Goal: Task Accomplishment & Management: Use online tool/utility

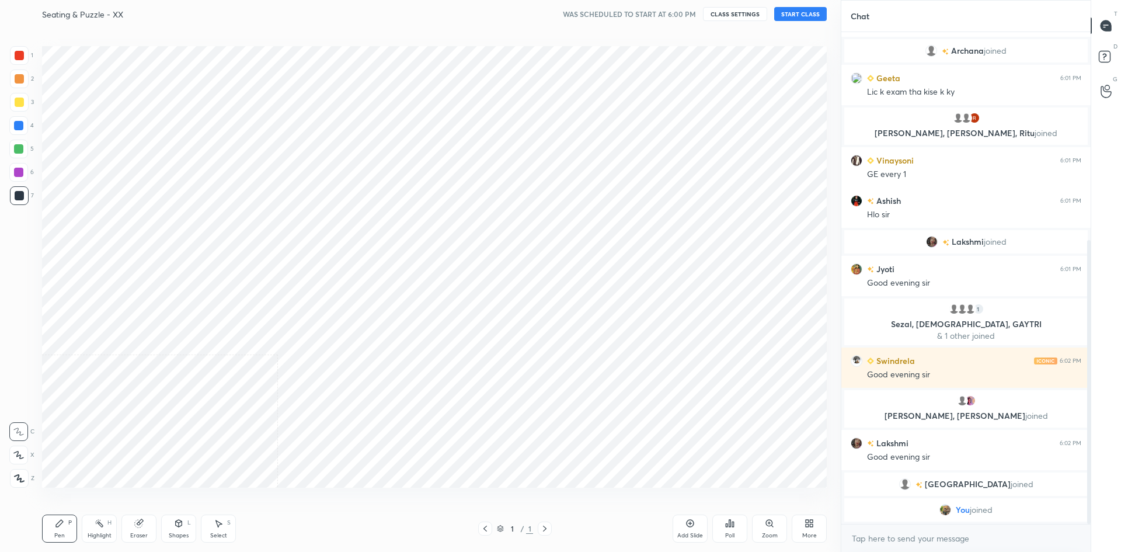
scroll to position [57912, 57595]
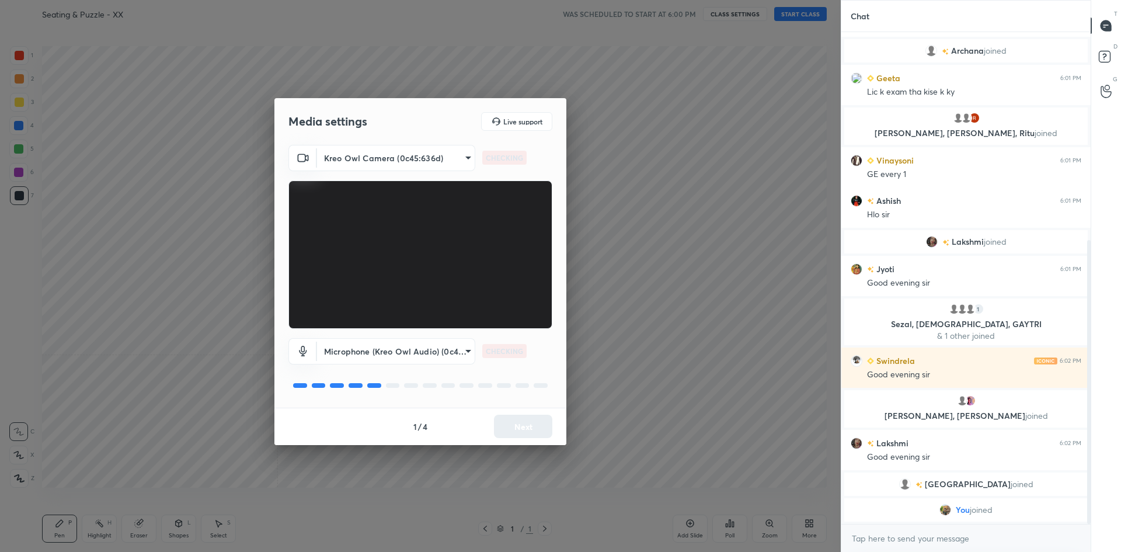
click at [512, 428] on div "1 / 4 Next" at bounding box center [420, 426] width 292 height 37
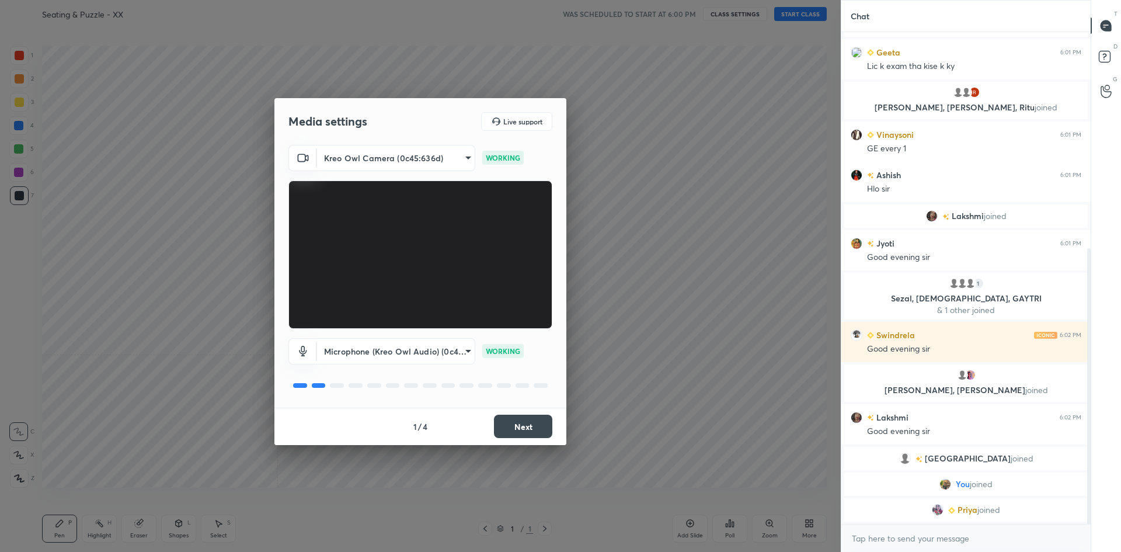
click at [512, 417] on button "Next" at bounding box center [523, 426] width 58 height 23
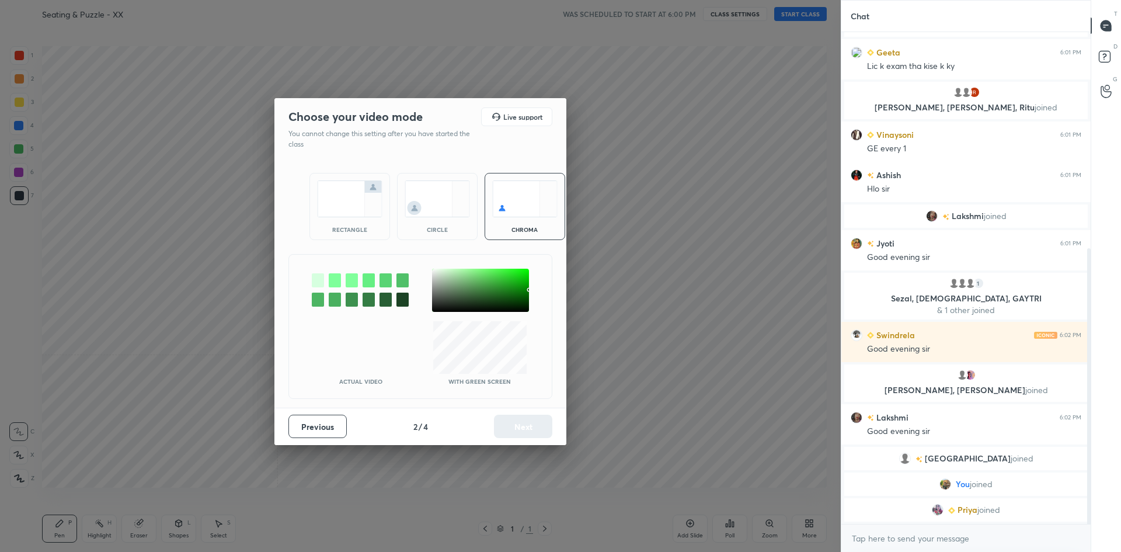
click at [377, 217] on div "rectangle" at bounding box center [349, 206] width 81 height 67
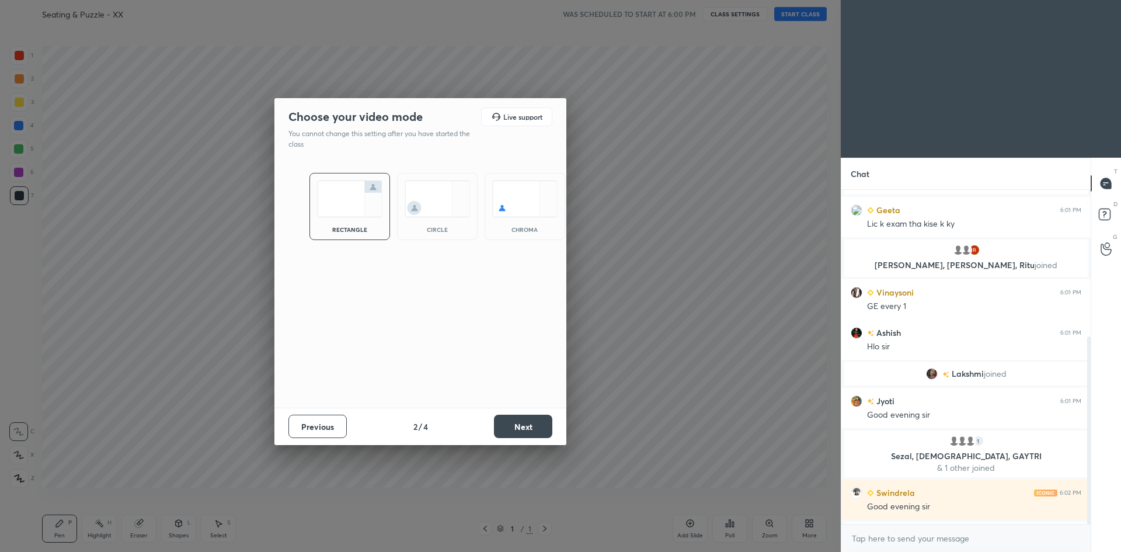
click at [511, 425] on button "Next" at bounding box center [523, 426] width 58 height 23
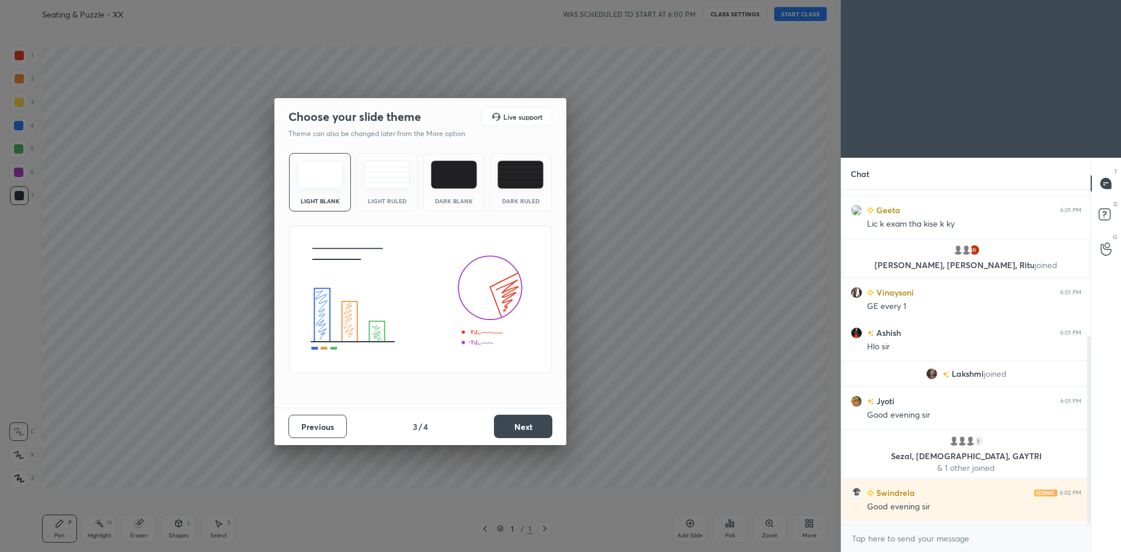
click at [511, 425] on button "Next" at bounding box center [523, 426] width 58 height 23
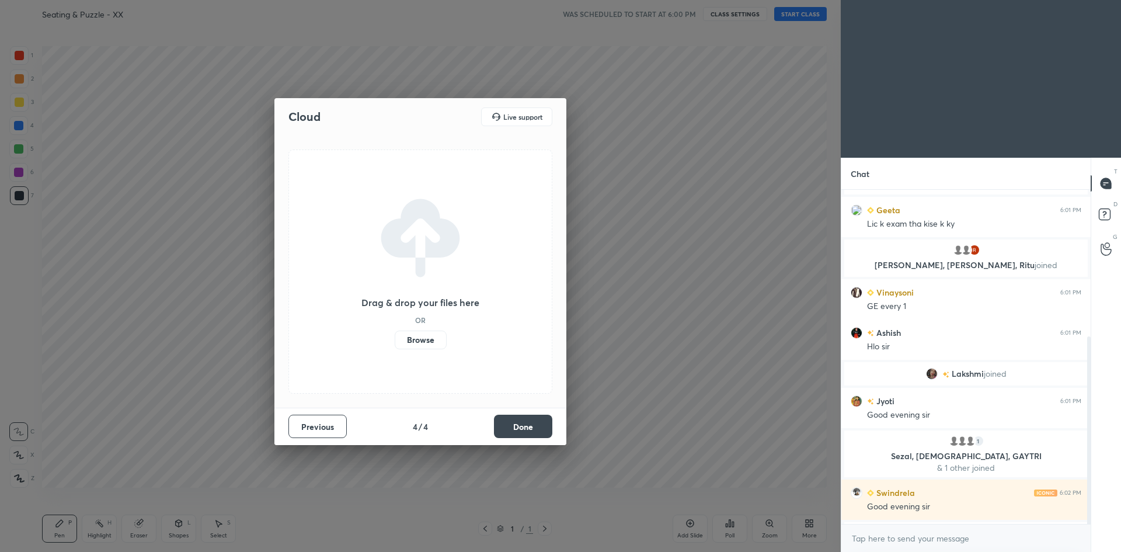
click at [523, 423] on button "Done" at bounding box center [523, 426] width 58 height 23
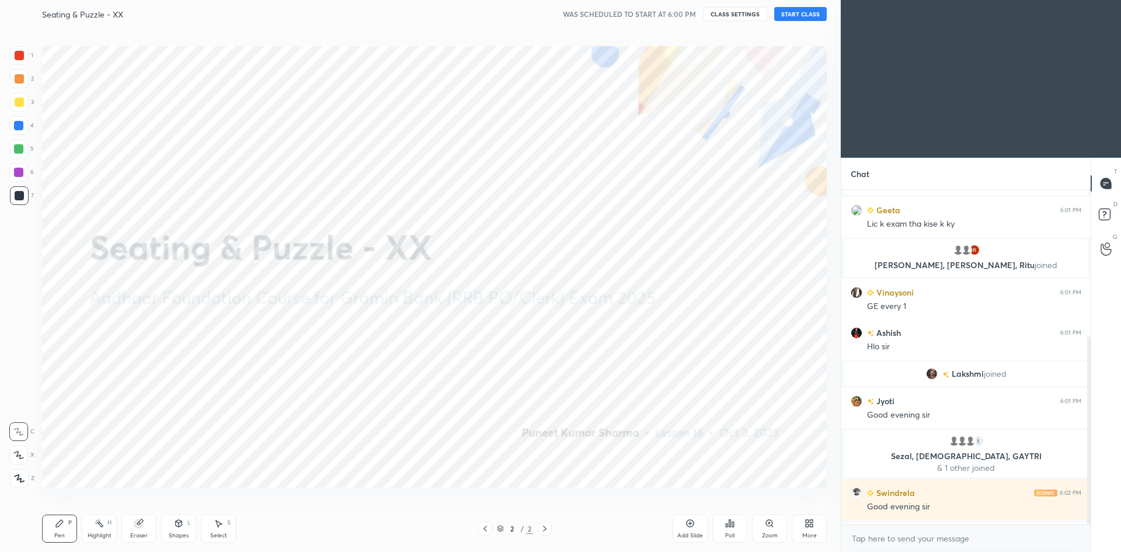
click at [810, 16] on button "START CLASS" at bounding box center [800, 14] width 53 height 14
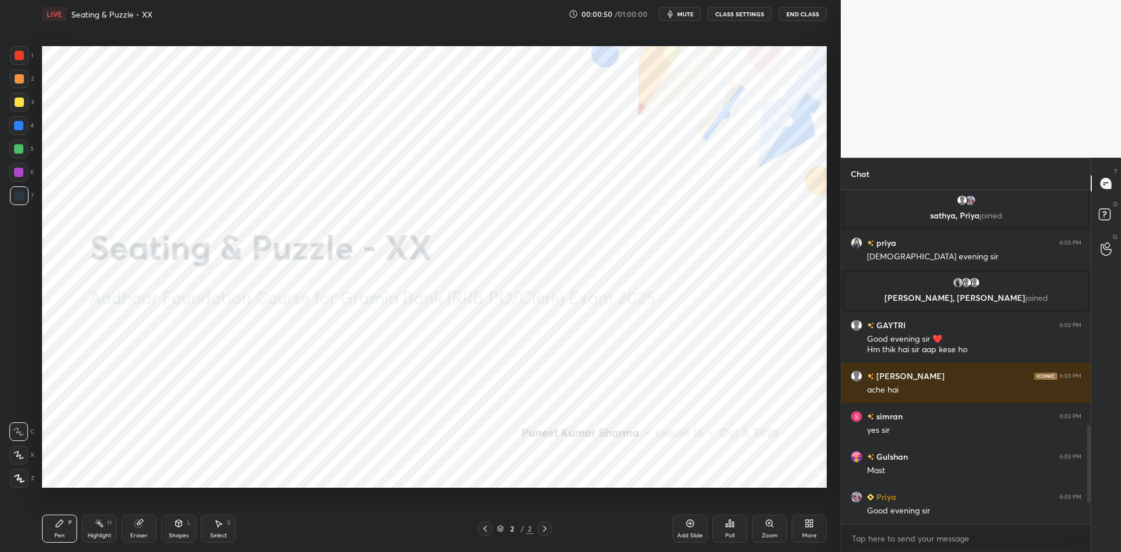
scroll to position [1120, 0]
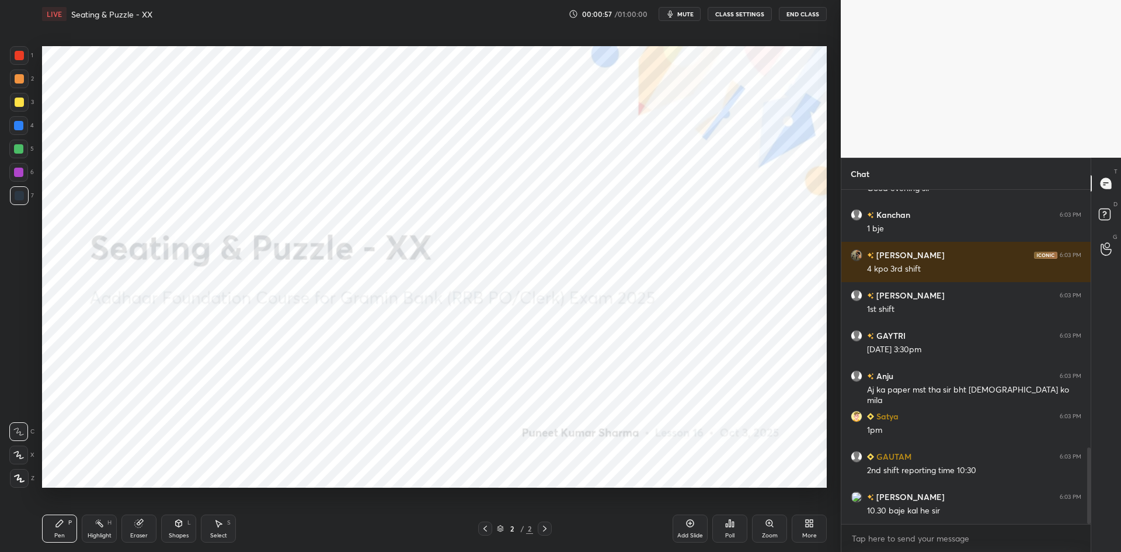
click at [27, 475] on div at bounding box center [19, 478] width 19 height 19
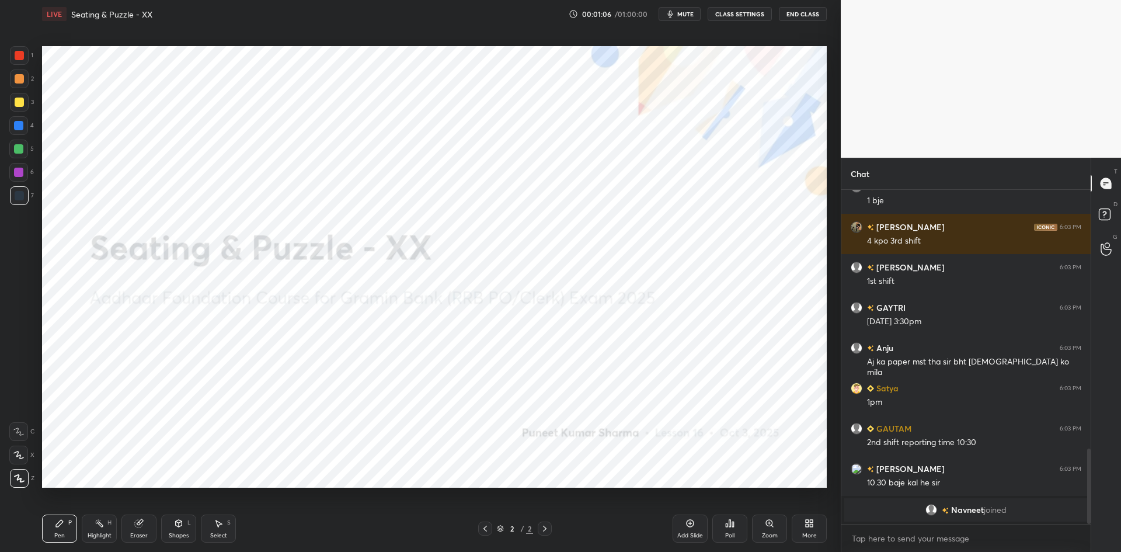
click at [810, 525] on icon at bounding box center [811, 525] width 3 height 3
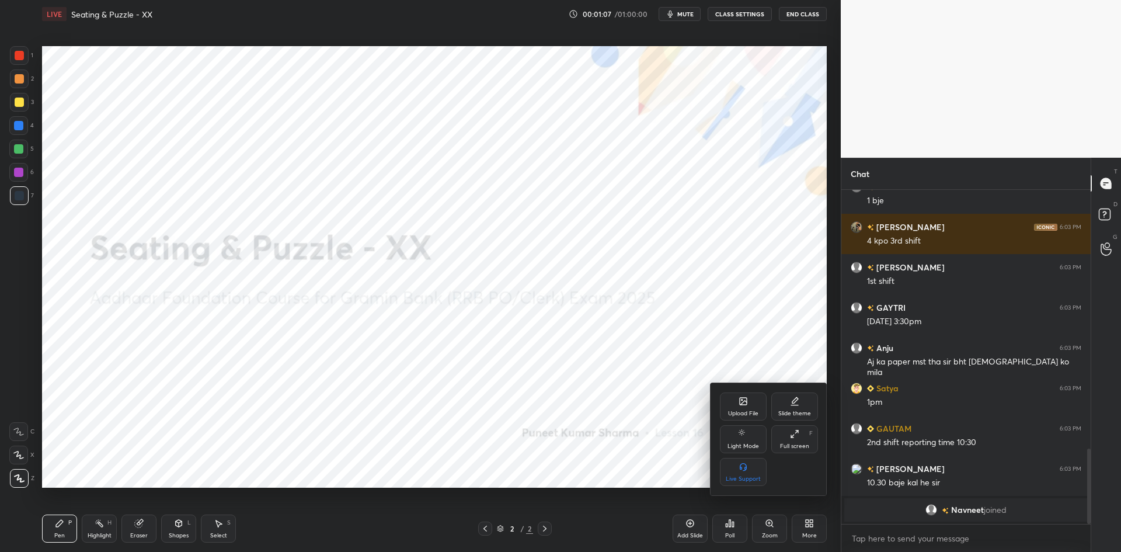
click at [751, 413] on div "Upload File" at bounding box center [743, 413] width 30 height 6
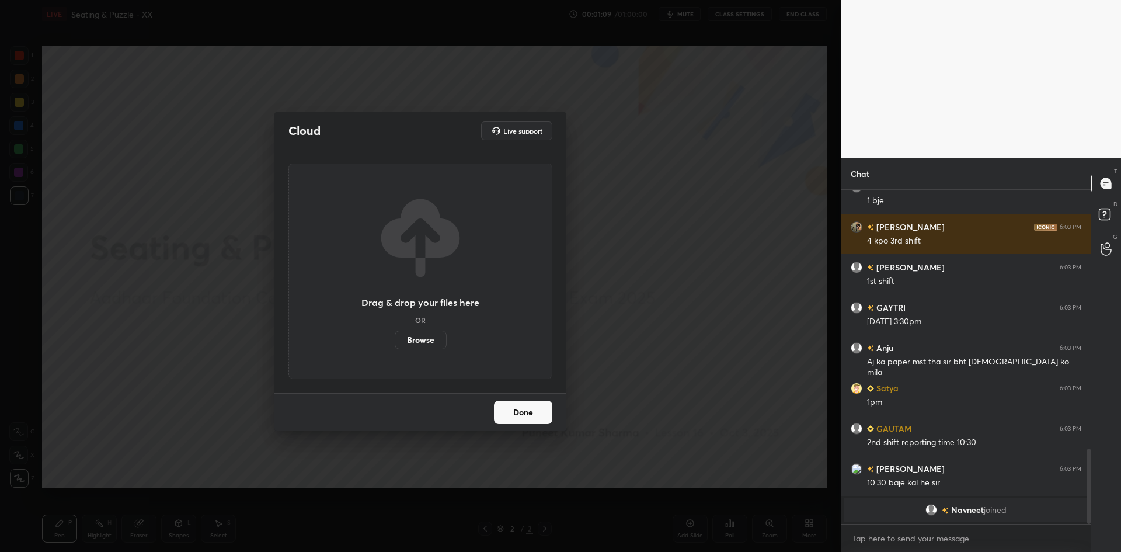
click at [428, 340] on label "Browse" at bounding box center [421, 339] width 52 height 19
click at [395, 340] on input "Browse" at bounding box center [395, 339] width 0 height 19
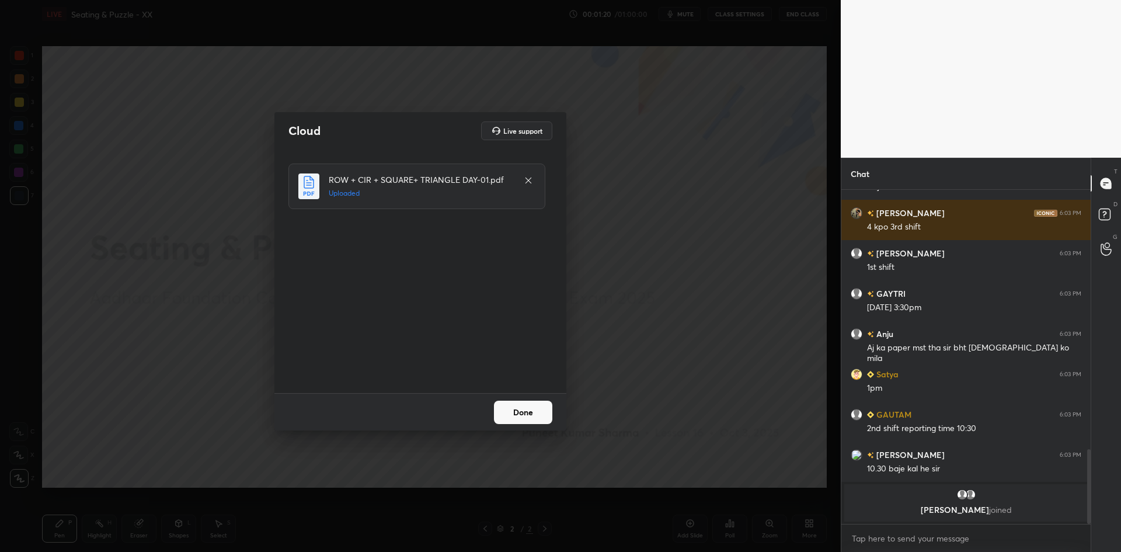
click at [511, 409] on button "Done" at bounding box center [523, 412] width 58 height 23
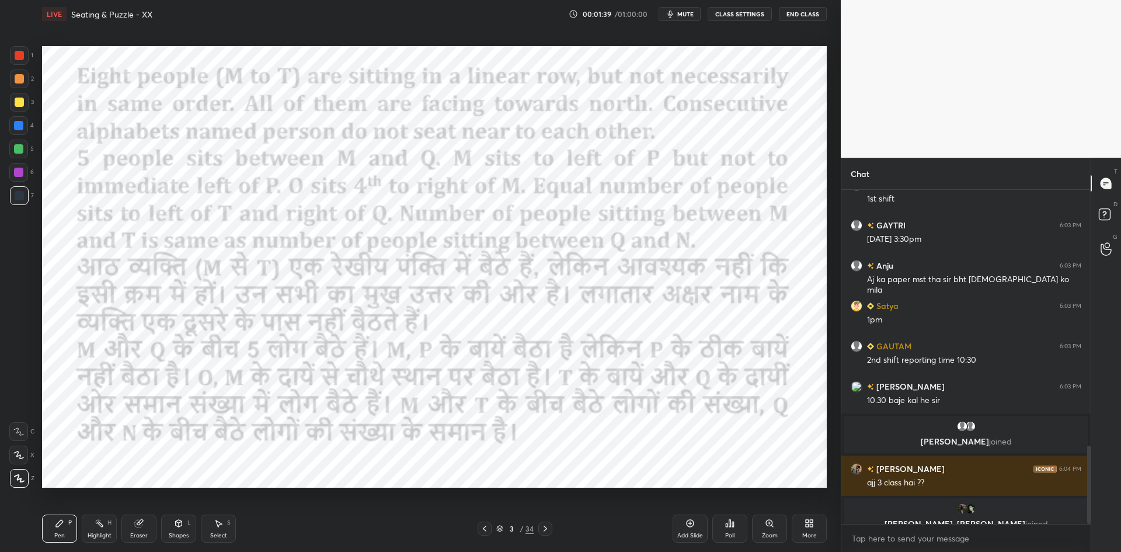
scroll to position [1095, 0]
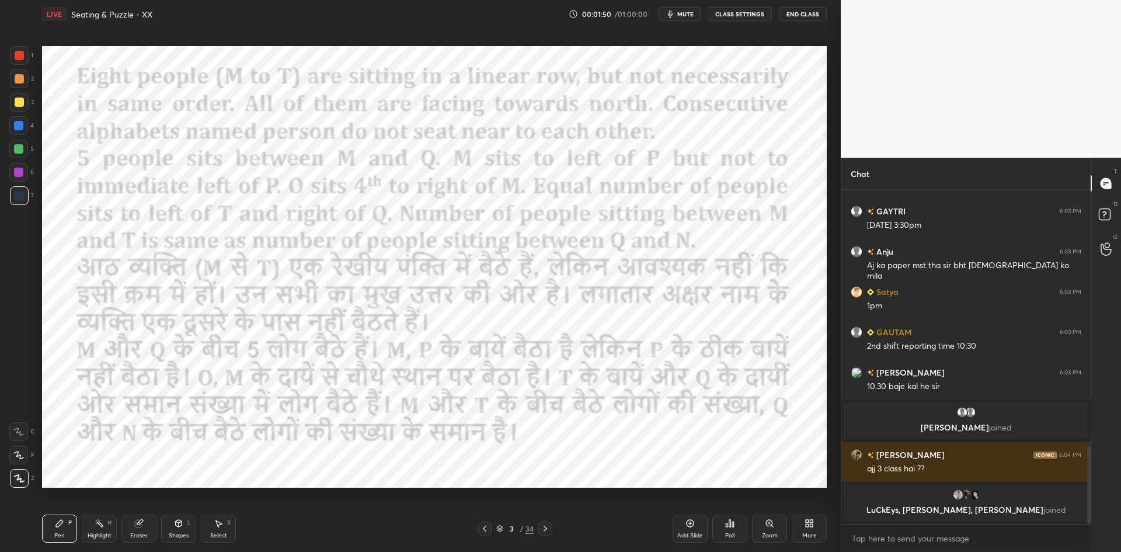
click at [667, 18] on button "mute" at bounding box center [680, 14] width 42 height 14
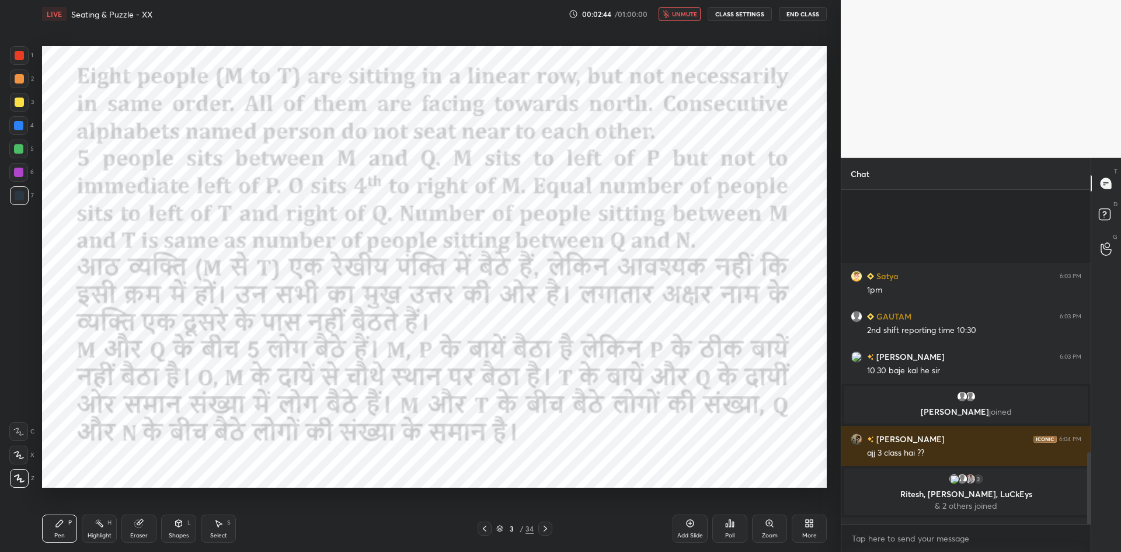
scroll to position [1221, 0]
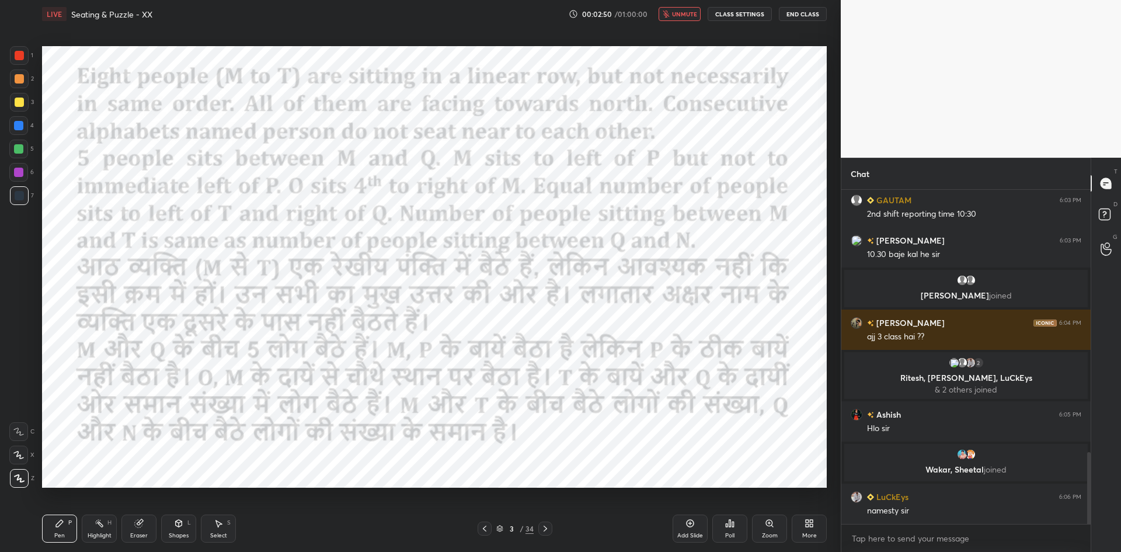
click at [673, 13] on button "unmute" at bounding box center [680, 14] width 42 height 14
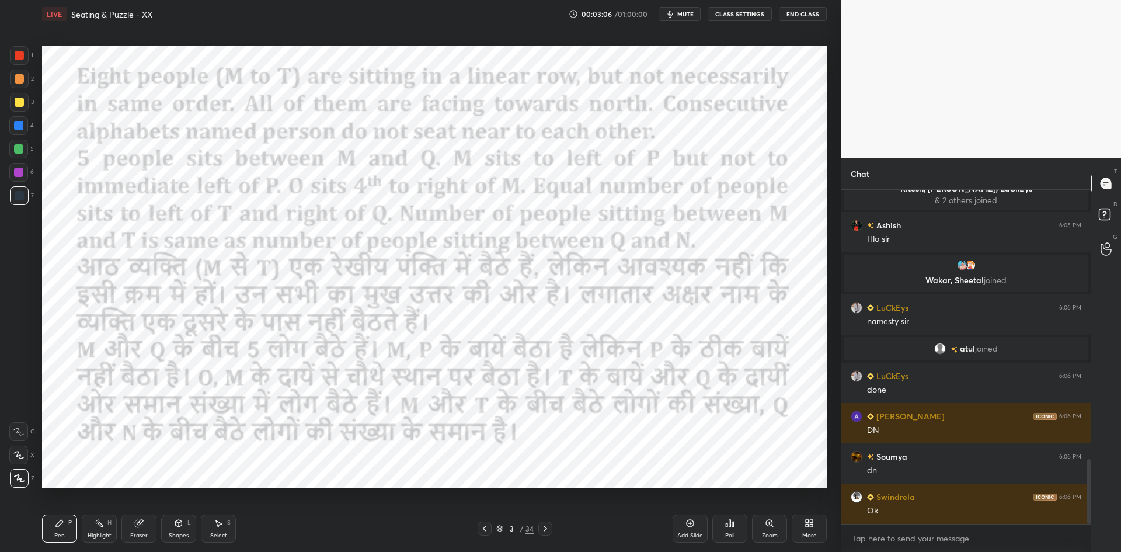
scroll to position [1429, 0]
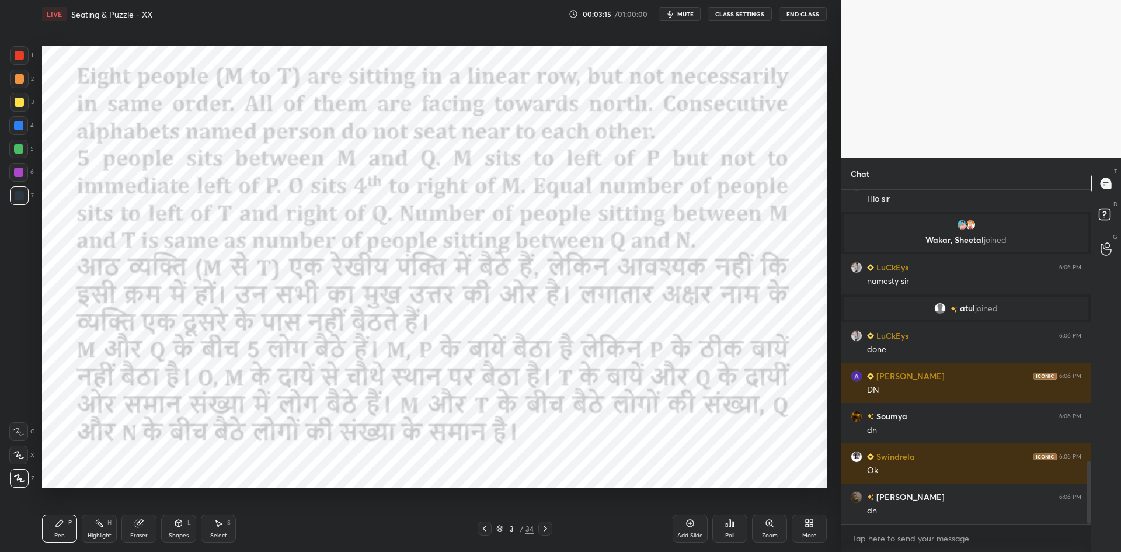
click at [20, 56] on div at bounding box center [19, 55] width 9 height 9
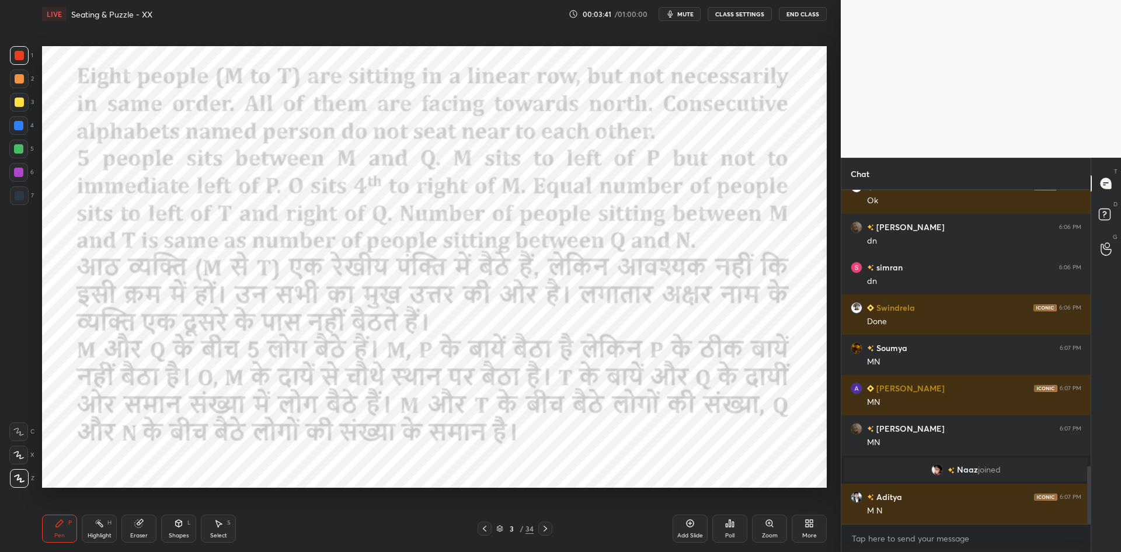
scroll to position [1605, 0]
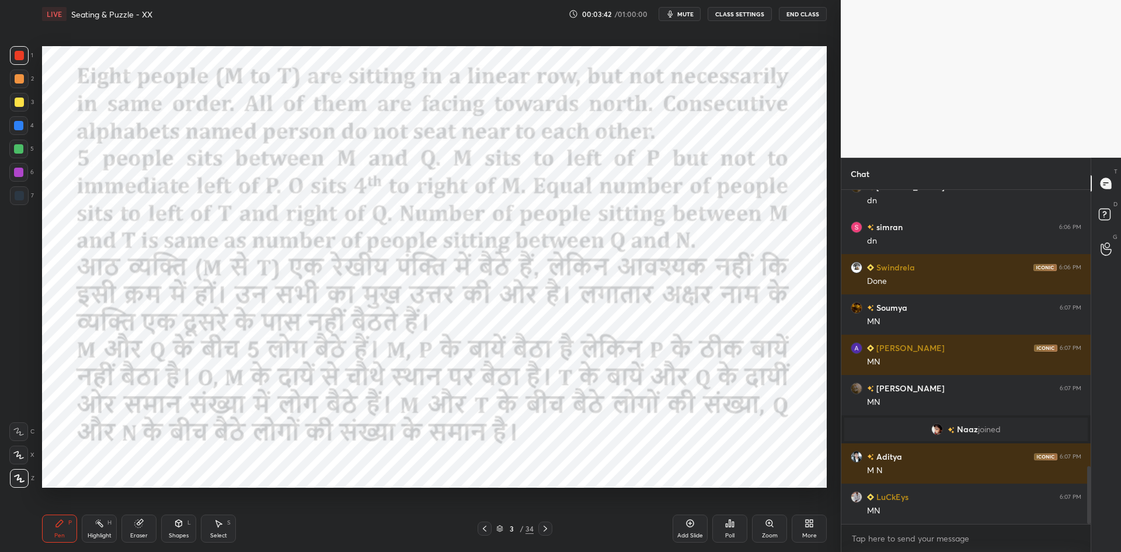
click at [683, 524] on div "Add Slide" at bounding box center [690, 528] width 35 height 28
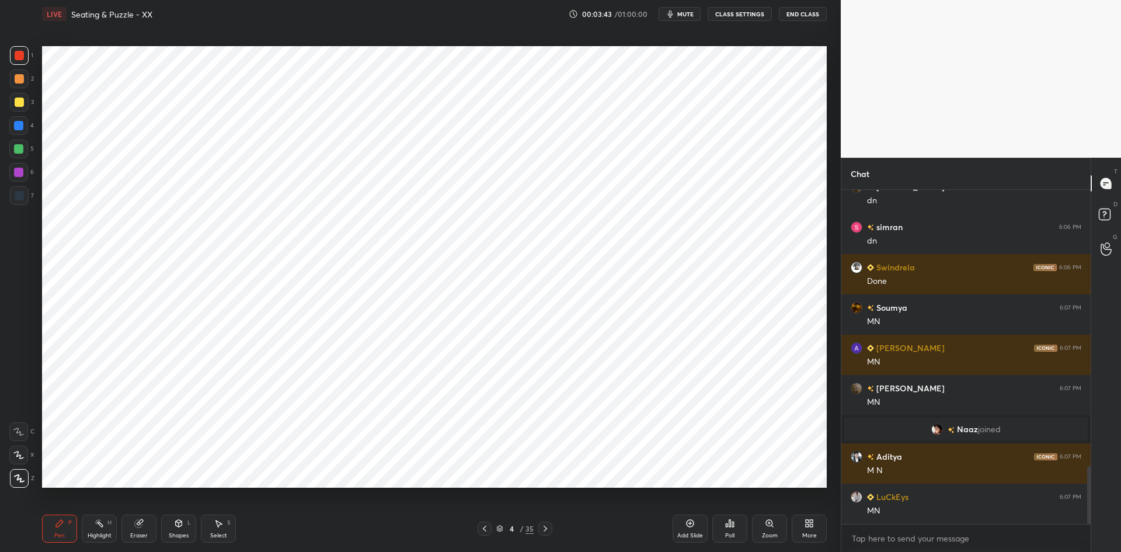
click at [489, 528] on icon at bounding box center [484, 528] width 9 height 9
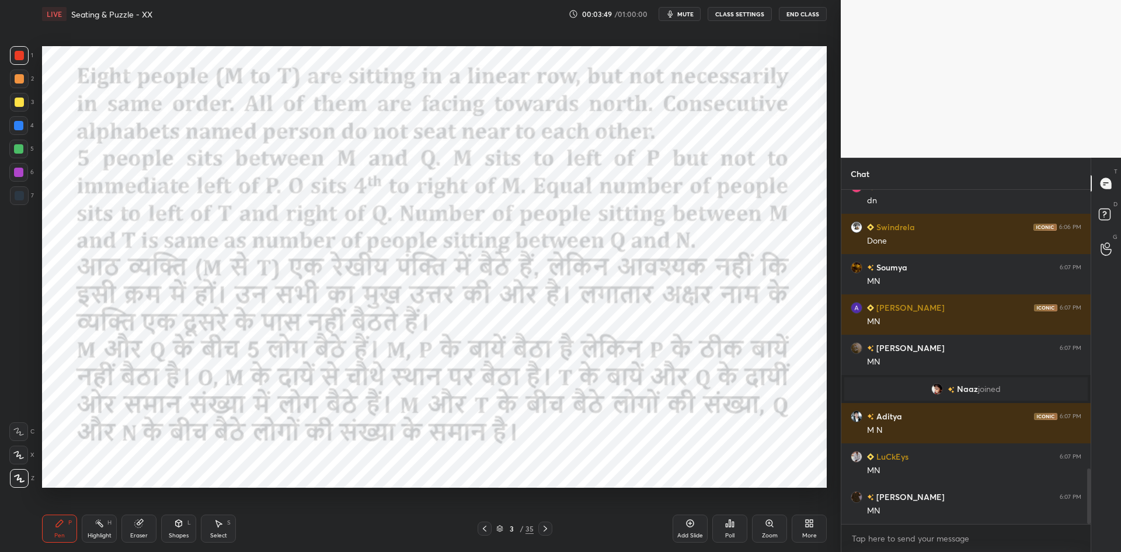
scroll to position [1685, 0]
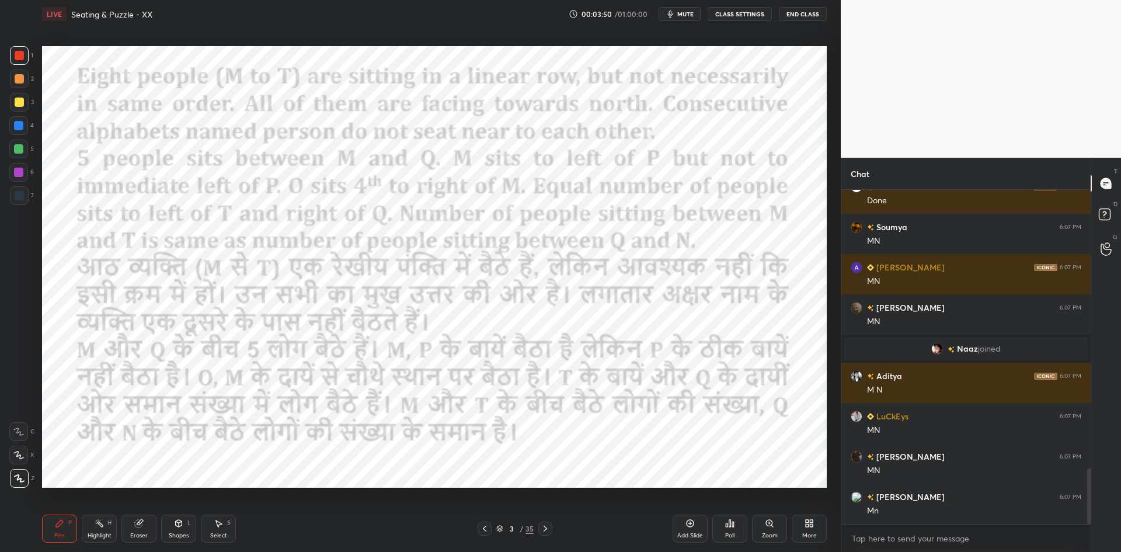
click at [548, 528] on icon at bounding box center [545, 528] width 9 height 9
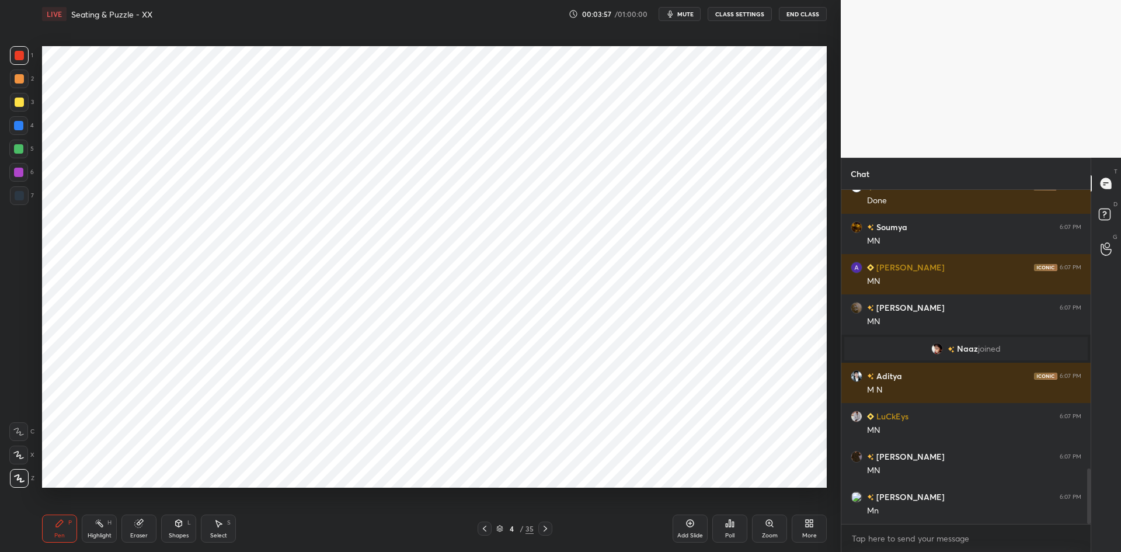
click at [485, 532] on icon at bounding box center [484, 528] width 9 height 9
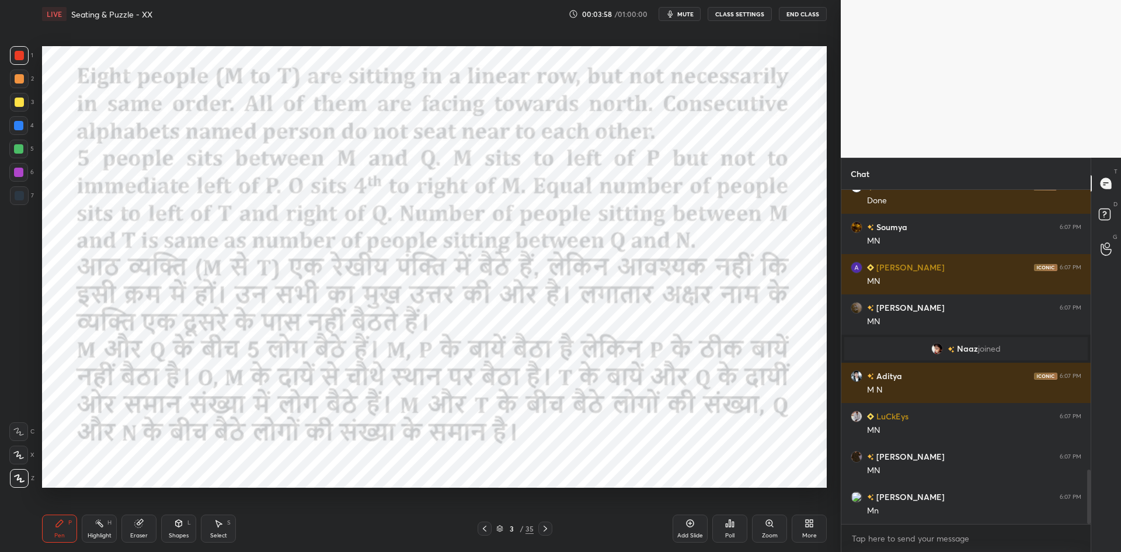
scroll to position [1725, 0]
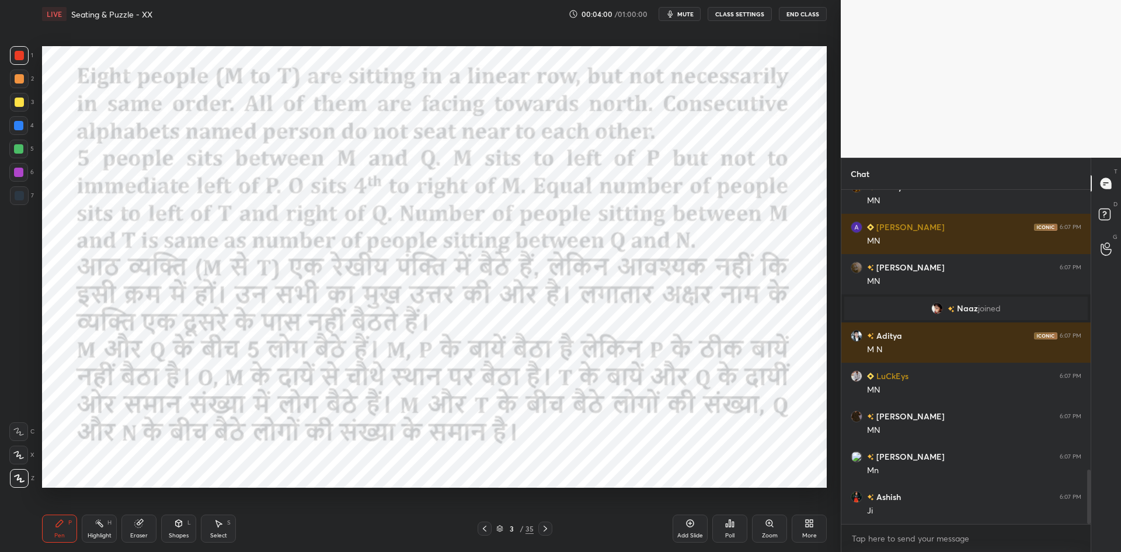
click at [546, 530] on icon at bounding box center [545, 528] width 9 height 9
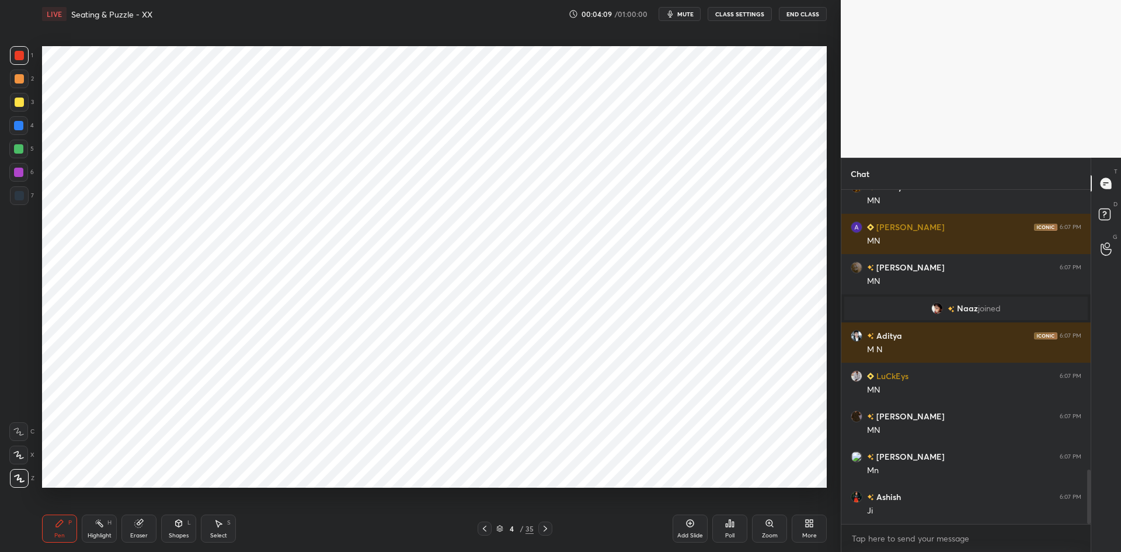
click at [482, 533] on icon at bounding box center [484, 528] width 9 height 9
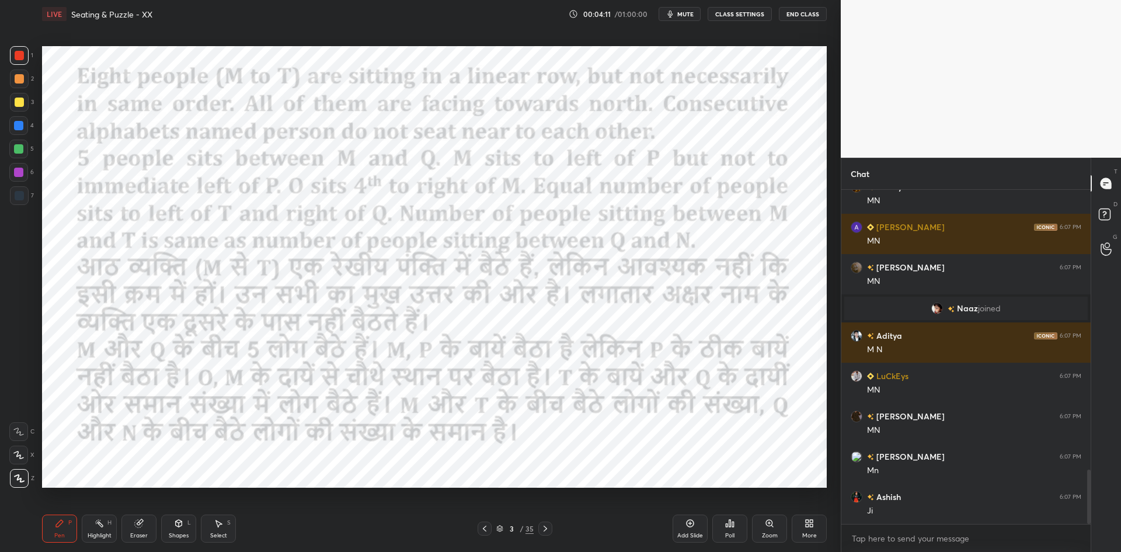
click at [546, 528] on icon at bounding box center [546, 529] width 4 height 6
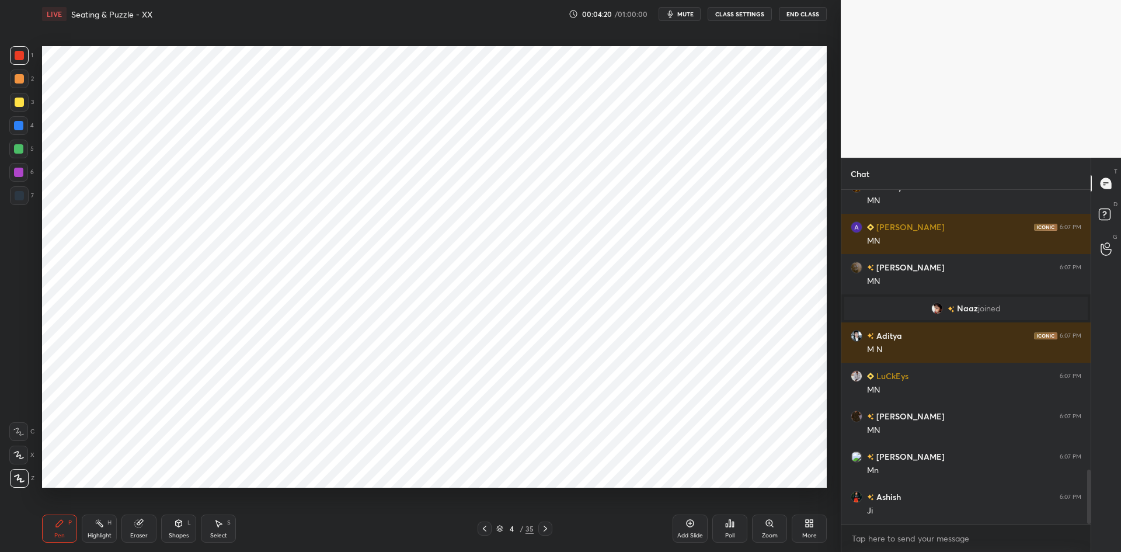
click at [487, 531] on icon at bounding box center [484, 528] width 9 height 9
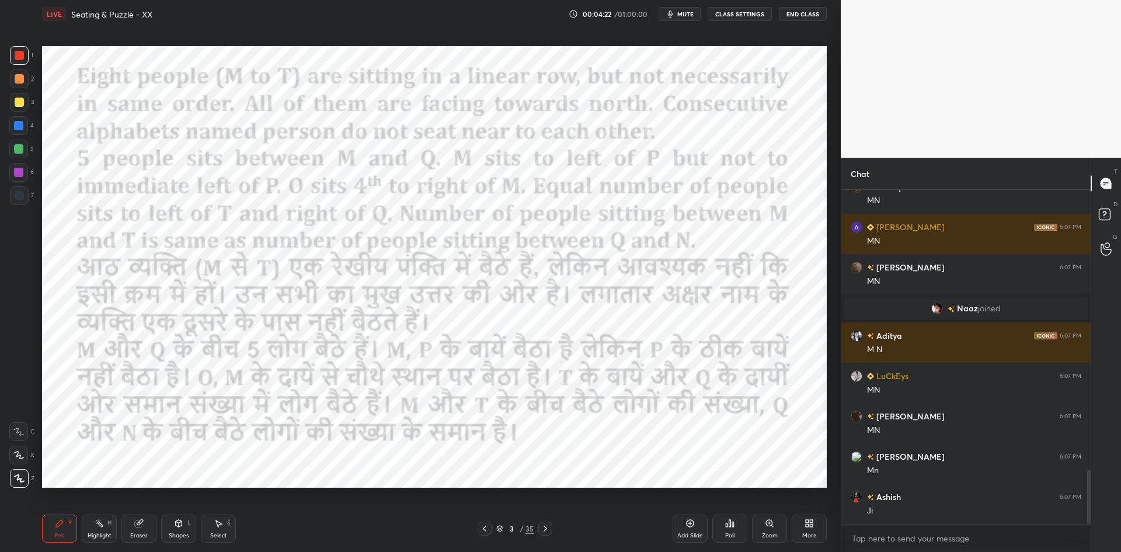
click at [544, 529] on icon at bounding box center [545, 528] width 9 height 9
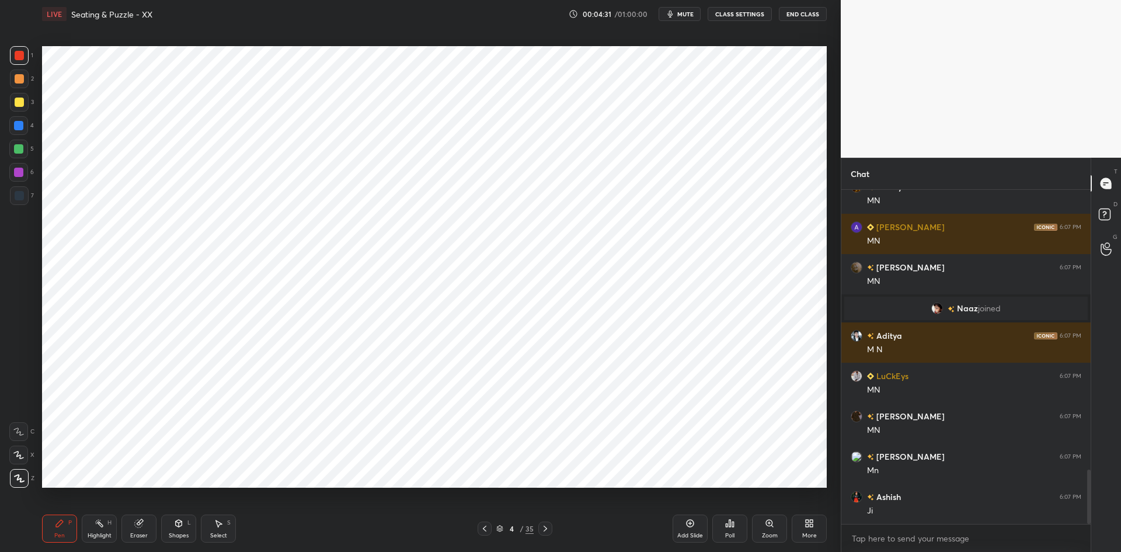
click at [487, 530] on icon at bounding box center [484, 528] width 9 height 9
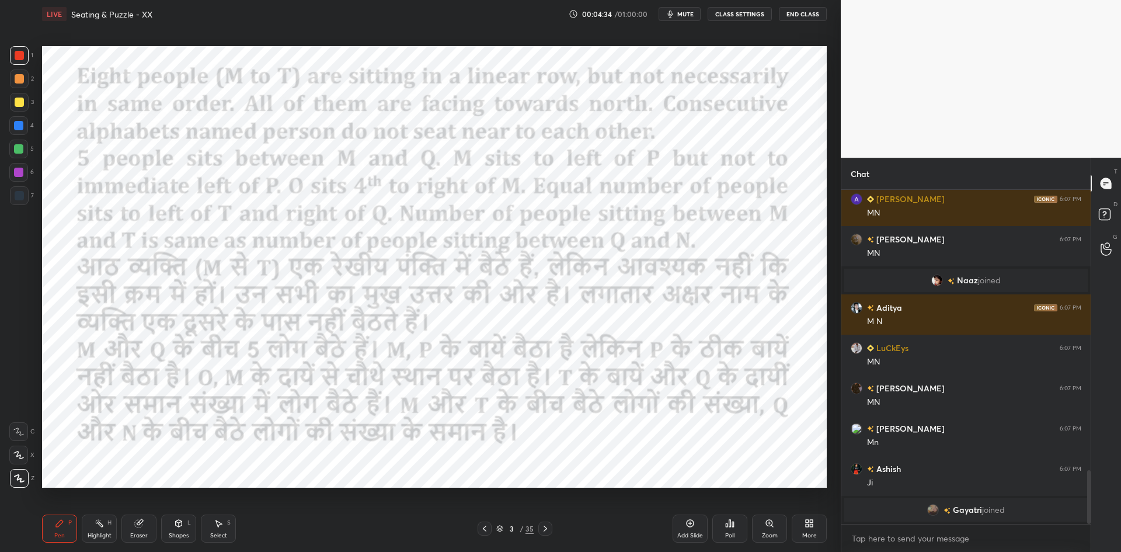
scroll to position [1714, 0]
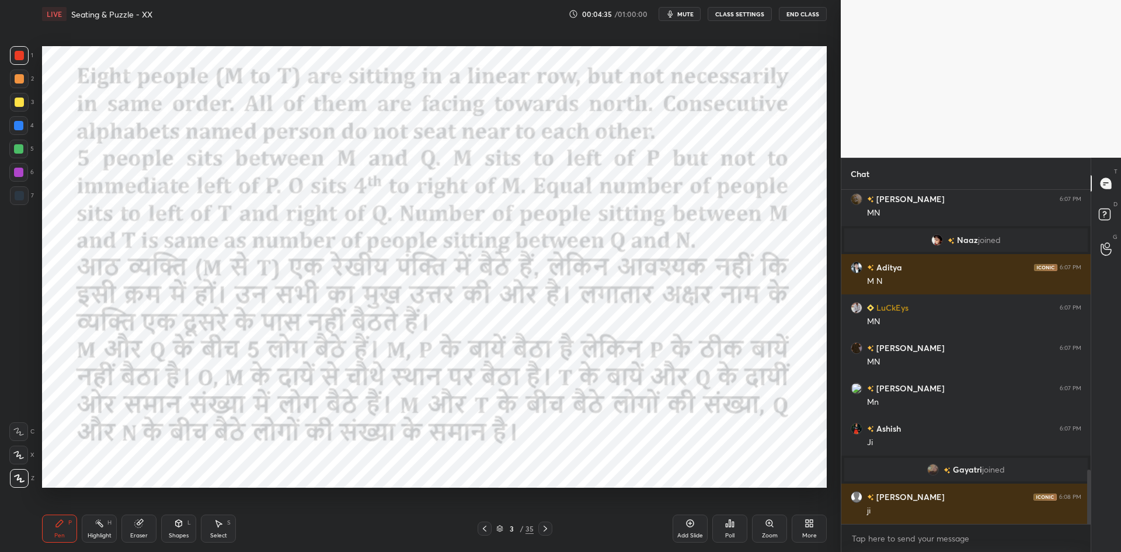
click at [546, 526] on icon at bounding box center [545, 528] width 9 height 9
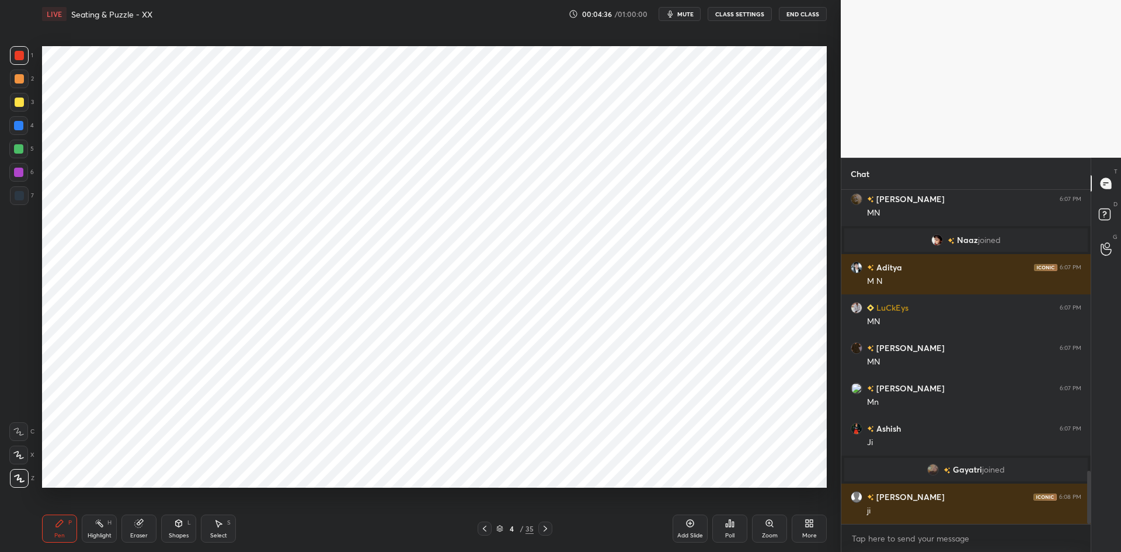
scroll to position [1755, 0]
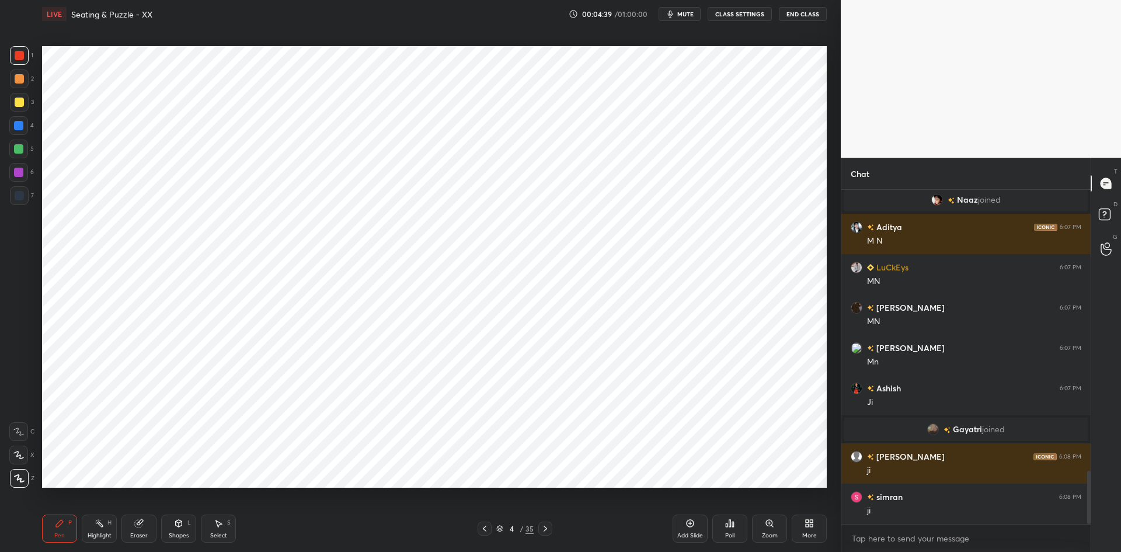
click at [483, 537] on div "Pen P Highlight H Eraser Shapes L Select S 4 / 35 Add Slide Poll Zoom More" at bounding box center [434, 528] width 785 height 47
click at [486, 531] on icon at bounding box center [484, 528] width 9 height 9
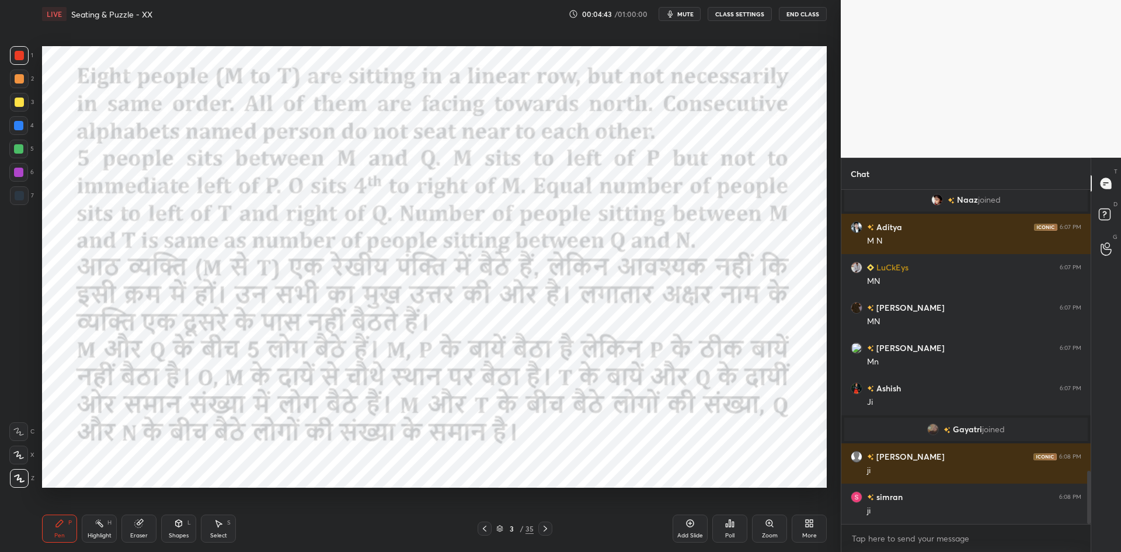
click at [544, 529] on icon at bounding box center [545, 528] width 9 height 9
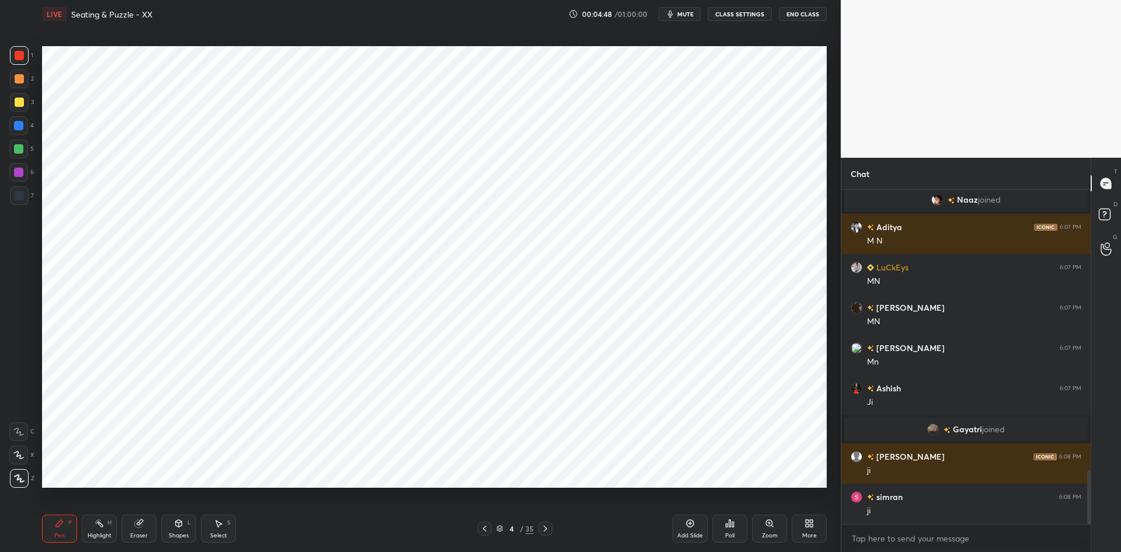
click at [16, 197] on div at bounding box center [19, 195] width 9 height 9
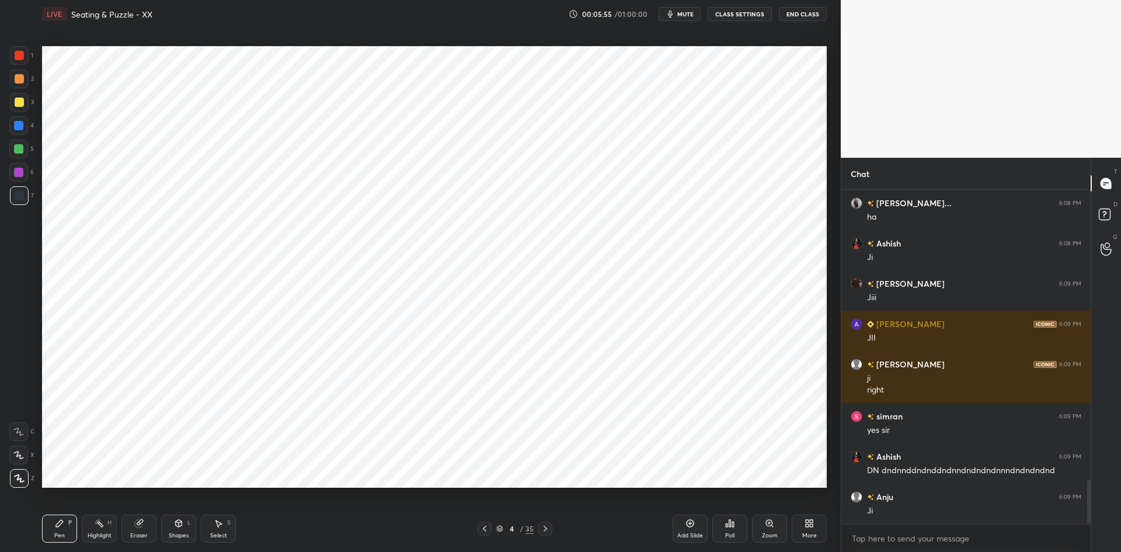
scroll to position [2243, 0]
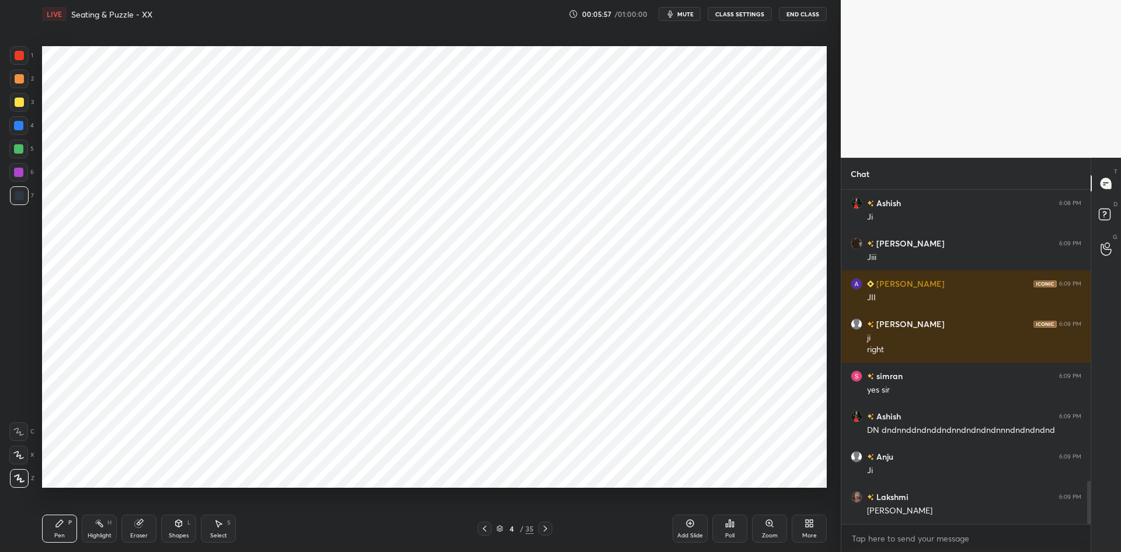
click at [746, 519] on div "Poll" at bounding box center [729, 528] width 35 height 28
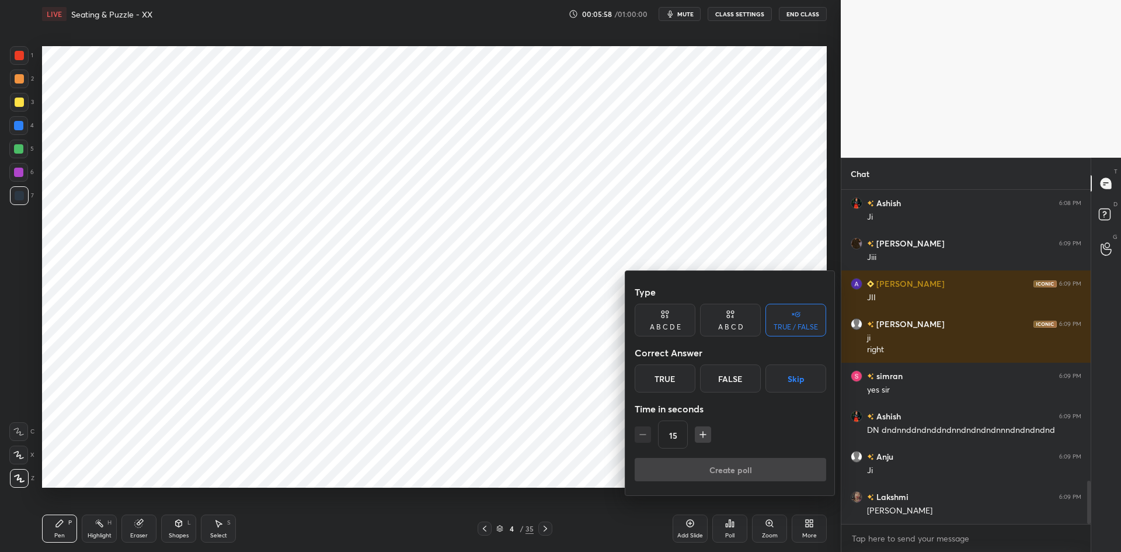
click at [793, 380] on button "Skip" at bounding box center [795, 378] width 61 height 28
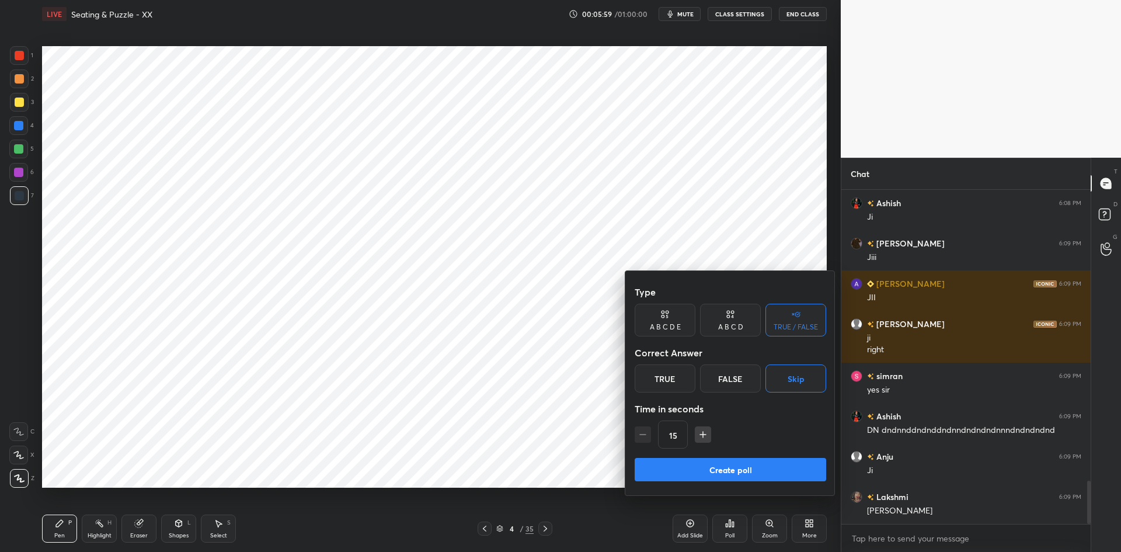
click at [739, 465] on button "Create poll" at bounding box center [731, 469] width 192 height 23
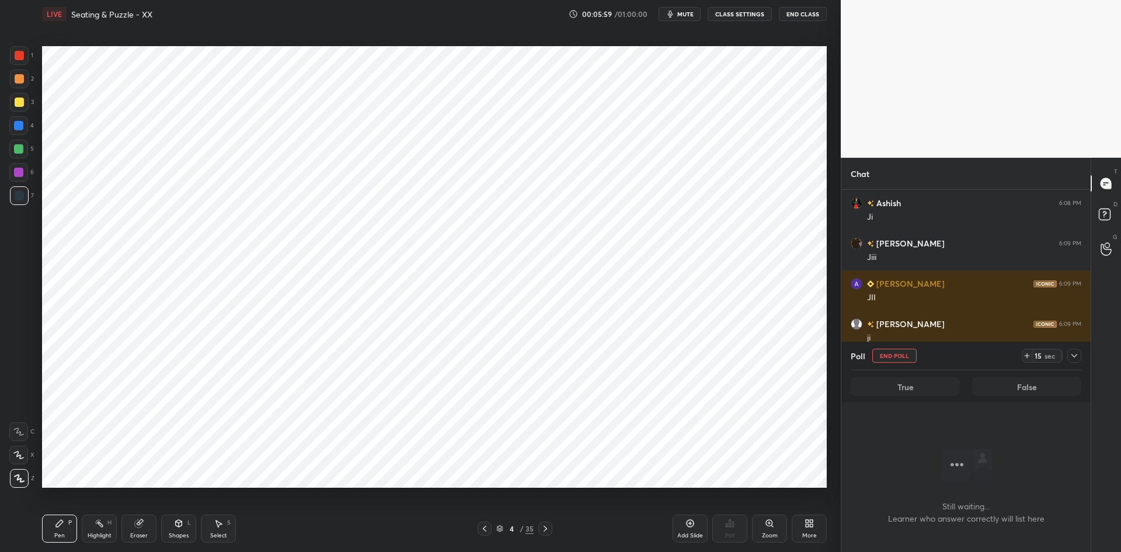
scroll to position [185, 246]
click at [906, 354] on button "End Poll" at bounding box center [894, 356] width 44 height 14
type textarea "x"
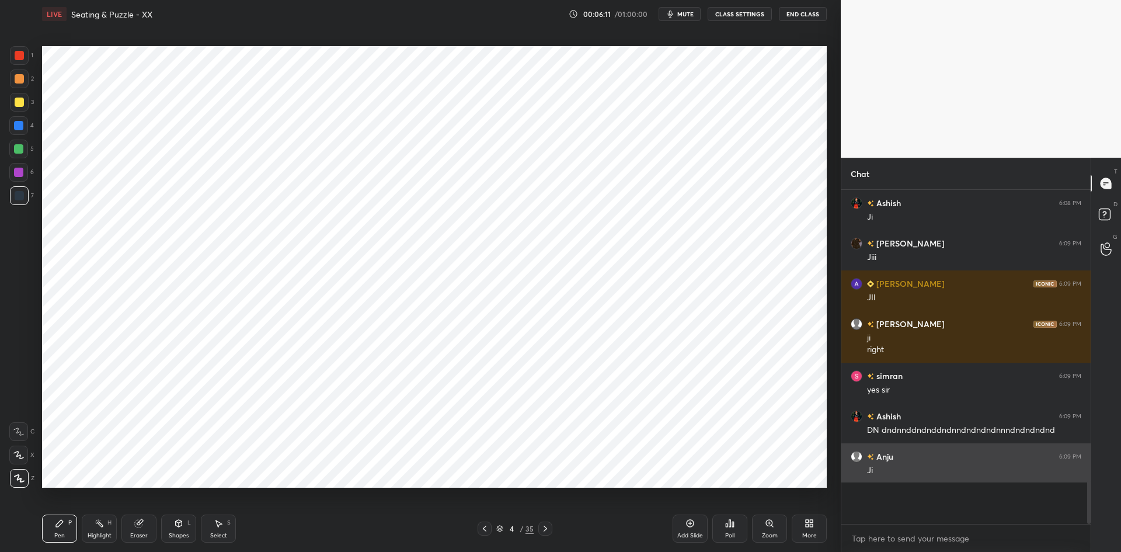
scroll to position [245, 246]
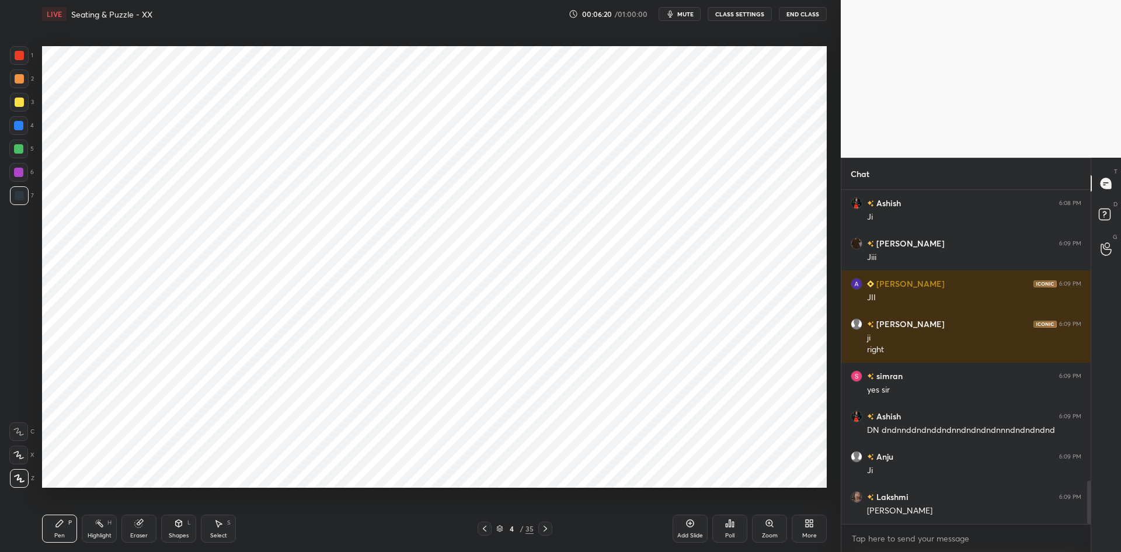
click at [541, 526] on icon at bounding box center [545, 528] width 9 height 9
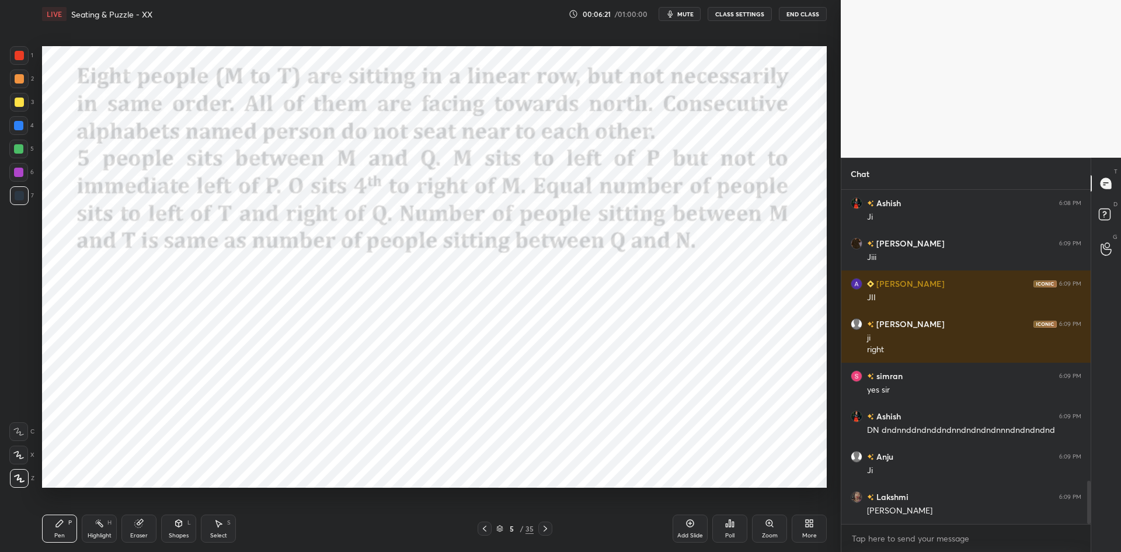
click at [541, 524] on icon at bounding box center [545, 528] width 9 height 9
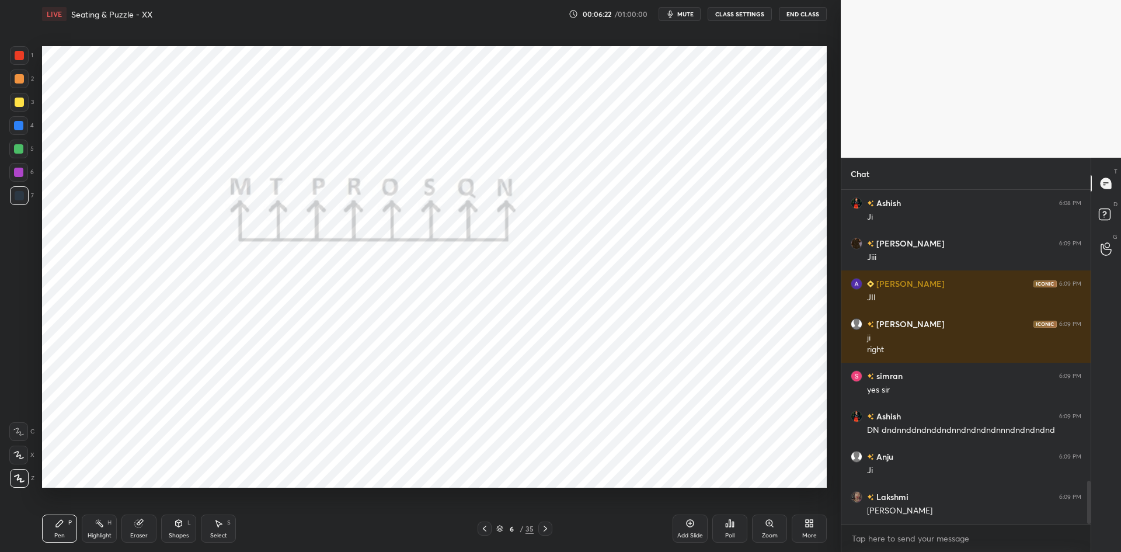
click at [541, 524] on icon at bounding box center [545, 528] width 9 height 9
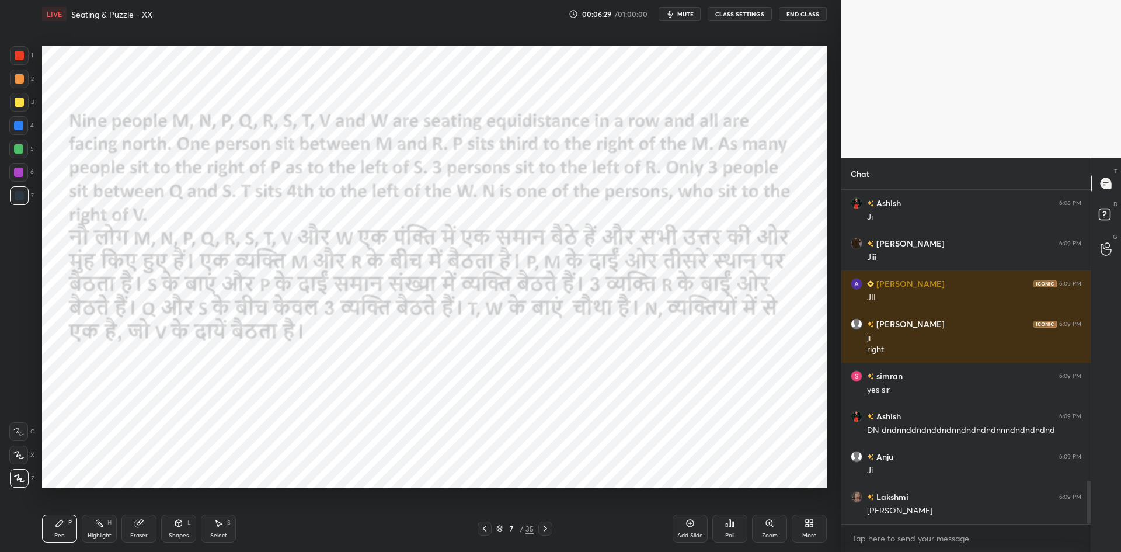
click at [682, 12] on span "mute" at bounding box center [685, 14] width 16 height 8
click at [740, 12] on button "CLASS SETTINGS" at bounding box center [740, 14] width 64 height 14
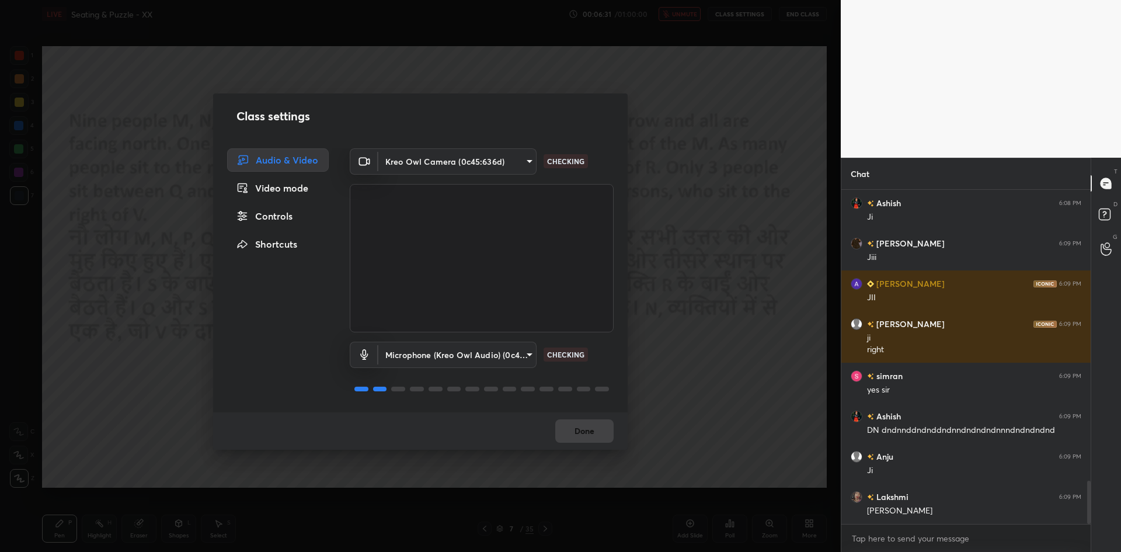
click at [254, 223] on div "Controls" at bounding box center [278, 215] width 102 height 23
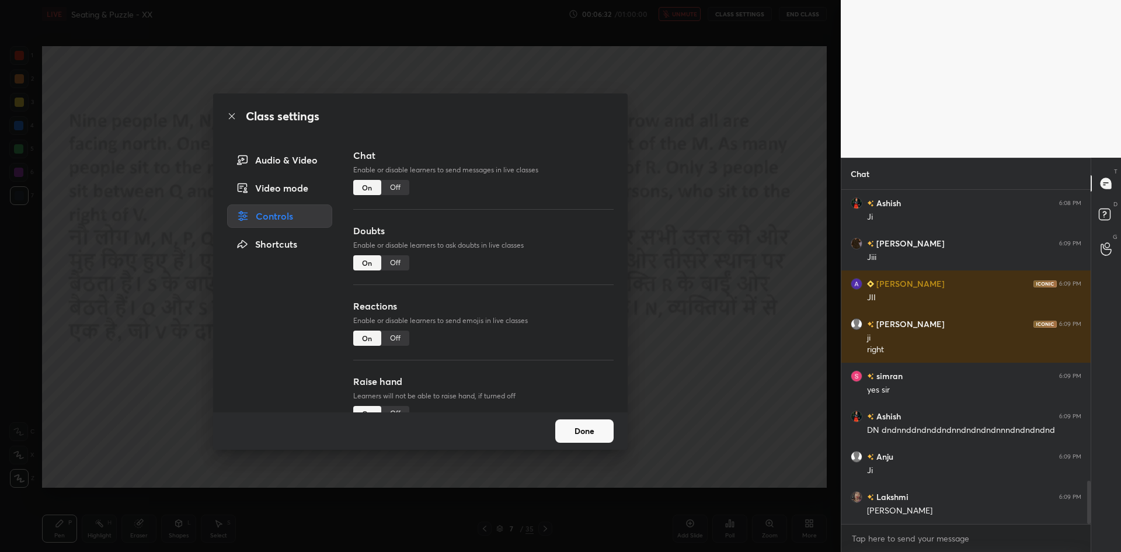
click at [392, 187] on div "Off" at bounding box center [395, 187] width 28 height 15
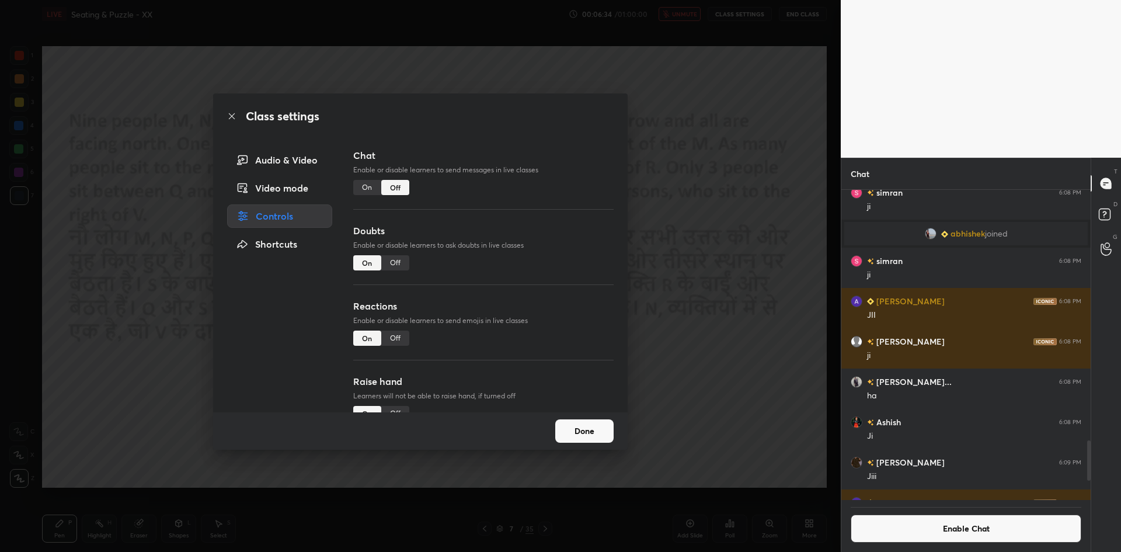
click at [654, 437] on div "Class settings Audio & Video Video mode Controls Shortcuts Chat Enable or disab…" at bounding box center [420, 276] width 841 height 552
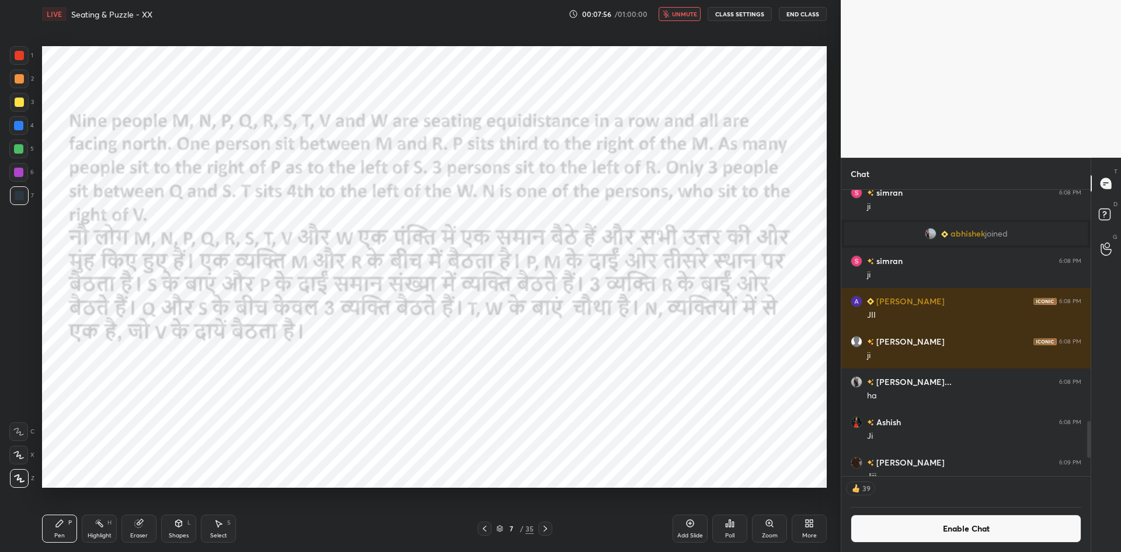
scroll to position [283, 246]
click at [668, 15] on icon "button" at bounding box center [666, 14] width 6 height 7
click at [728, 521] on icon at bounding box center [729, 522] width 9 height 9
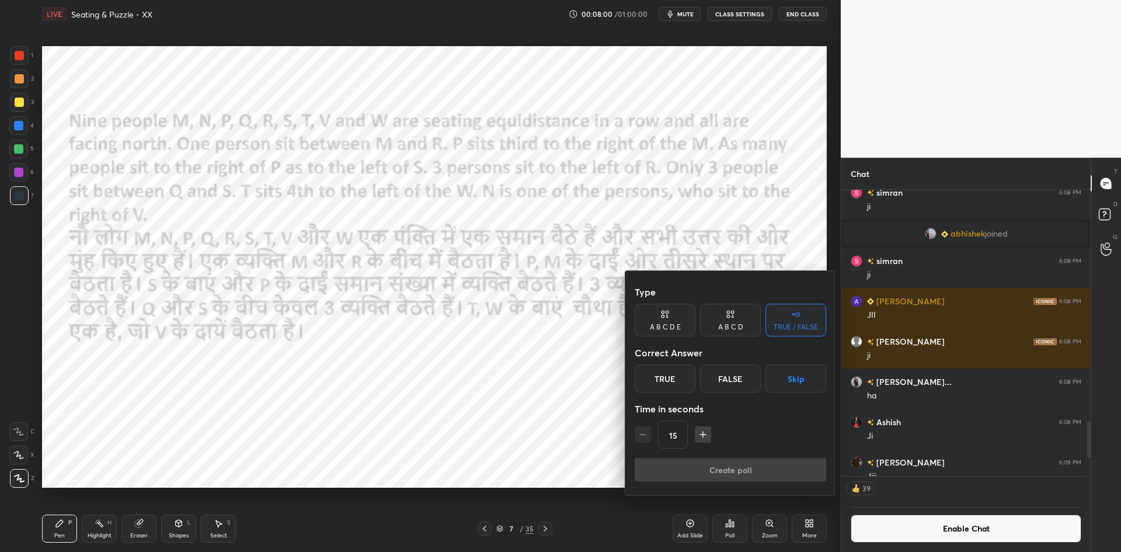
click at [790, 385] on button "Skip" at bounding box center [795, 378] width 61 height 28
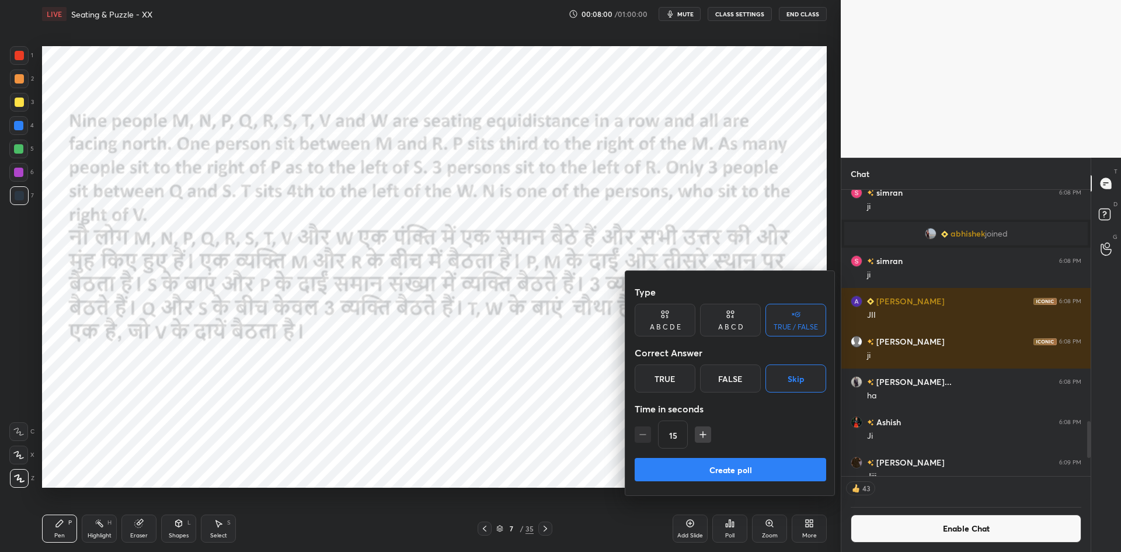
click at [741, 464] on button "Create poll" at bounding box center [731, 469] width 192 height 23
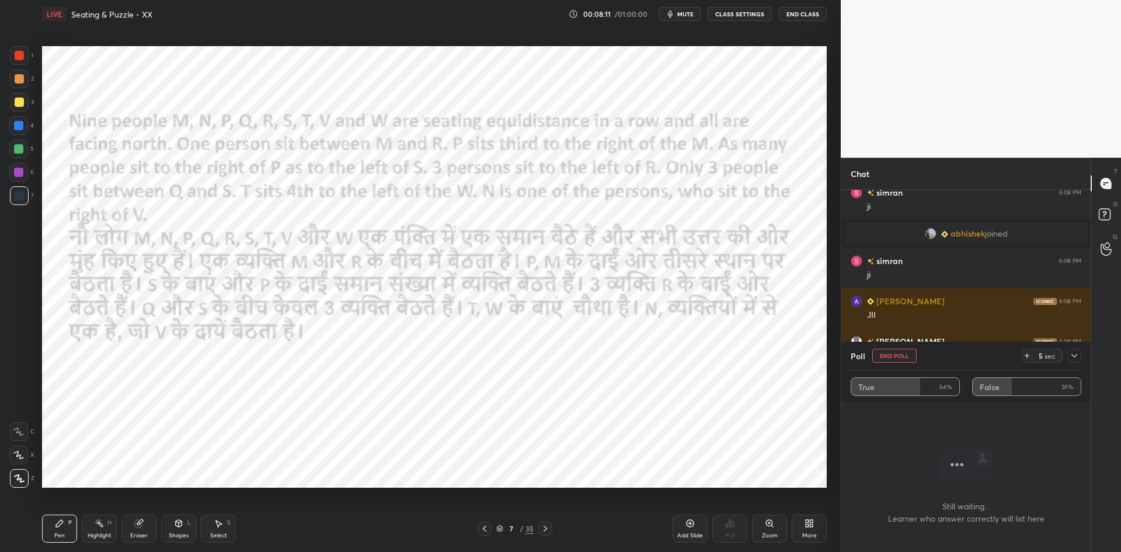
scroll to position [2240, 0]
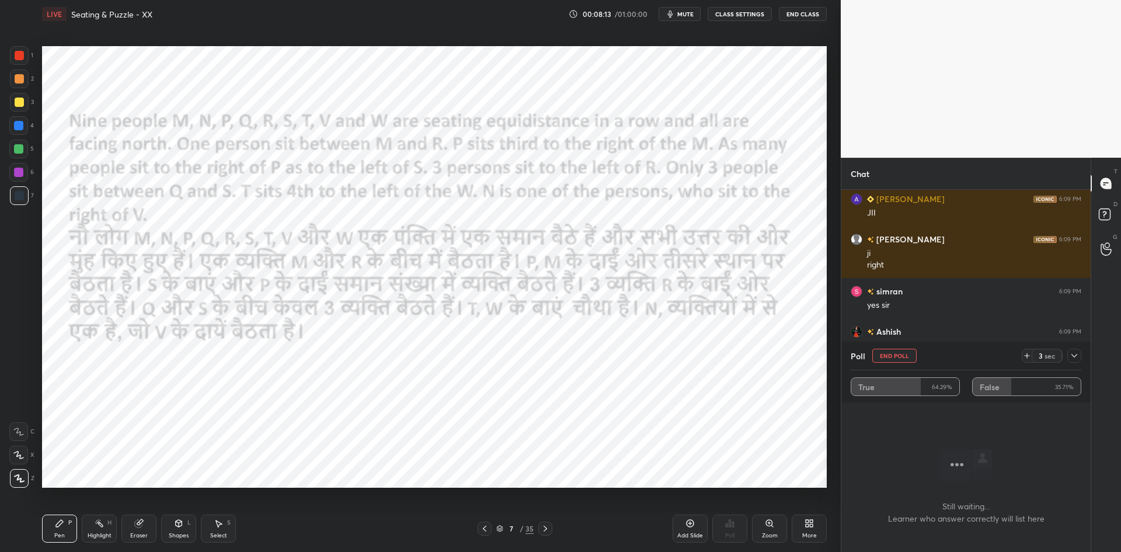
click at [905, 360] on button "End Poll" at bounding box center [894, 356] width 44 height 14
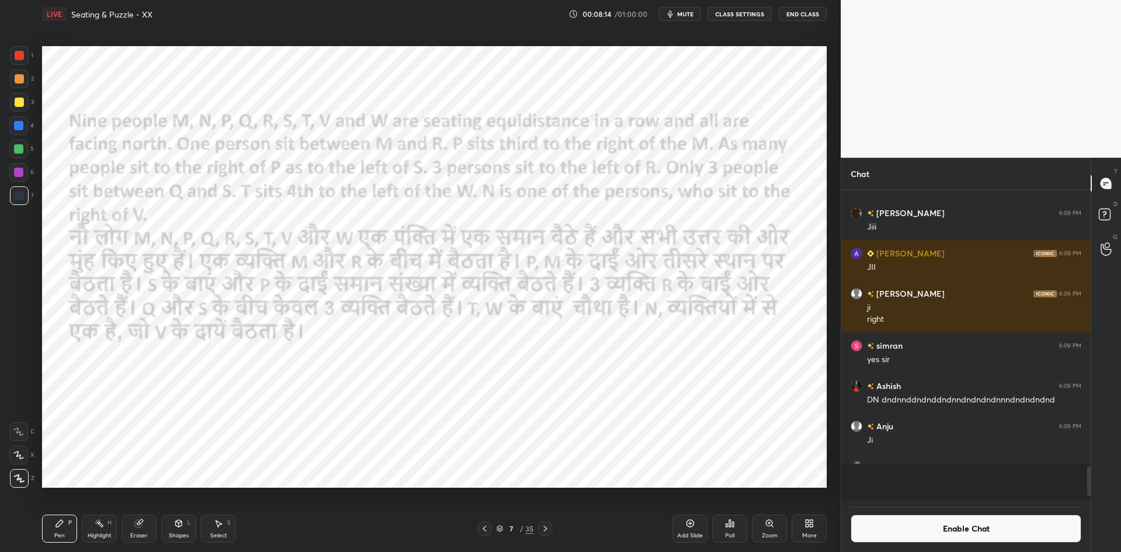
scroll to position [0, 0]
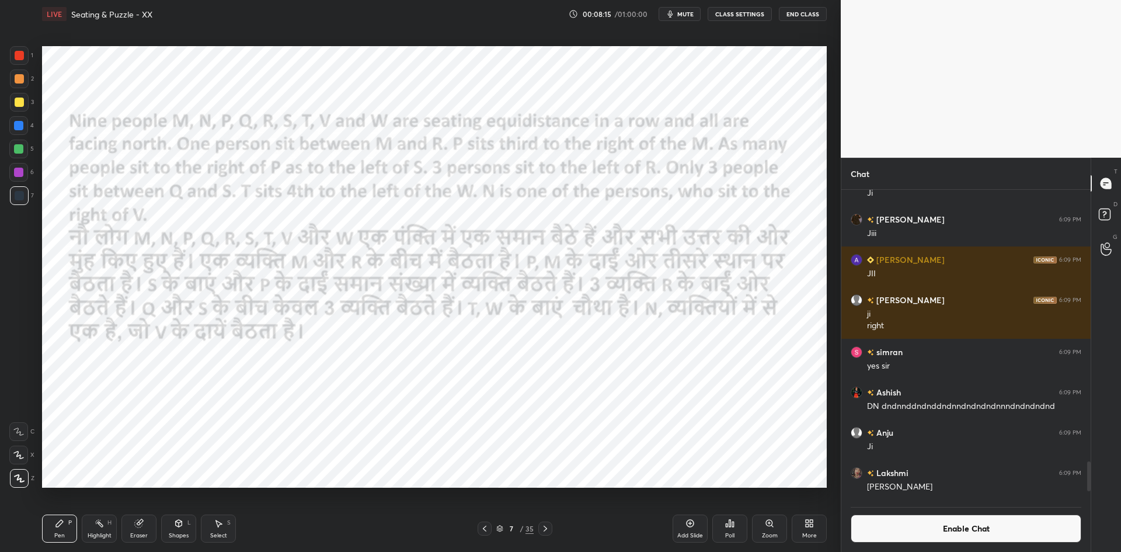
click at [687, 13] on span "mute" at bounding box center [685, 14] width 16 height 8
click at [687, 13] on span "unmute" at bounding box center [684, 14] width 25 height 8
click at [715, 522] on div "Poll" at bounding box center [729, 528] width 35 height 28
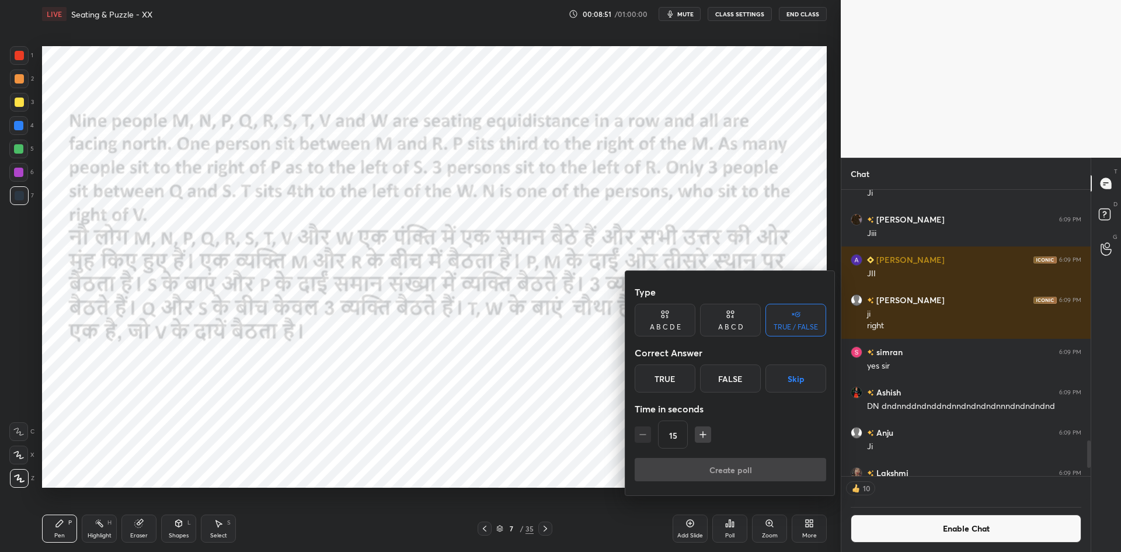
click at [805, 385] on button "Skip" at bounding box center [795, 378] width 61 height 28
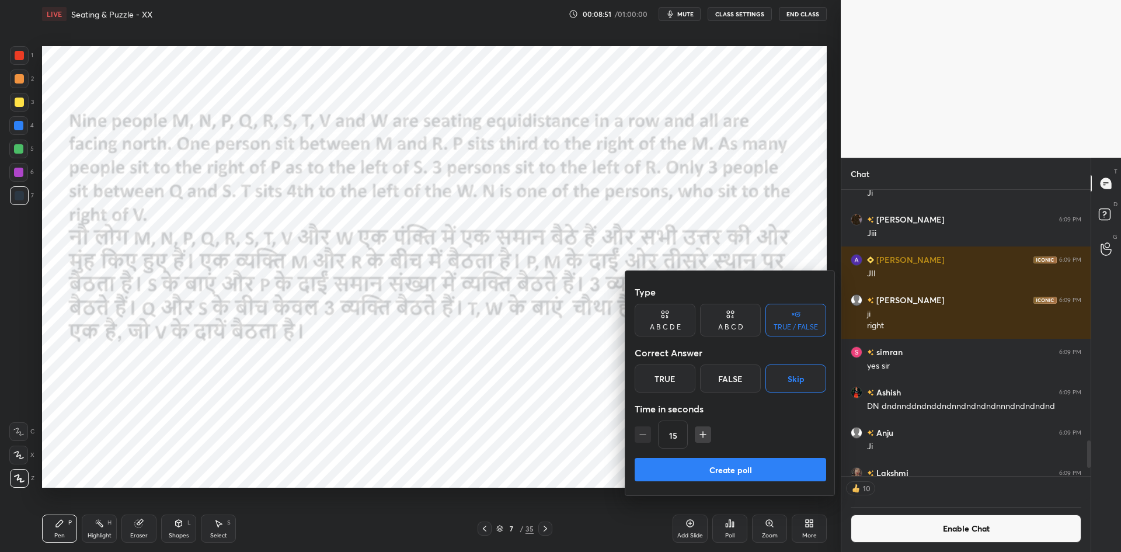
drag, startPoint x: 758, startPoint y: 462, endPoint x: 764, endPoint y: 236, distance: 226.0
click at [760, 458] on button "Create poll" at bounding box center [731, 469] width 192 height 23
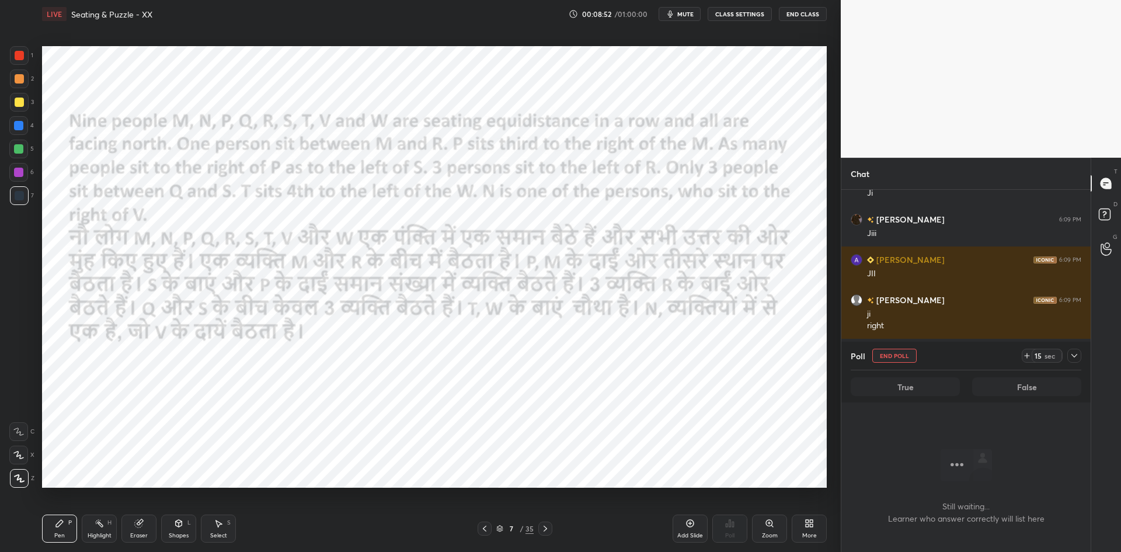
scroll to position [185, 246]
click at [692, 16] on span "mute" at bounding box center [685, 14] width 16 height 8
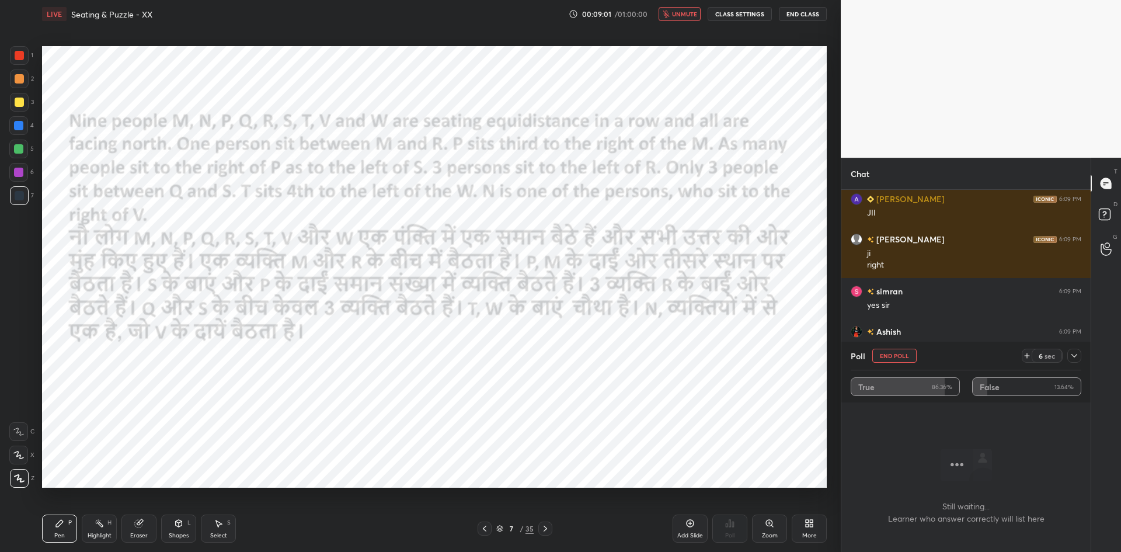
click at [674, 17] on span "unmute" at bounding box center [684, 14] width 25 height 8
click at [909, 356] on button "End Poll" at bounding box center [894, 356] width 44 height 14
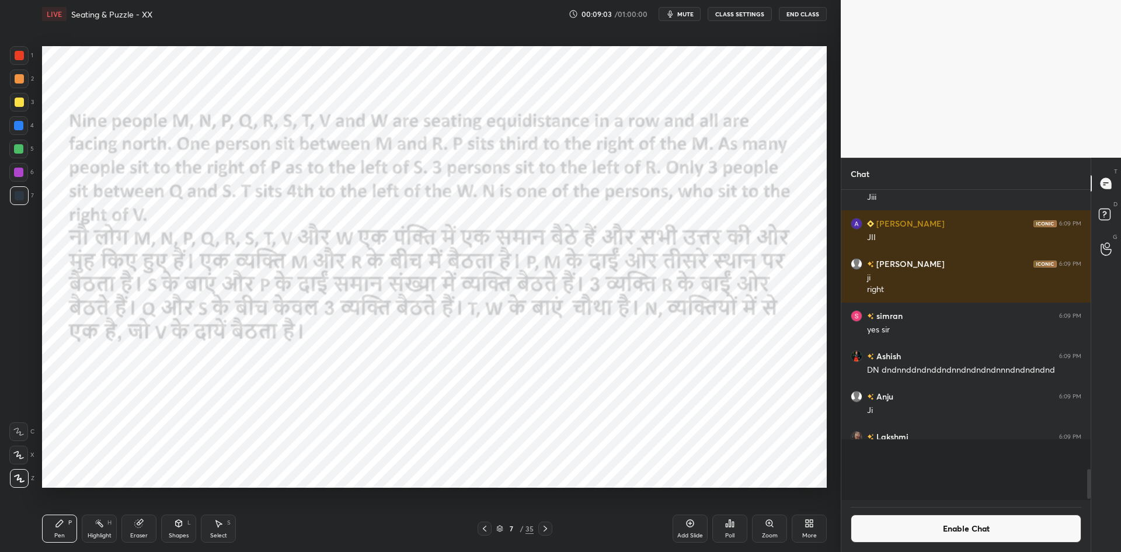
scroll to position [303, 246]
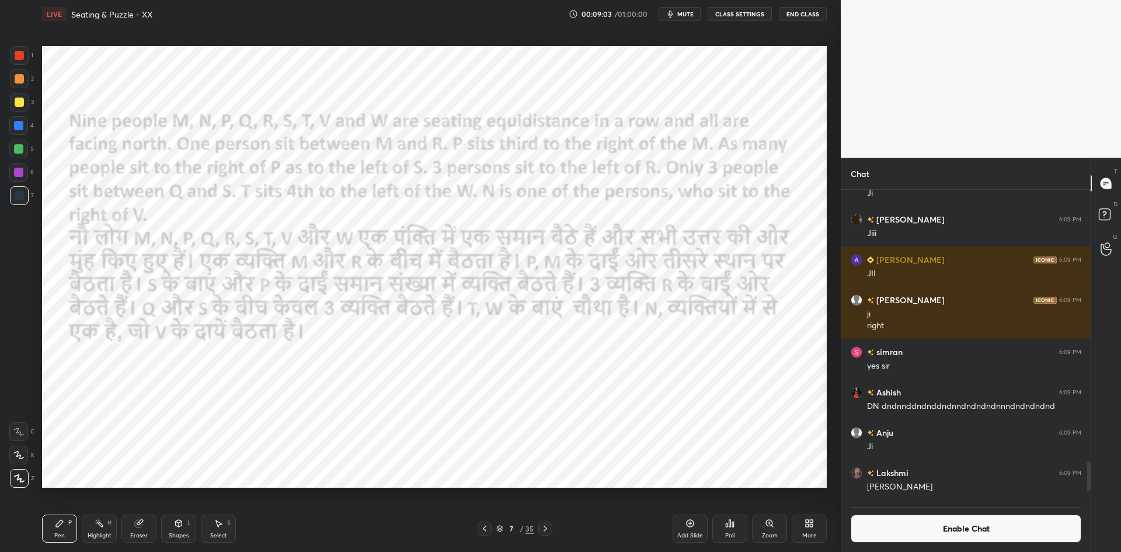
click at [927, 530] on button "Enable Chat" at bounding box center [966, 528] width 231 height 28
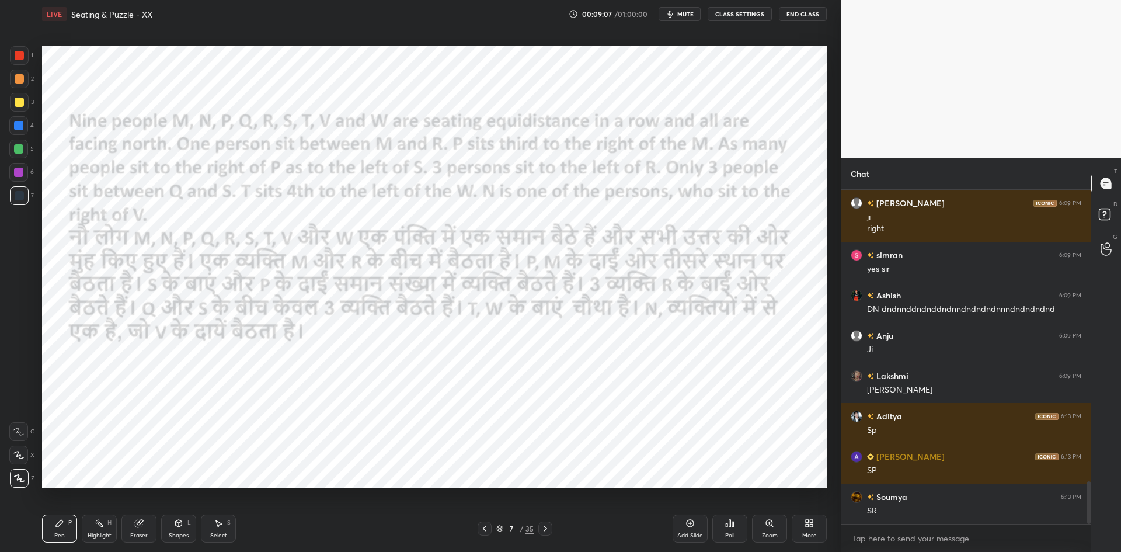
click at [548, 527] on icon at bounding box center [545, 528] width 9 height 9
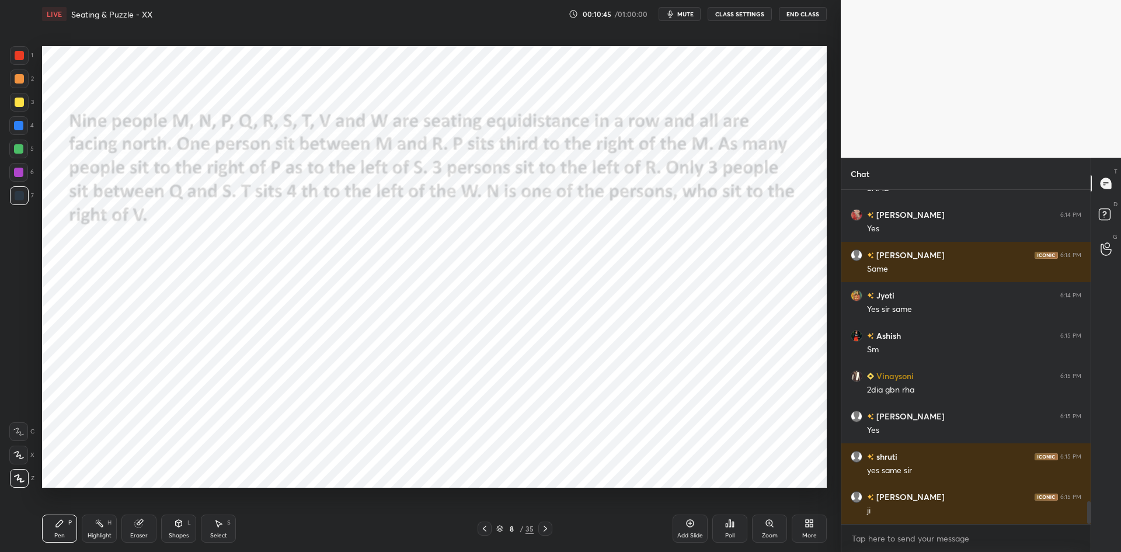
scroll to position [4543, 0]
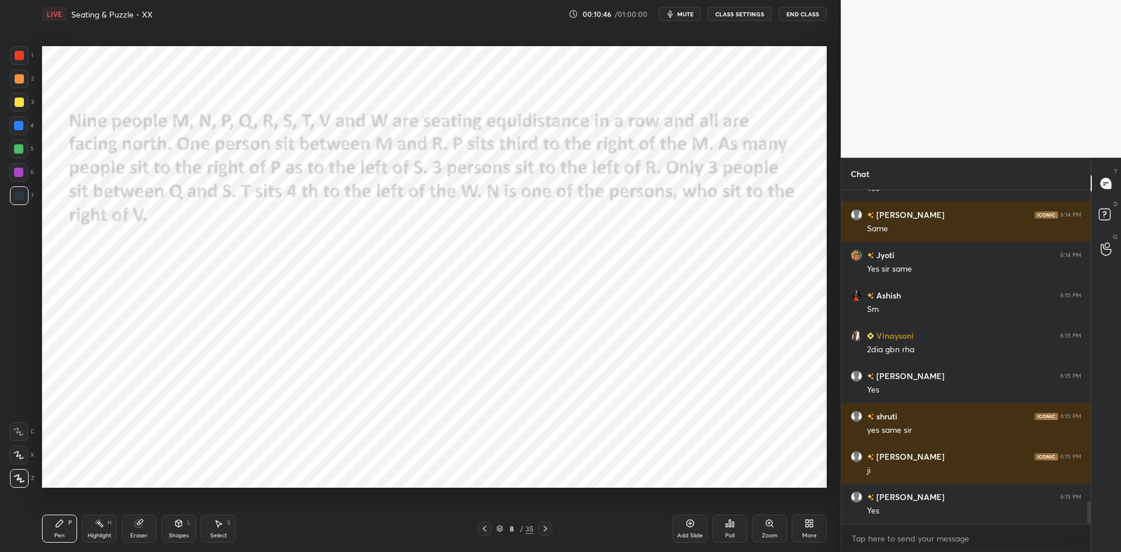
click at [504, 530] on div "8 / 35" at bounding box center [514, 528] width 37 height 11
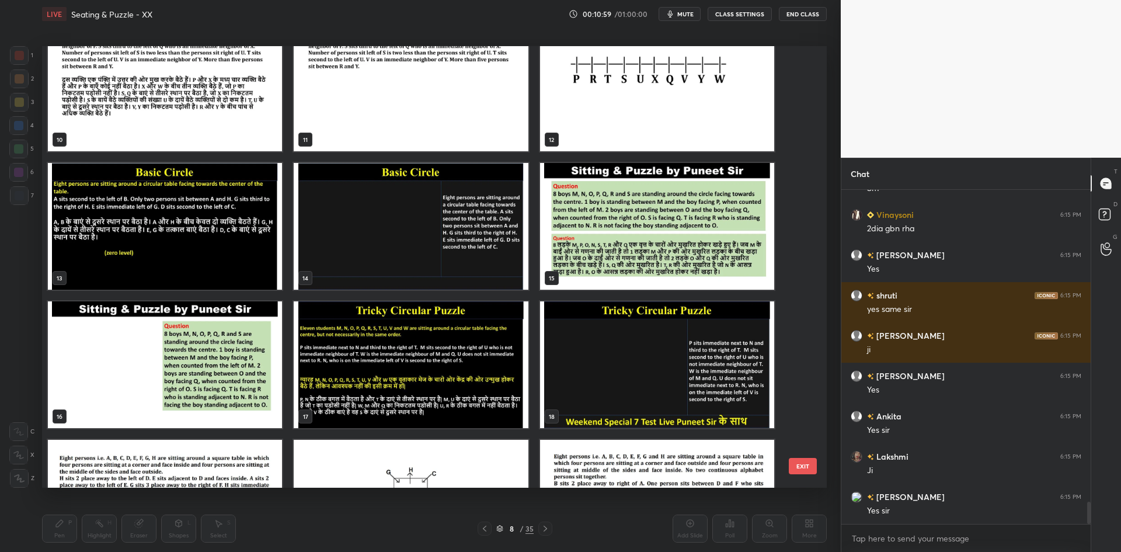
scroll to position [436, 0]
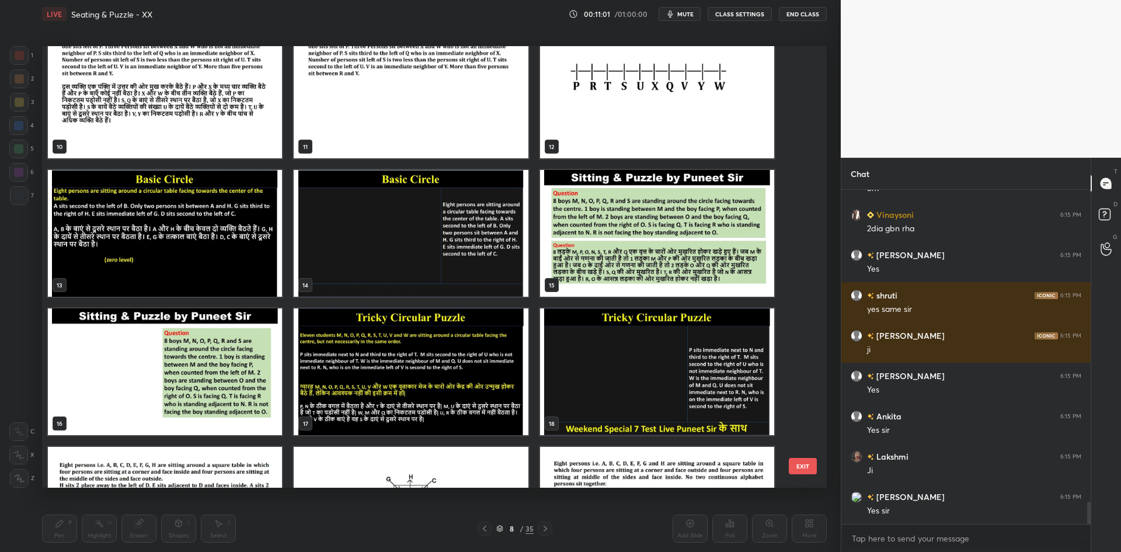
click at [184, 243] on img "grid" at bounding box center [165, 233] width 234 height 127
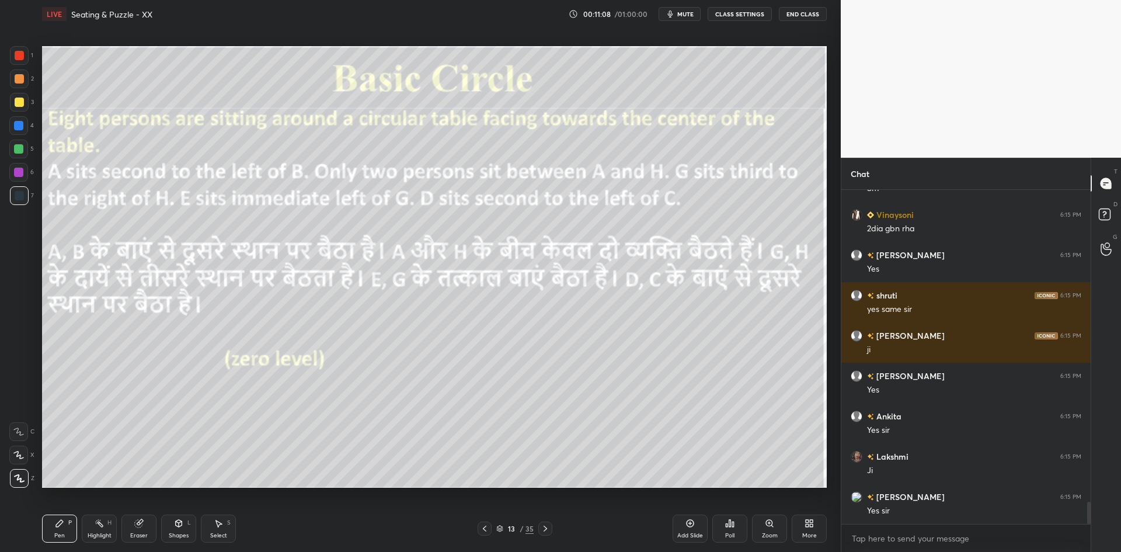
click at [735, 12] on button "CLASS SETTINGS" at bounding box center [740, 14] width 64 height 14
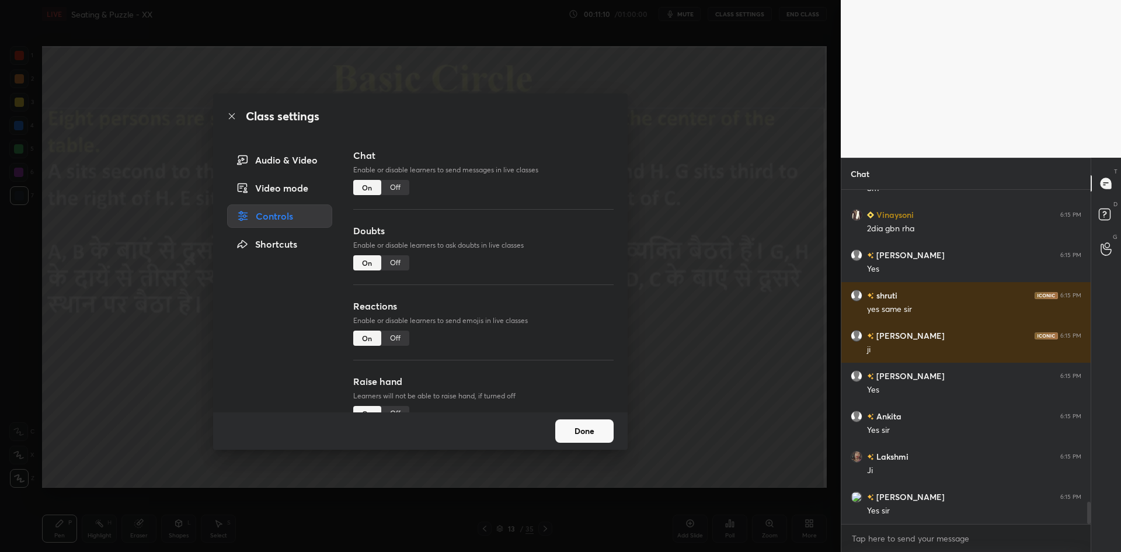
click at [391, 187] on div "Off" at bounding box center [395, 187] width 28 height 15
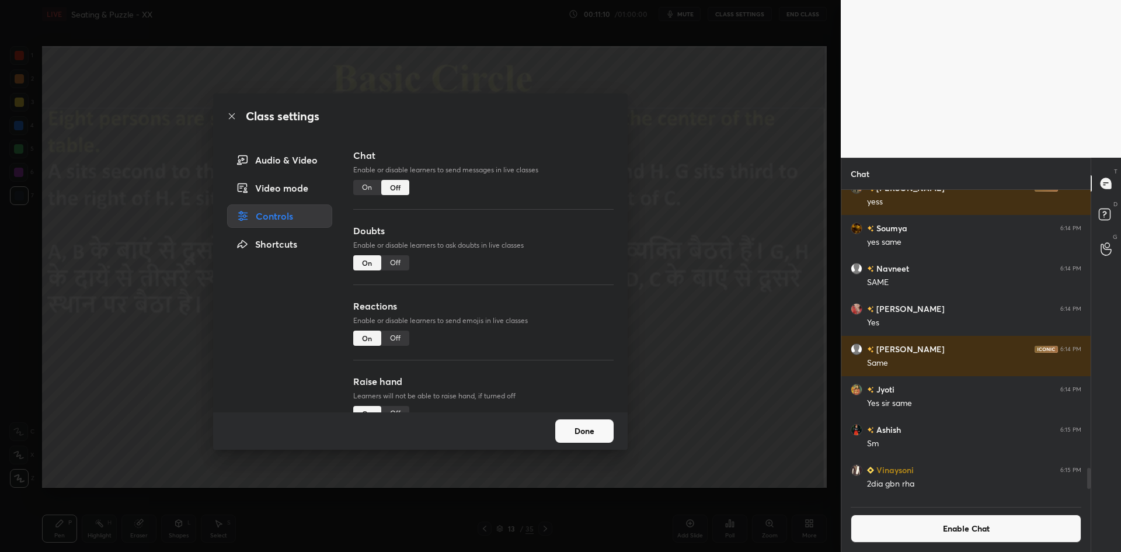
scroll to position [307, 246]
click at [694, 177] on div "Class settings Audio & Video Video mode Controls Shortcuts Chat Enable or disab…" at bounding box center [420, 276] width 841 height 552
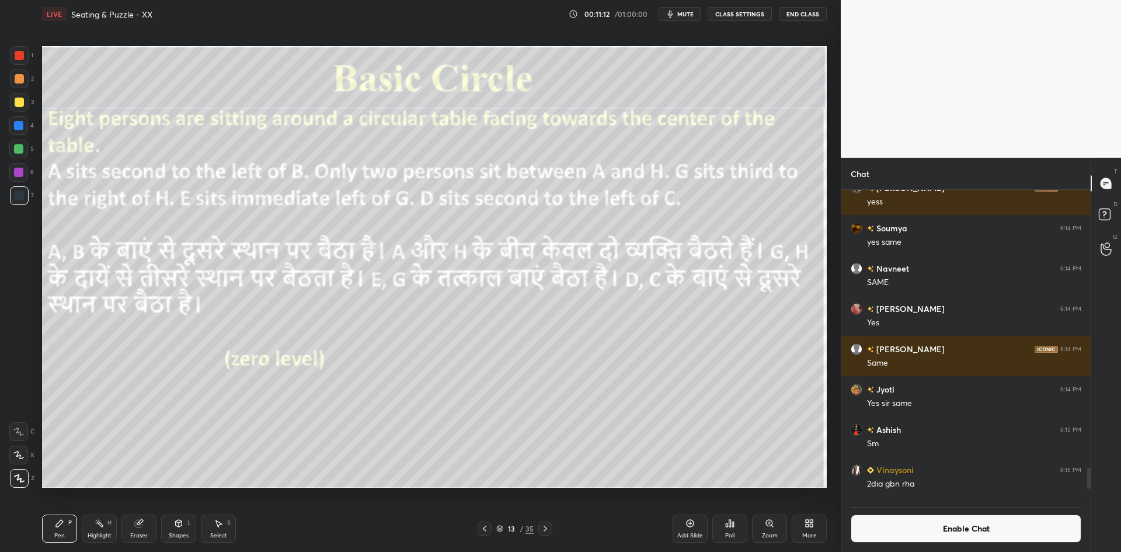
click at [684, 15] on span "mute" at bounding box center [685, 14] width 16 height 8
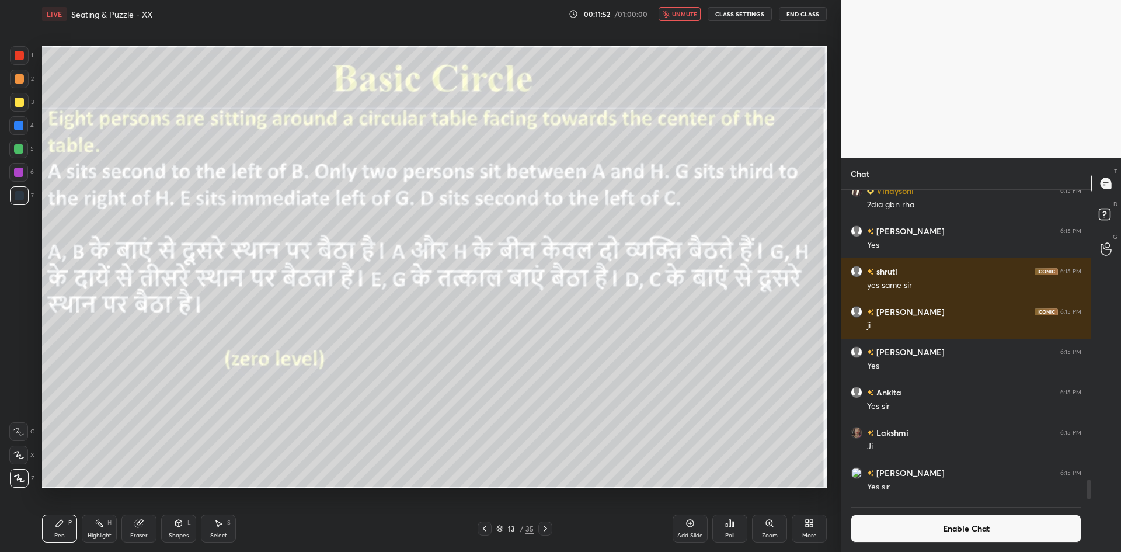
scroll to position [283, 246]
click at [684, 15] on span "unmute" at bounding box center [684, 14] width 25 height 8
click at [721, 528] on div "Poll" at bounding box center [729, 528] width 35 height 28
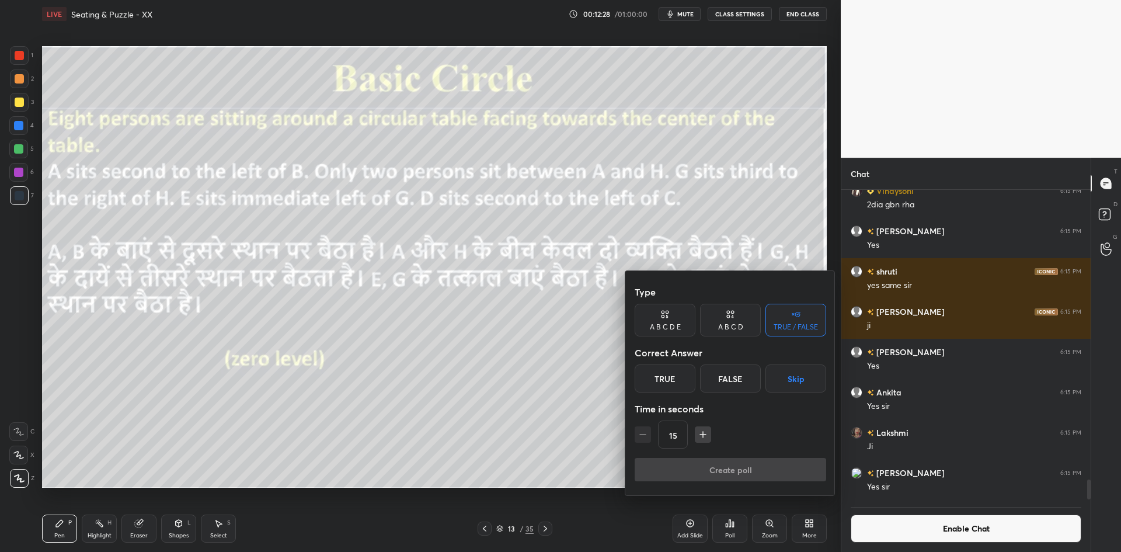
click at [782, 382] on button "Skip" at bounding box center [795, 378] width 61 height 28
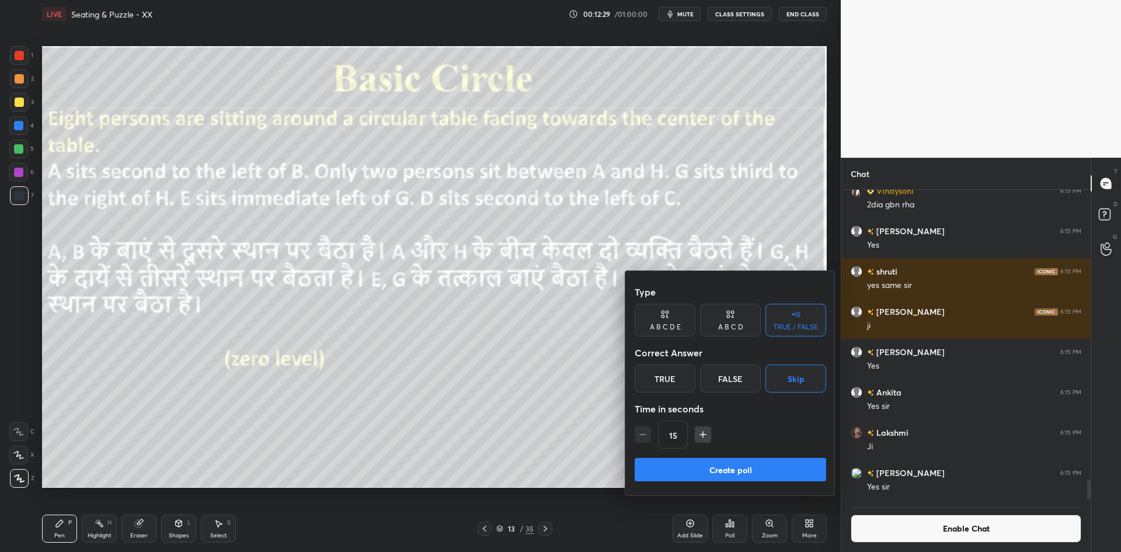
click at [715, 462] on button "Create poll" at bounding box center [731, 469] width 192 height 23
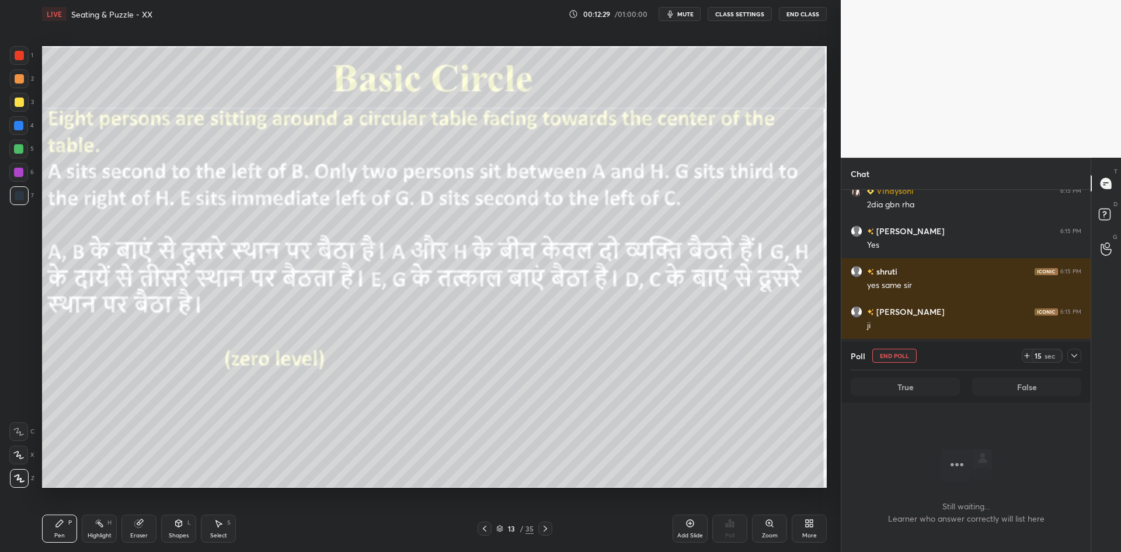
scroll to position [185, 246]
click at [902, 357] on button "End Poll" at bounding box center [894, 356] width 44 height 14
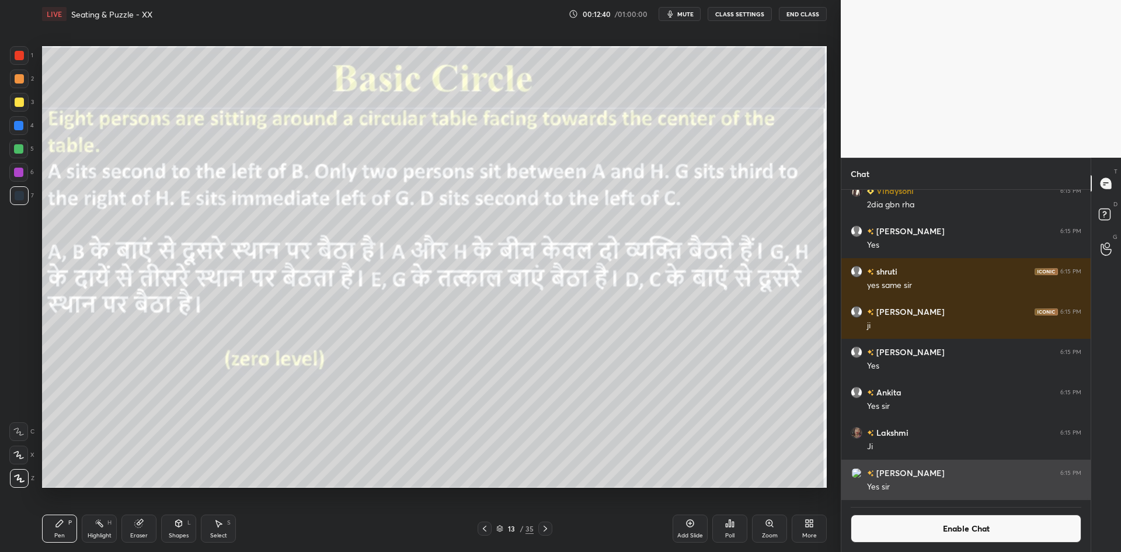
scroll to position [4, 4]
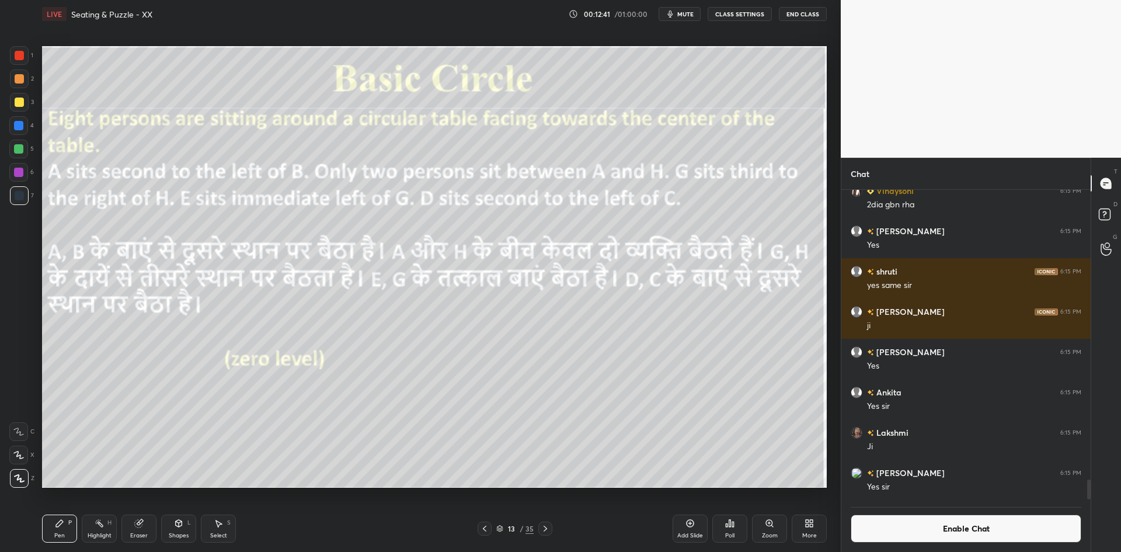
click at [903, 531] on button "Enable Chat" at bounding box center [966, 528] width 231 height 28
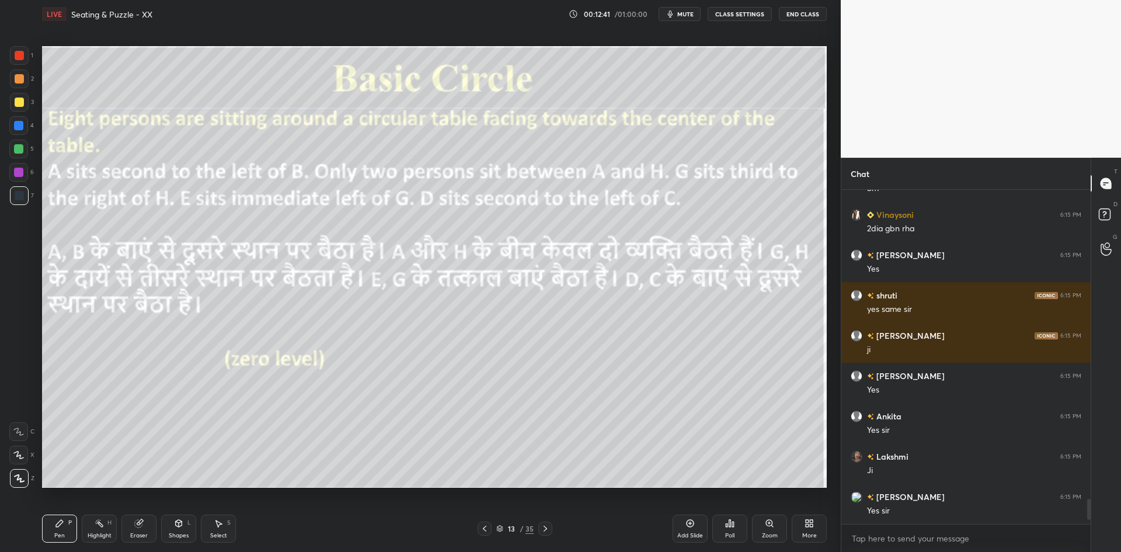
scroll to position [330, 246]
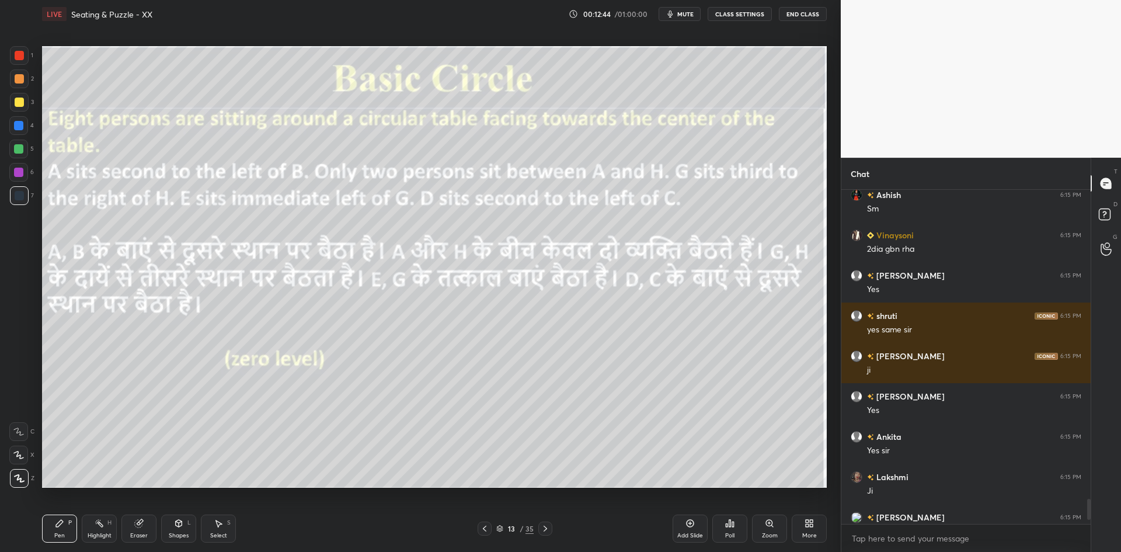
click at [551, 526] on div at bounding box center [545, 528] width 14 height 14
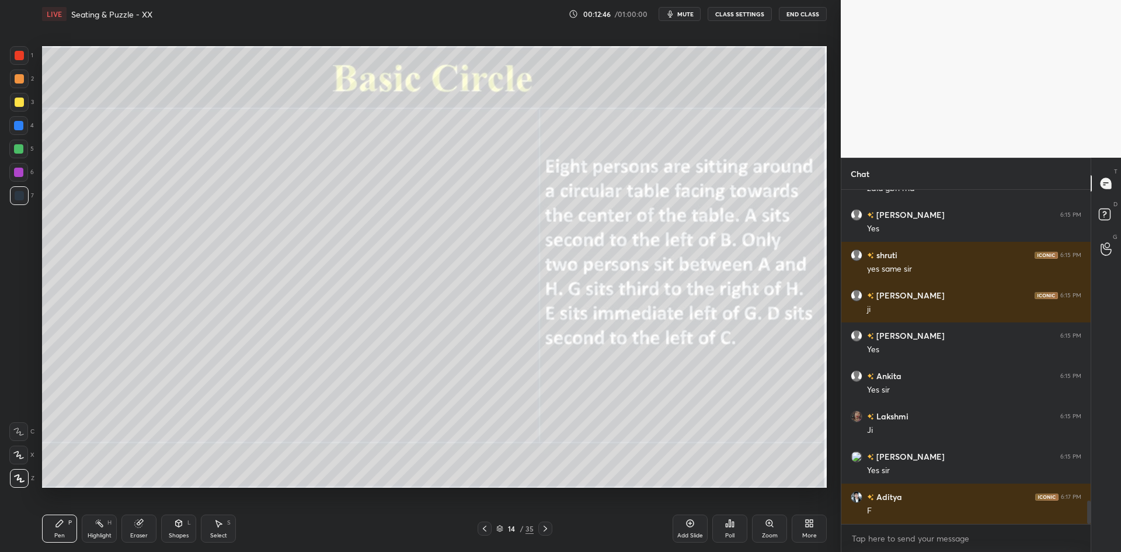
scroll to position [4424, 0]
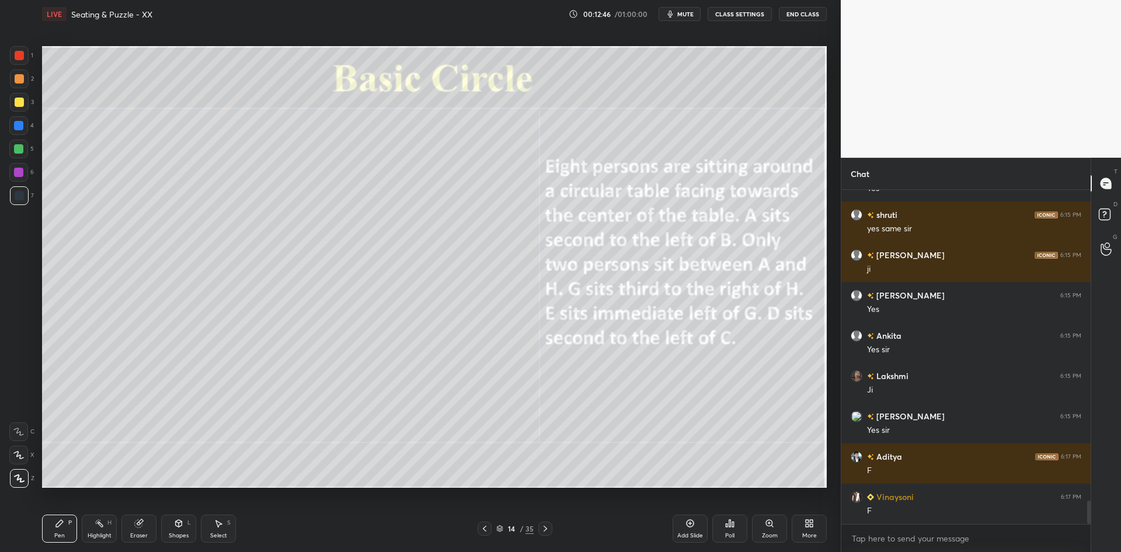
click at [189, 528] on div "Shapes L" at bounding box center [178, 528] width 35 height 28
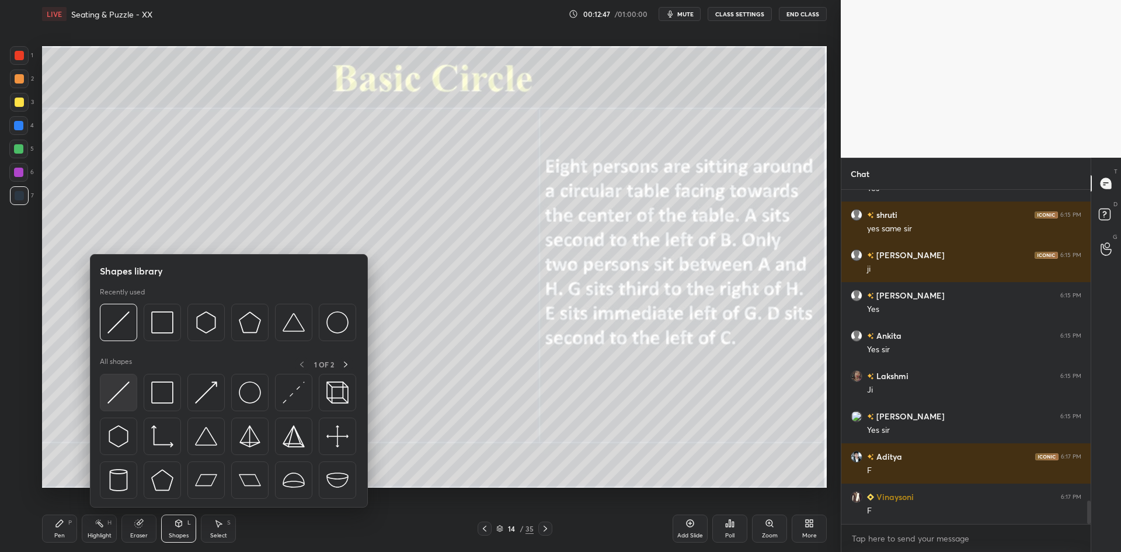
click at [131, 394] on div at bounding box center [118, 392] width 37 height 37
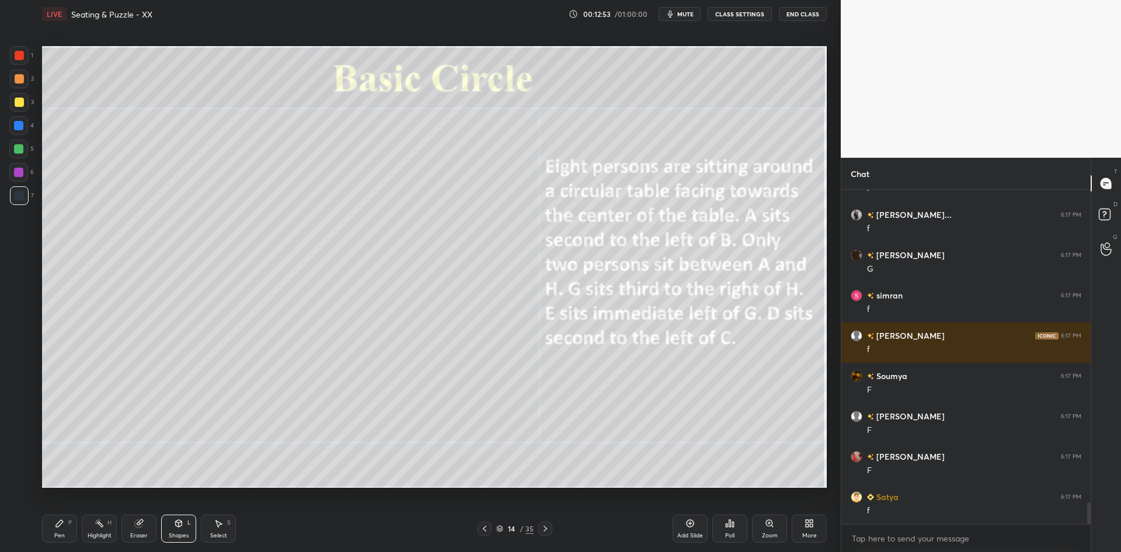
scroll to position [4787, 0]
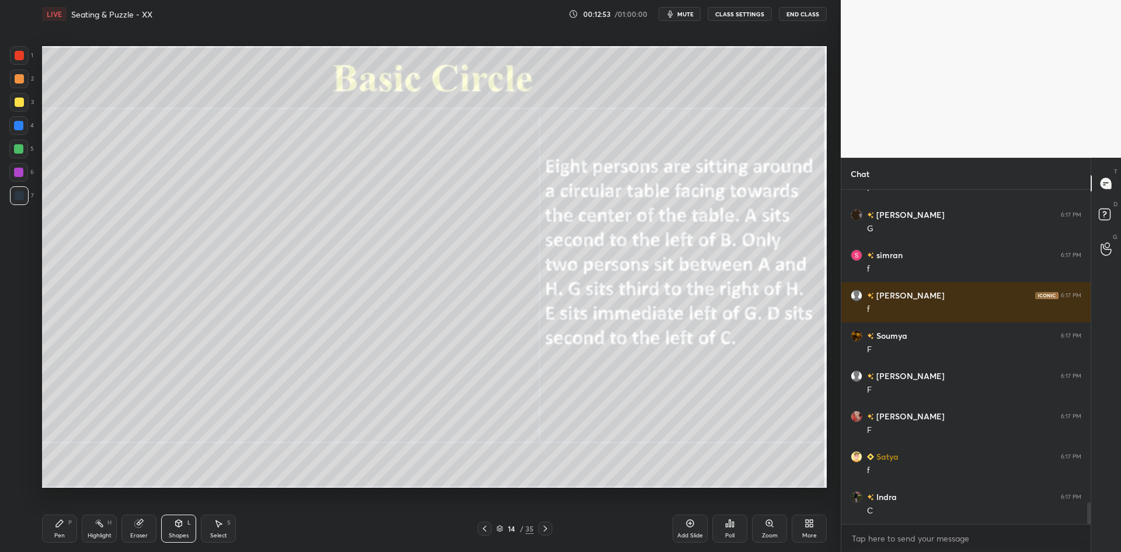
click at [18, 99] on div at bounding box center [19, 102] width 9 height 9
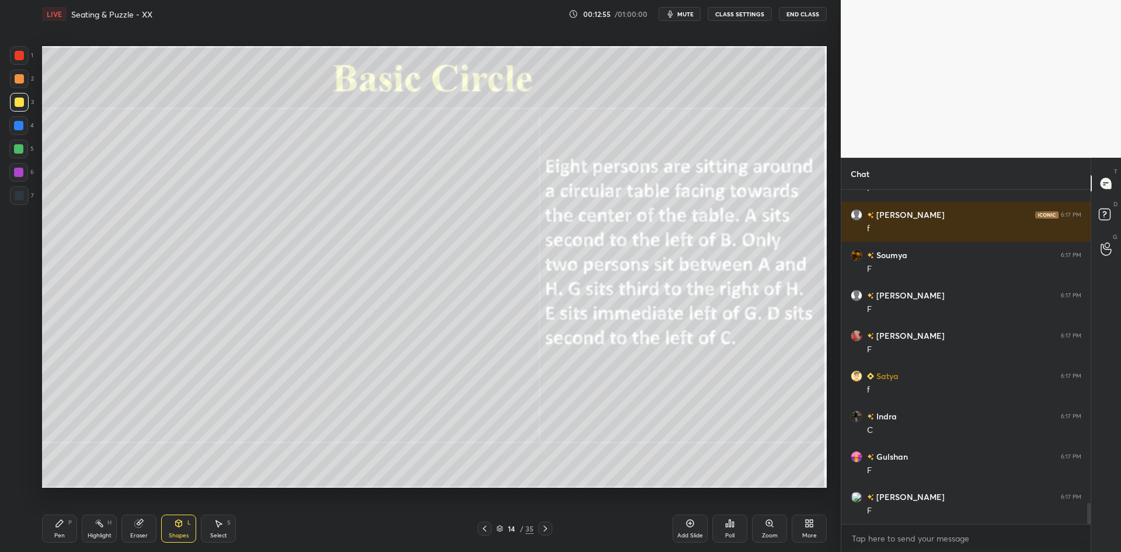
scroll to position [4908, 0]
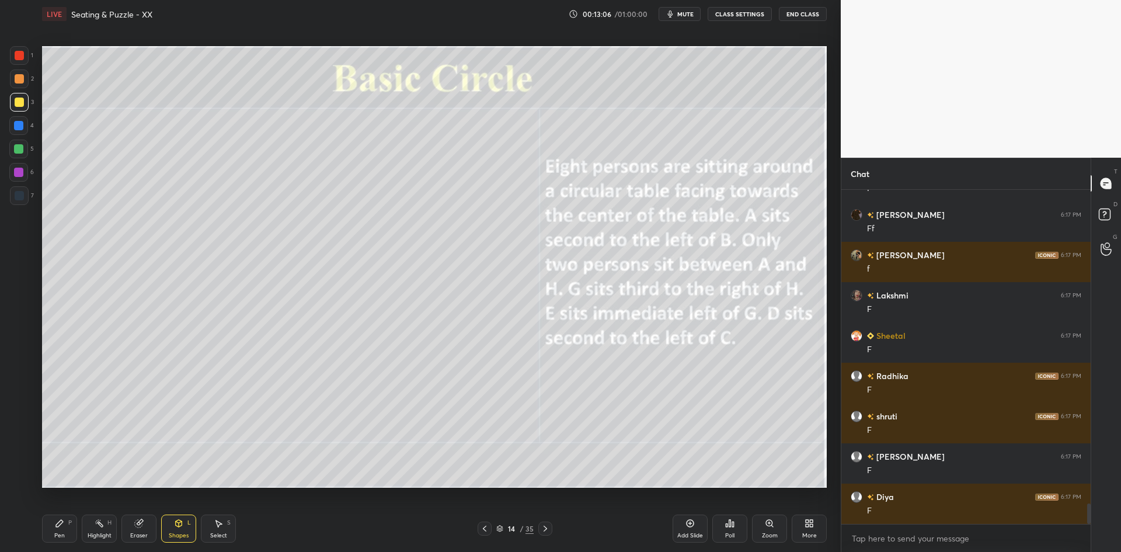
click at [22, 148] on div at bounding box center [18, 148] width 9 height 9
click at [61, 526] on icon at bounding box center [59, 522] width 9 height 9
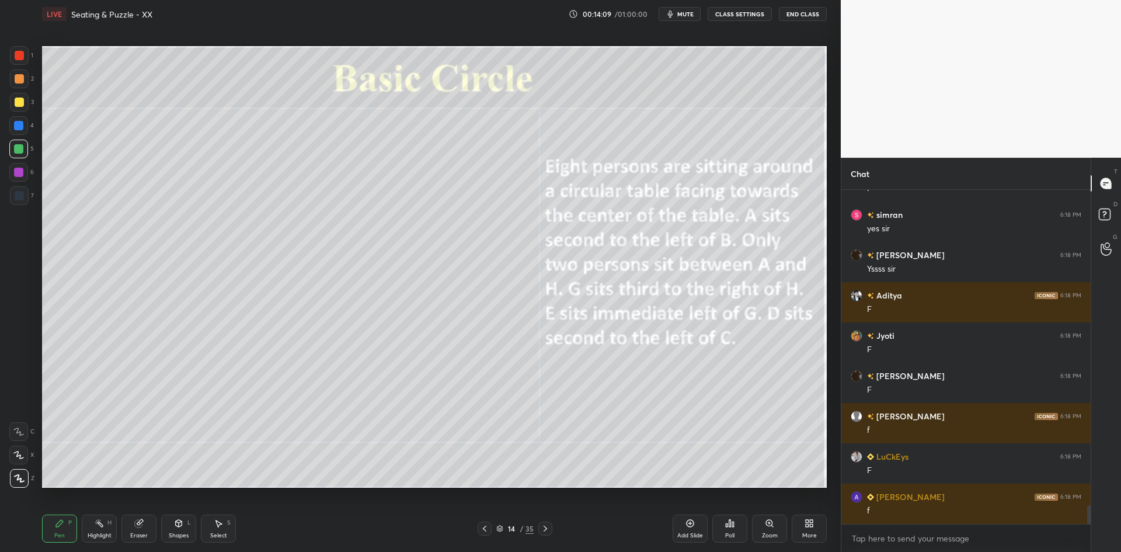
scroll to position [5673, 0]
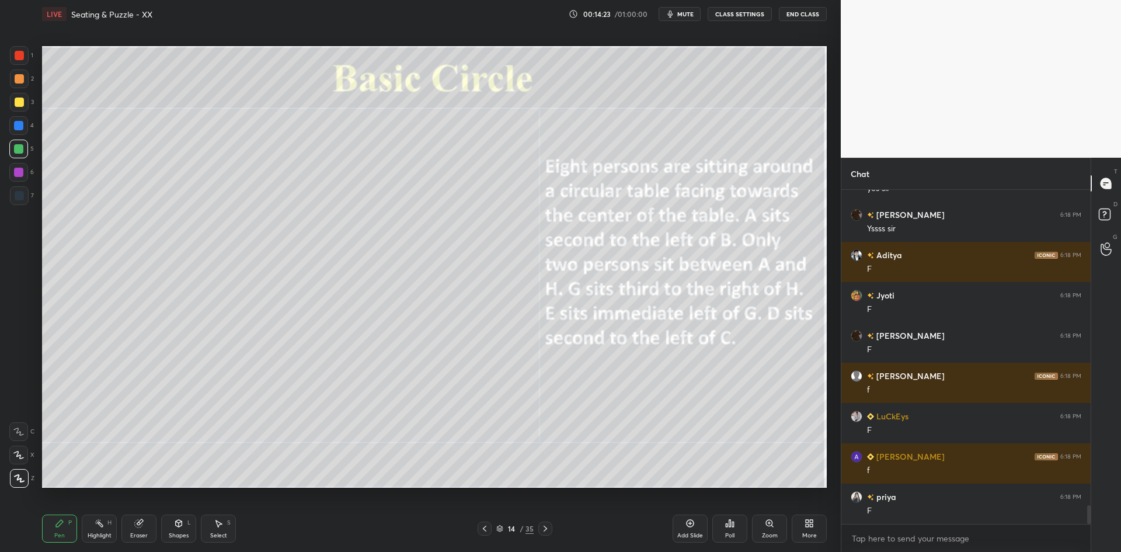
click at [541, 528] on icon at bounding box center [545, 528] width 9 height 9
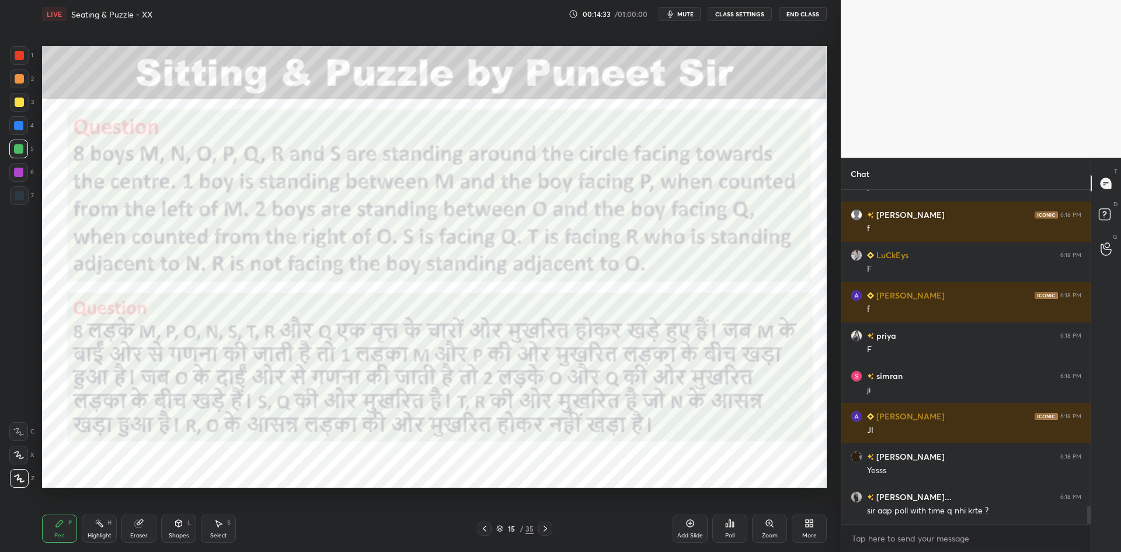
scroll to position [5875, 0]
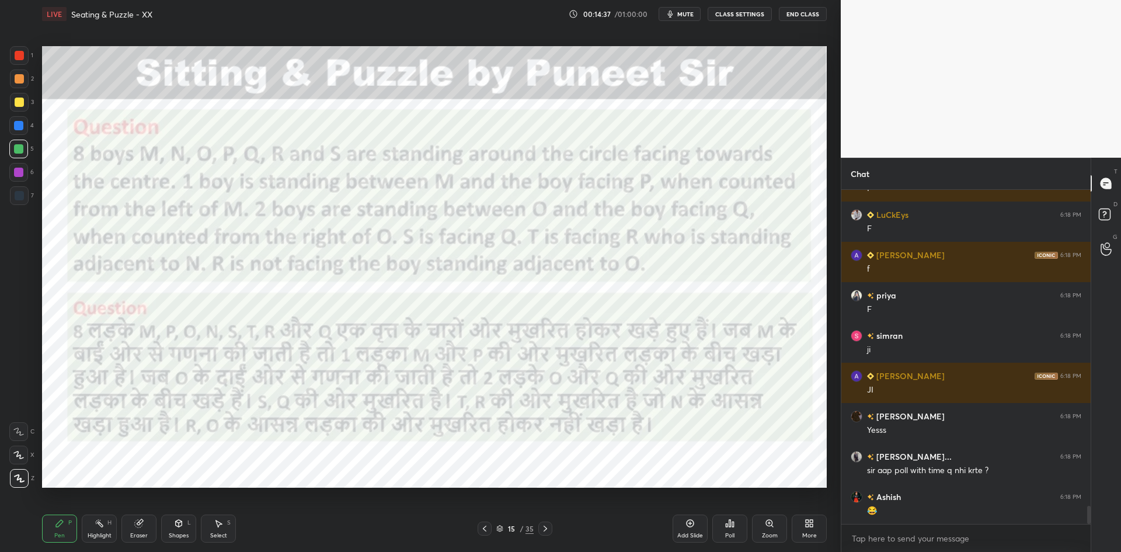
click at [684, 526] on div "Add Slide" at bounding box center [690, 528] width 35 height 28
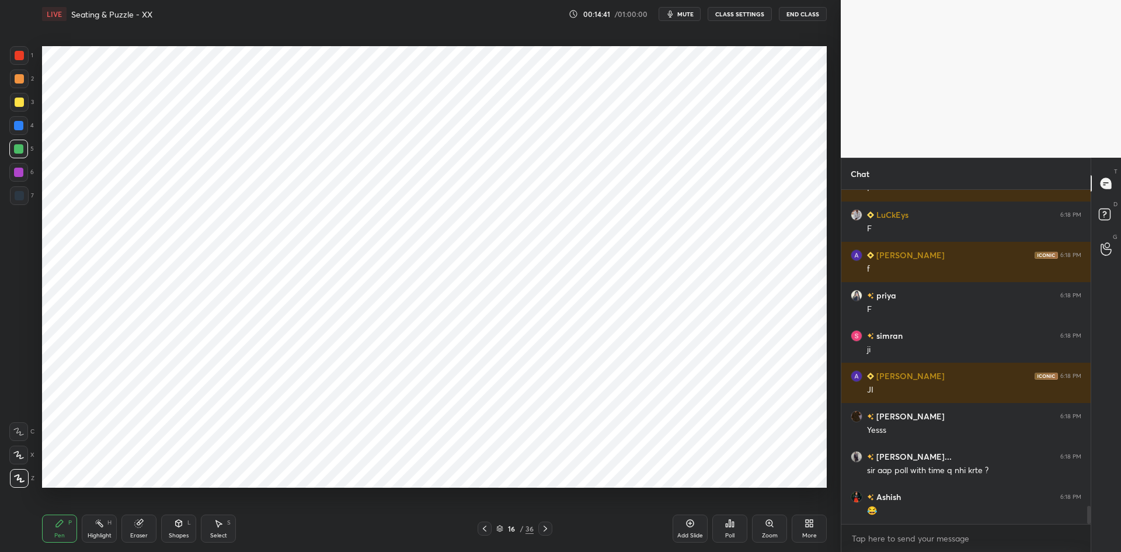
click at [22, 197] on div at bounding box center [19, 195] width 9 height 9
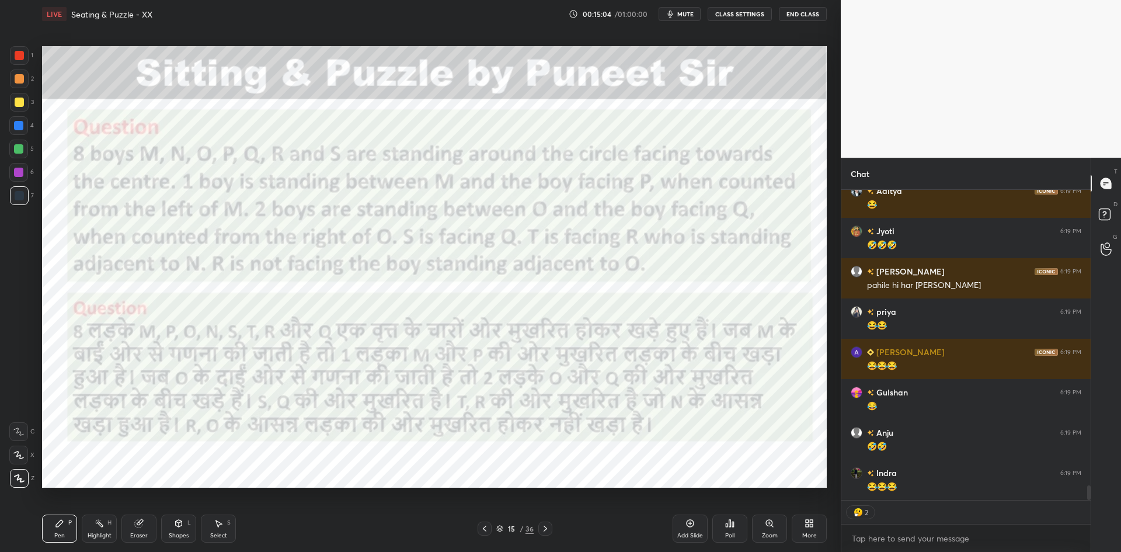
scroll to position [6422, 0]
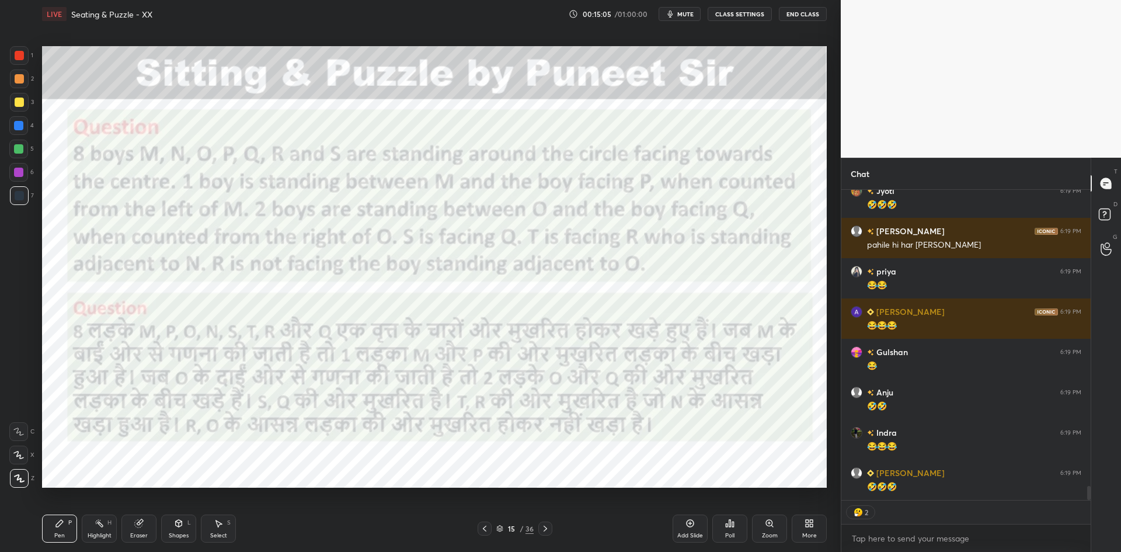
type textarea "x"
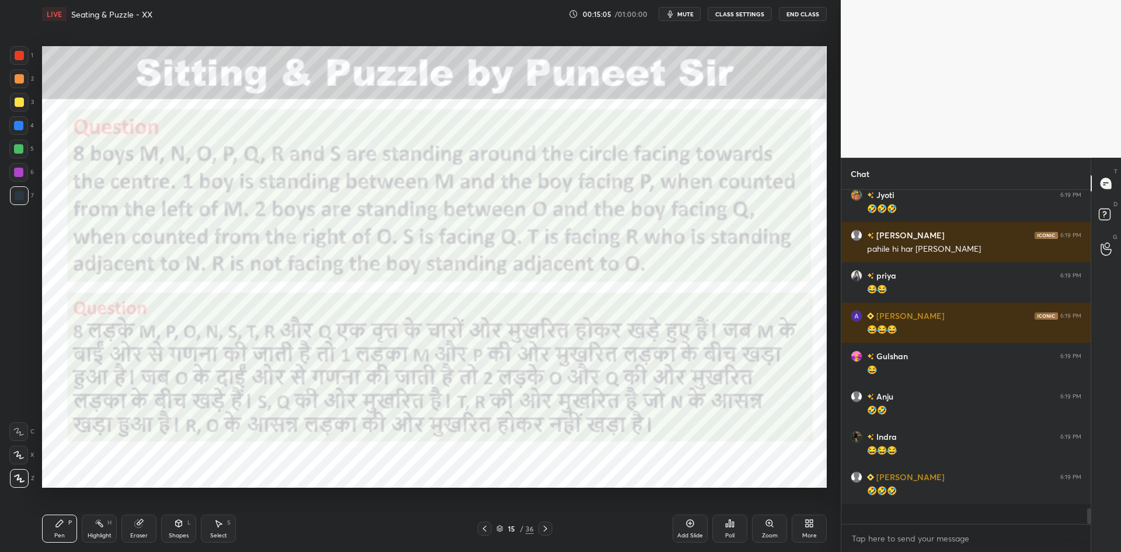
scroll to position [6398, 0]
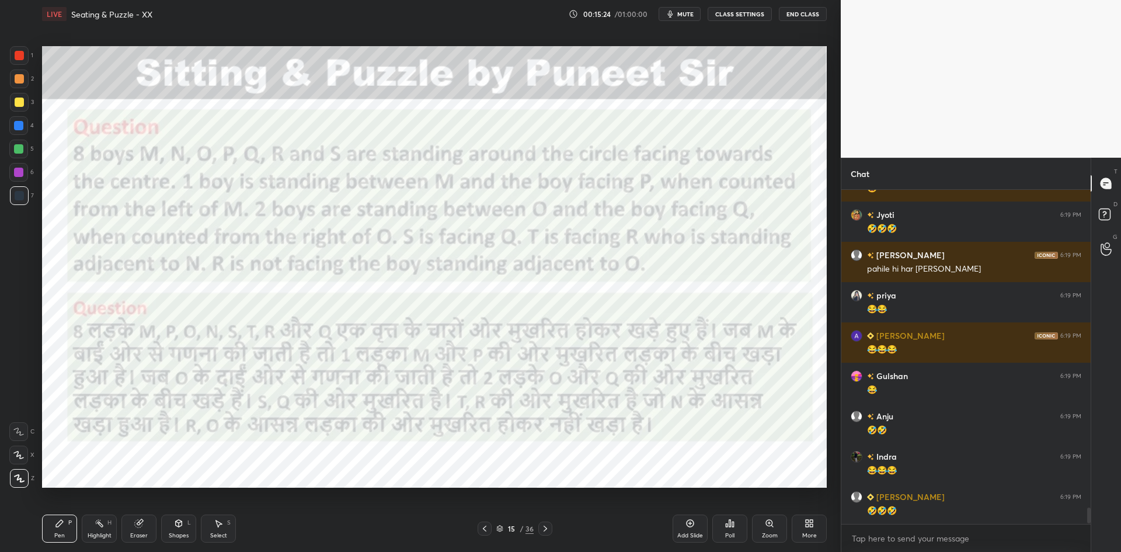
click at [671, 17] on icon "button" at bounding box center [670, 13] width 9 height 9
click at [725, 19] on button "CLASS SETTINGS" at bounding box center [740, 14] width 64 height 14
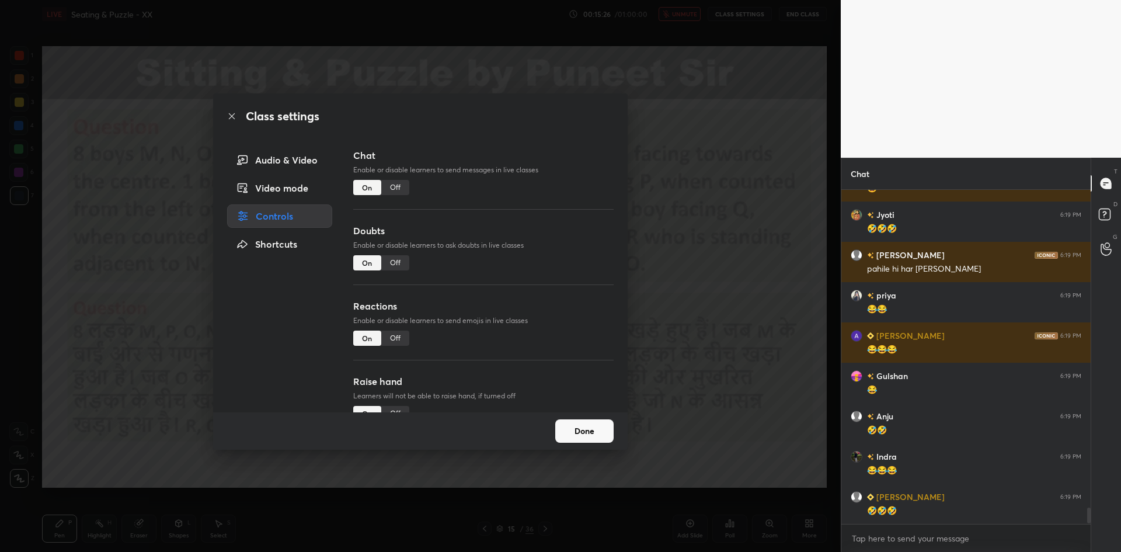
click at [398, 189] on div "Off" at bounding box center [395, 187] width 28 height 15
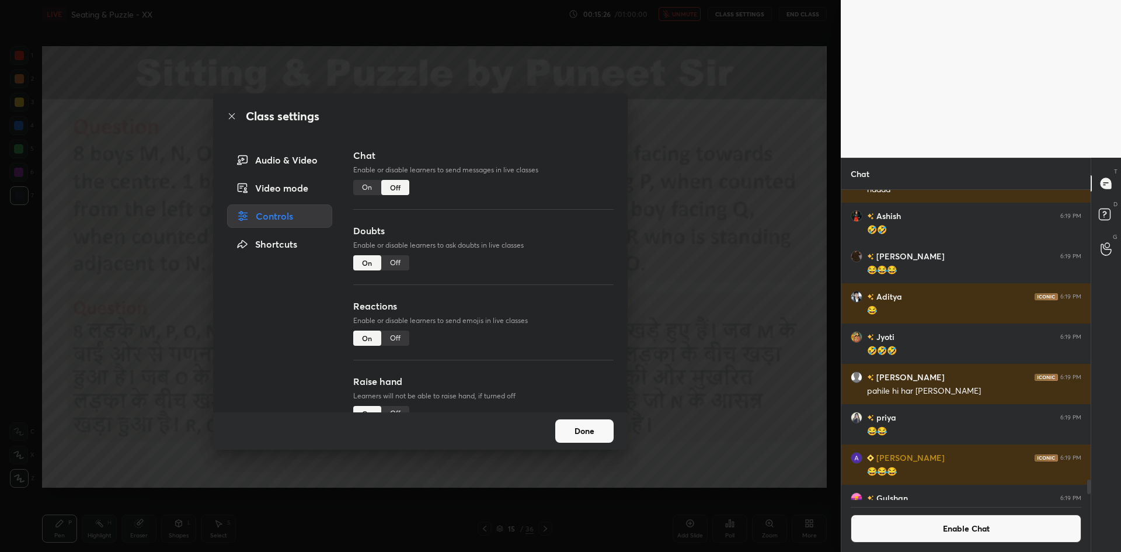
scroll to position [307, 246]
click at [676, 193] on div "Class settings Audio & Video Video mode Controls Shortcuts Chat Enable or disab…" at bounding box center [420, 276] width 841 height 552
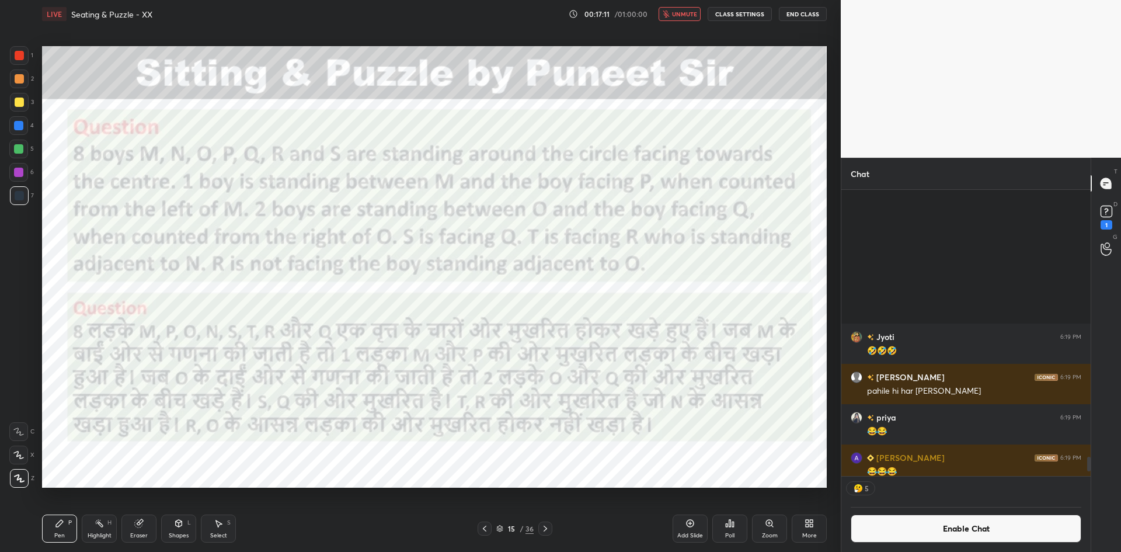
scroll to position [283, 246]
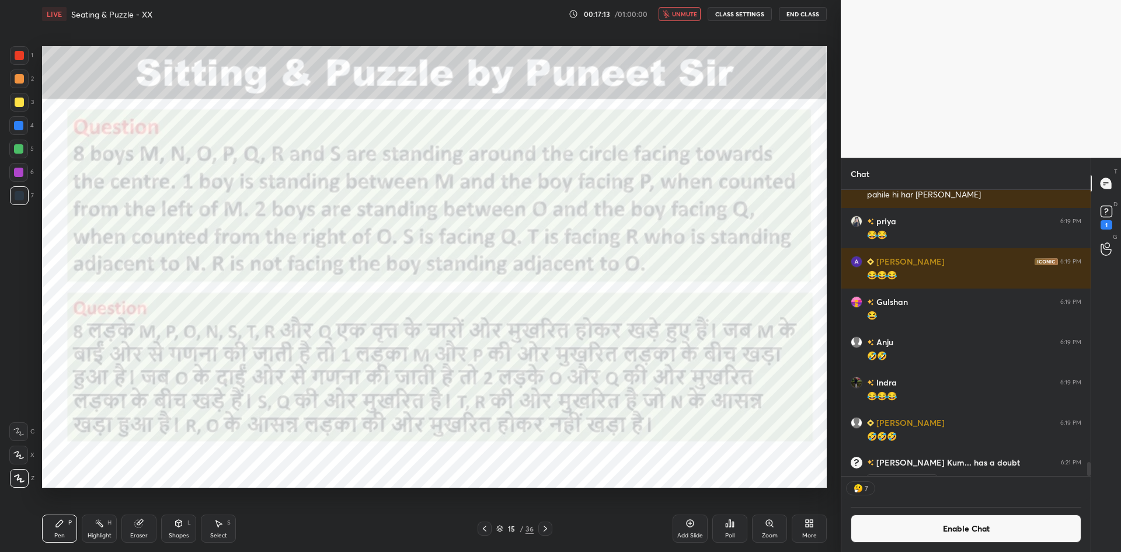
click at [683, 8] on button "unmute" at bounding box center [680, 14] width 42 height 14
click at [722, 529] on div "Poll" at bounding box center [729, 528] width 35 height 28
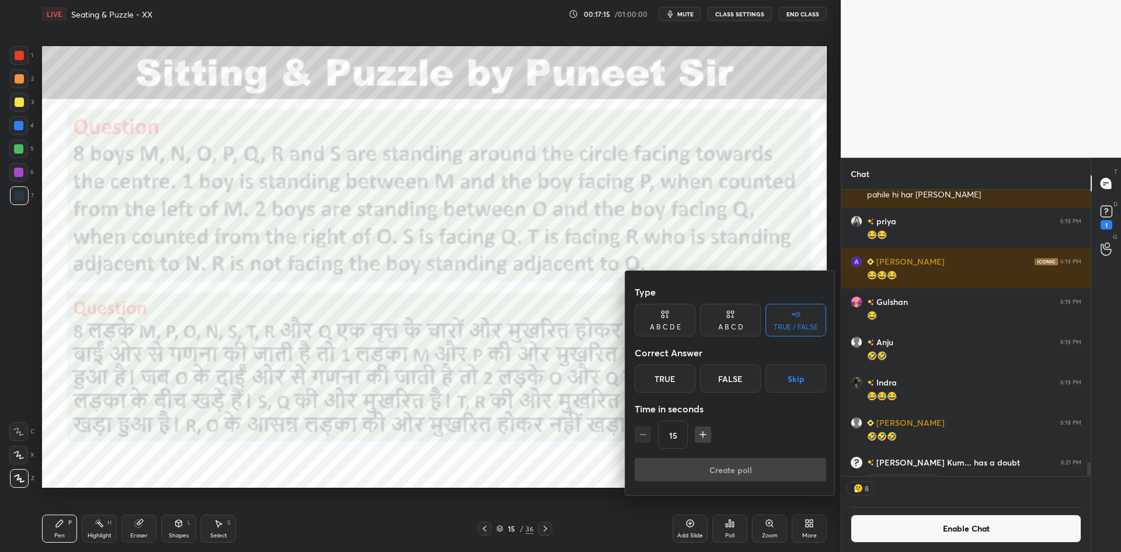
click at [796, 380] on button "Skip" at bounding box center [795, 378] width 61 height 28
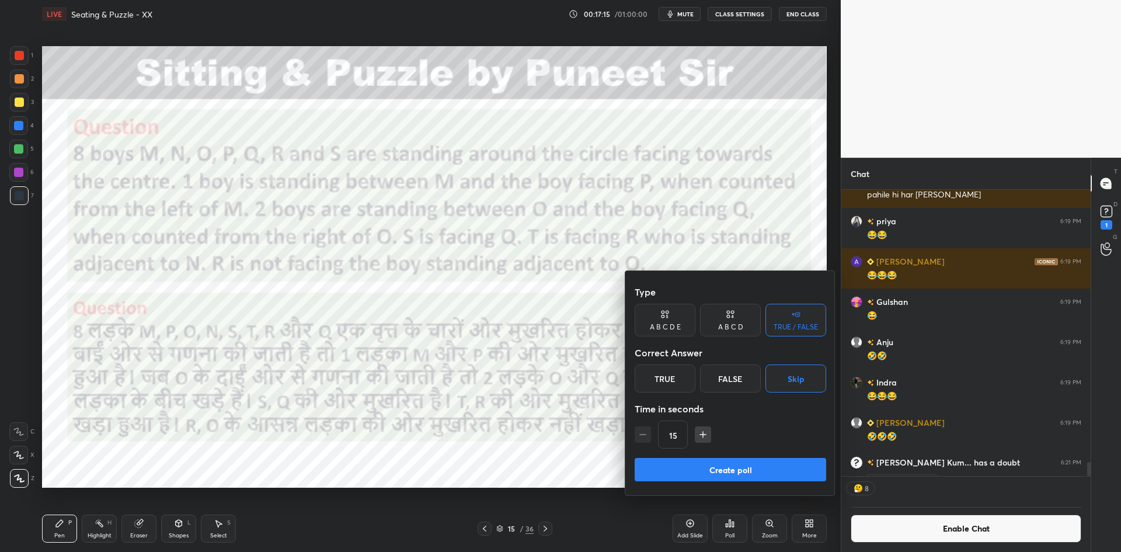
drag, startPoint x: 758, startPoint y: 483, endPoint x: 729, endPoint y: 329, distance: 156.3
click at [757, 479] on div "Create poll" at bounding box center [731, 472] width 192 height 28
drag, startPoint x: 744, startPoint y: 464, endPoint x: 723, endPoint y: 376, distance: 90.5
click at [743, 455] on div "Type A B C D E A B C D TRUE / FALSE Correct Answer True False Skip Time in seco…" at bounding box center [730, 383] width 210 height 224
click at [730, 452] on div "Type A B C D E A B C D TRUE / FALSE Correct Answer True False Skip Time in seco…" at bounding box center [731, 369] width 192 height 178
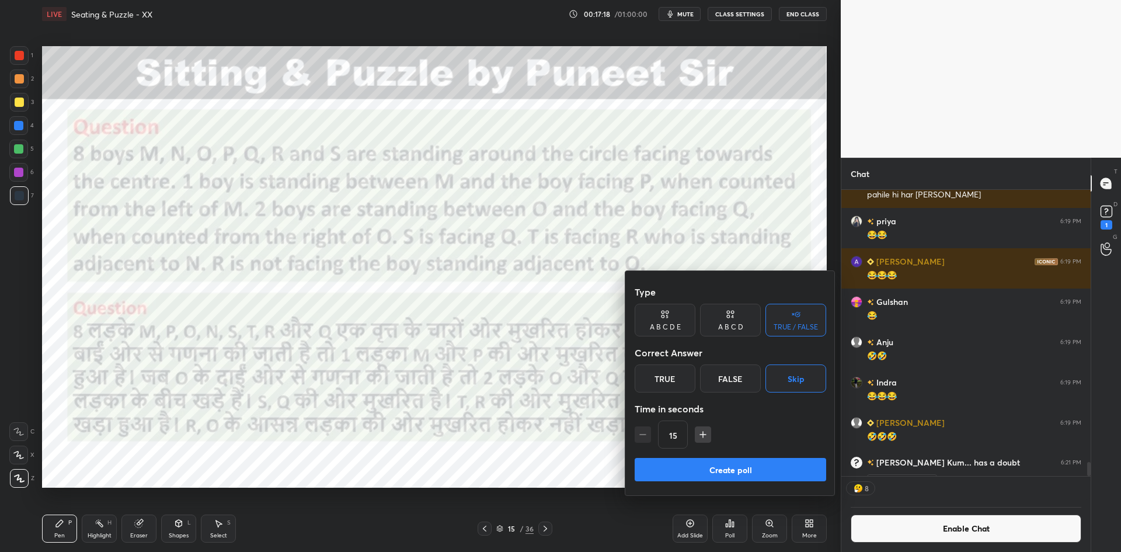
click at [732, 458] on button "Create poll" at bounding box center [731, 469] width 192 height 23
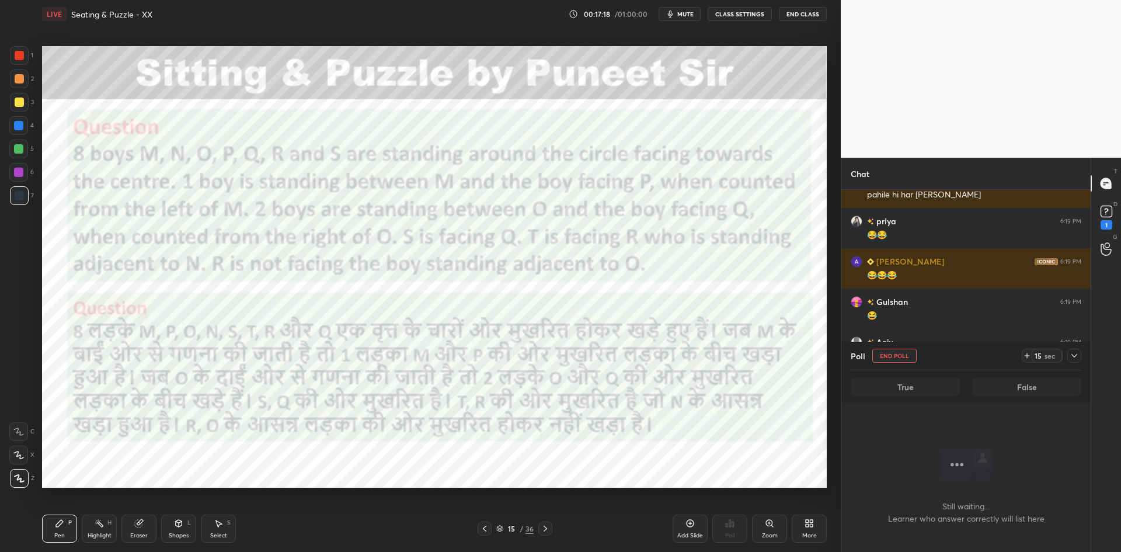
scroll to position [185, 246]
click at [664, 23] on div "LIVE Seating & Puzzle - XX 00:17:18 / 01:00:00 mute CLASS SETTINGS End Class" at bounding box center [434, 14] width 785 height 28
click at [671, 16] on icon "button" at bounding box center [670, 14] width 5 height 7
click at [667, 20] on button "unmute" at bounding box center [680, 14] width 42 height 14
click at [1073, 355] on icon at bounding box center [1074, 355] width 9 height 9
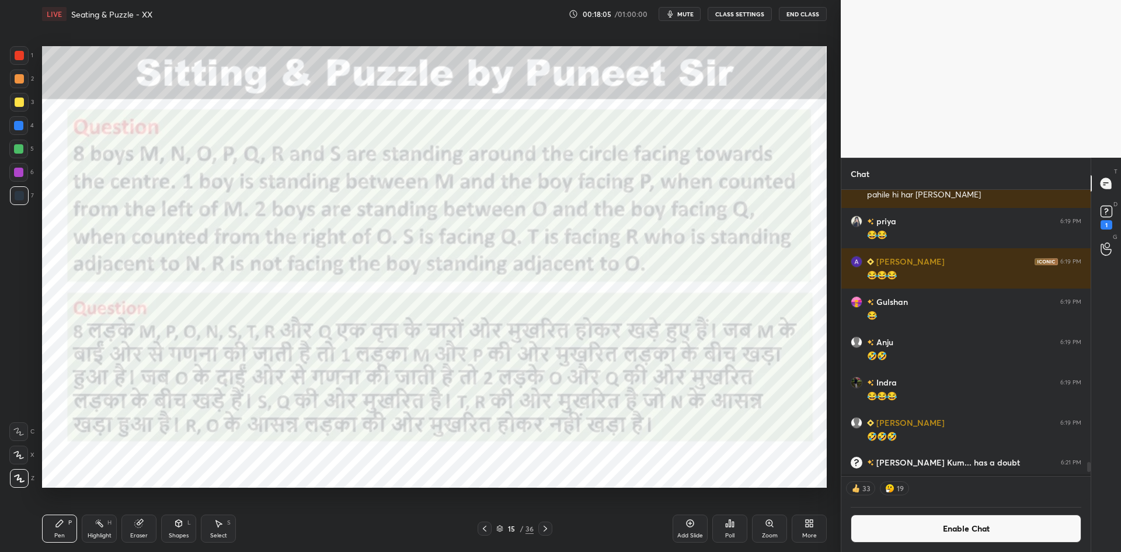
scroll to position [245, 246]
click at [969, 525] on button "Enable Chat" at bounding box center [966, 528] width 231 height 28
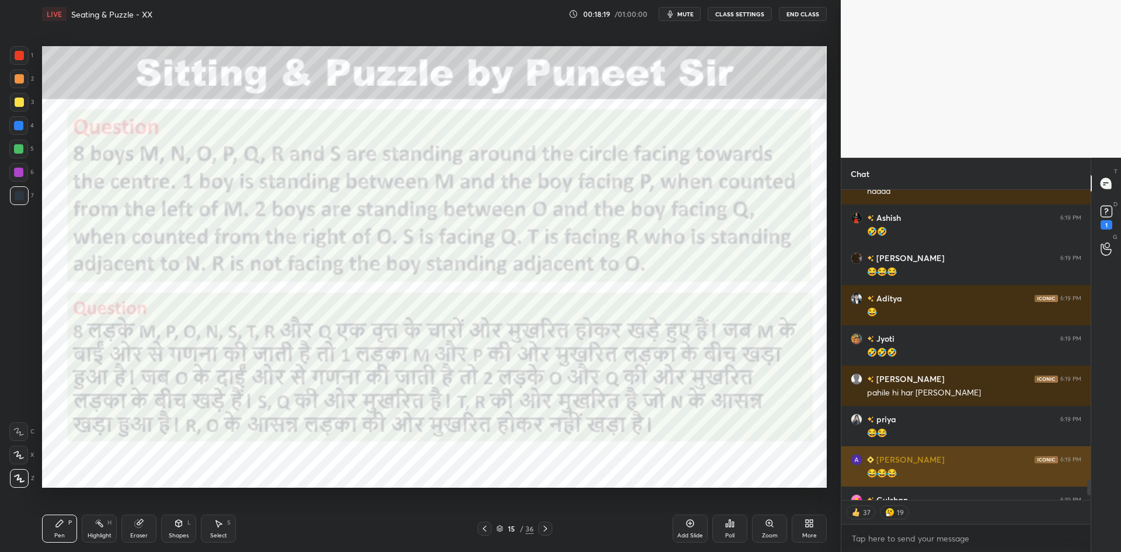
type textarea "x"
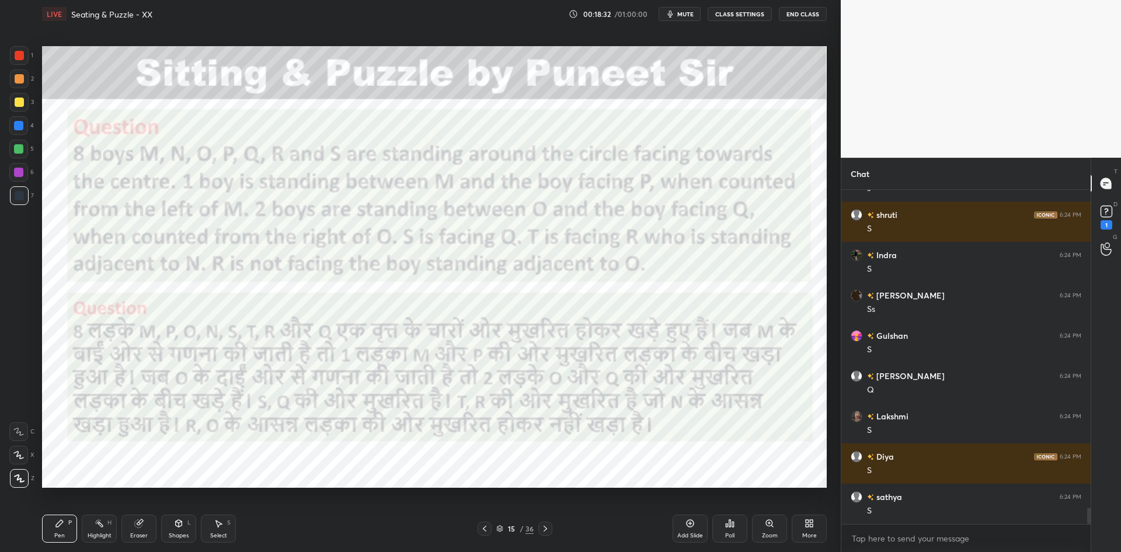
scroll to position [6561, 0]
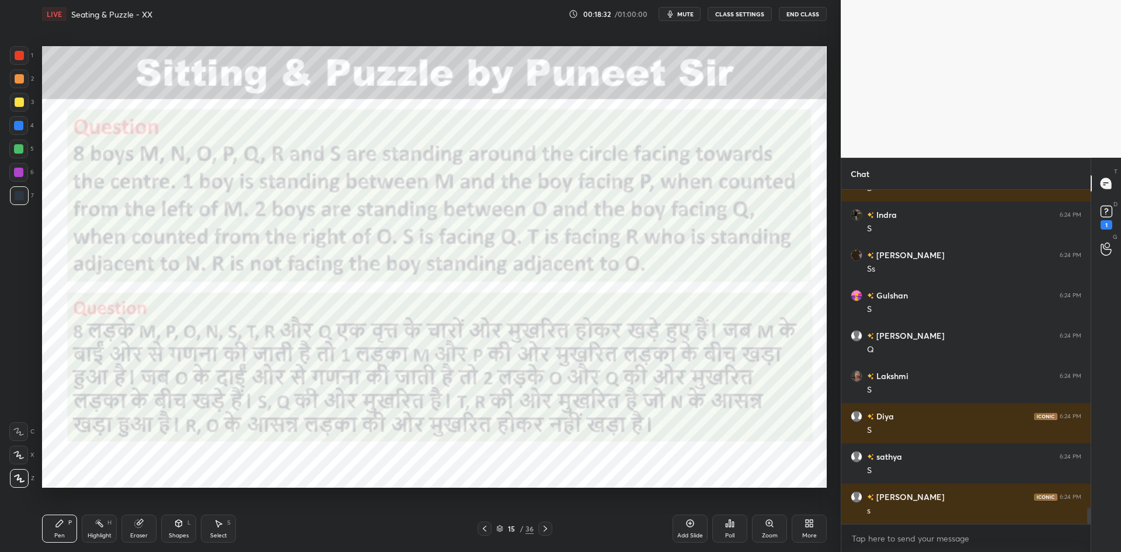
click at [725, 11] on button "CLASS SETTINGS" at bounding box center [740, 14] width 64 height 14
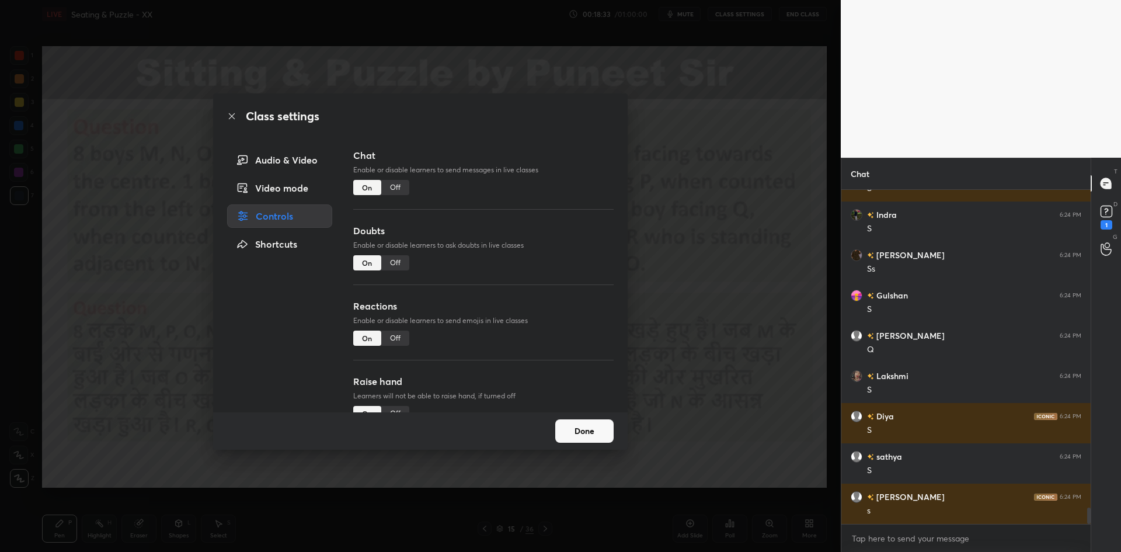
scroll to position [6681, 0]
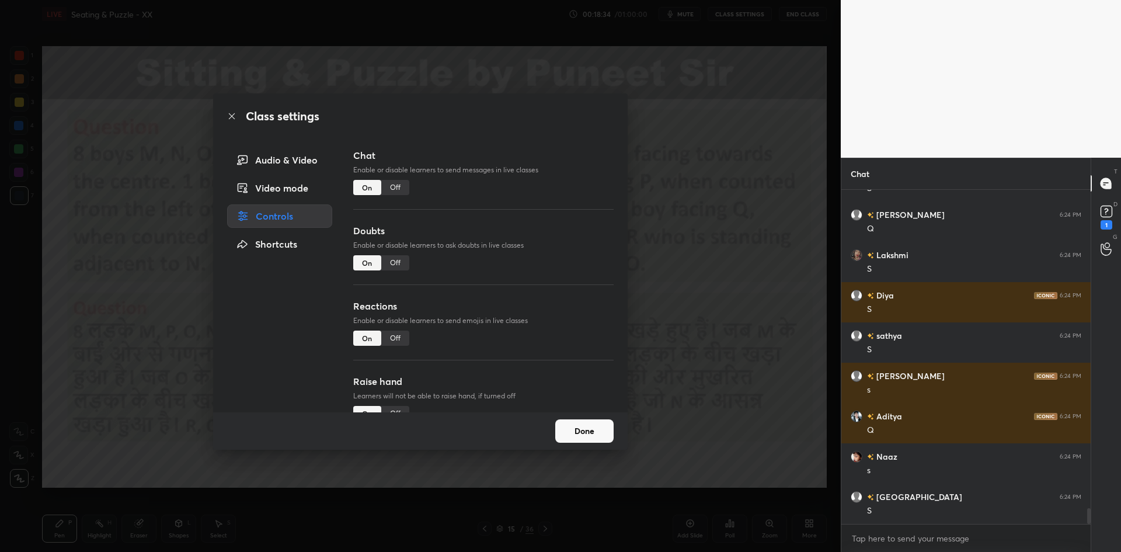
click at [389, 186] on div "Off" at bounding box center [395, 187] width 28 height 15
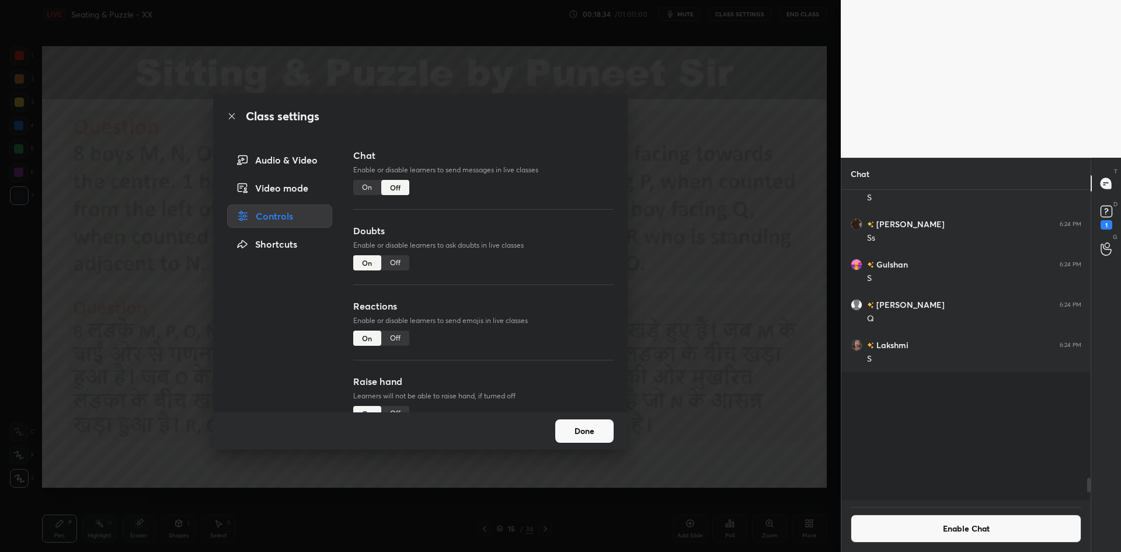
scroll to position [307, 246]
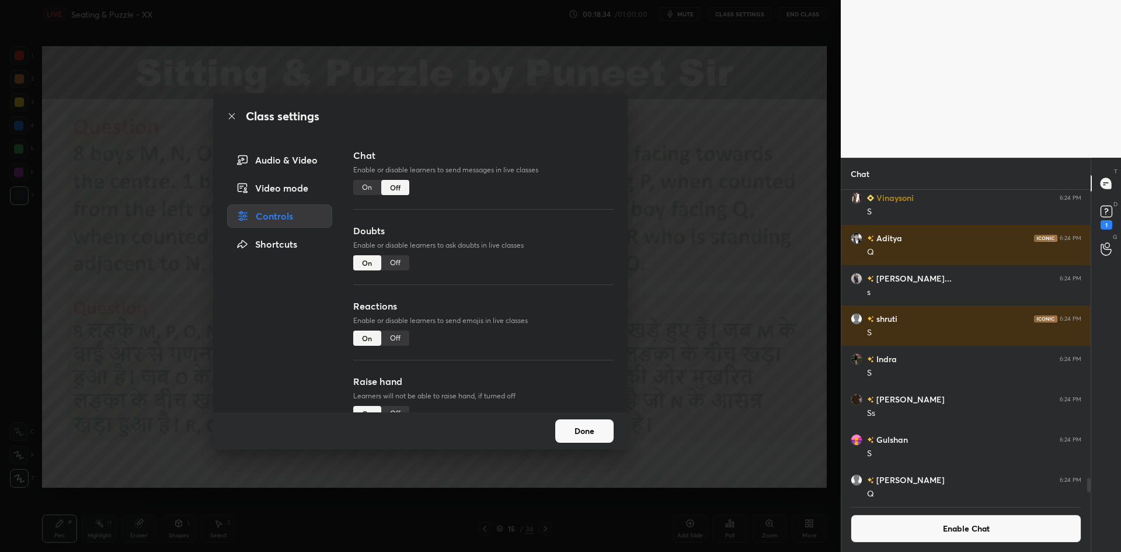
click at [806, 333] on div "Class settings Audio & Video Video mode Controls Shortcuts Chat Enable or disab…" at bounding box center [420, 276] width 841 height 552
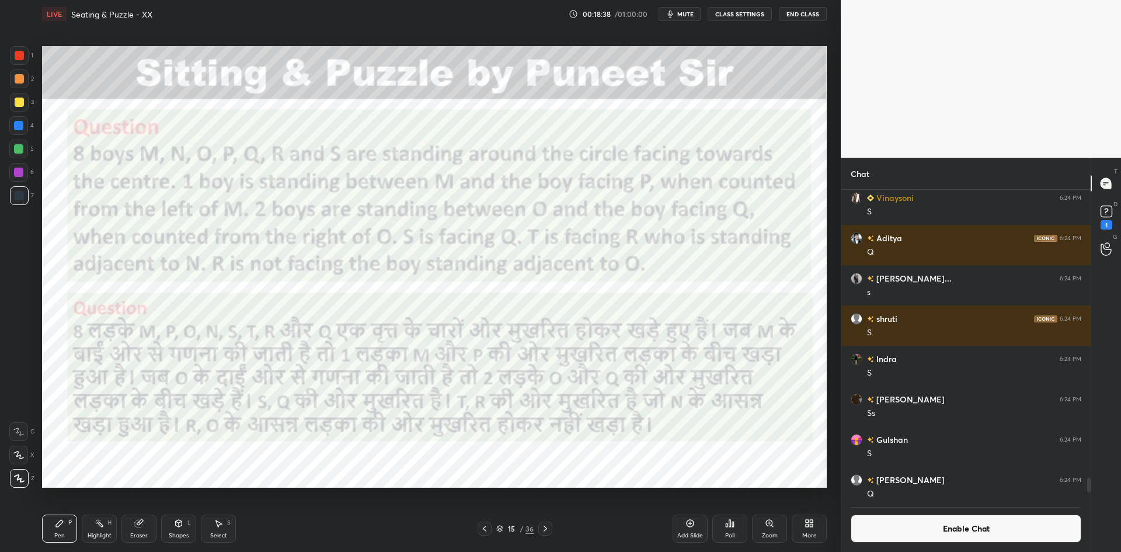
click at [948, 520] on button "Enable Chat" at bounding box center [966, 528] width 231 height 28
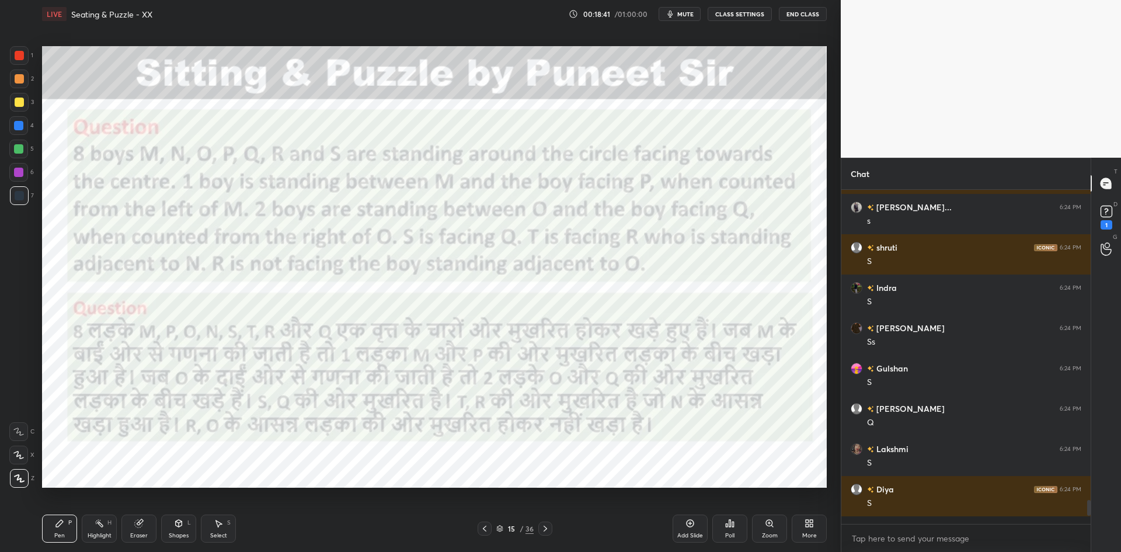
drag, startPoint x: 1087, startPoint y: 505, endPoint x: 1083, endPoint y: 524, distance: 19.6
click at [1083, 524] on div "[PERSON_NAME] 6:19 PM 😂😂😂 Gulshan 6:19 PM 😂 Anju 6:19 PM 🤣🤣 [PERSON_NAME] 6:19 …" at bounding box center [965, 371] width 249 height 362
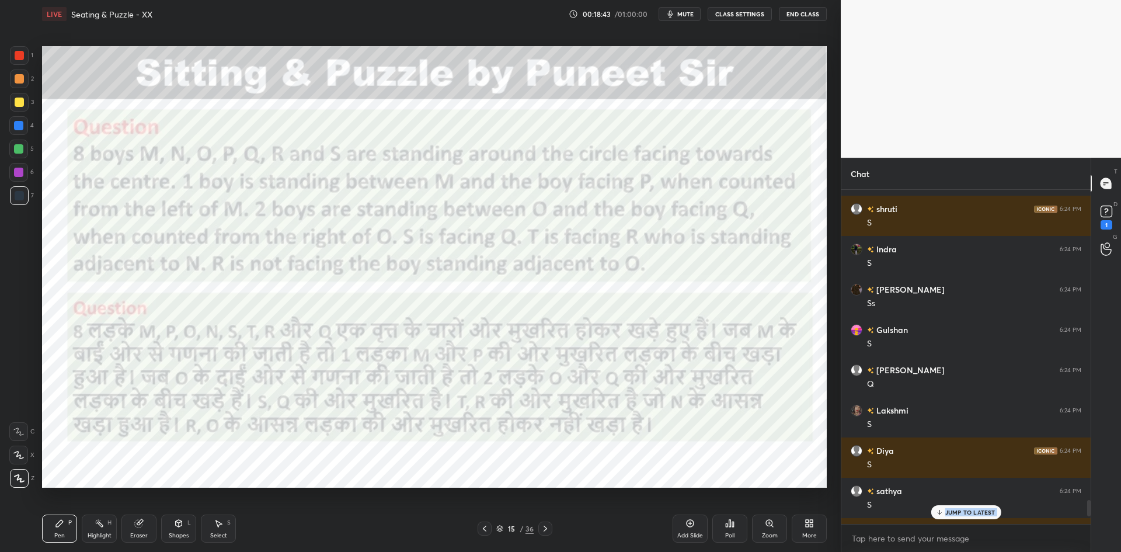
click at [933, 511] on div "JUMP TO LATEST" at bounding box center [966, 512] width 70 height 14
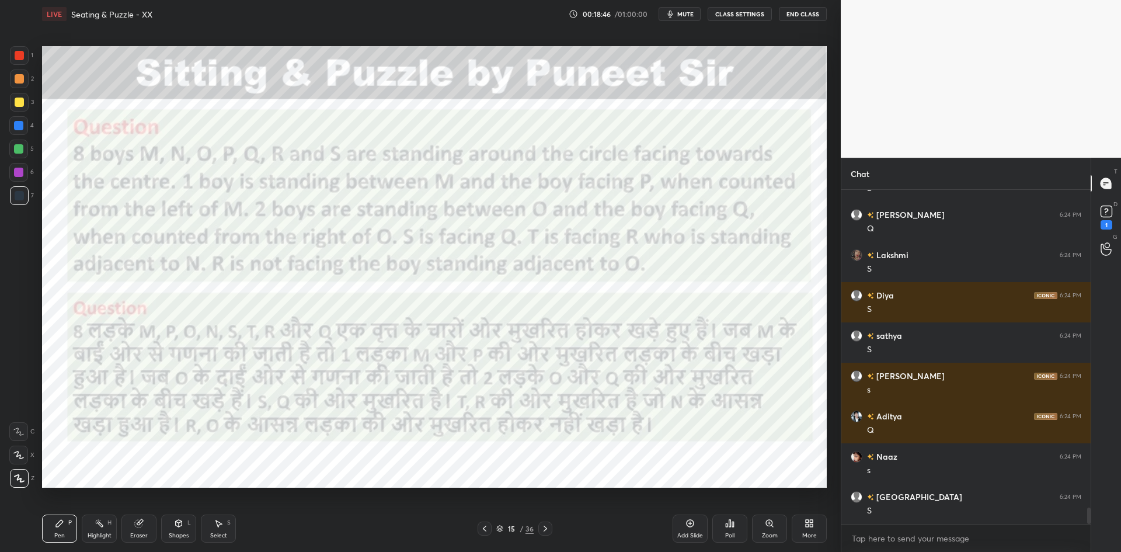
click at [695, 533] on div "Add Slide" at bounding box center [690, 536] width 26 height 6
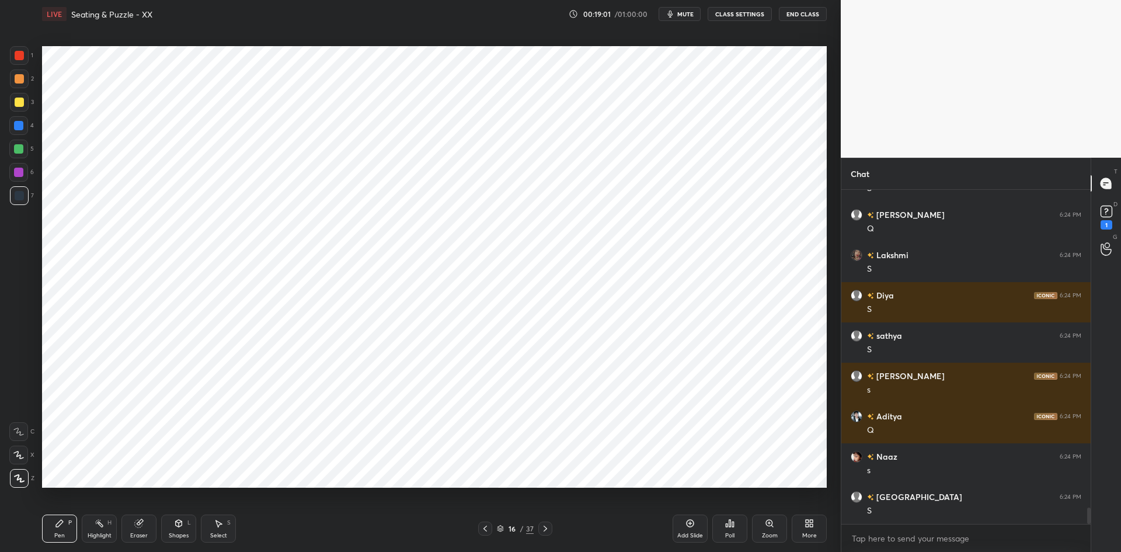
click at [737, 517] on div "Poll" at bounding box center [729, 528] width 35 height 28
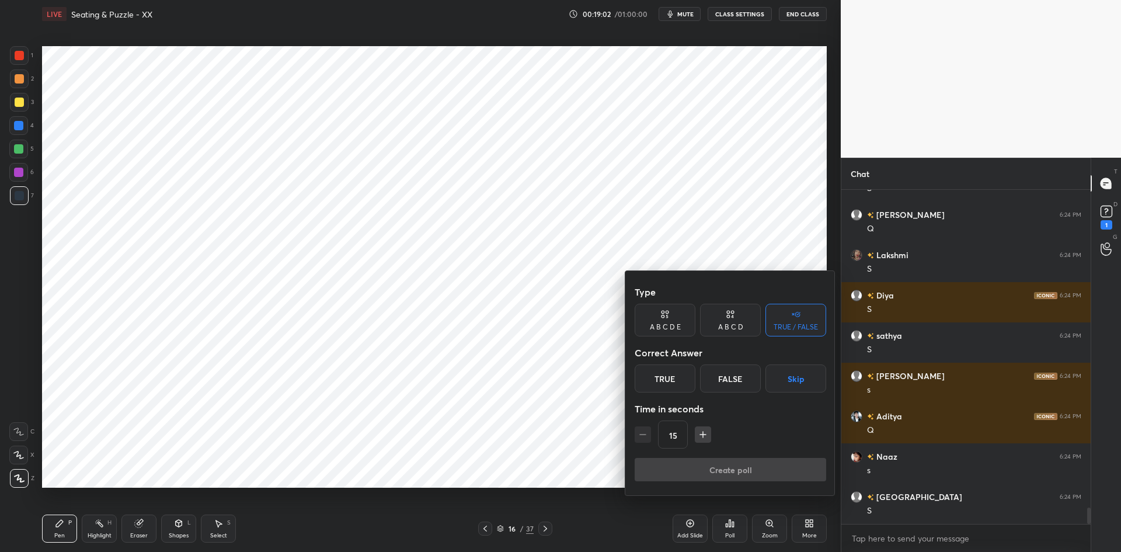
click at [730, 321] on div "A B C D" at bounding box center [730, 320] width 61 height 33
click at [800, 385] on button "Skip" at bounding box center [809, 378] width 34 height 28
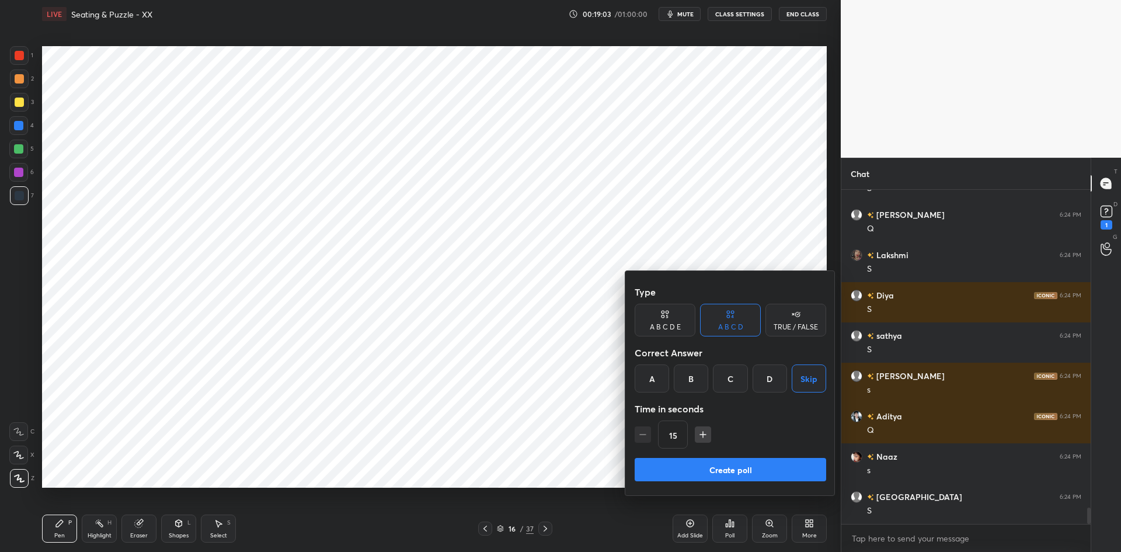
click at [756, 472] on button "Create poll" at bounding box center [731, 469] width 192 height 23
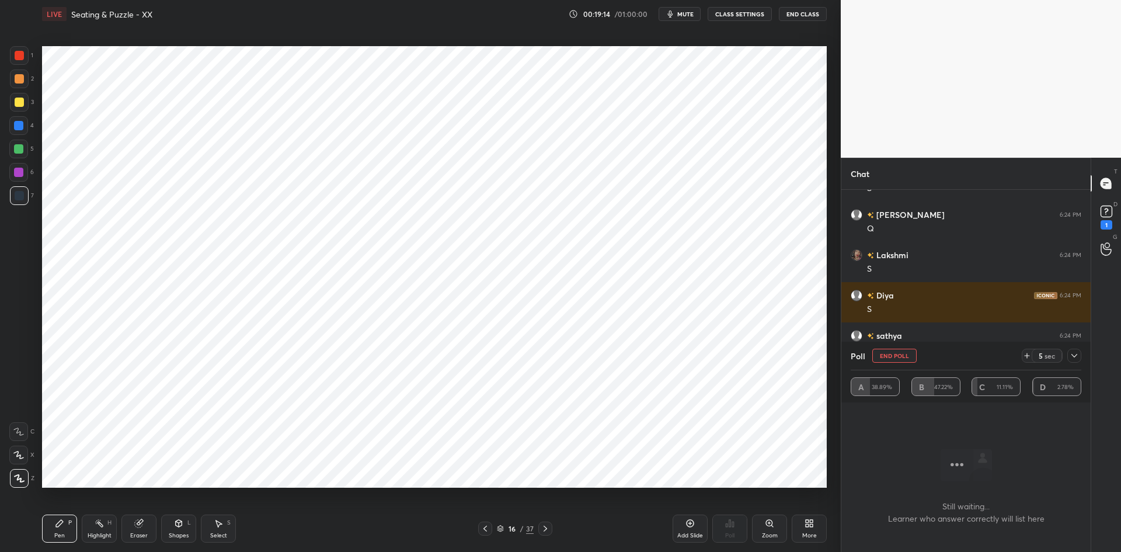
click at [19, 124] on div at bounding box center [18, 125] width 9 height 9
click at [1075, 354] on icon at bounding box center [1074, 355] width 9 height 9
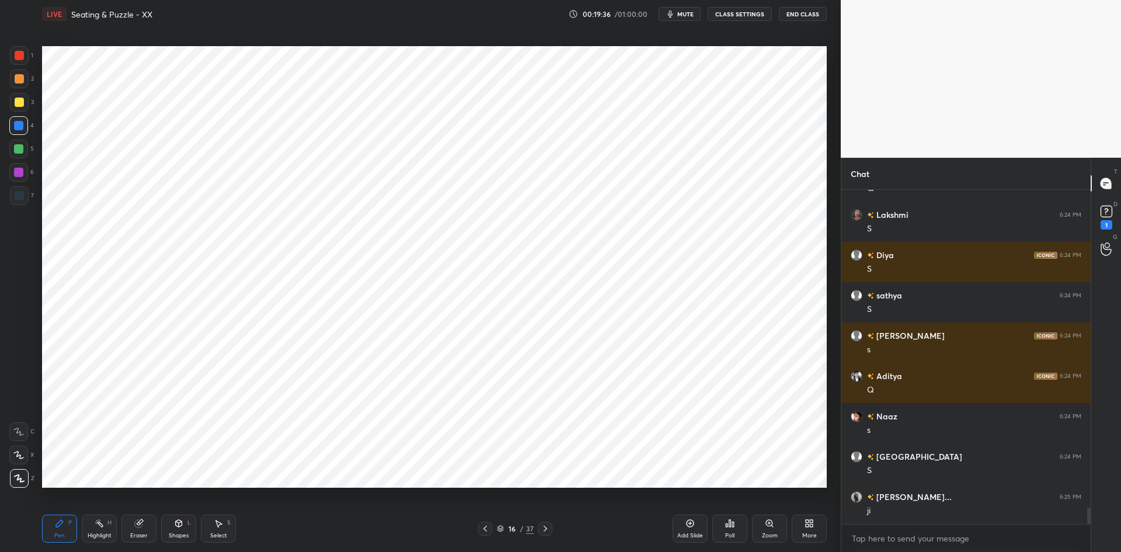
scroll to position [6573, 0]
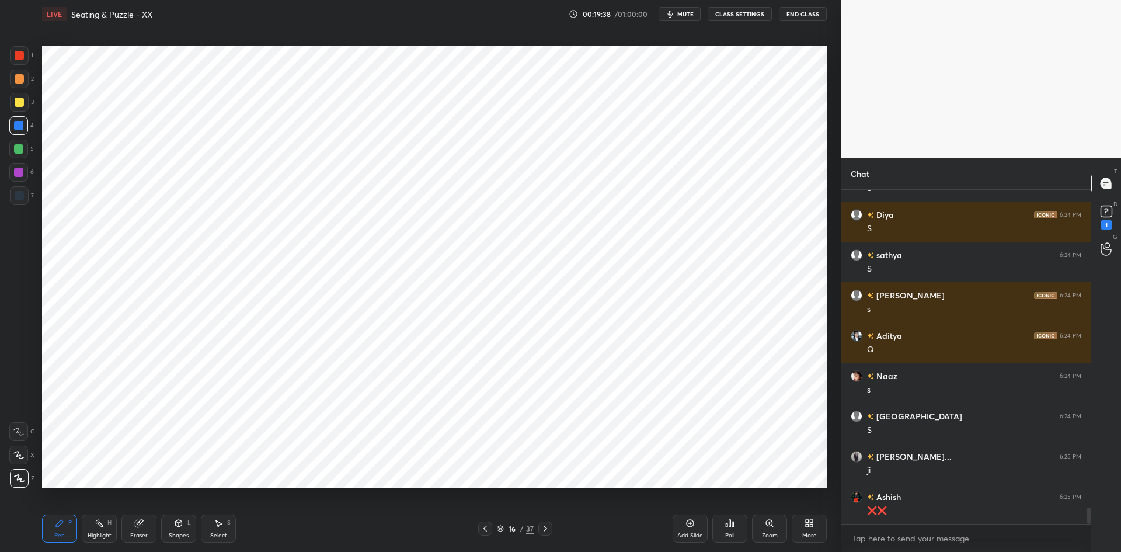
click at [487, 528] on icon at bounding box center [485, 528] width 9 height 9
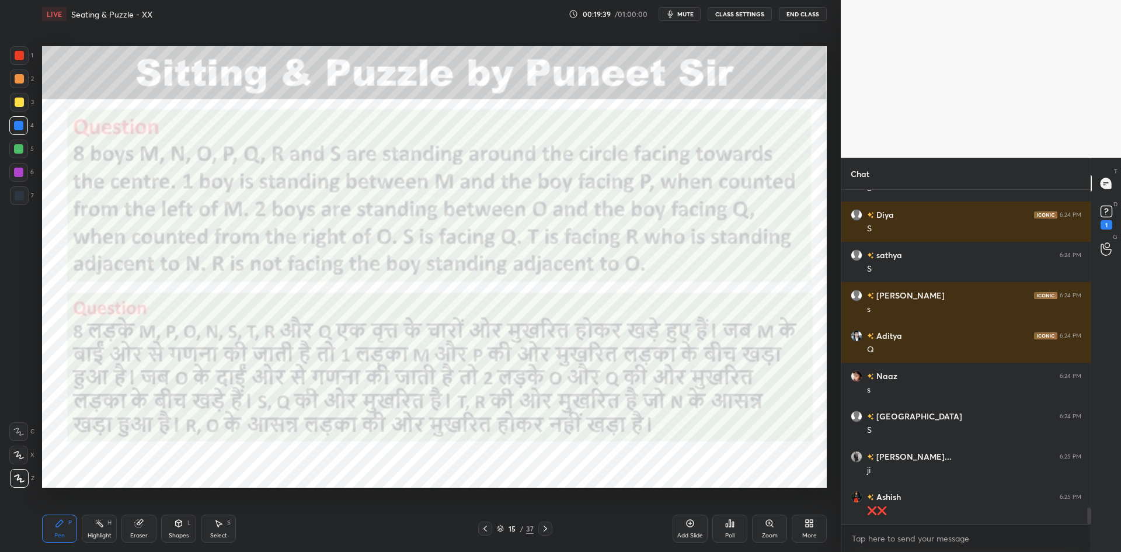
click at [547, 528] on icon at bounding box center [545, 528] width 9 height 9
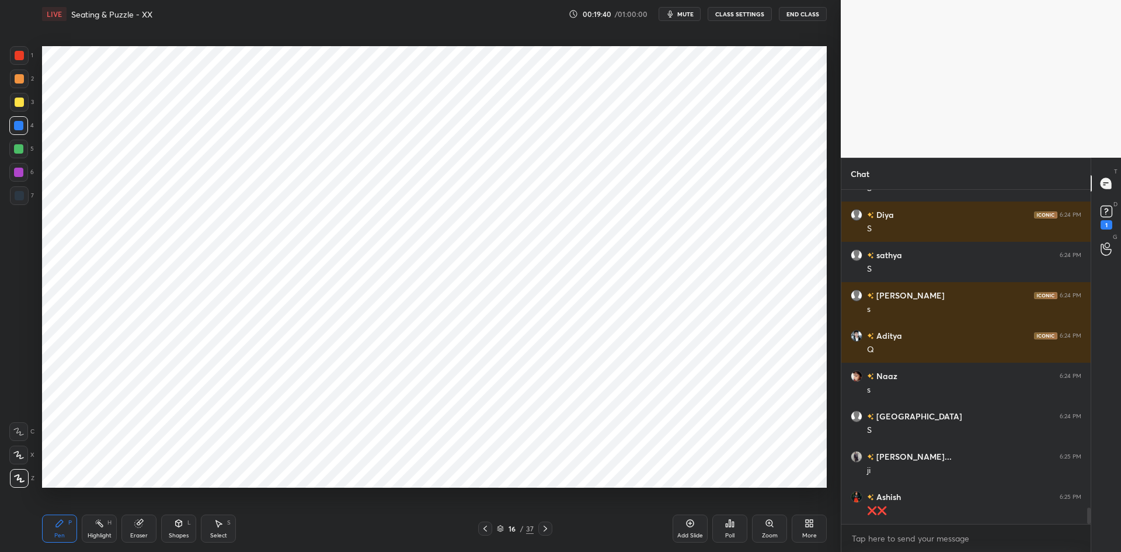
click at [549, 529] on icon at bounding box center [545, 528] width 9 height 9
click at [547, 527] on icon at bounding box center [545, 528] width 9 height 9
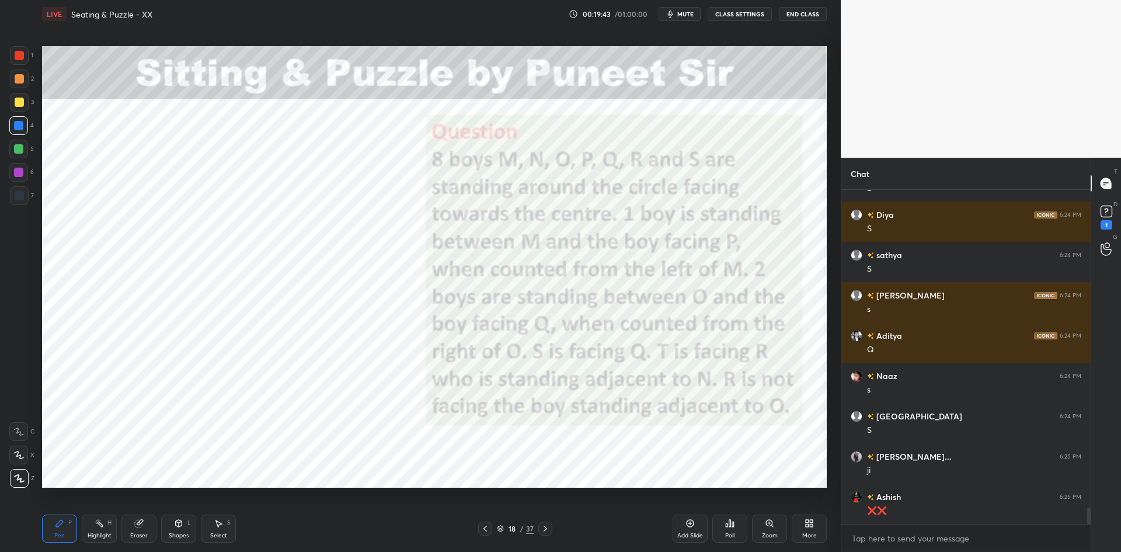
click at [182, 524] on icon at bounding box center [179, 523] width 6 height 7
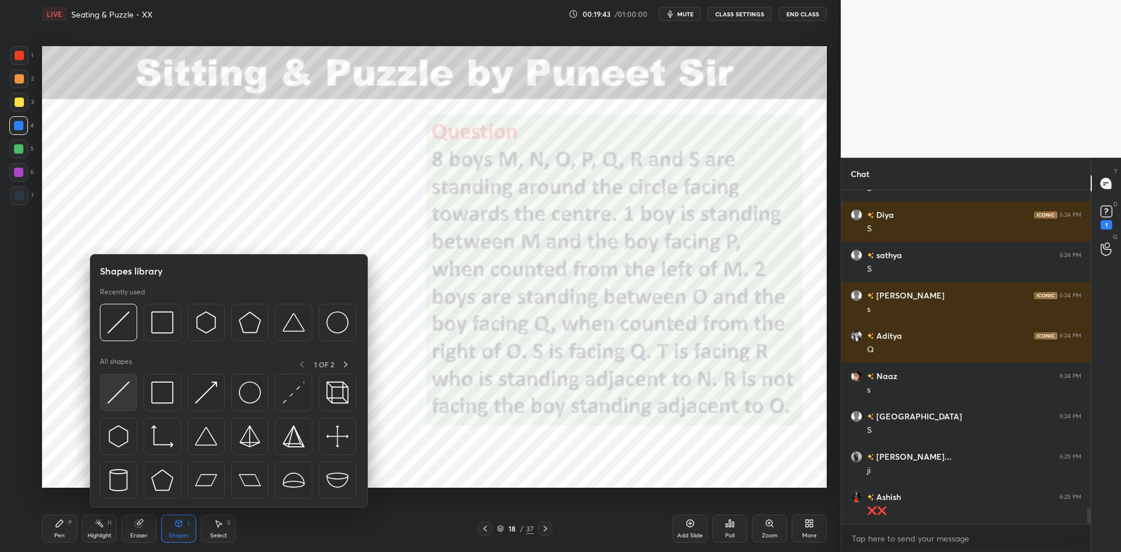
scroll to position [6601, 0]
click at [122, 390] on img at bounding box center [118, 392] width 22 height 22
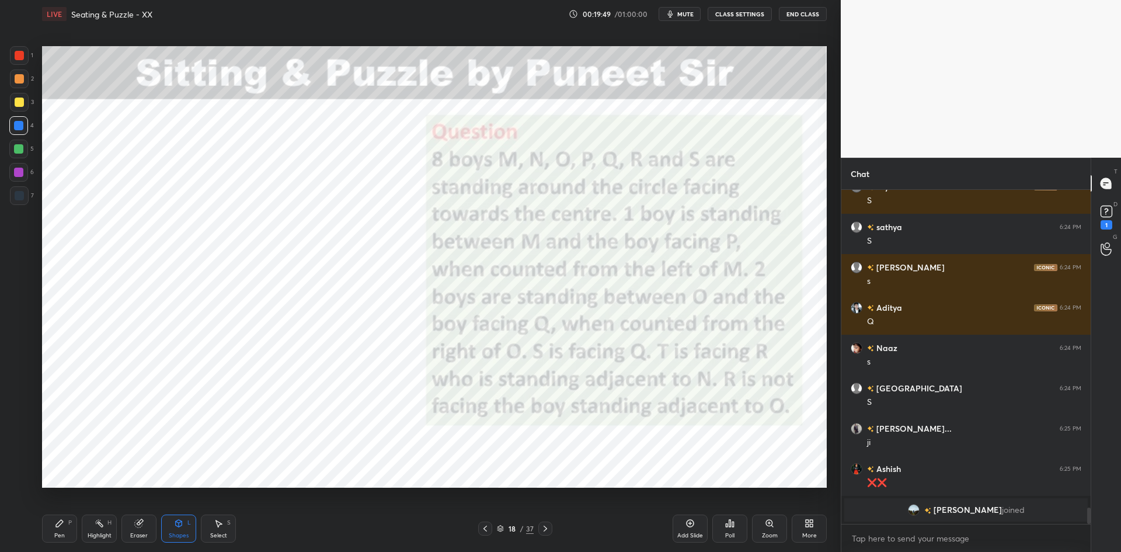
scroll to position [6554, 0]
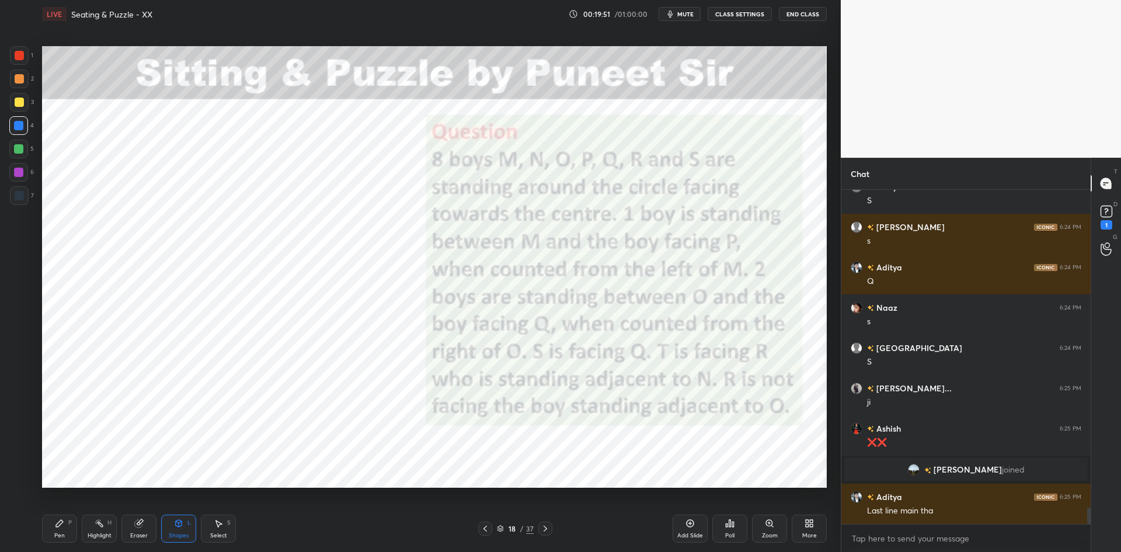
click at [685, 15] on span "mute" at bounding box center [685, 14] width 16 height 8
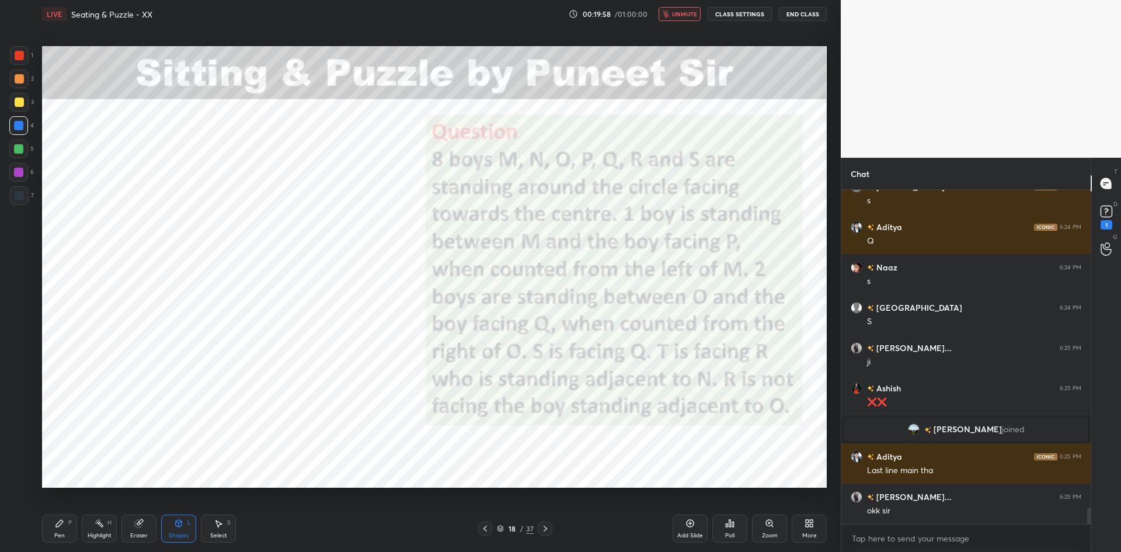
click at [20, 56] on div at bounding box center [19, 55] width 9 height 9
click at [687, 14] on span "unmute" at bounding box center [684, 14] width 25 height 8
click at [690, 13] on span "mute" at bounding box center [685, 14] width 16 height 8
click at [697, 13] on span "unmute" at bounding box center [684, 14] width 25 height 8
click at [23, 54] on div at bounding box center [19, 55] width 9 height 9
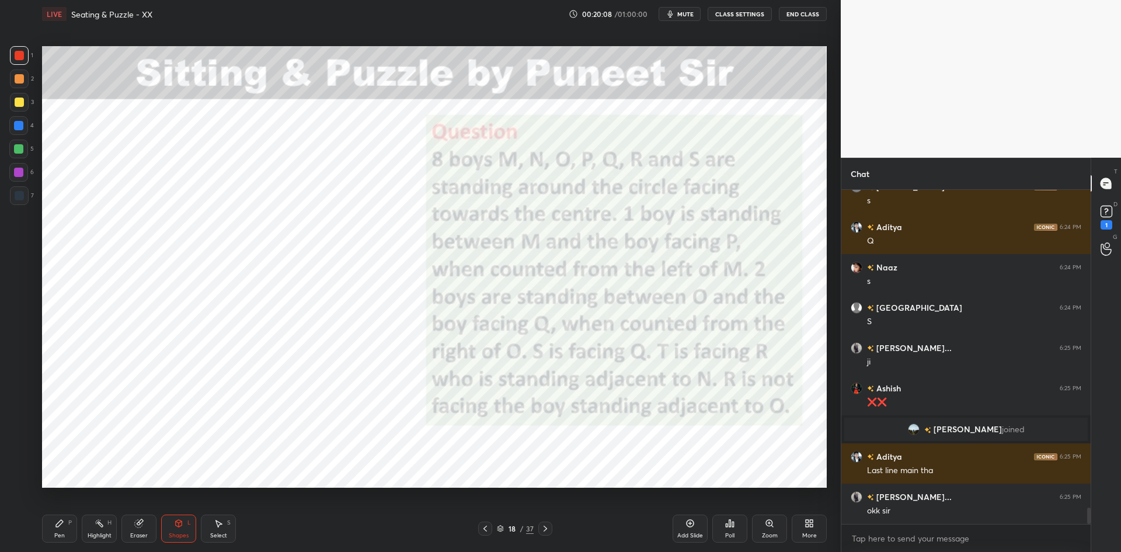
click at [22, 173] on div at bounding box center [18, 172] width 9 height 9
click at [53, 540] on div "Pen P" at bounding box center [59, 528] width 35 height 28
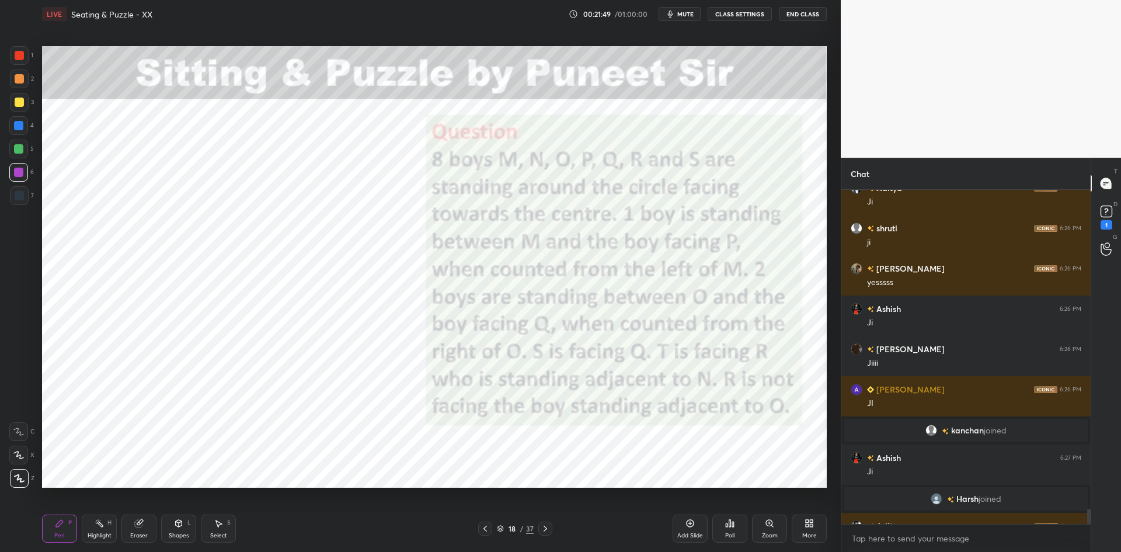
scroll to position [7114, 0]
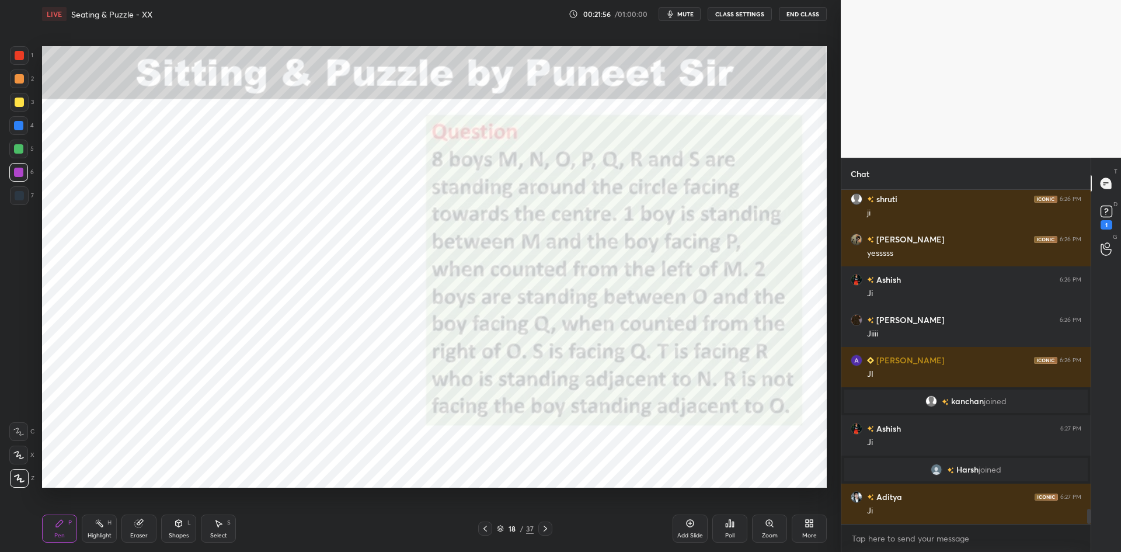
click at [17, 194] on div at bounding box center [19, 195] width 9 height 9
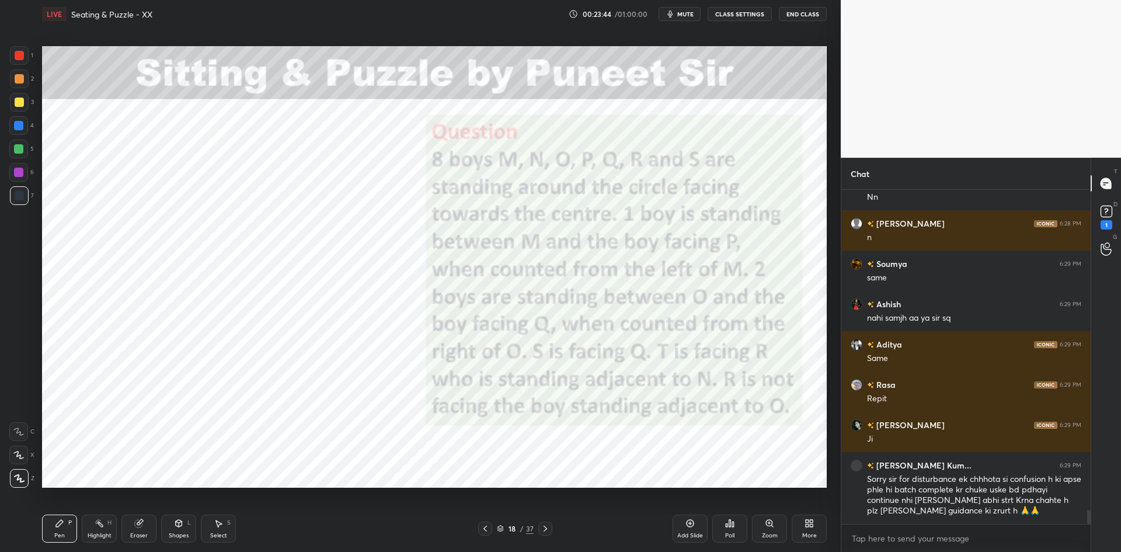
scroll to position [7669, 0]
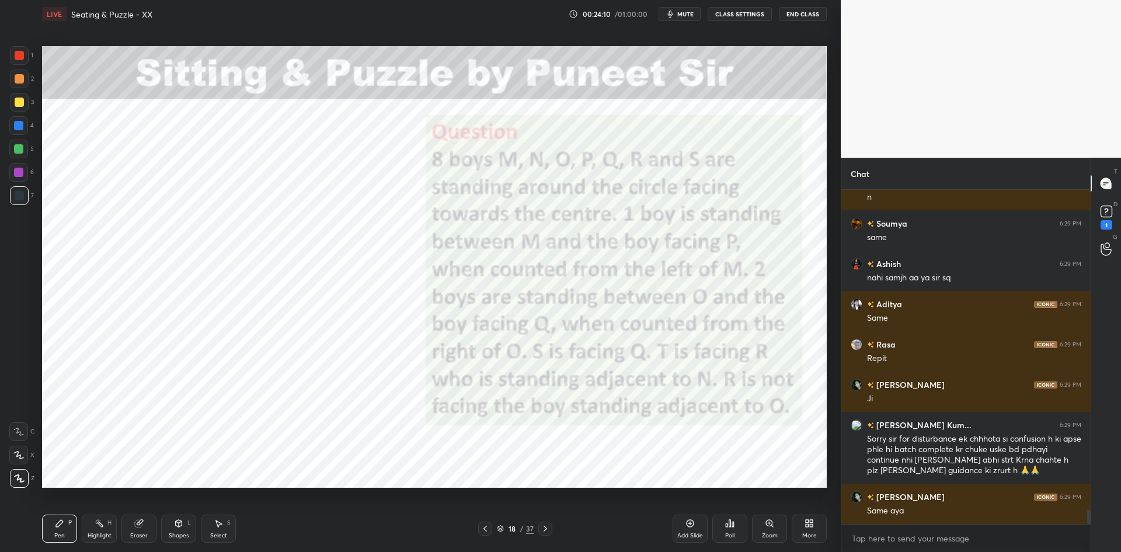
click at [5, 174] on div "1 2 3 4 5 6 7 C X Z C X Z E E Erase all H H" at bounding box center [18, 266] width 37 height 441
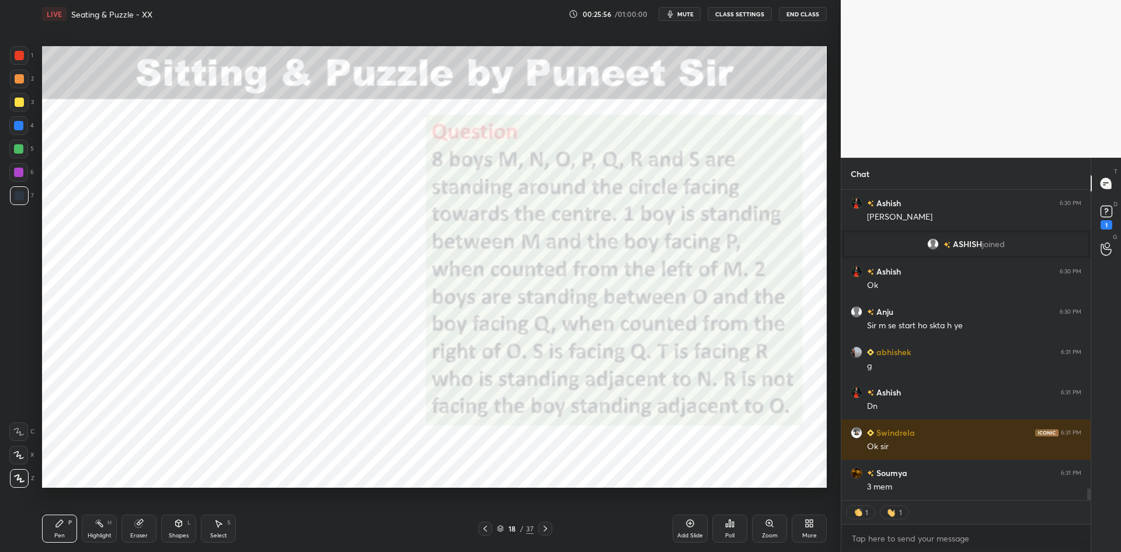
scroll to position [7897, 0]
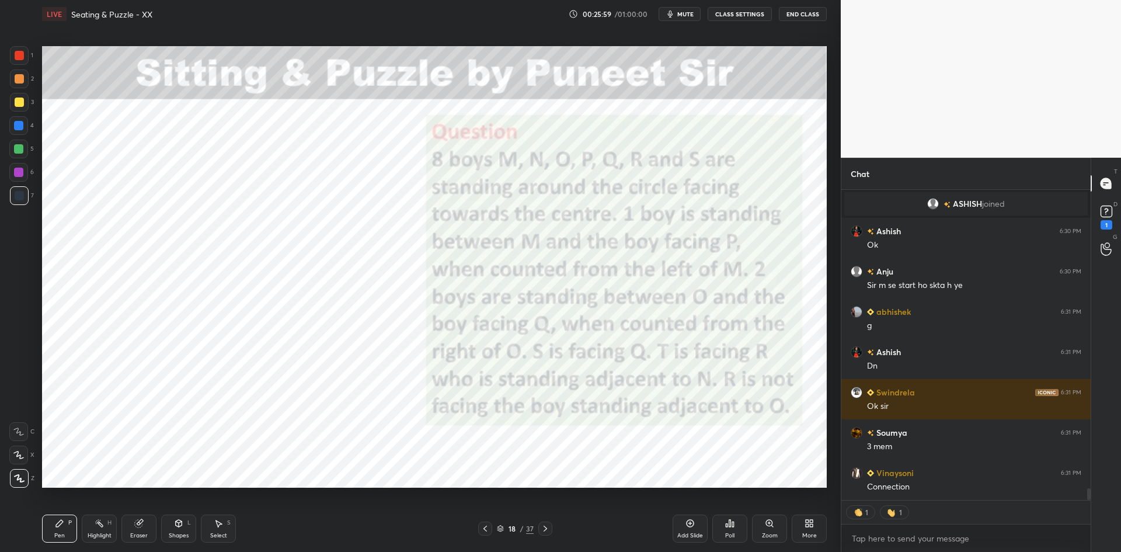
type textarea "x"
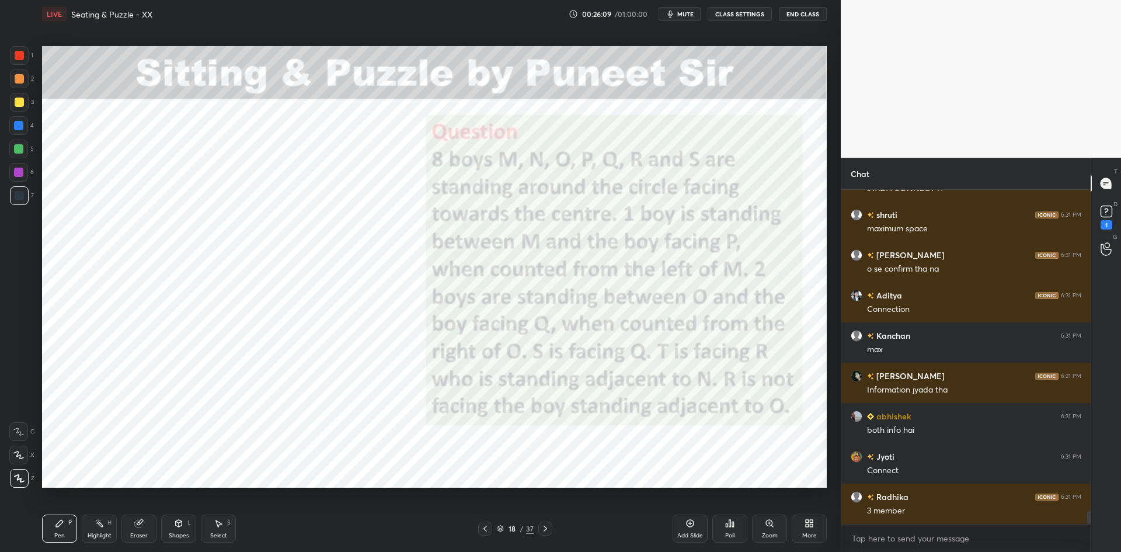
scroll to position [8316, 0]
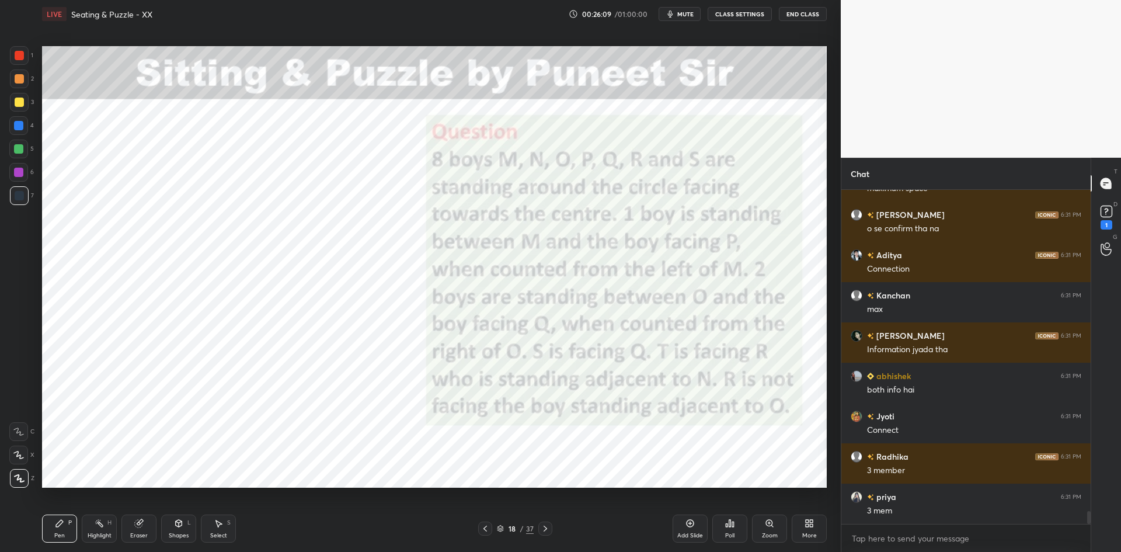
click at [684, 523] on div "Add Slide" at bounding box center [690, 528] width 35 height 28
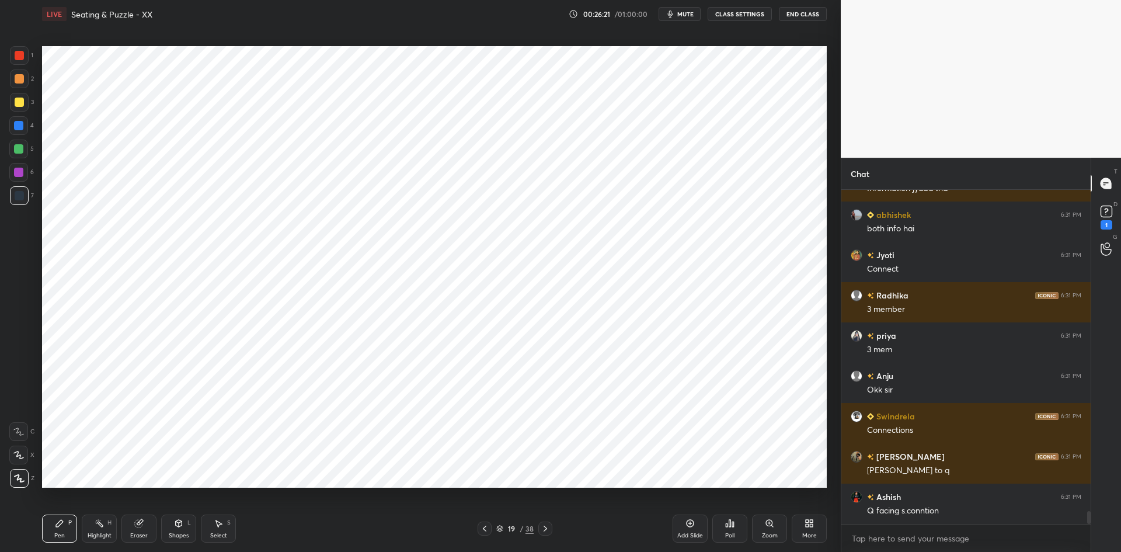
scroll to position [8518, 0]
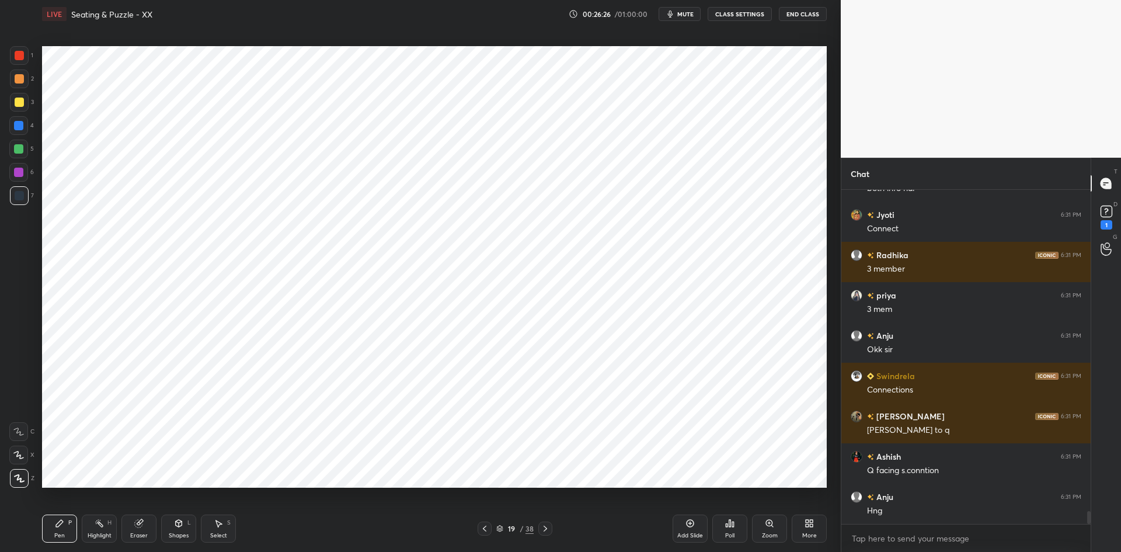
click at [550, 524] on div at bounding box center [545, 528] width 14 height 14
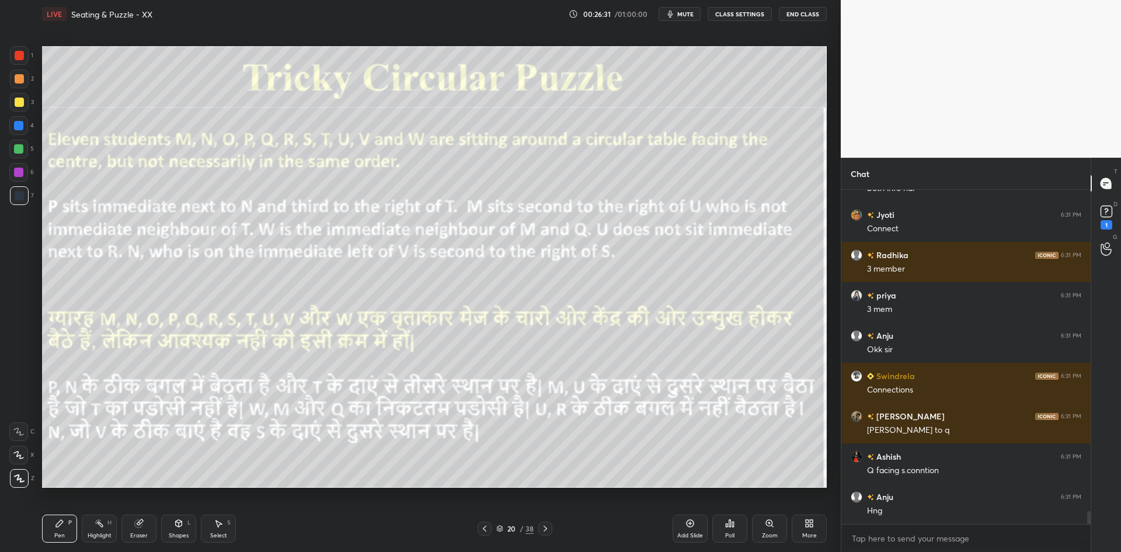
click at [692, 16] on span "mute" at bounding box center [685, 14] width 16 height 8
click at [721, 13] on button "CLASS SETTINGS" at bounding box center [740, 14] width 64 height 14
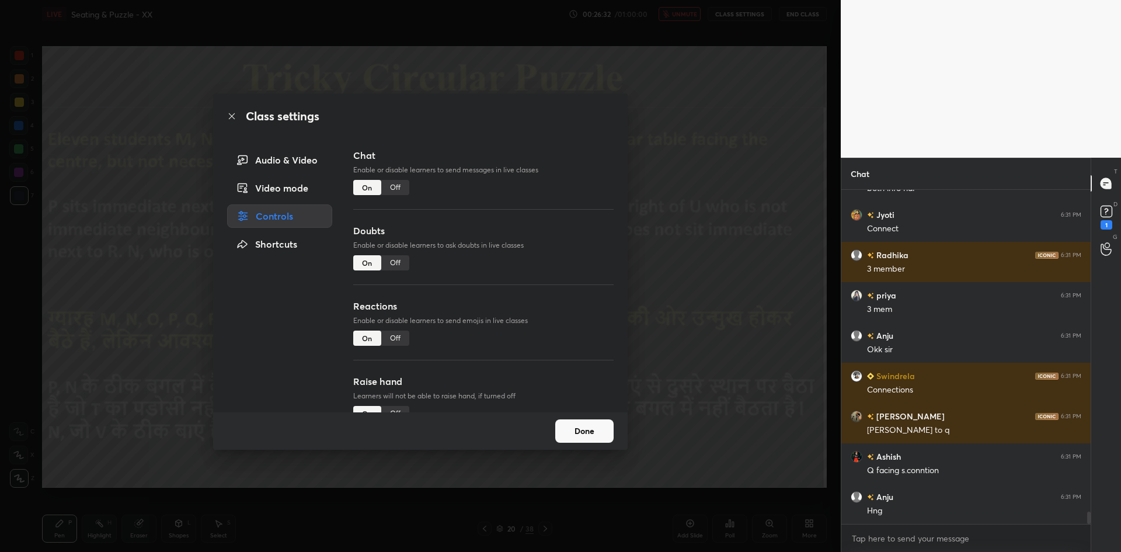
scroll to position [8558, 0]
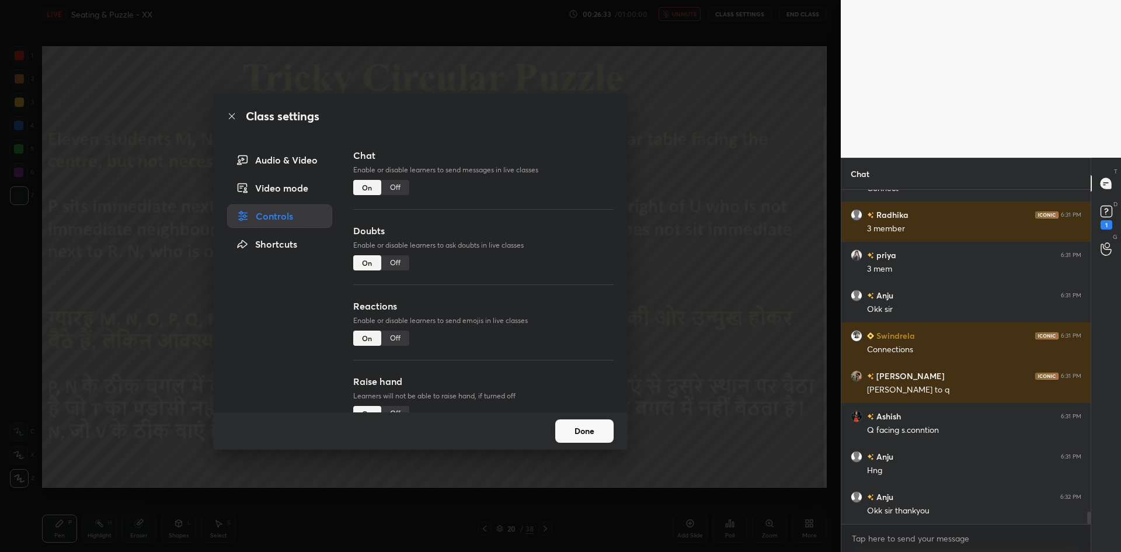
click at [399, 188] on div "Off" at bounding box center [395, 187] width 28 height 15
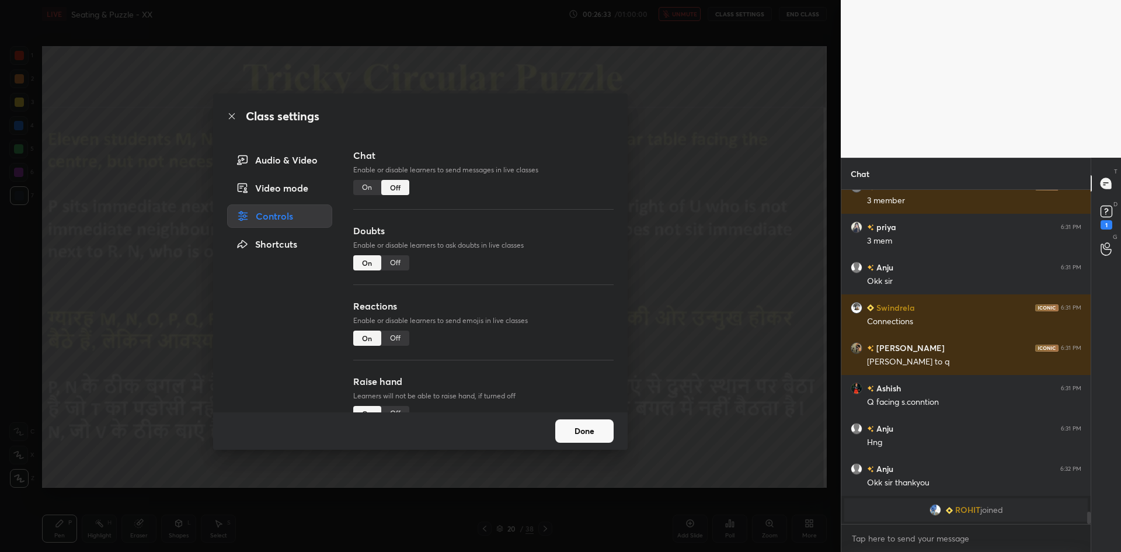
scroll to position [307, 246]
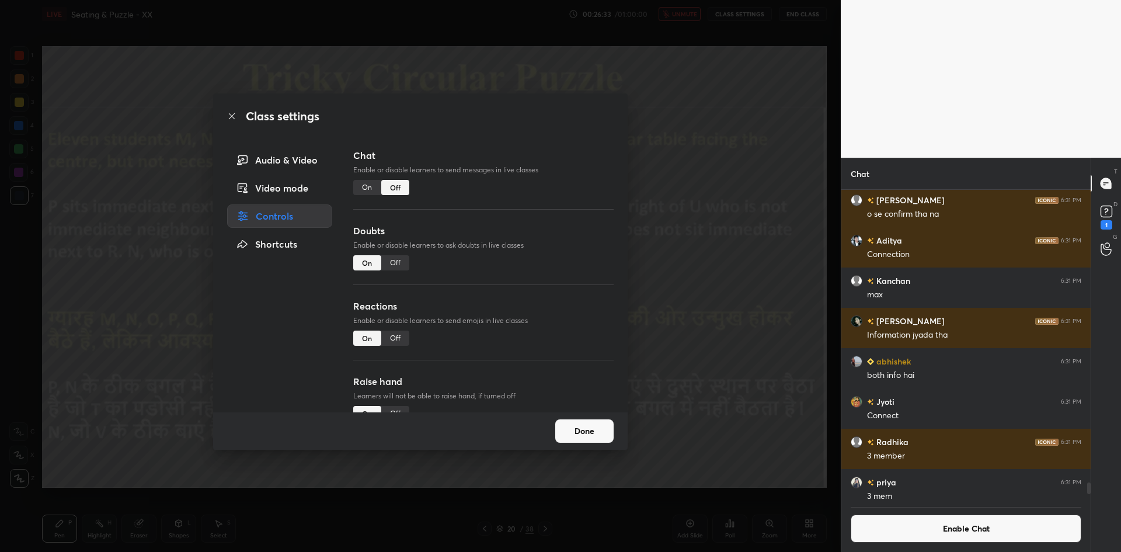
click at [698, 231] on div "Class settings Audio & Video Video mode Controls Shortcuts Chat Enable or disab…" at bounding box center [420, 276] width 841 height 552
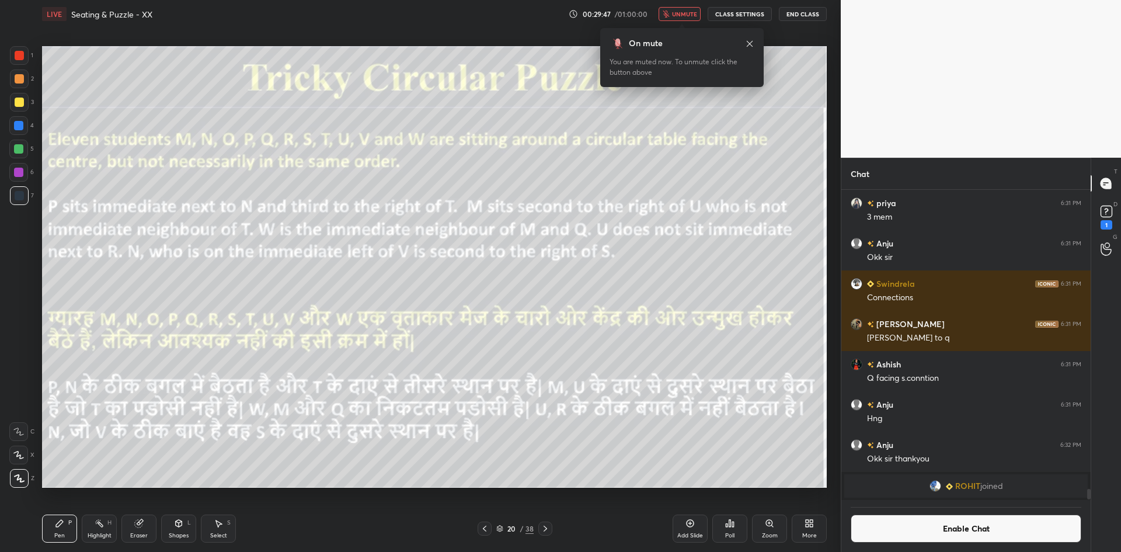
scroll to position [8392, 0]
click at [691, 12] on span "unmute" at bounding box center [684, 14] width 25 height 8
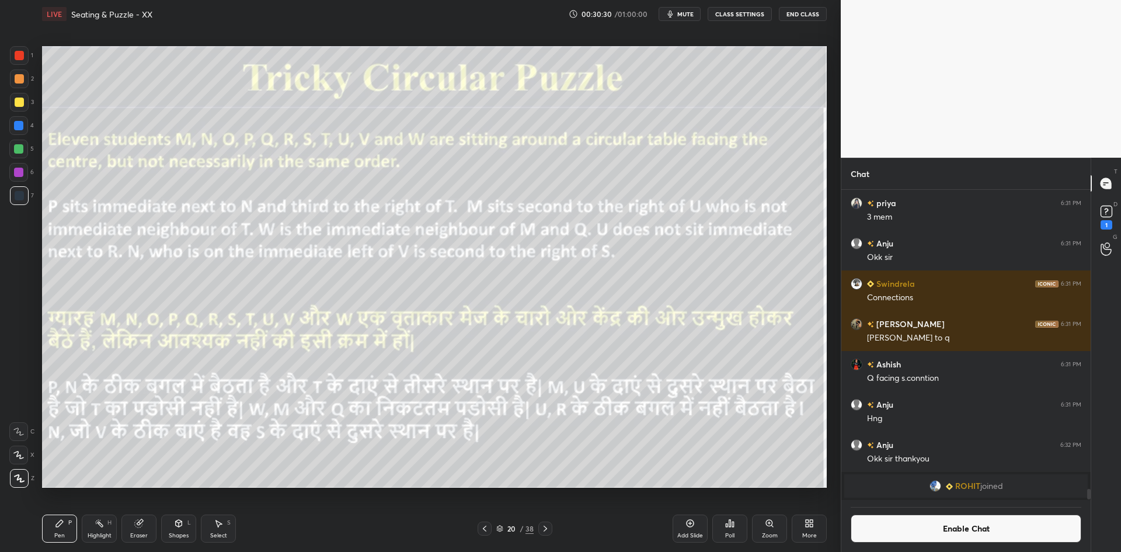
click at [723, 538] on div "Poll" at bounding box center [729, 528] width 35 height 28
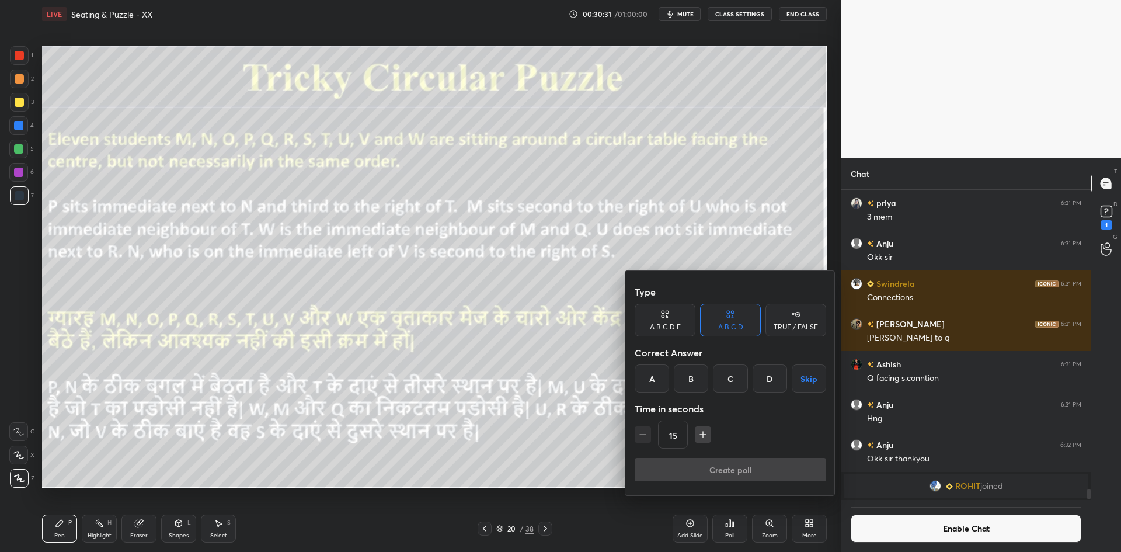
click at [804, 333] on div "TRUE / FALSE" at bounding box center [795, 320] width 61 height 33
click at [794, 380] on button "Skip" at bounding box center [795, 378] width 61 height 28
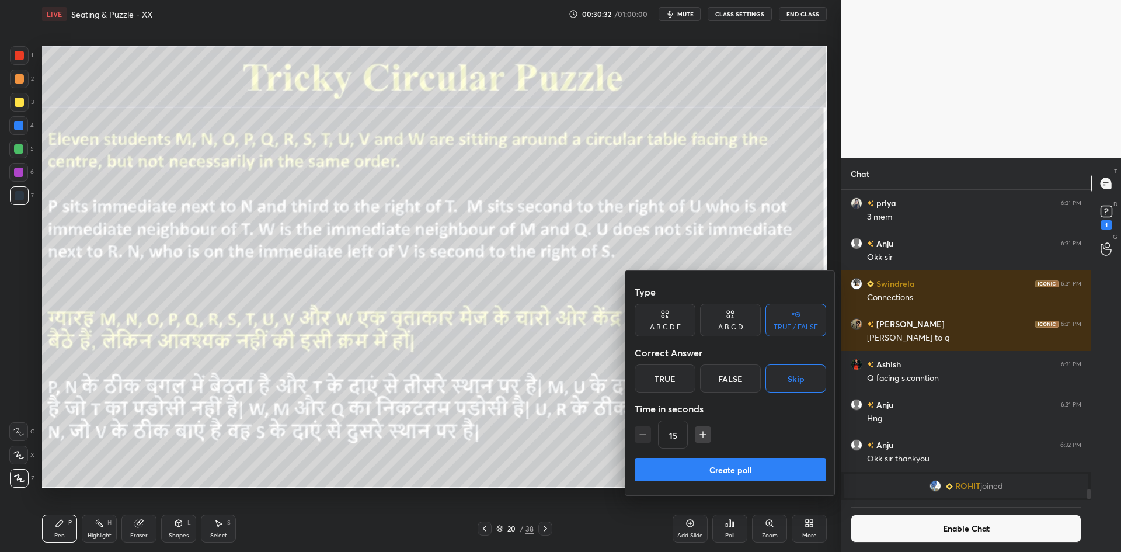
click at [770, 472] on button "Create poll" at bounding box center [731, 469] width 192 height 23
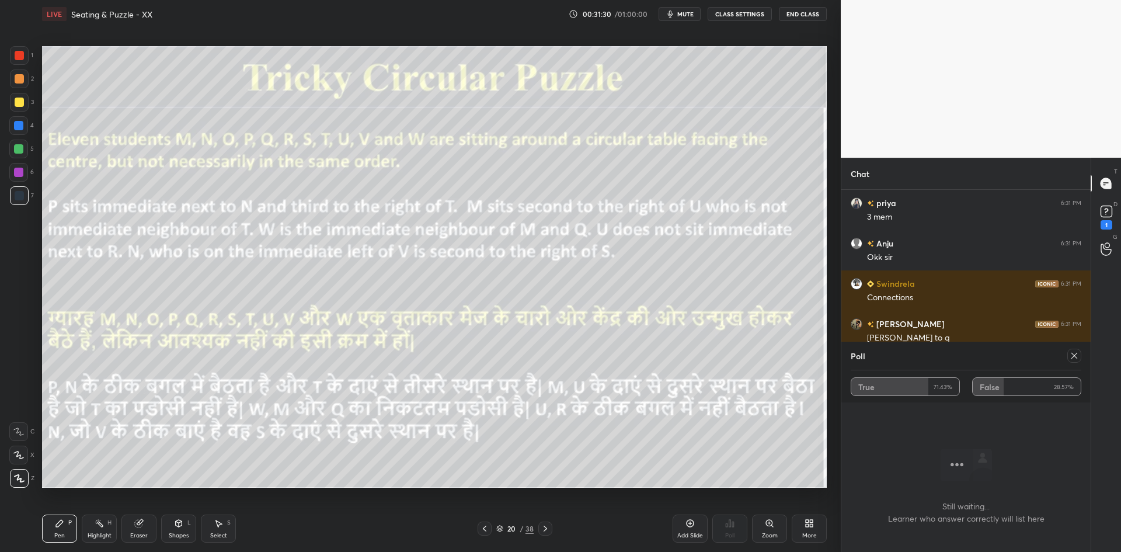
scroll to position [8453, 0]
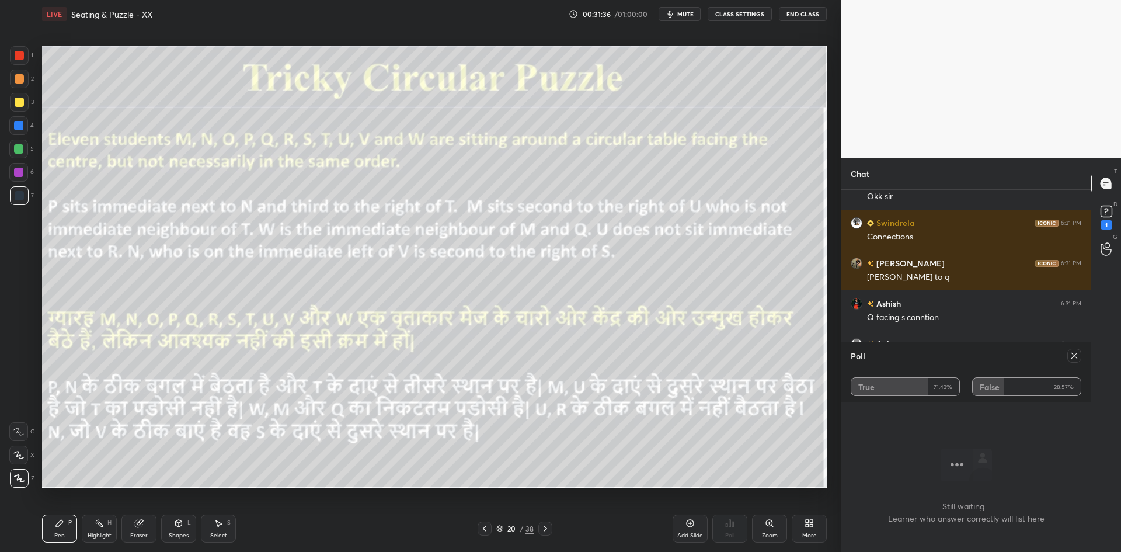
click at [688, 18] on button "mute" at bounding box center [680, 14] width 42 height 14
click at [688, 15] on span "unmute" at bounding box center [684, 14] width 25 height 8
click at [1081, 356] on div "Poll True 71.43% False 28.57%" at bounding box center [965, 372] width 249 height 61
click at [1077, 357] on icon at bounding box center [1074, 355] width 9 height 9
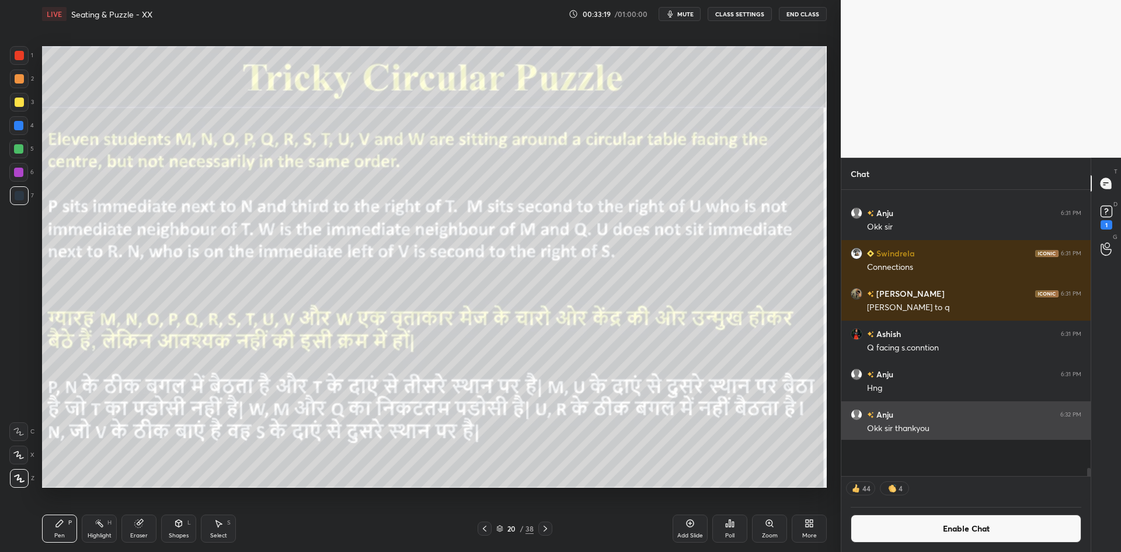
scroll to position [283, 246]
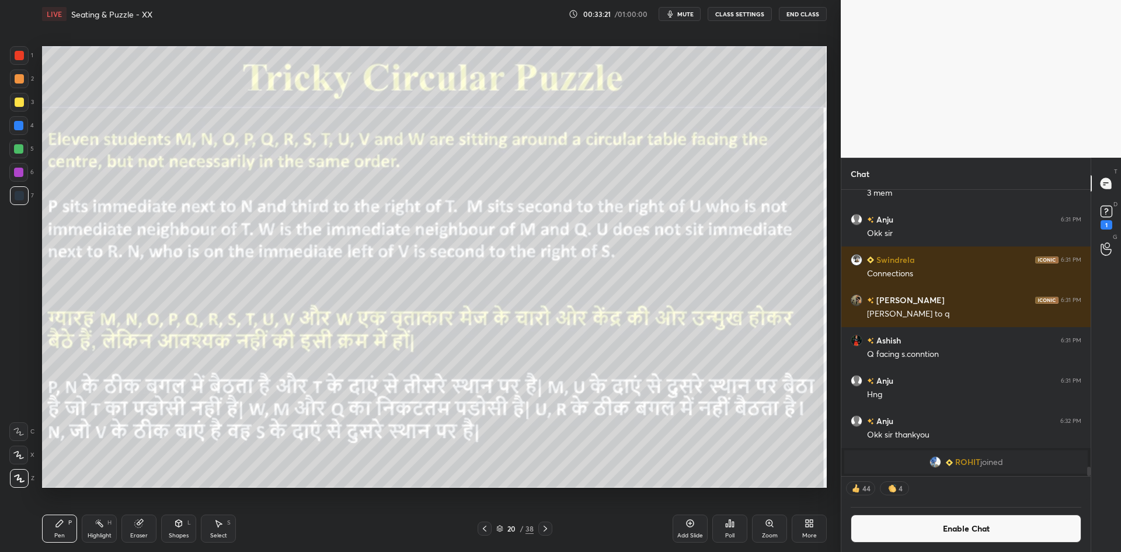
click at [721, 523] on div "Poll" at bounding box center [729, 528] width 35 height 28
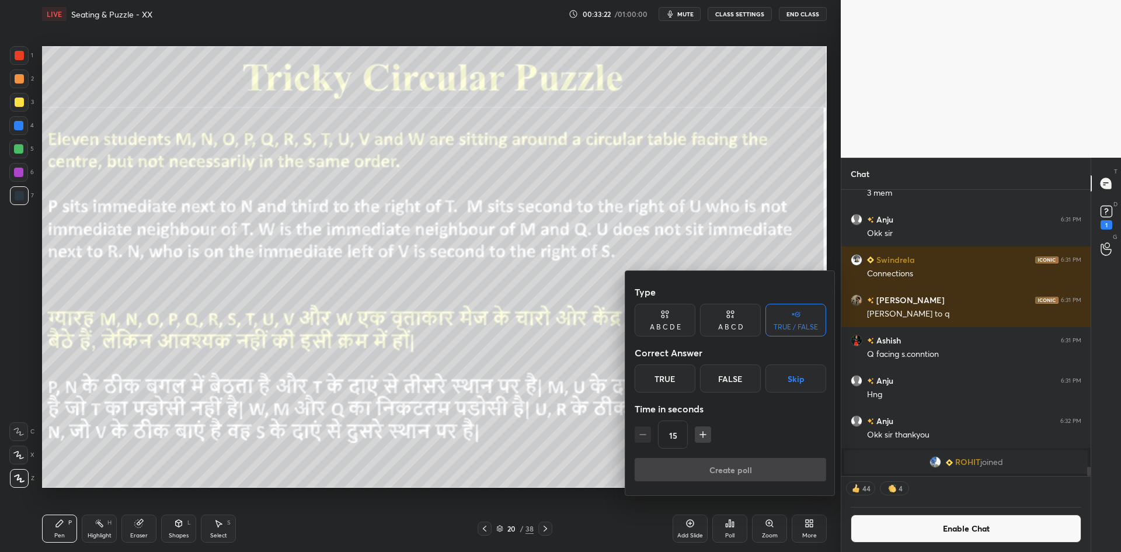
click at [788, 387] on button "Skip" at bounding box center [795, 378] width 61 height 28
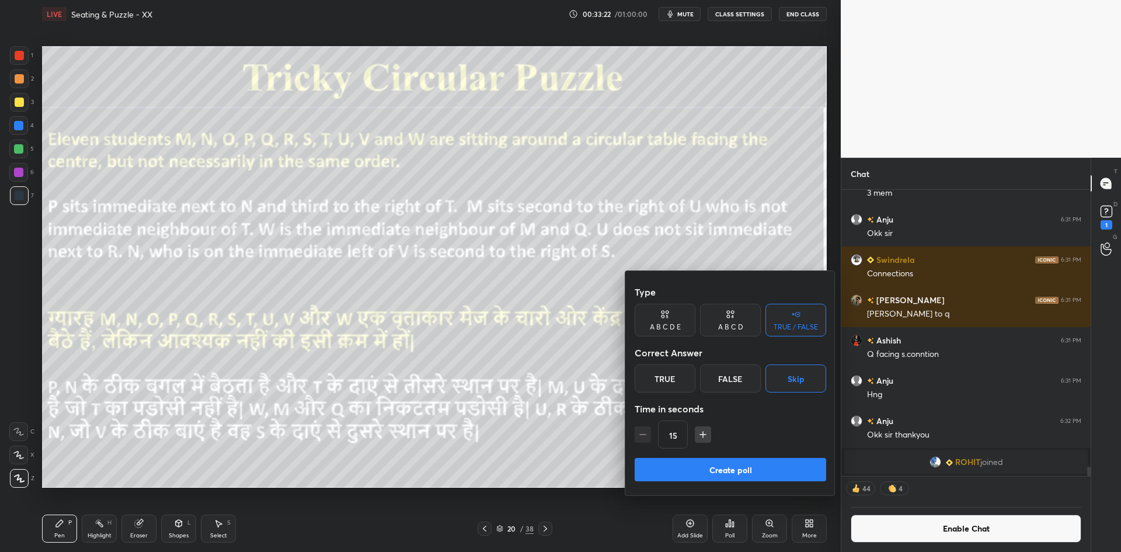
click at [758, 461] on button "Create poll" at bounding box center [731, 469] width 192 height 23
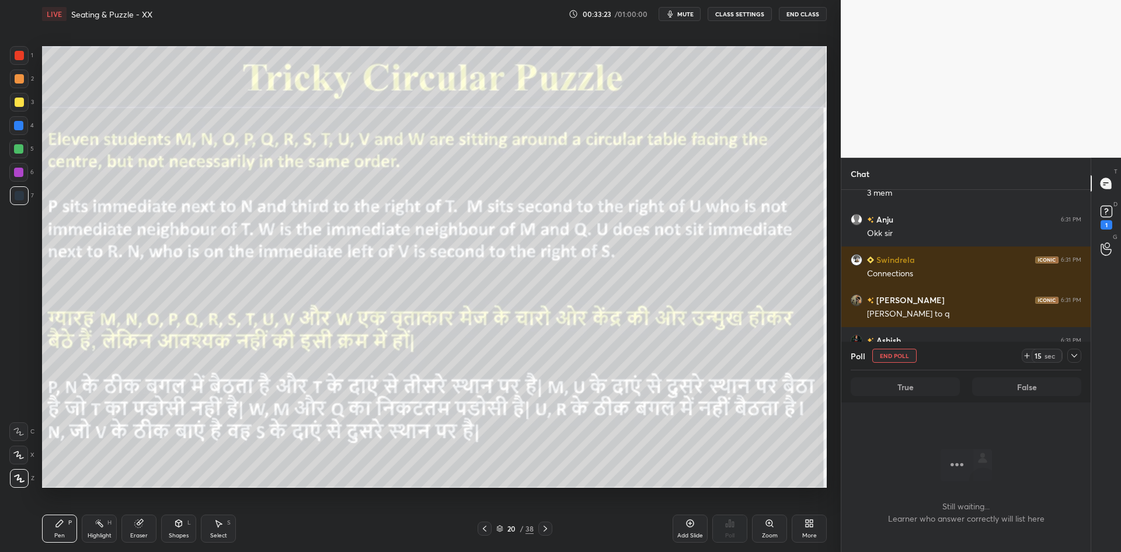
scroll to position [185, 246]
click at [545, 526] on icon at bounding box center [545, 528] width 9 height 9
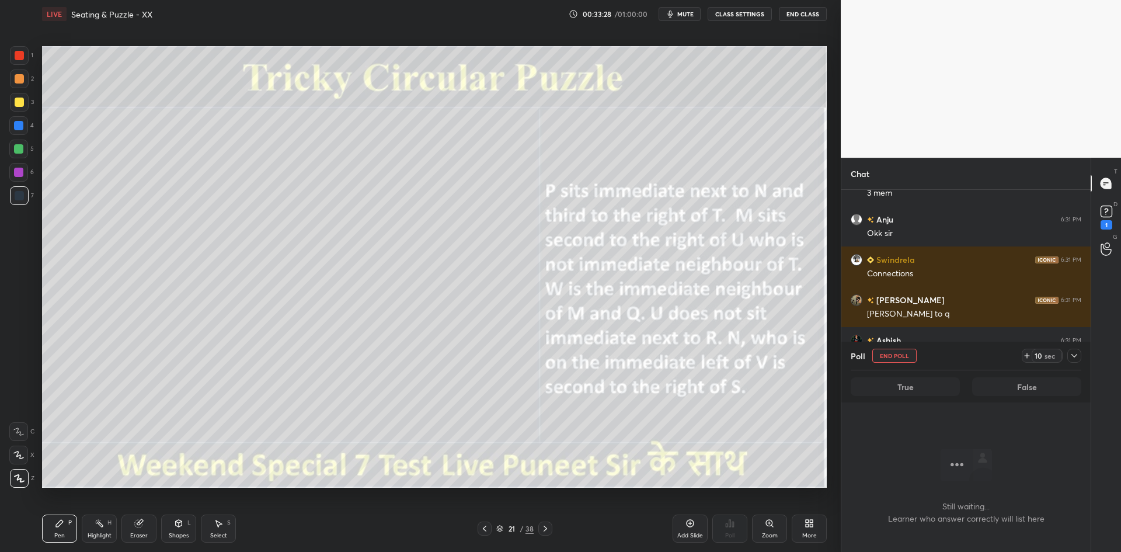
scroll to position [8453, 0]
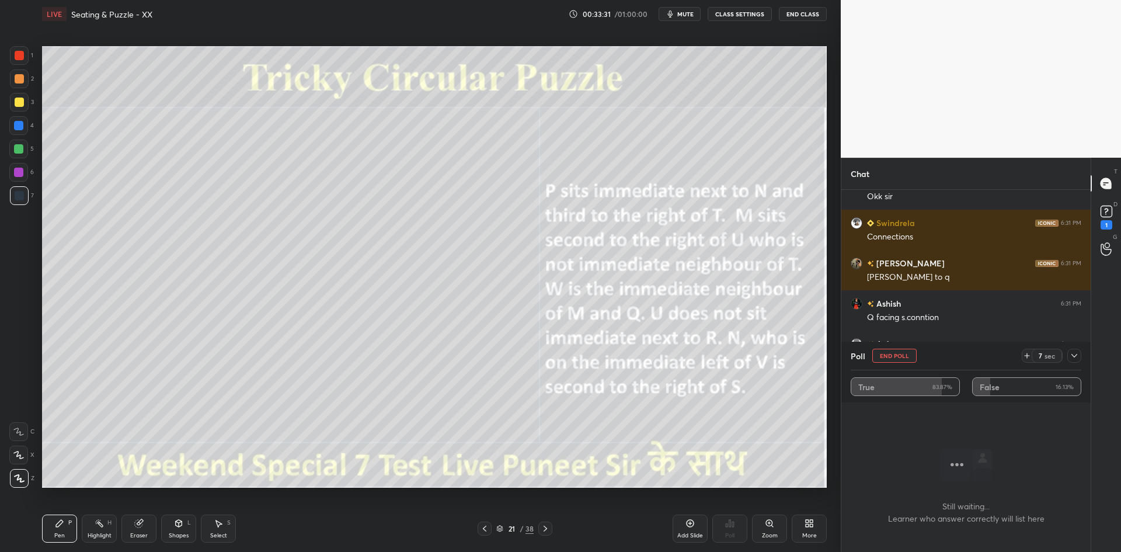
click at [906, 361] on button "End Poll" at bounding box center [894, 356] width 44 height 14
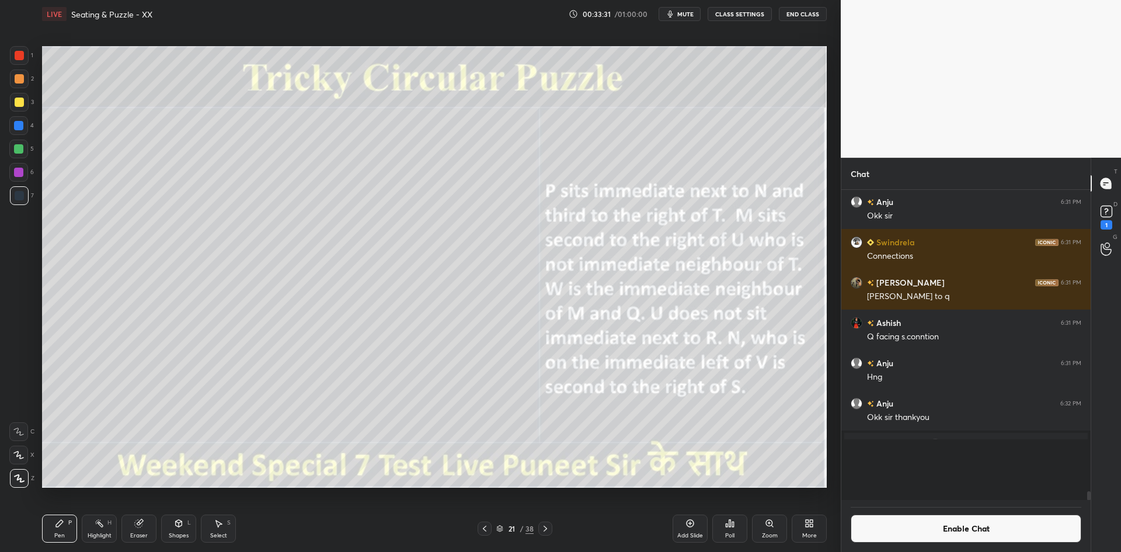
scroll to position [4, 4]
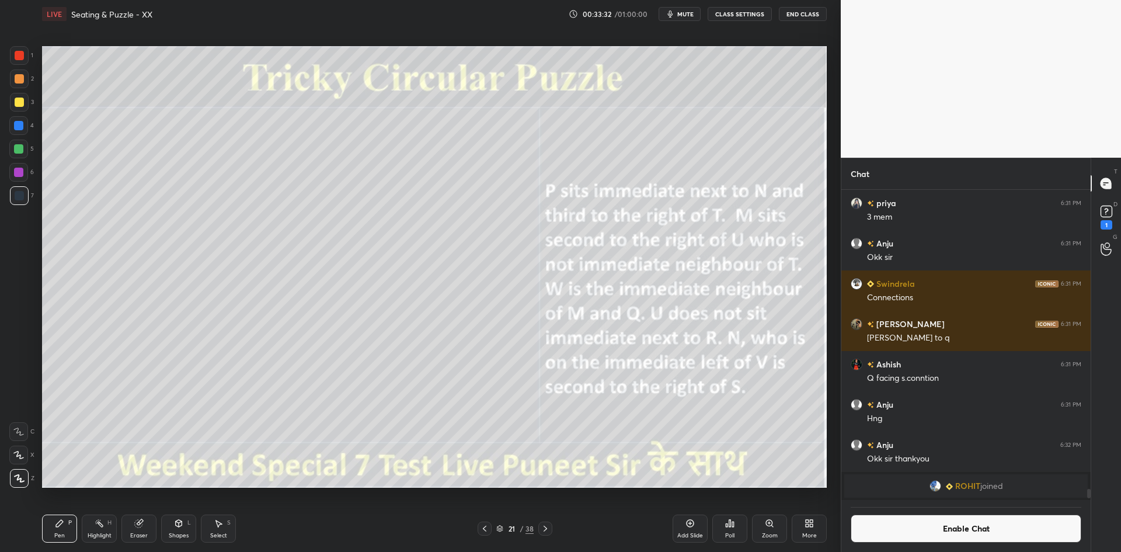
click at [904, 528] on button "Enable Chat" at bounding box center [966, 528] width 231 height 28
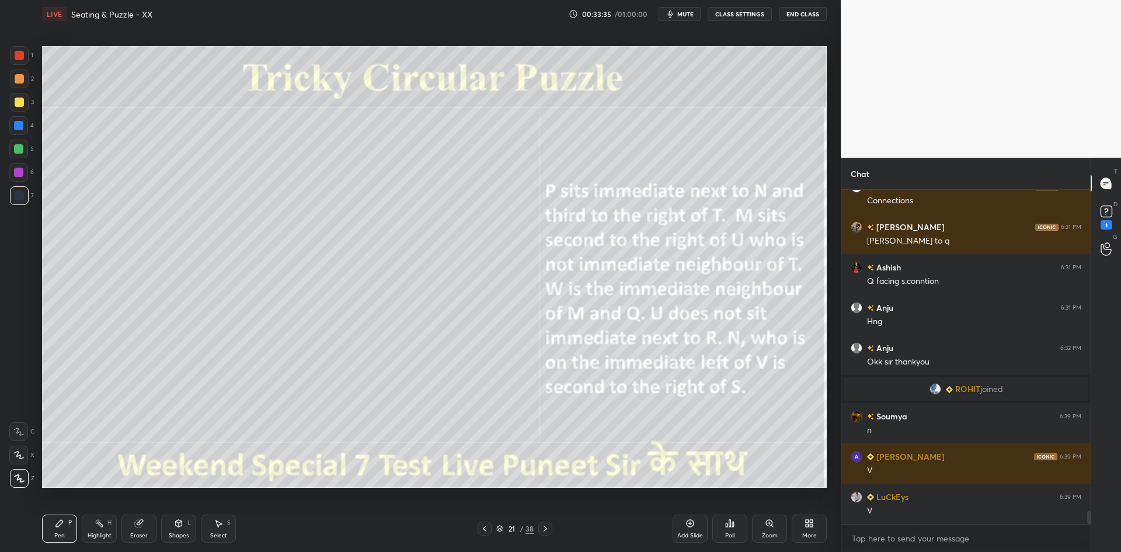
click at [26, 149] on div at bounding box center [18, 149] width 19 height 19
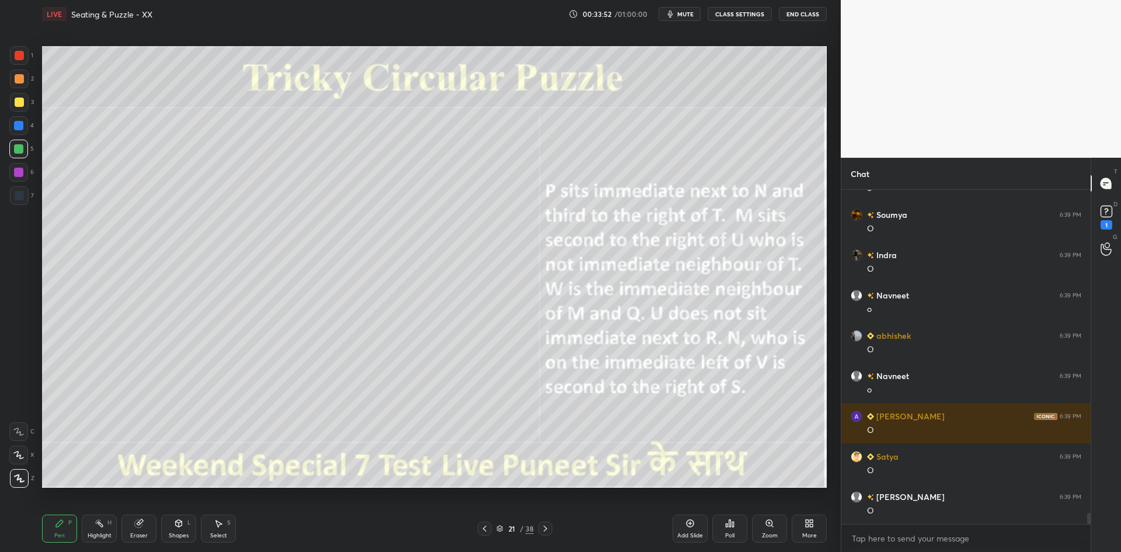
click at [23, 105] on div at bounding box center [19, 102] width 9 height 9
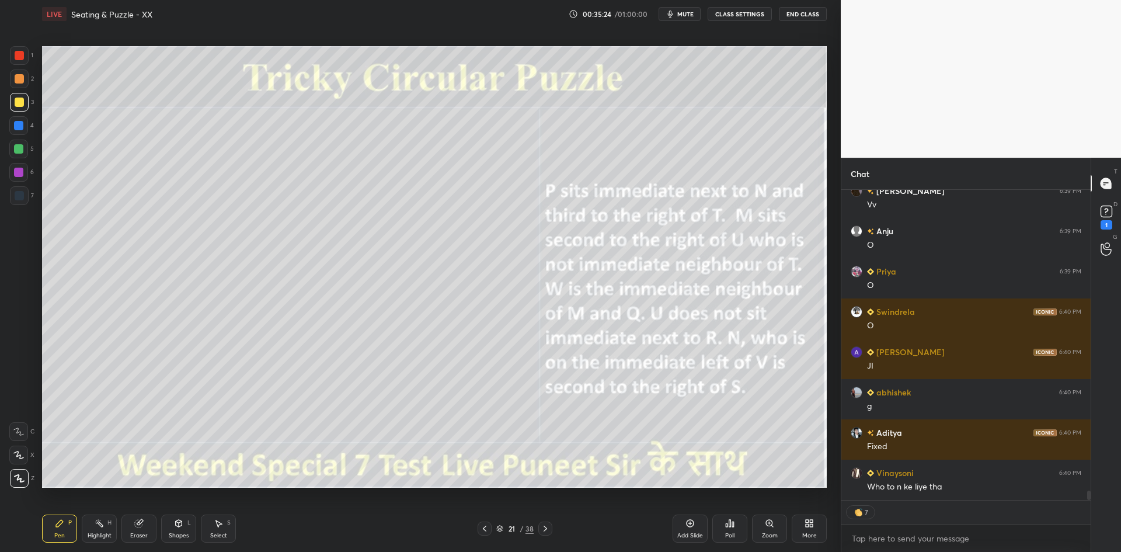
scroll to position [10165, 0]
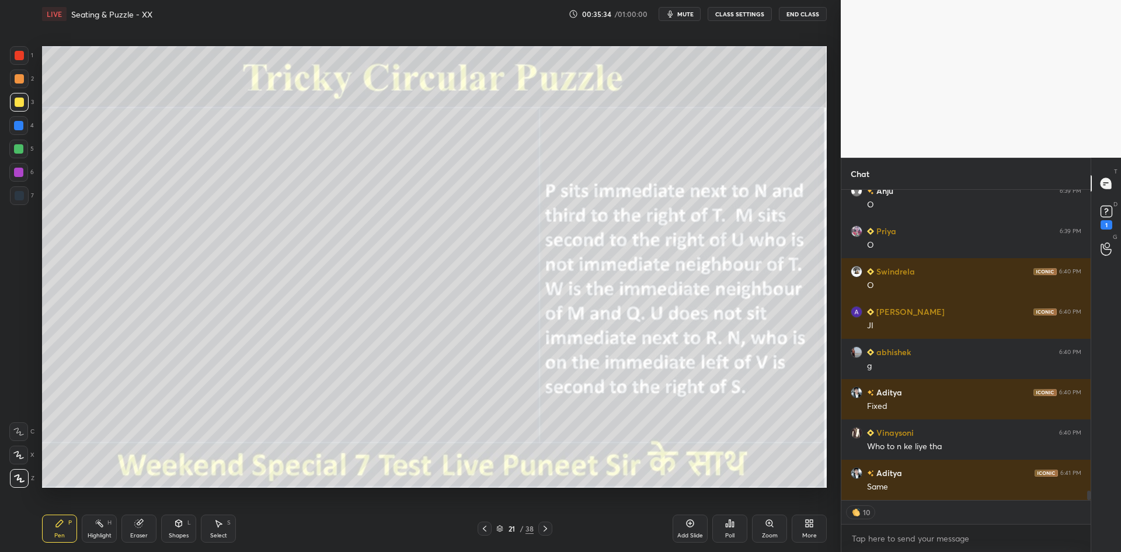
click at [501, 528] on icon at bounding box center [500, 527] width 6 height 3
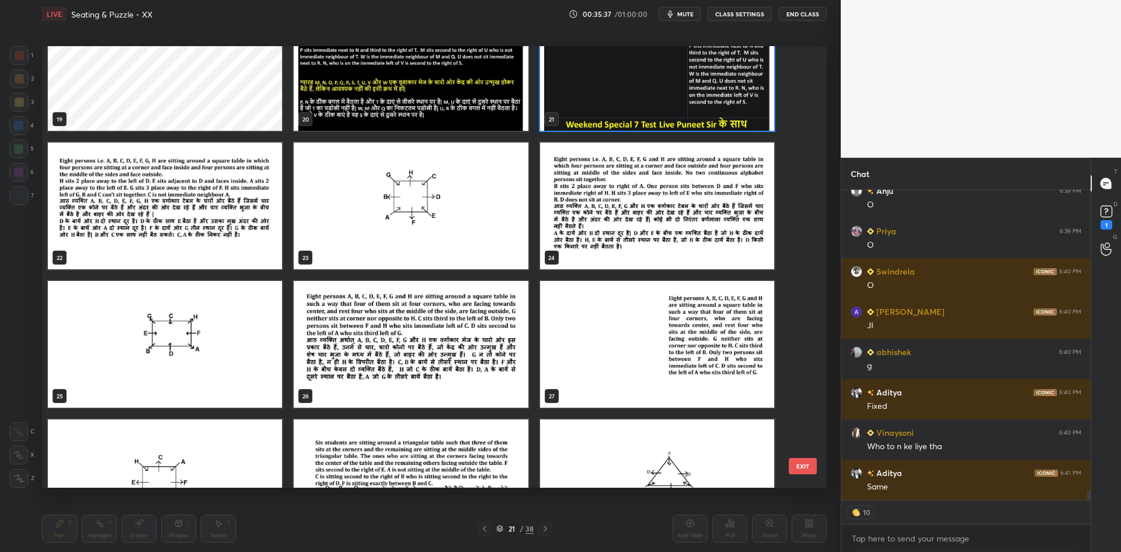
scroll to position [863, 0]
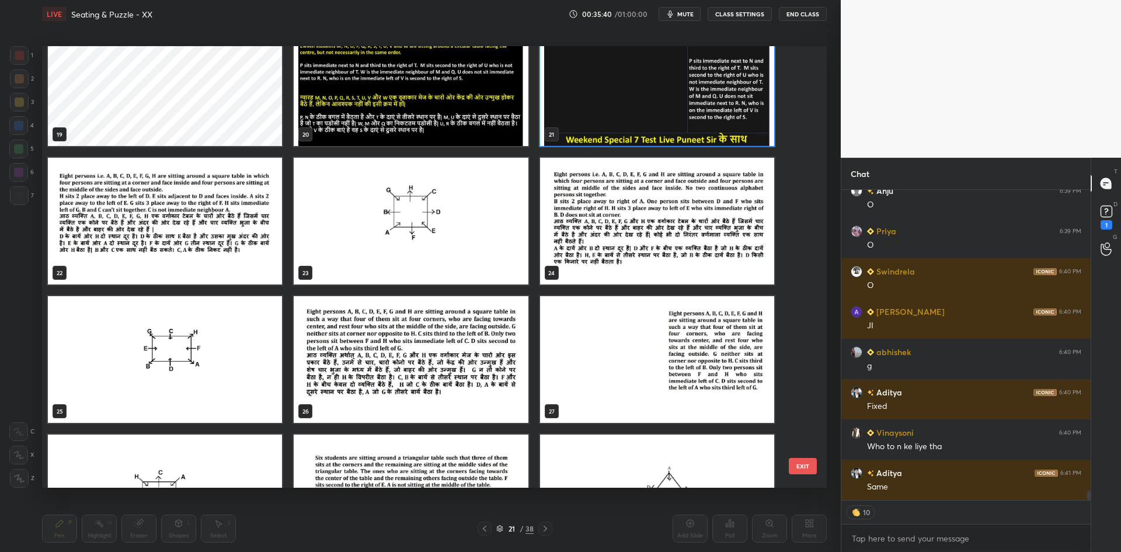
type textarea "x"
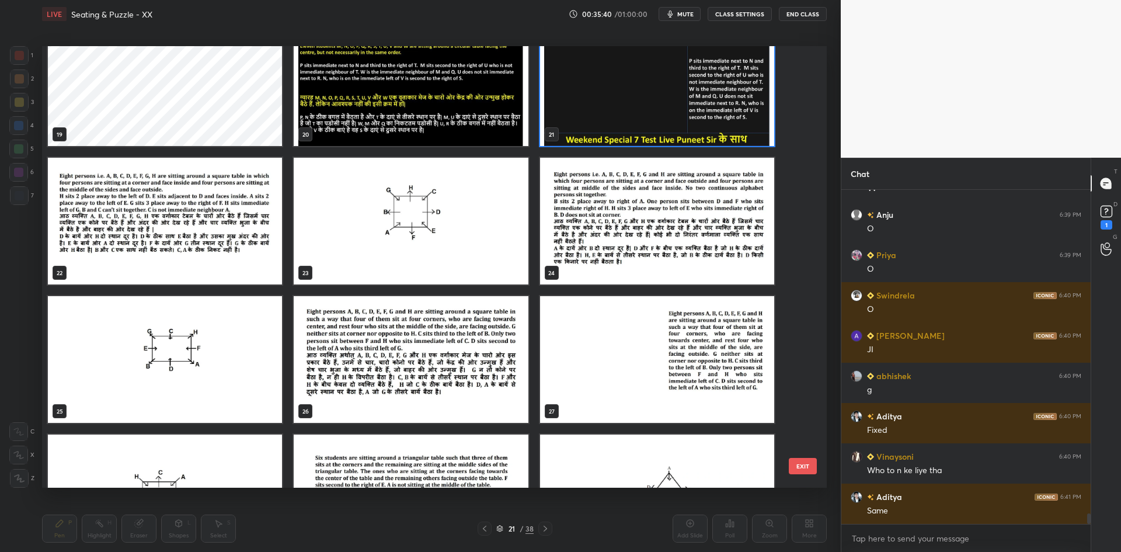
scroll to position [10141, 0]
click at [243, 252] on img "grid" at bounding box center [165, 221] width 234 height 127
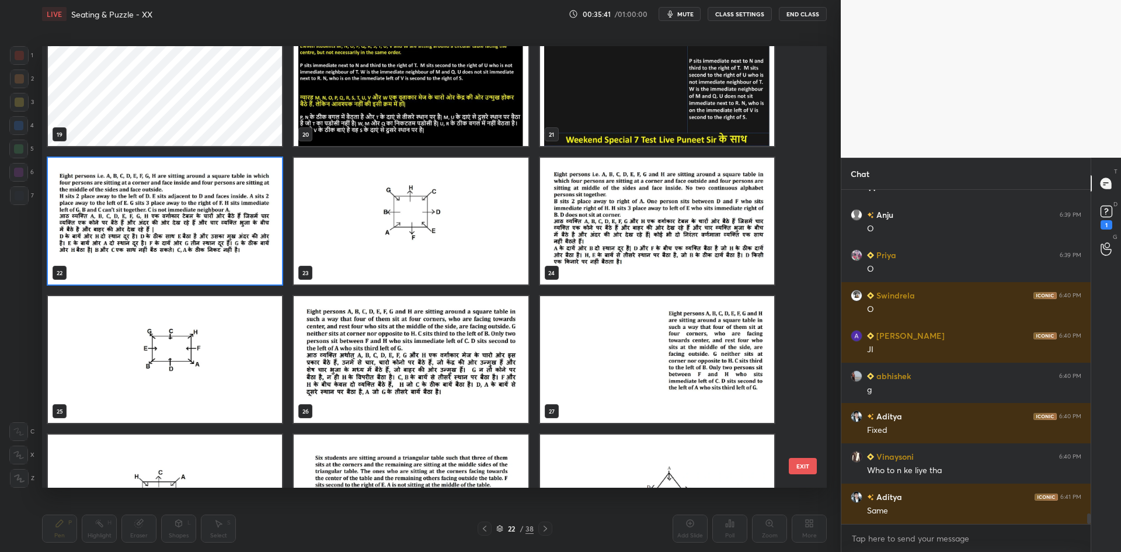
click at [243, 254] on img "grid" at bounding box center [165, 221] width 234 height 127
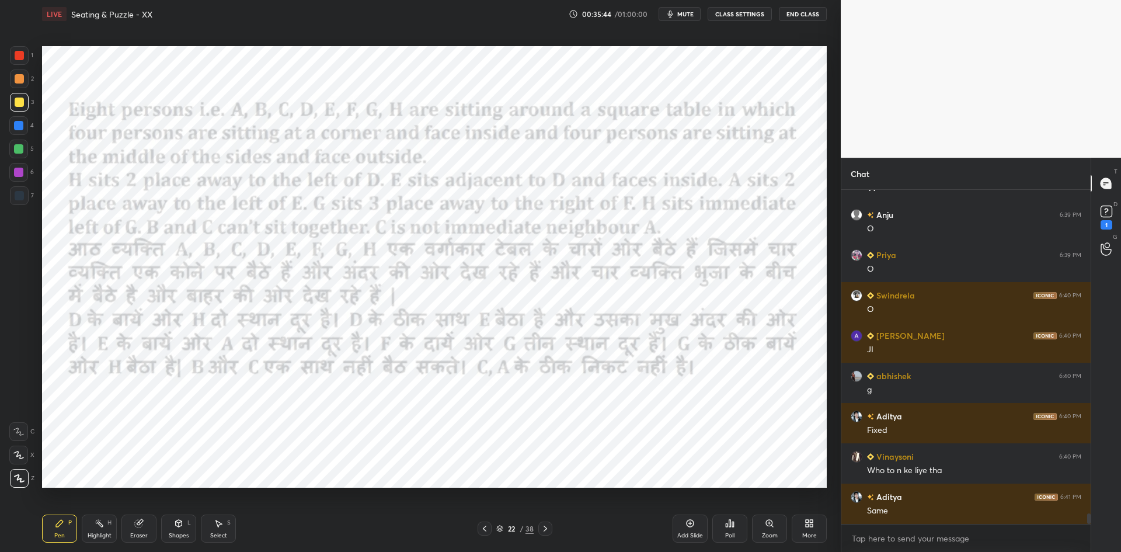
click at [500, 530] on icon at bounding box center [499, 528] width 7 height 7
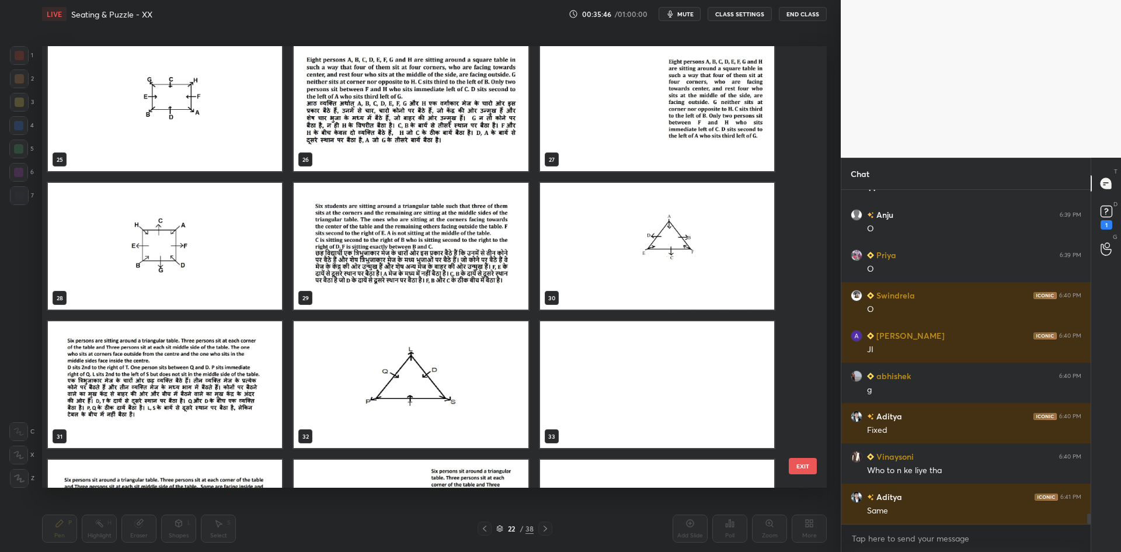
scroll to position [1116, 0]
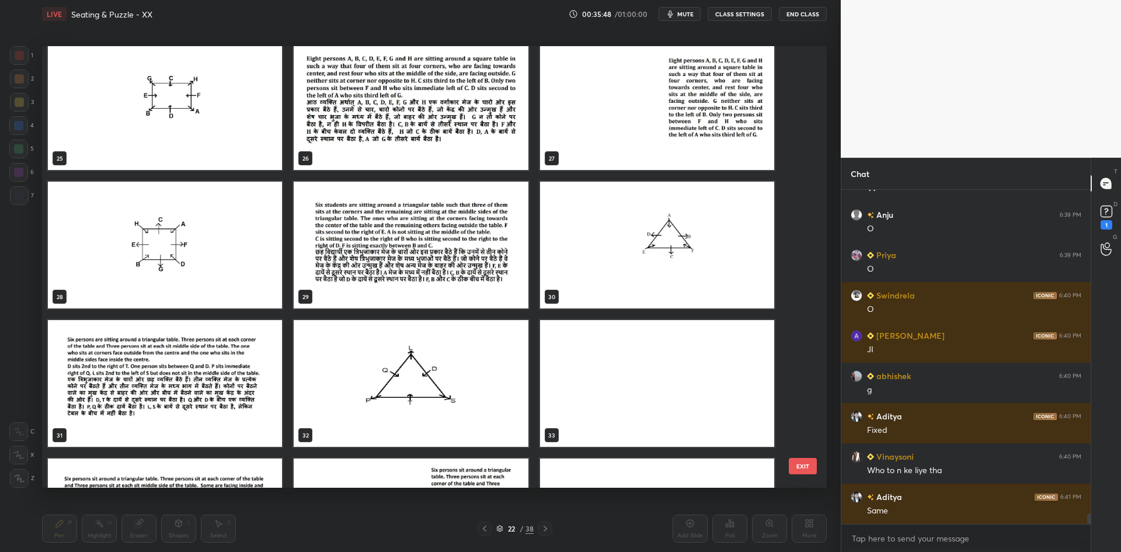
click at [481, 271] on img "grid" at bounding box center [411, 245] width 234 height 127
click at [481, 272] on img "grid" at bounding box center [411, 245] width 234 height 127
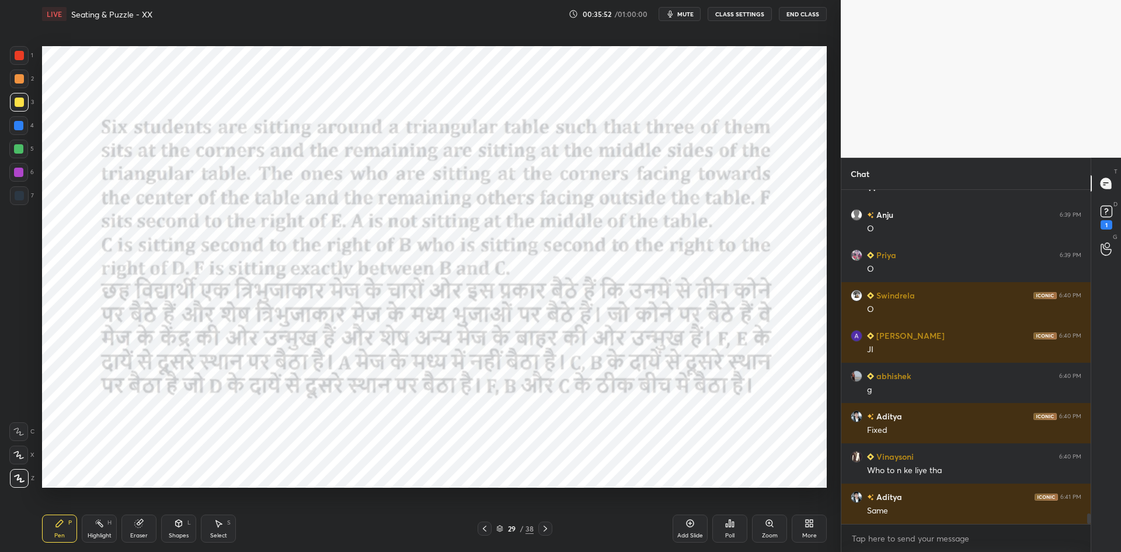
click at [722, 15] on button "CLASS SETTINGS" at bounding box center [740, 14] width 64 height 14
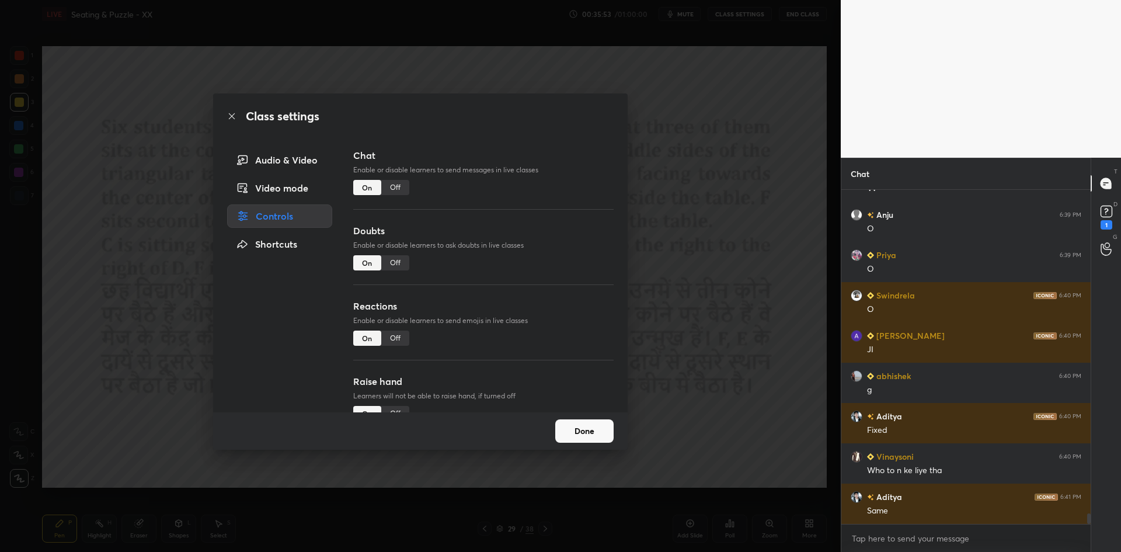
click at [392, 189] on div "Off" at bounding box center [395, 187] width 28 height 15
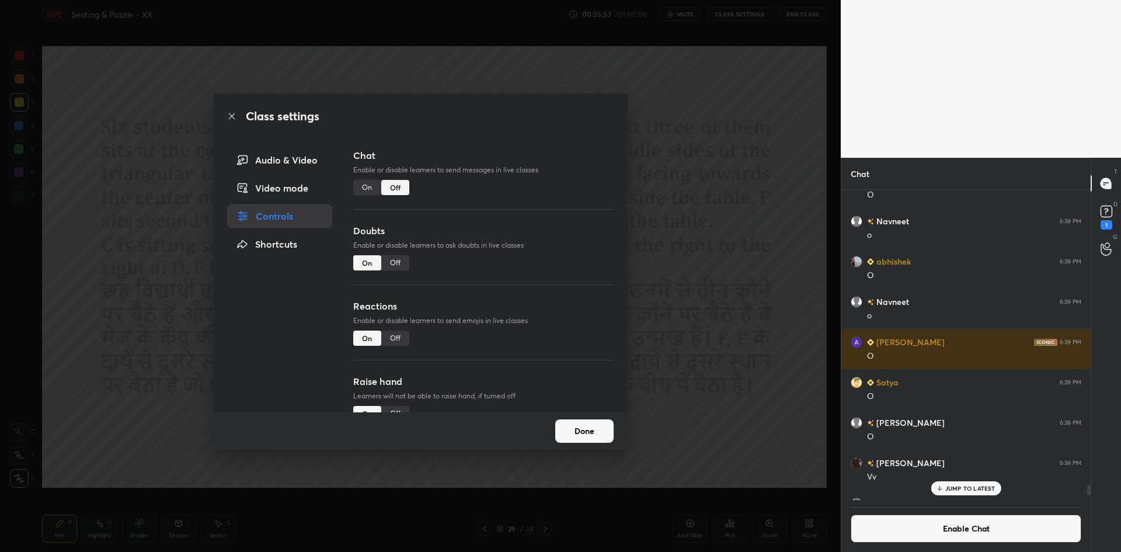
click at [708, 260] on div "Class settings Audio & Video Video mode Controls Shortcuts Chat Enable or disab…" at bounding box center [420, 276] width 841 height 552
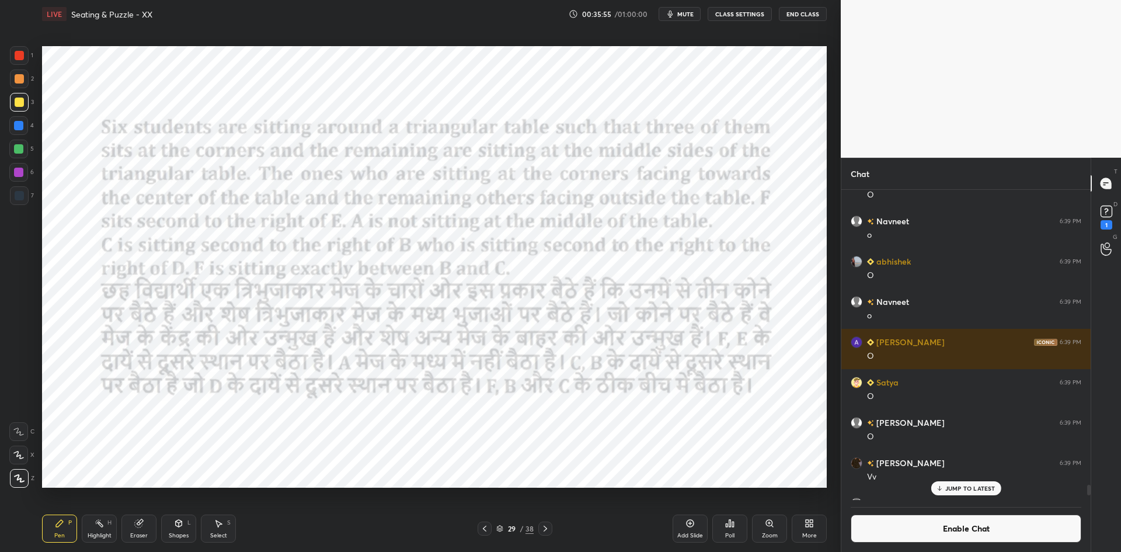
click at [702, 526] on div "Add Slide" at bounding box center [690, 528] width 35 height 28
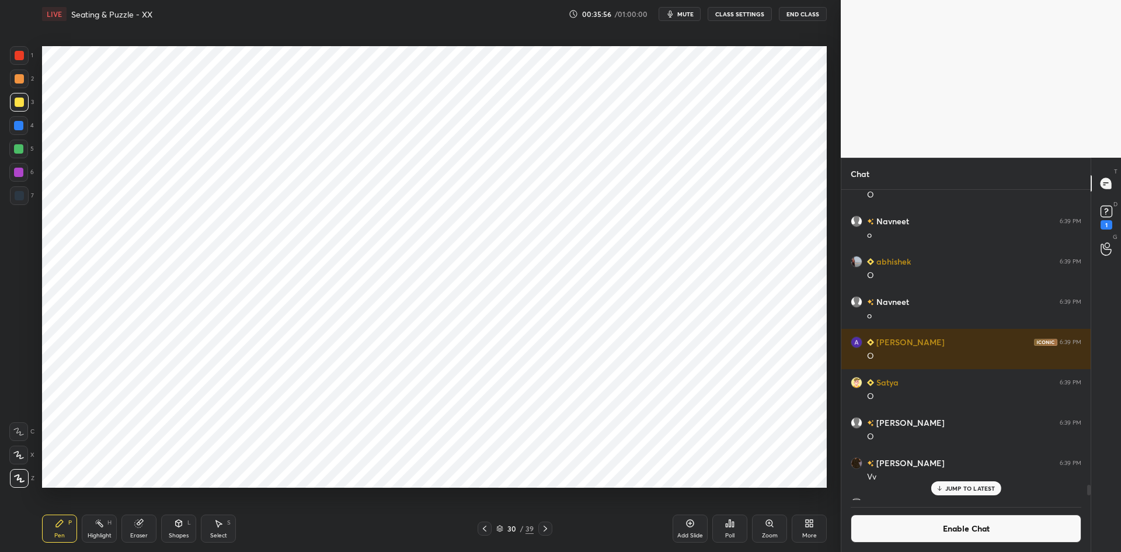
click at [144, 521] on div "Eraser" at bounding box center [138, 528] width 35 height 28
click at [178, 527] on icon at bounding box center [178, 522] width 9 height 9
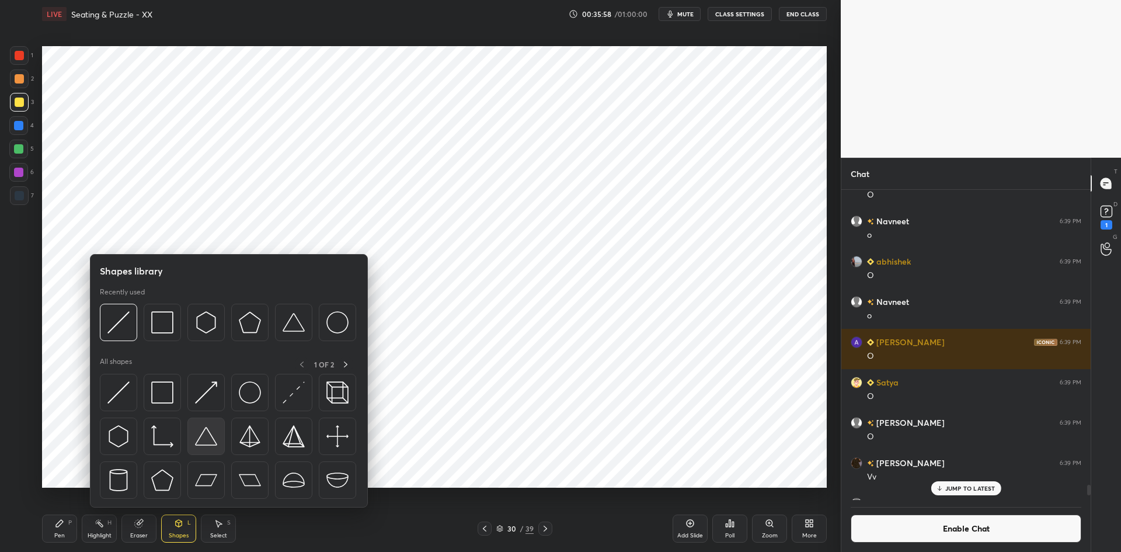
click at [213, 435] on img at bounding box center [206, 436] width 22 height 22
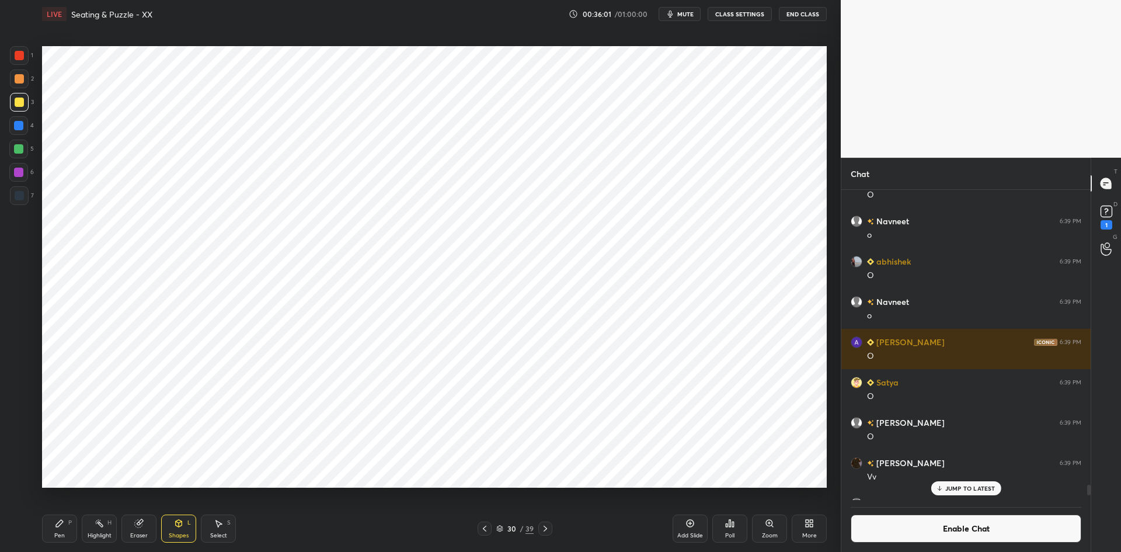
click at [19, 199] on div at bounding box center [19, 195] width 9 height 9
click at [15, 178] on div at bounding box center [18, 172] width 19 height 19
click at [55, 533] on div "Pen" at bounding box center [59, 536] width 11 height 6
click at [928, 518] on button "Enable Chat" at bounding box center [966, 528] width 231 height 28
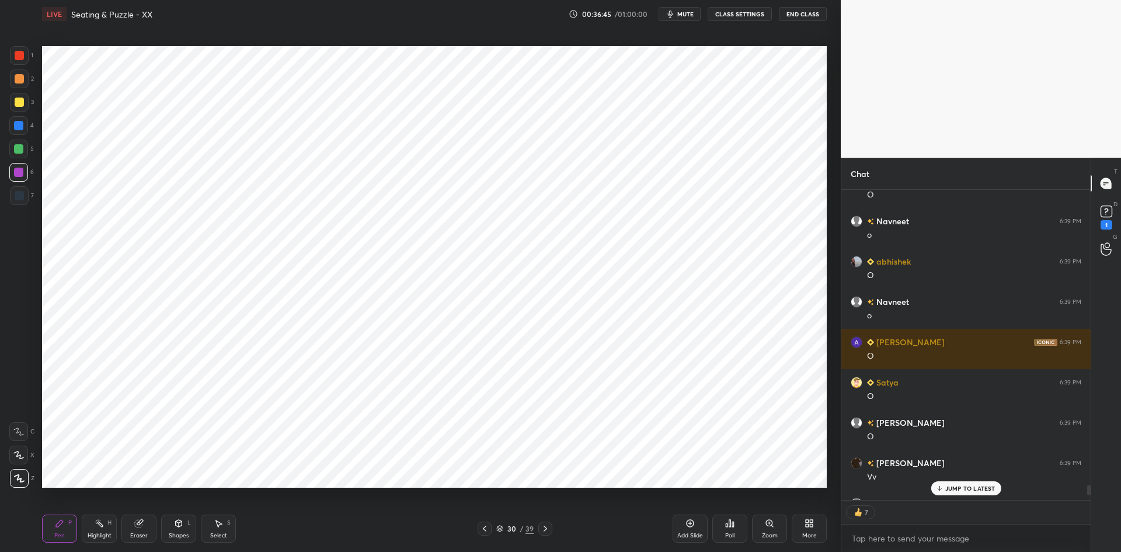
scroll to position [307, 246]
click at [959, 487] on p "JUMP TO LATEST" at bounding box center [970, 488] width 50 height 7
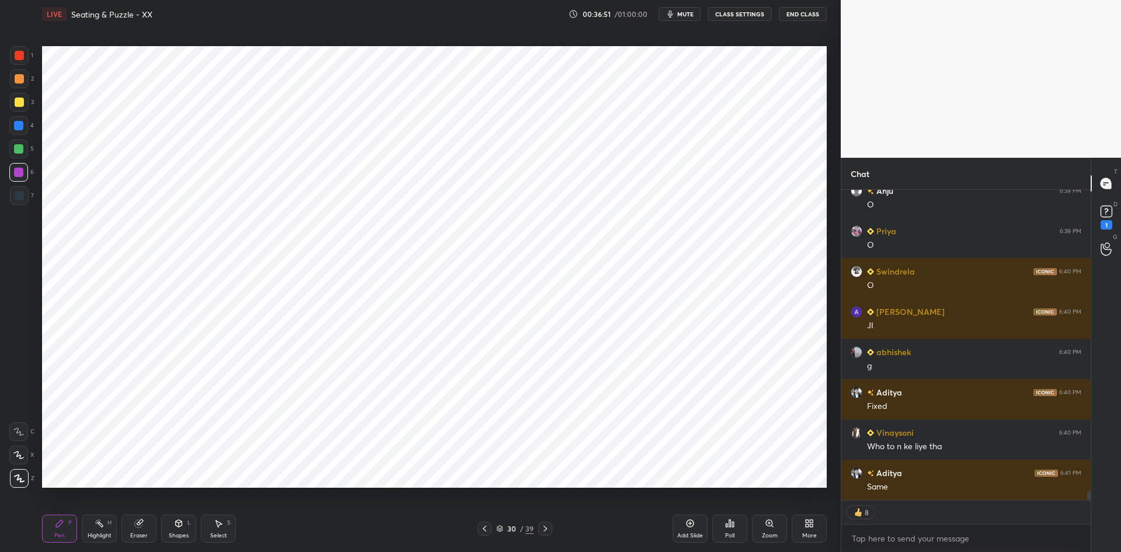
scroll to position [9740, 0]
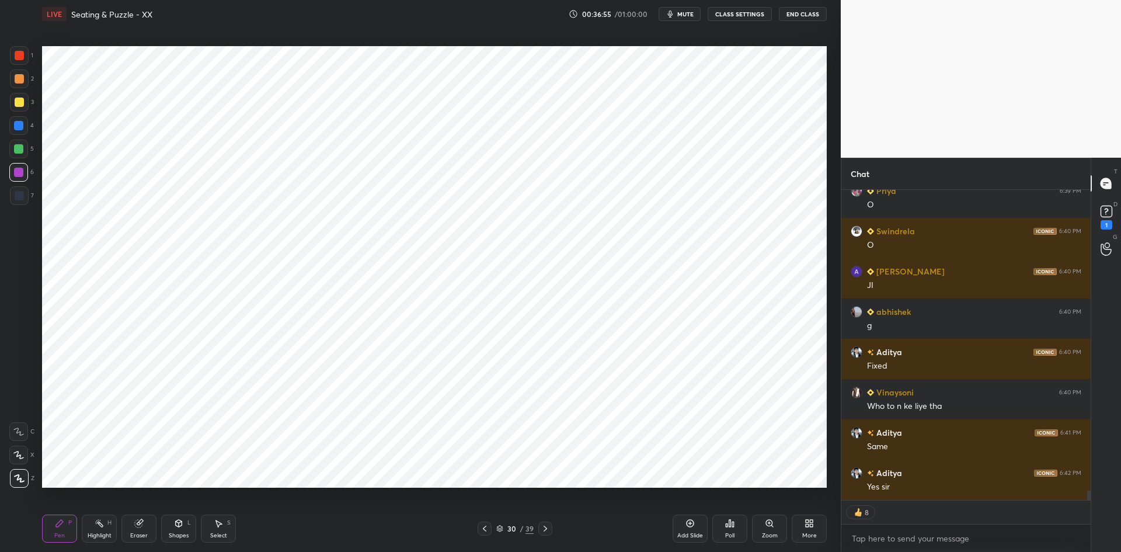
click at [152, 527] on div "Eraser" at bounding box center [138, 528] width 35 height 28
click at [23, 483] on div "Erase all" at bounding box center [18, 478] width 19 height 19
click at [485, 527] on icon at bounding box center [485, 529] width 4 height 6
type textarea "x"
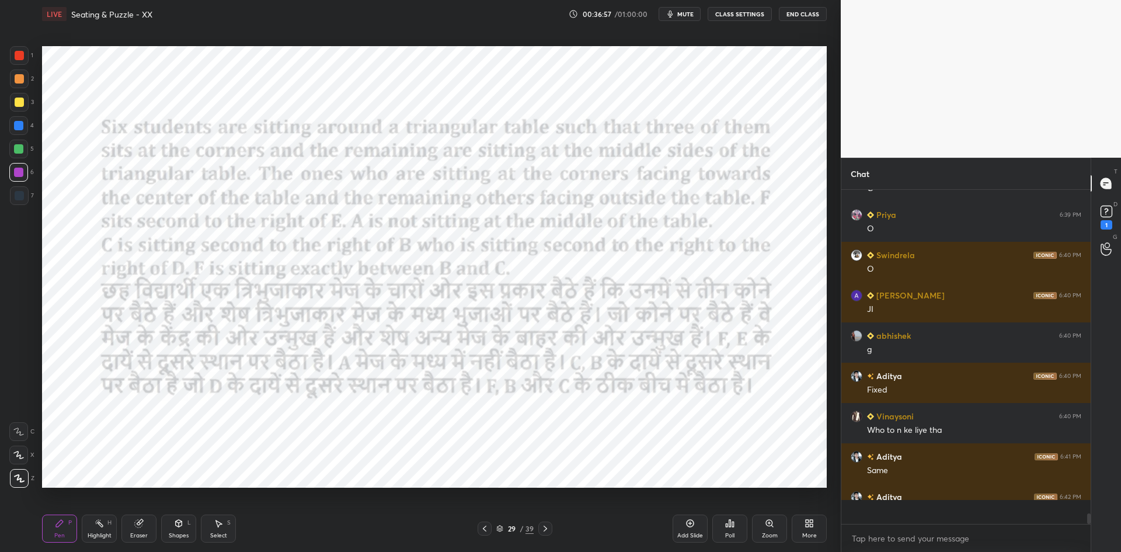
scroll to position [9717, 0]
click at [667, 14] on button "mute" at bounding box center [680, 14] width 42 height 14
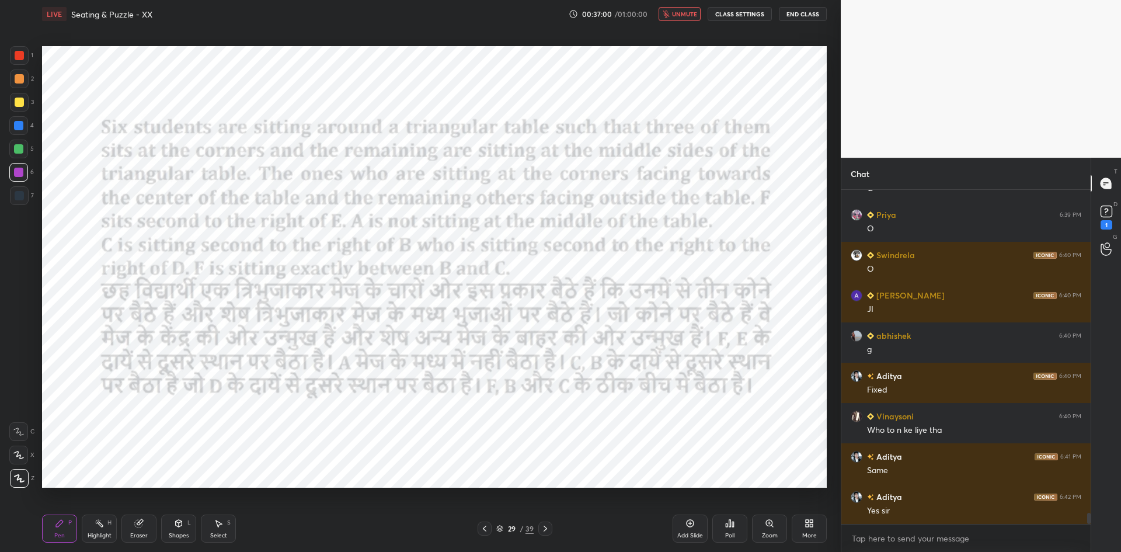
click at [719, 16] on button "CLASS SETTINGS" at bounding box center [740, 14] width 64 height 14
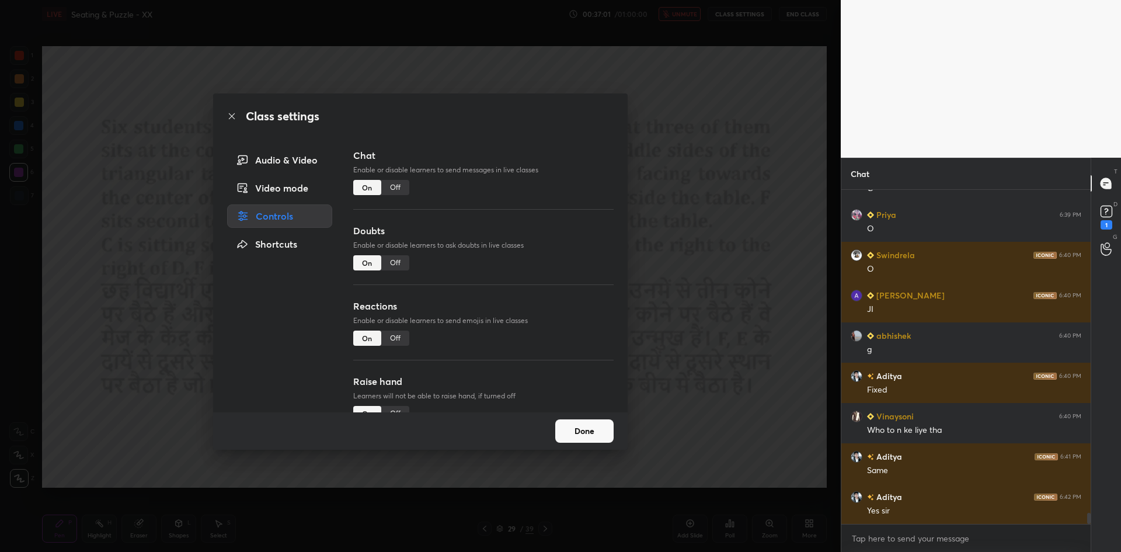
click at [384, 190] on div "Off" at bounding box center [395, 187] width 28 height 15
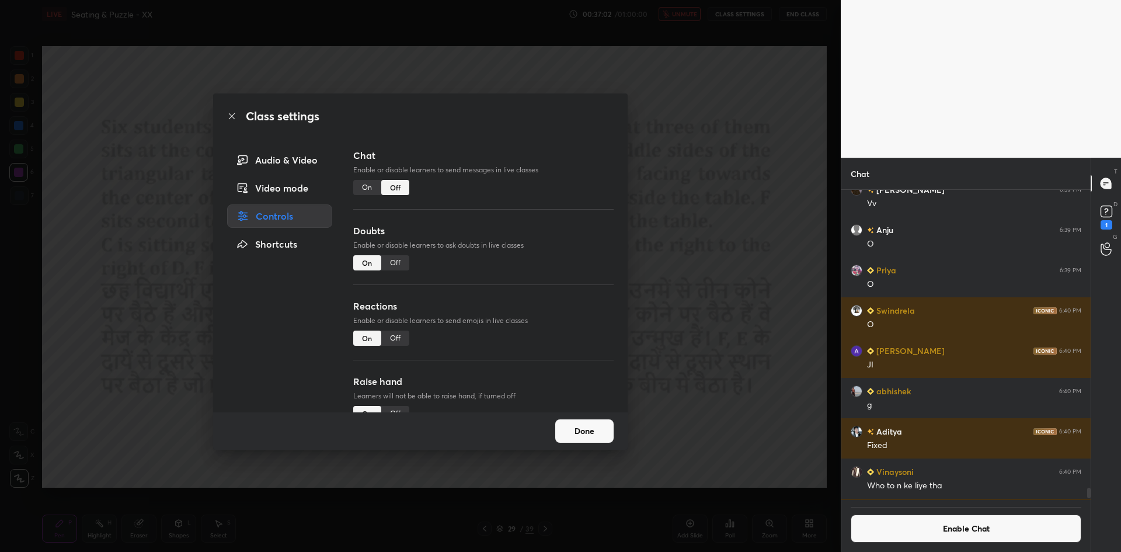
click at [676, 329] on div "Class settings Audio & Video Video mode Controls Shortcuts Chat Enable or disab…" at bounding box center [420, 276] width 841 height 552
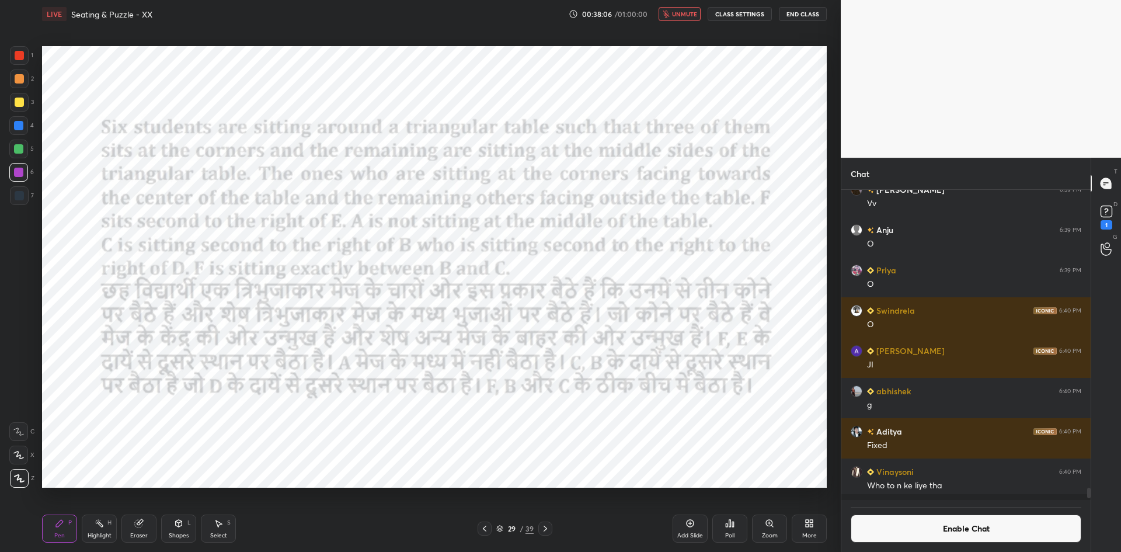
scroll to position [9663, 0]
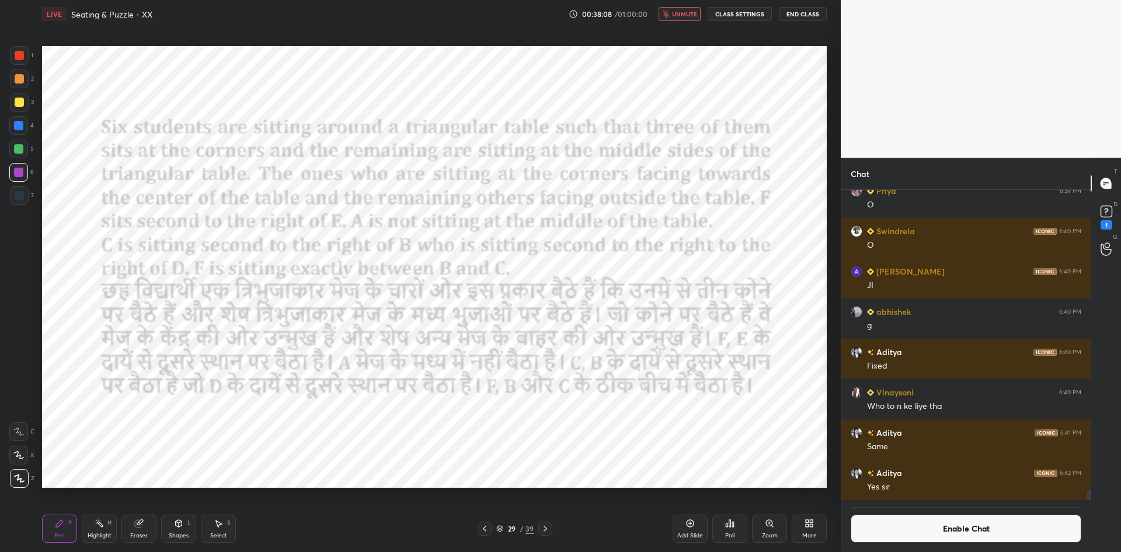
click at [683, 15] on span "unmute" at bounding box center [684, 14] width 25 height 8
click at [892, 541] on button "Enable Chat" at bounding box center [966, 528] width 231 height 28
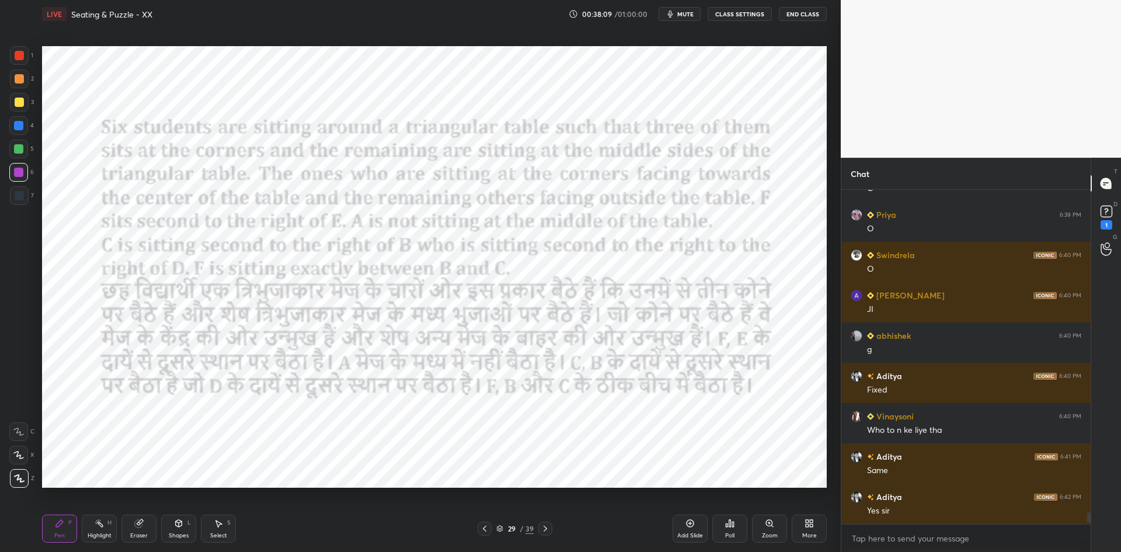
scroll to position [330, 246]
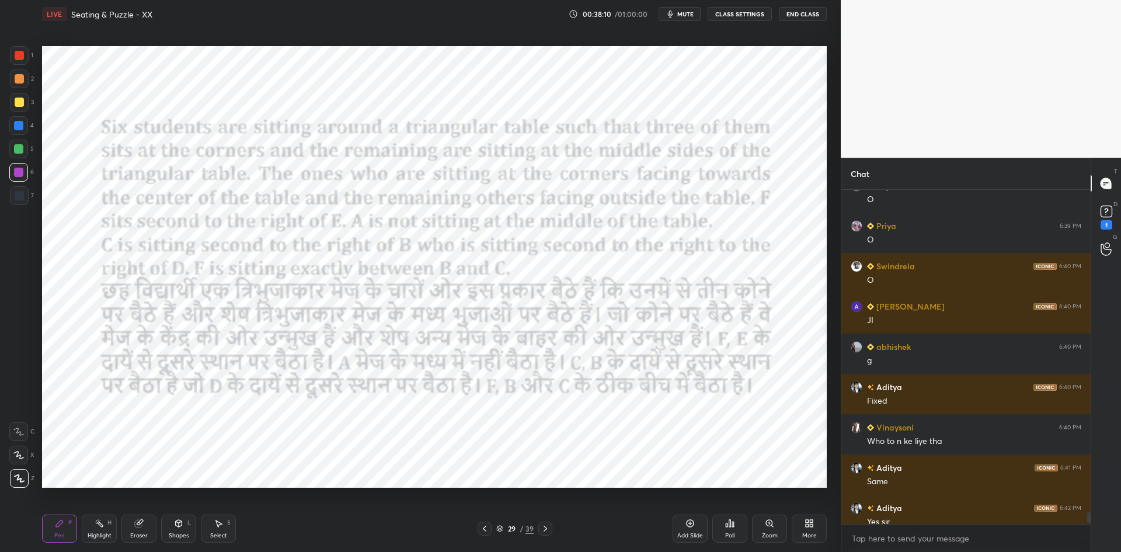
click at [736, 531] on div "Poll" at bounding box center [729, 528] width 35 height 28
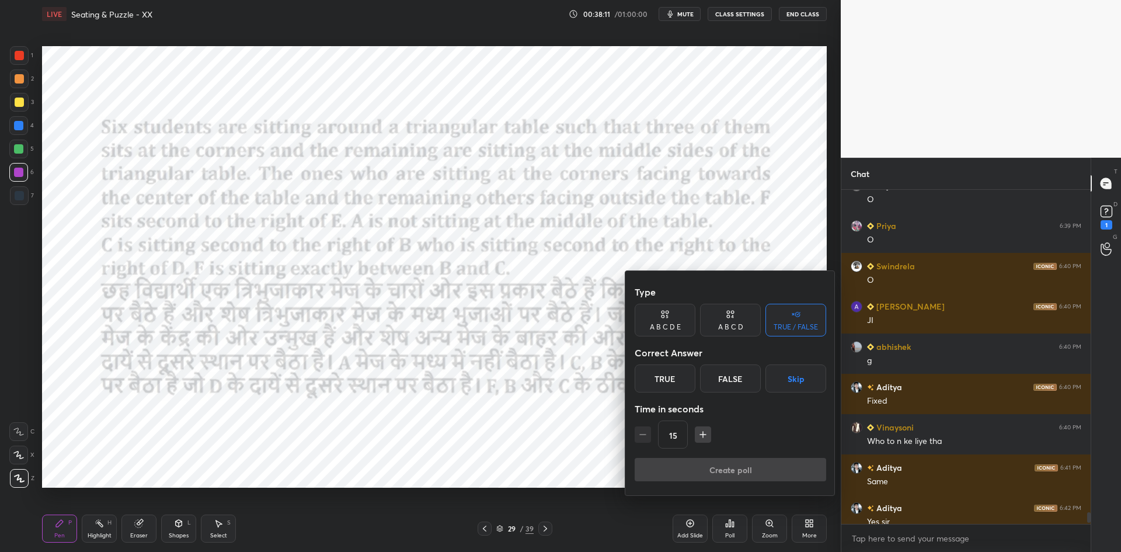
click at [789, 375] on button "Skip" at bounding box center [795, 378] width 61 height 28
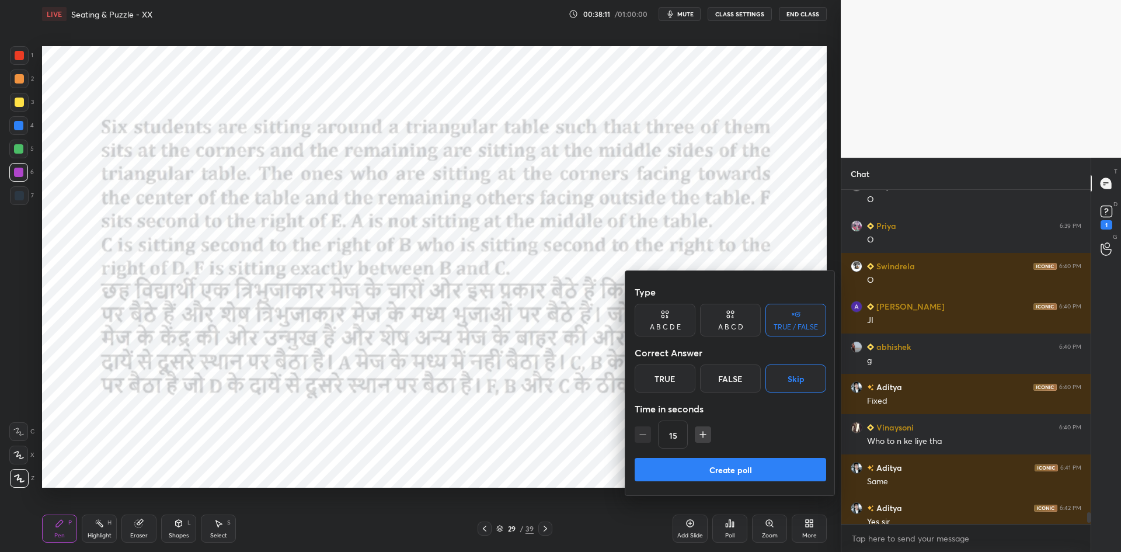
click at [732, 476] on button "Create poll" at bounding box center [731, 469] width 192 height 23
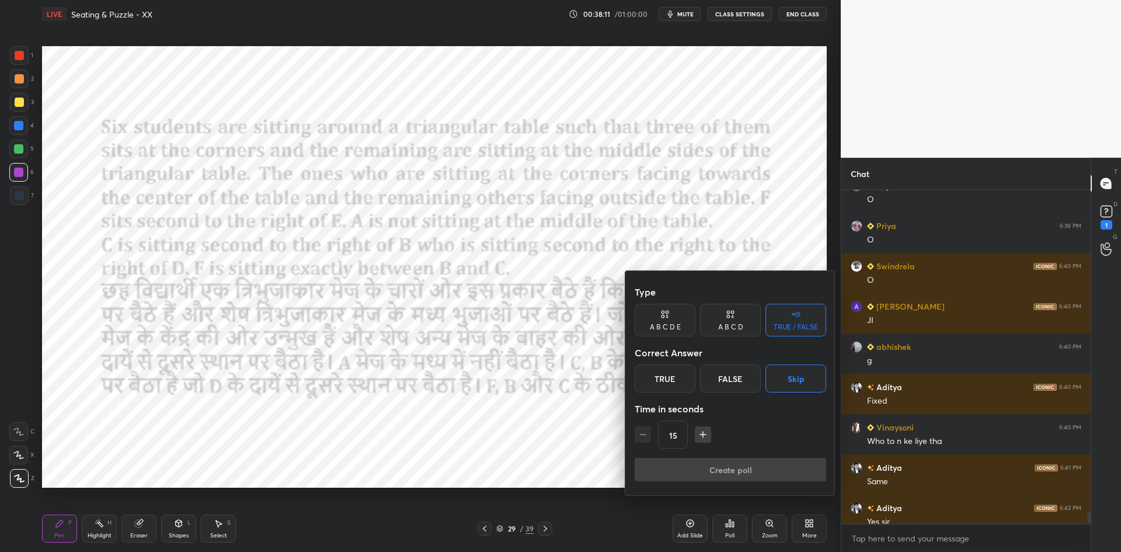
type textarea "x"
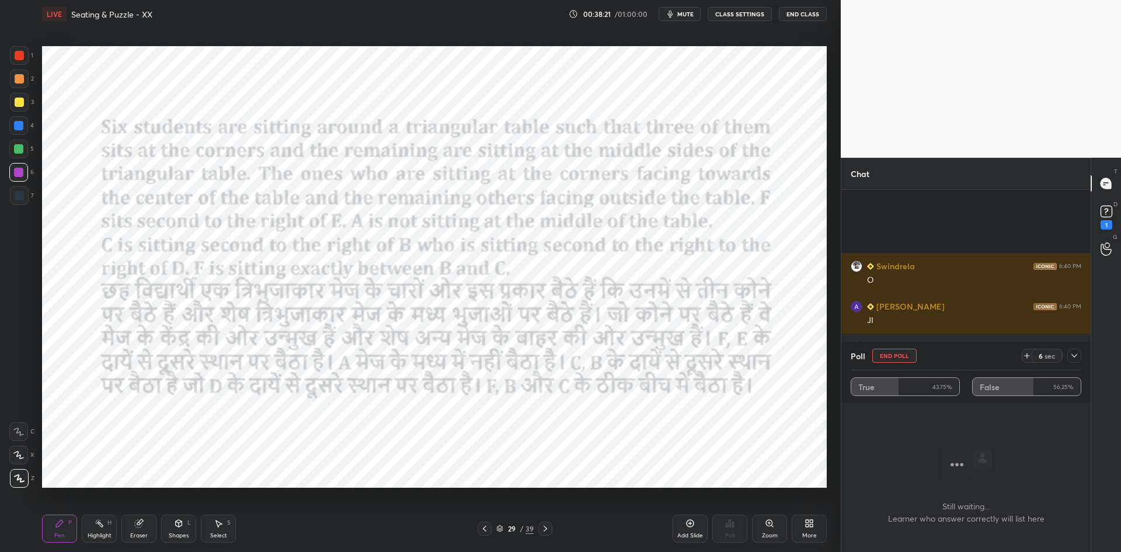
scroll to position [9728, 0]
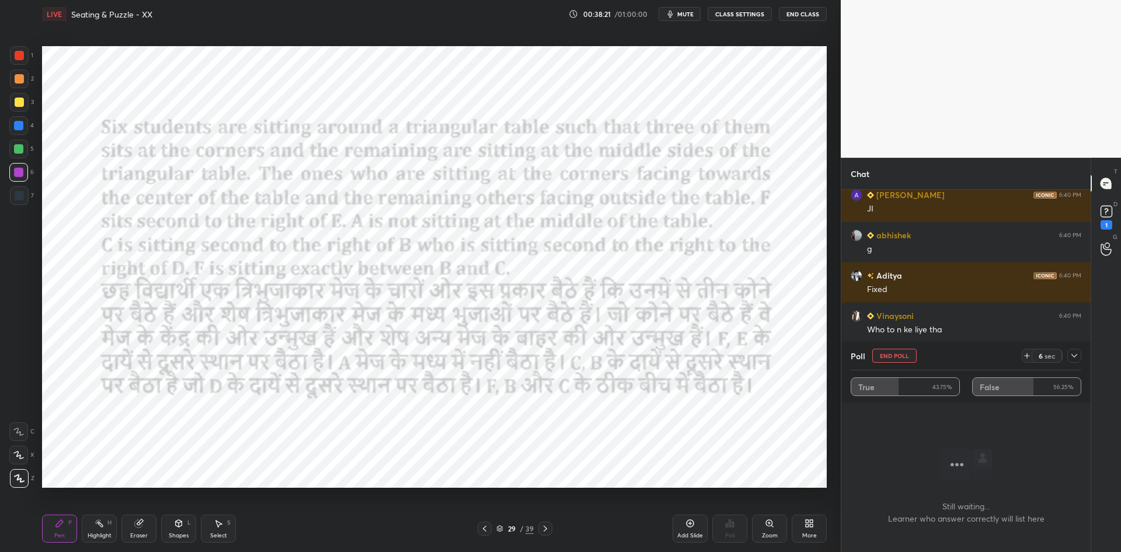
click at [687, 20] on button "mute" at bounding box center [680, 14] width 42 height 14
click at [713, 13] on button "CLASS SETTINGS" at bounding box center [740, 14] width 64 height 14
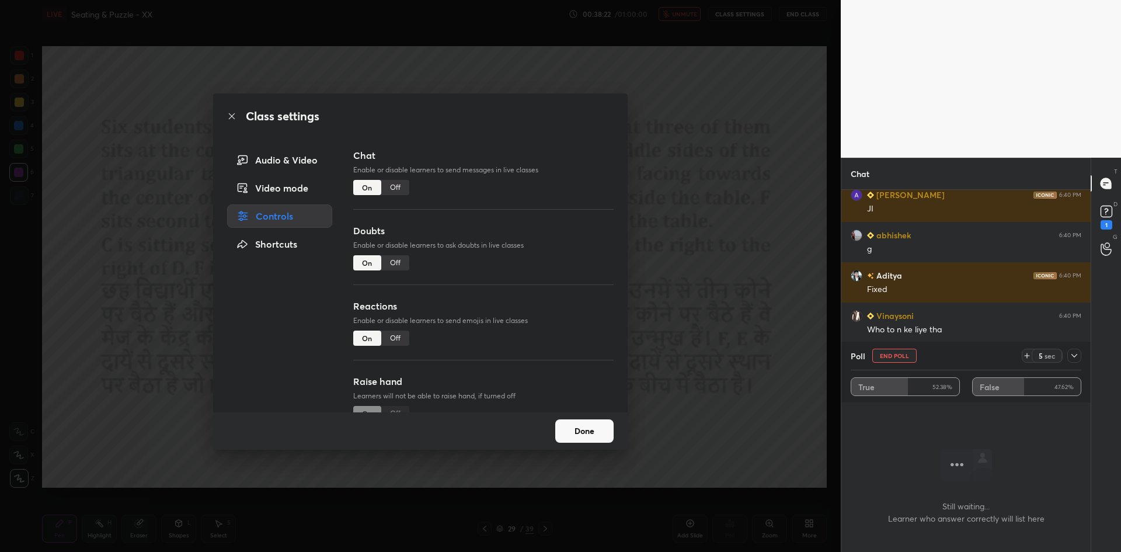
click at [401, 187] on div "Off" at bounding box center [395, 187] width 28 height 15
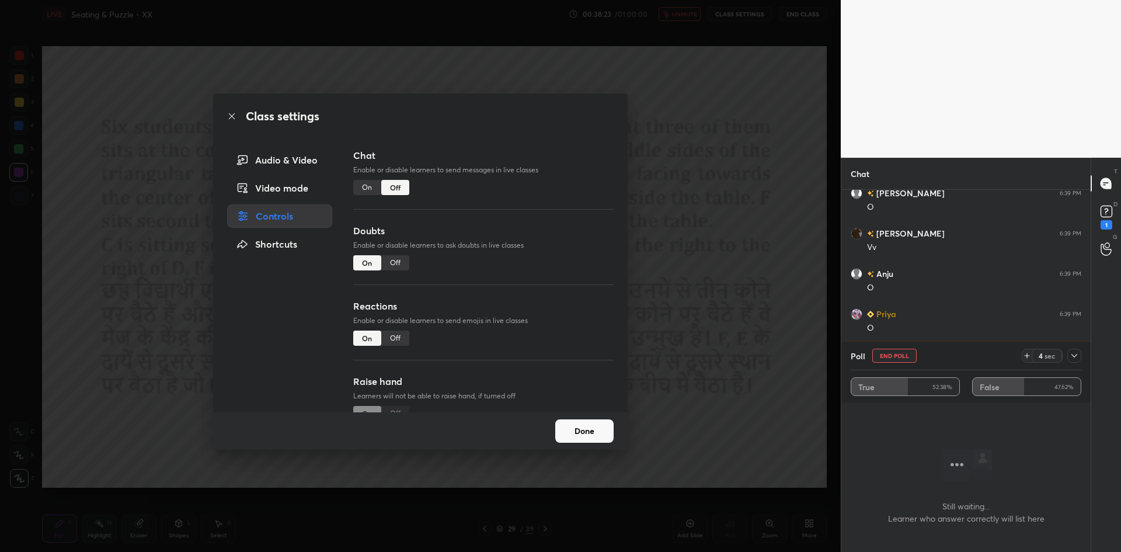
click at [786, 245] on div "Class settings Audio & Video Video mode Controls Shortcuts Chat Enable or disab…" at bounding box center [420, 276] width 841 height 552
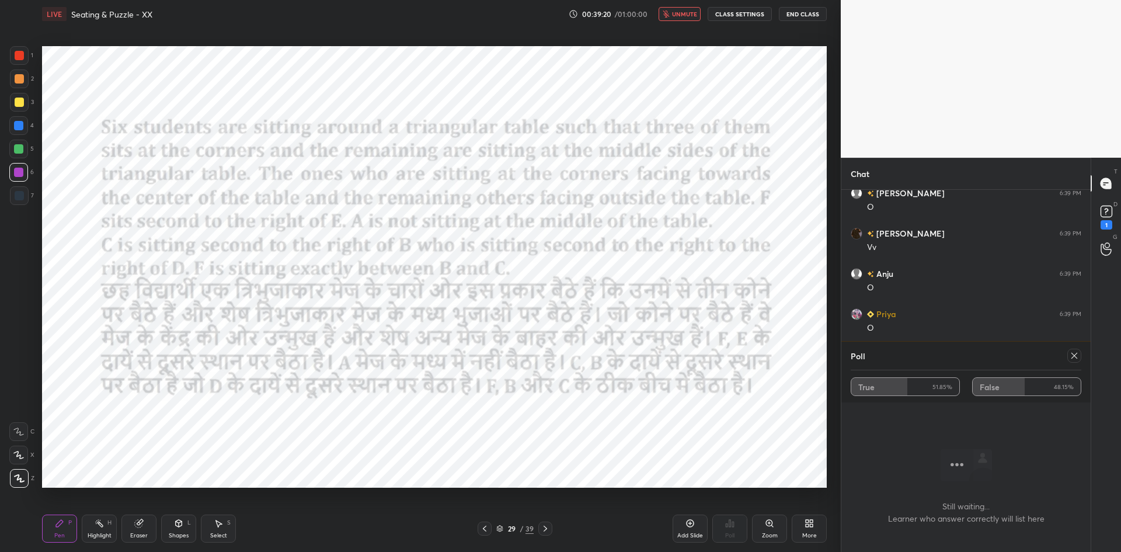
scroll to position [222, 246]
click at [694, 19] on button "unmute" at bounding box center [680, 14] width 42 height 14
click at [1074, 359] on icon at bounding box center [1074, 355] width 9 height 9
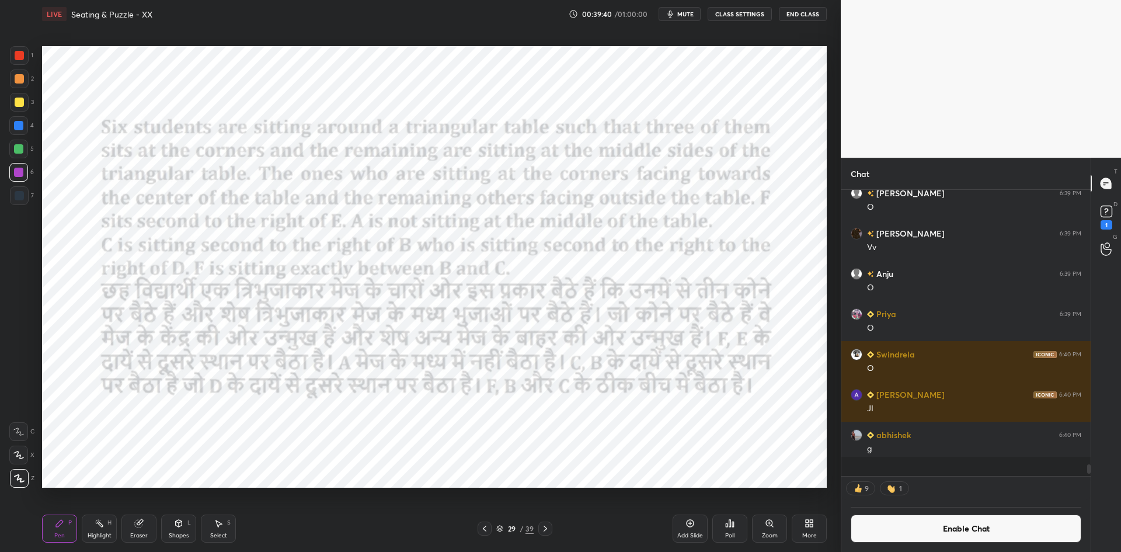
scroll to position [4, 4]
click at [711, 523] on div "Add Slide Poll Zoom More" at bounding box center [750, 528] width 154 height 65
click at [740, 533] on div "Poll" at bounding box center [729, 528] width 35 height 28
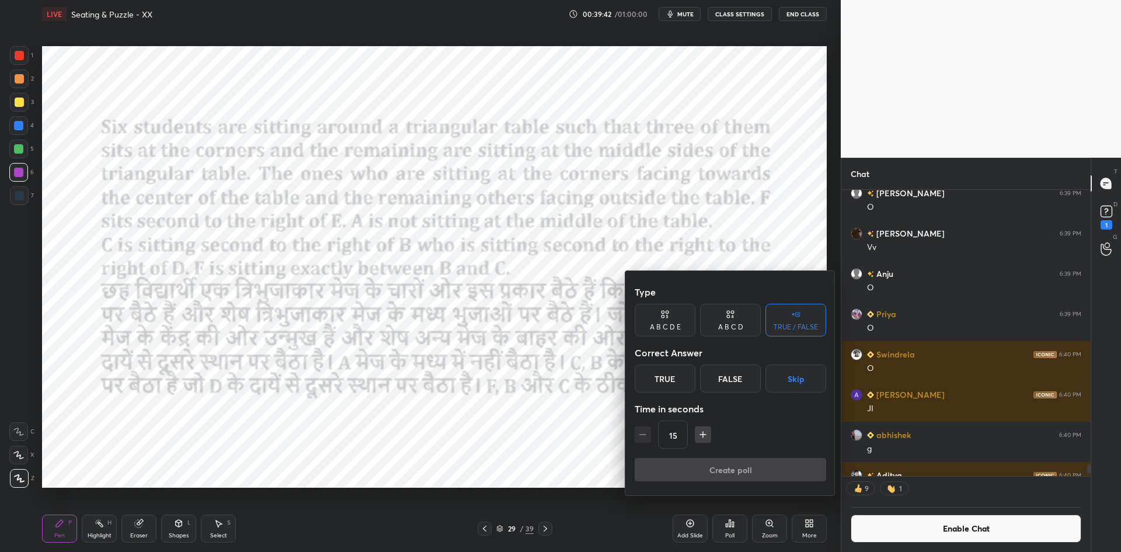
click at [799, 387] on button "Skip" at bounding box center [795, 378] width 61 height 28
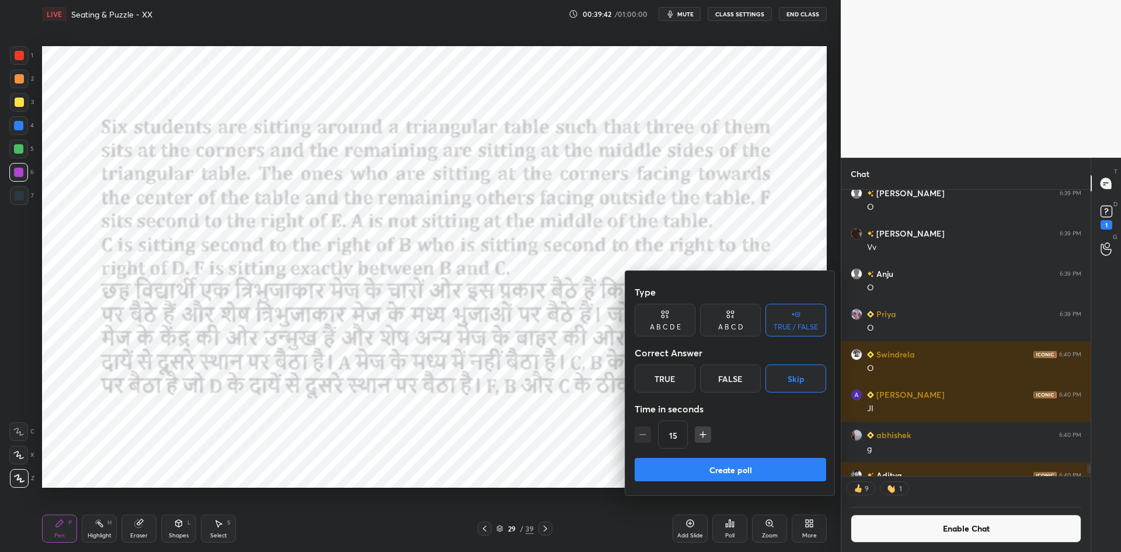
click at [752, 469] on button "Create poll" at bounding box center [731, 469] width 192 height 23
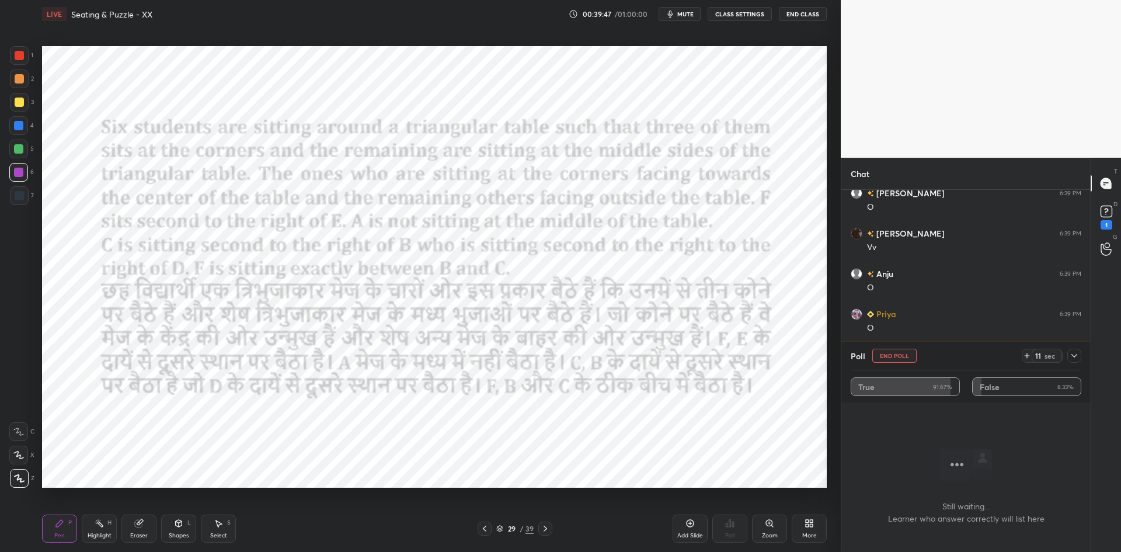
scroll to position [9775, 0]
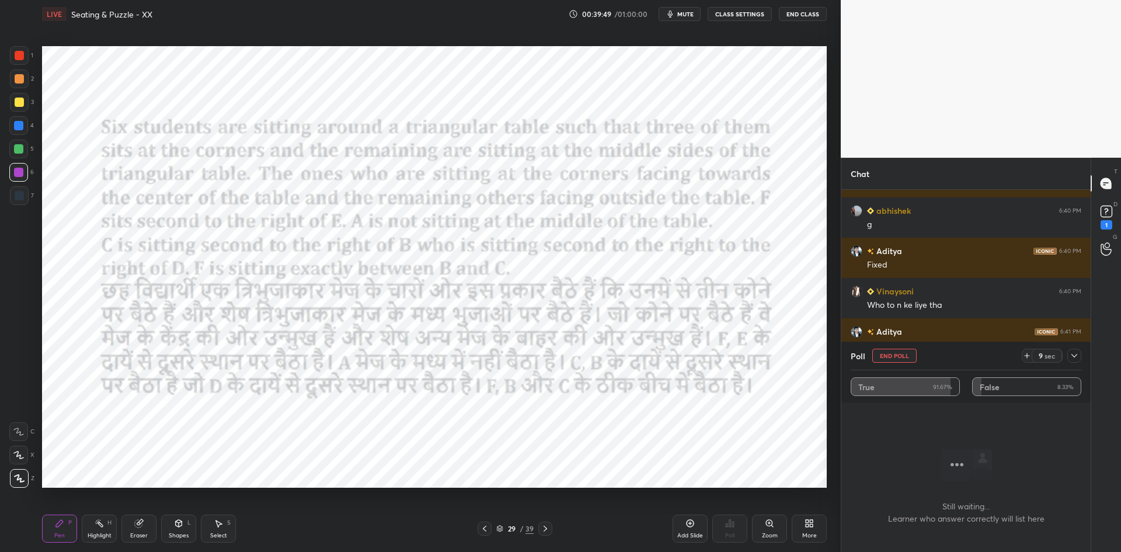
click at [888, 359] on button "End Poll" at bounding box center [894, 356] width 44 height 14
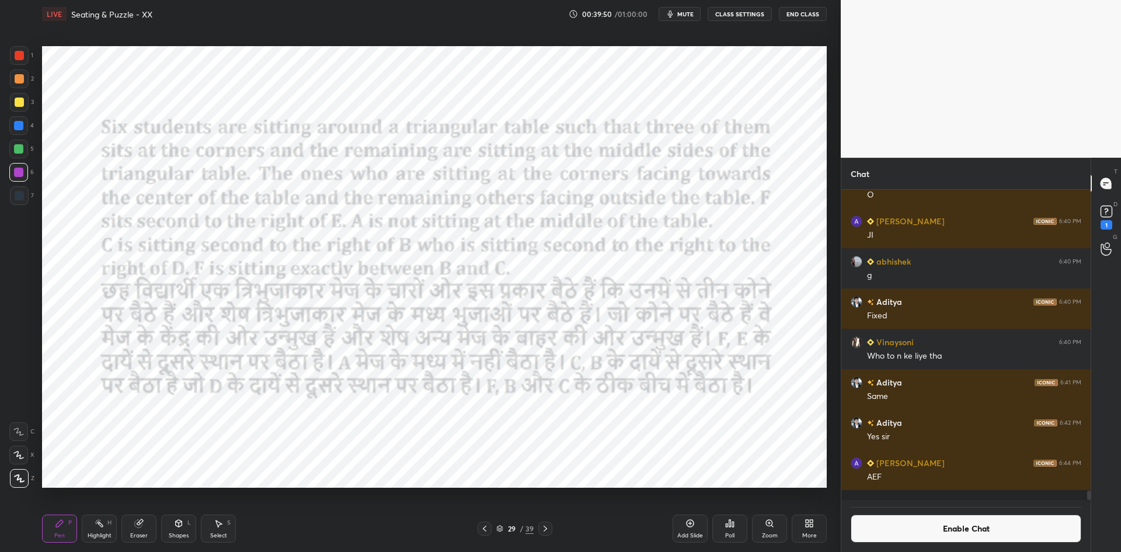
scroll to position [4, 4]
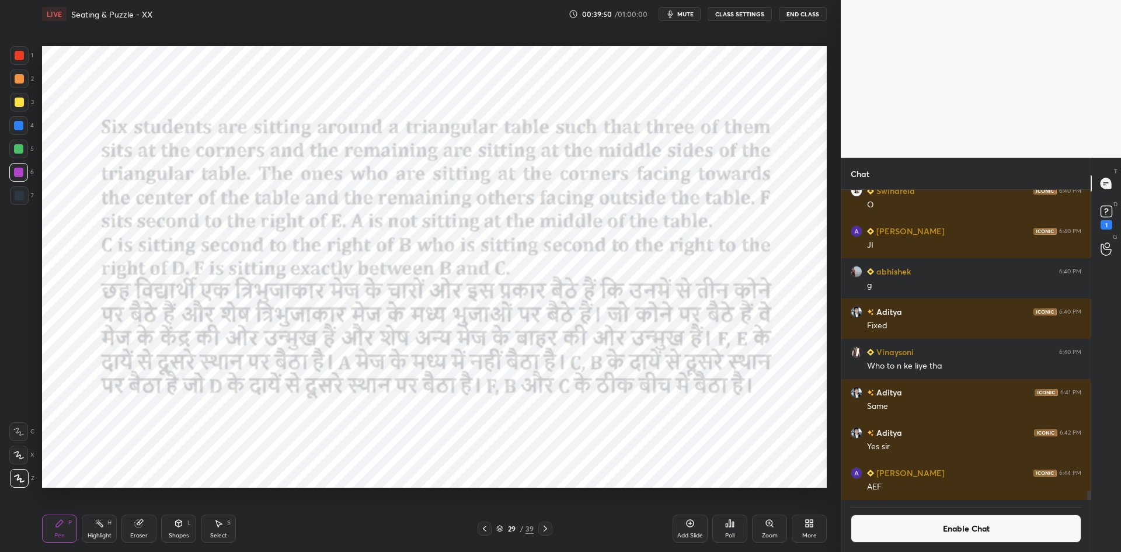
click at [896, 538] on button "Enable Chat" at bounding box center [966, 528] width 231 height 28
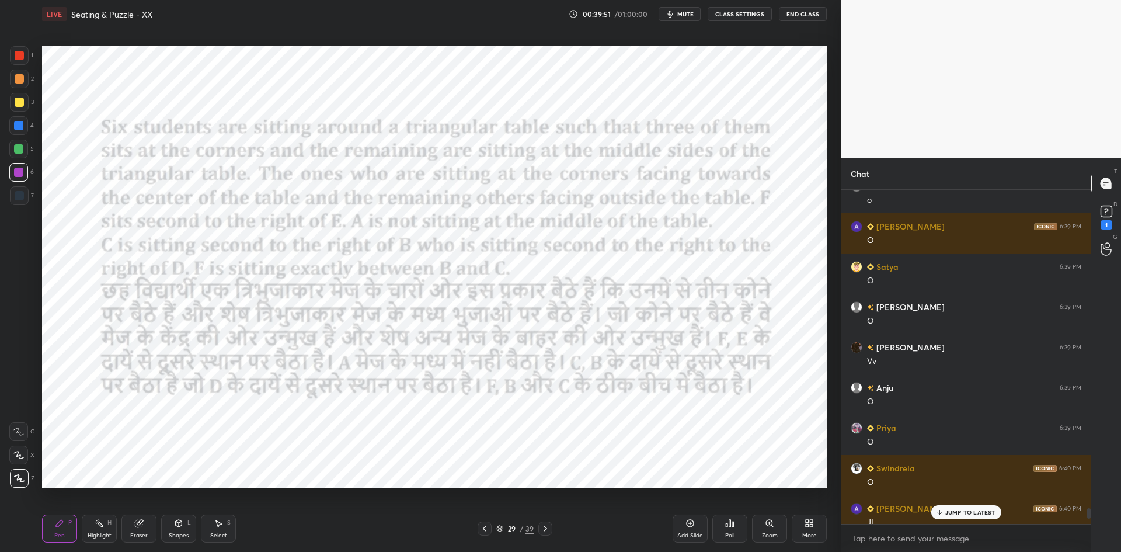
click at [953, 514] on p "JUMP TO LATEST" at bounding box center [970, 512] width 50 height 7
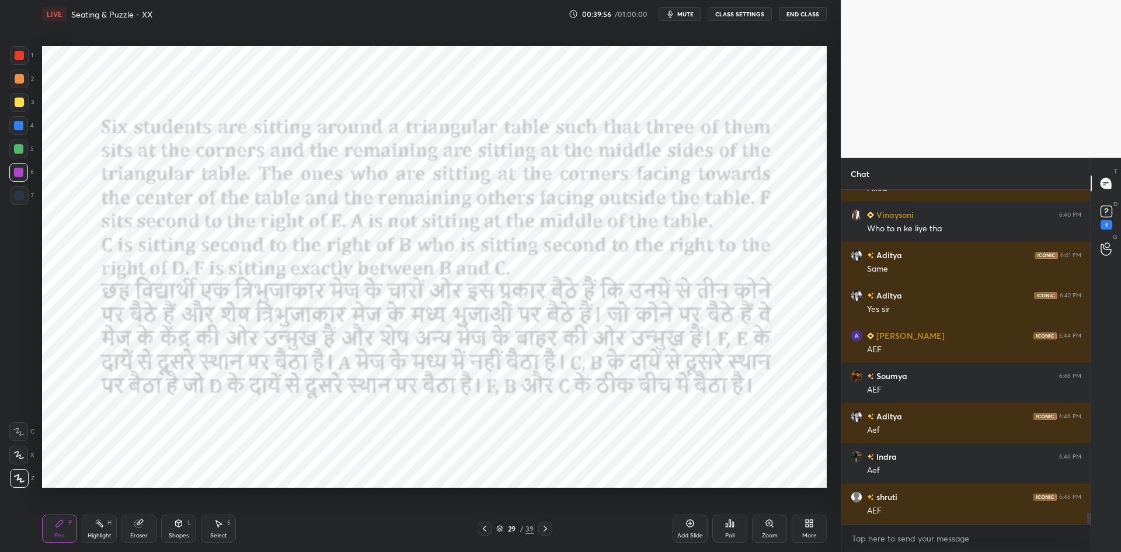
click at [551, 529] on div at bounding box center [545, 528] width 14 height 14
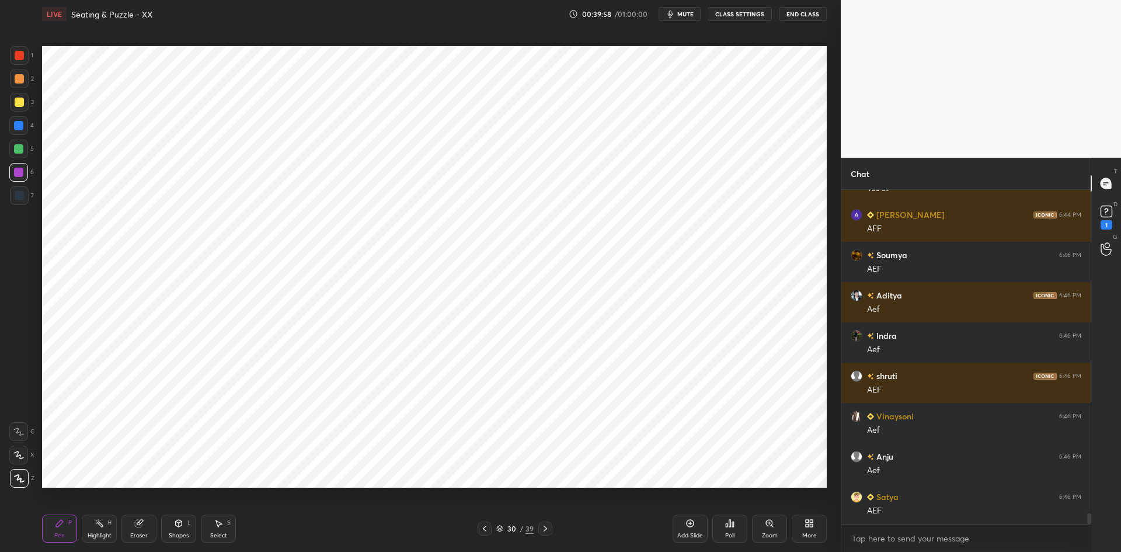
click at [182, 521] on icon at bounding box center [178, 522] width 9 height 9
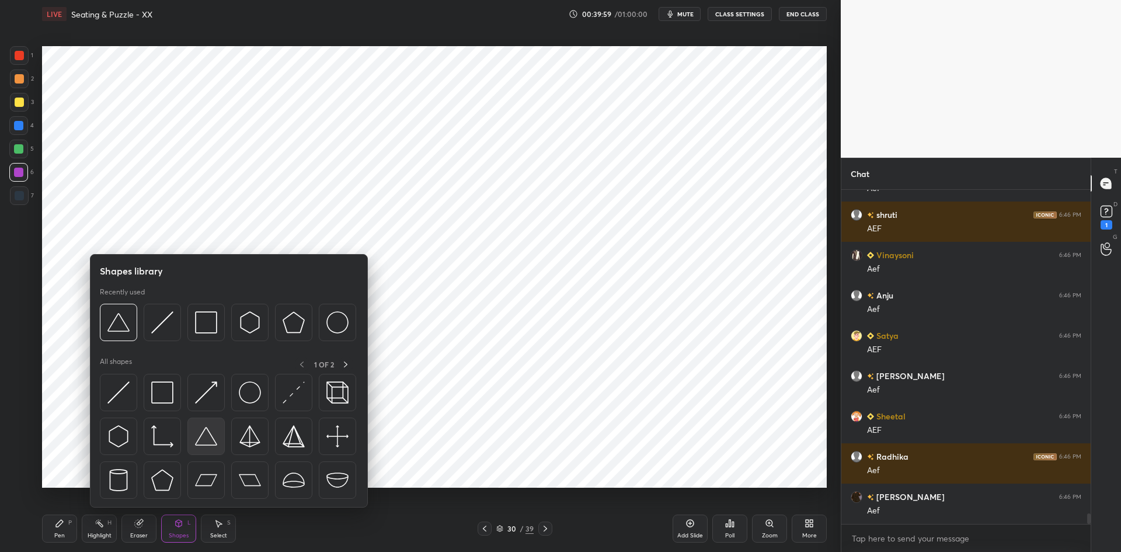
click at [203, 441] on img at bounding box center [206, 436] width 22 height 22
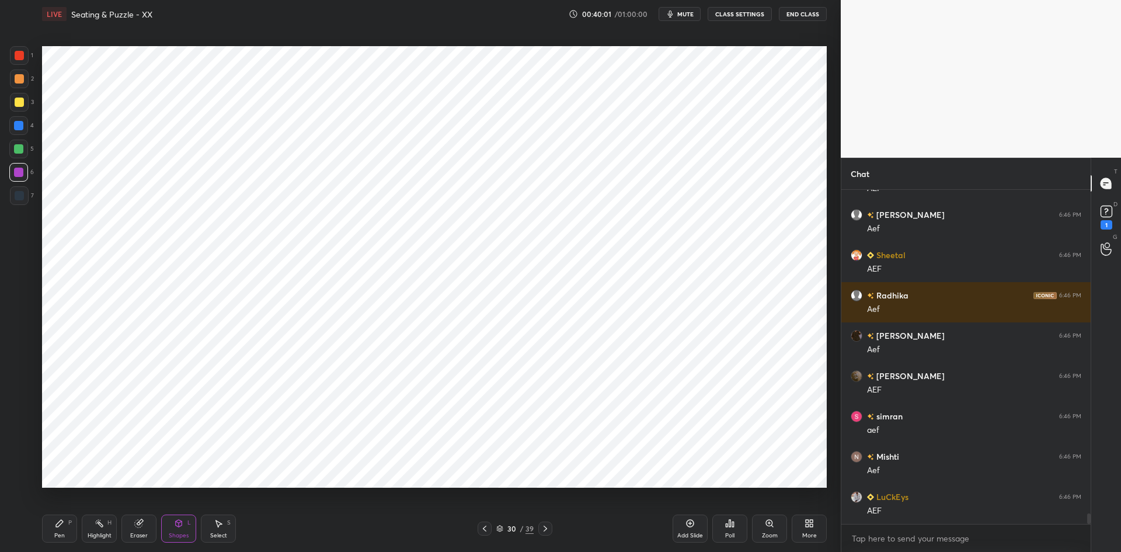
click at [71, 530] on div "Pen P" at bounding box center [59, 528] width 35 height 28
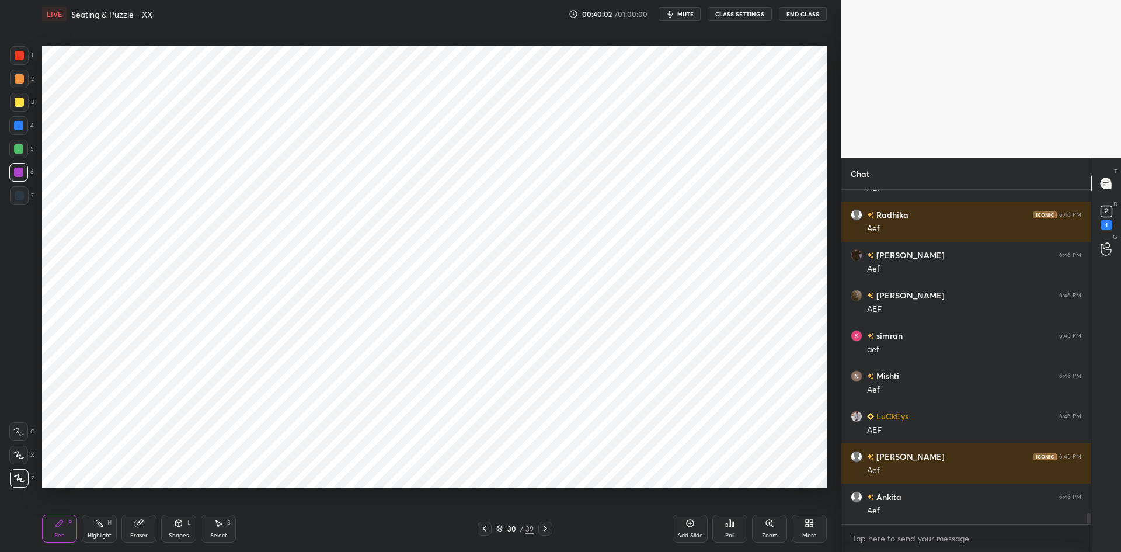
click at [178, 530] on div "Shapes L" at bounding box center [178, 528] width 35 height 28
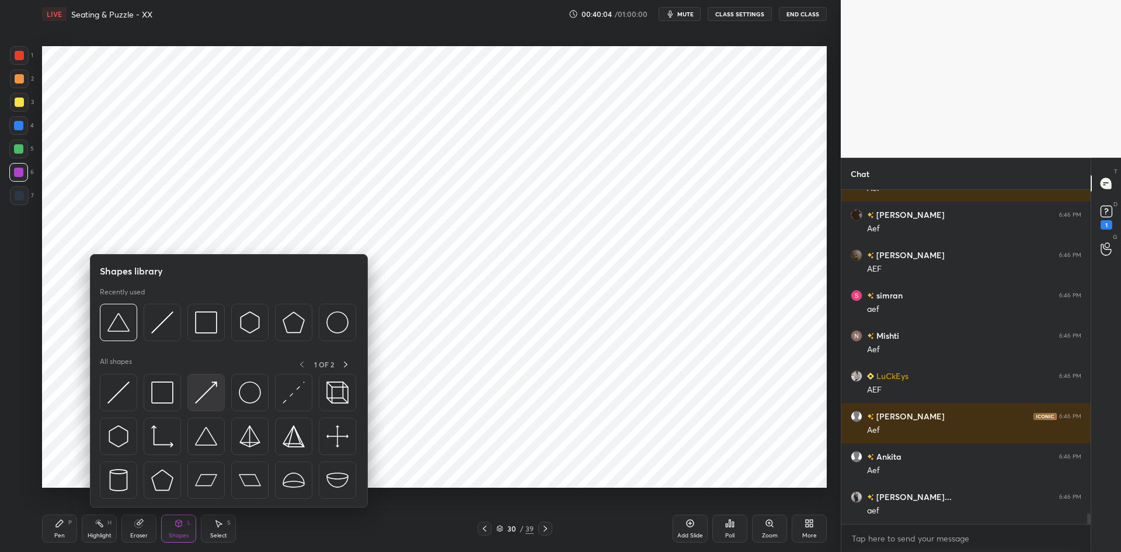
click at [206, 395] on img at bounding box center [206, 392] width 22 height 22
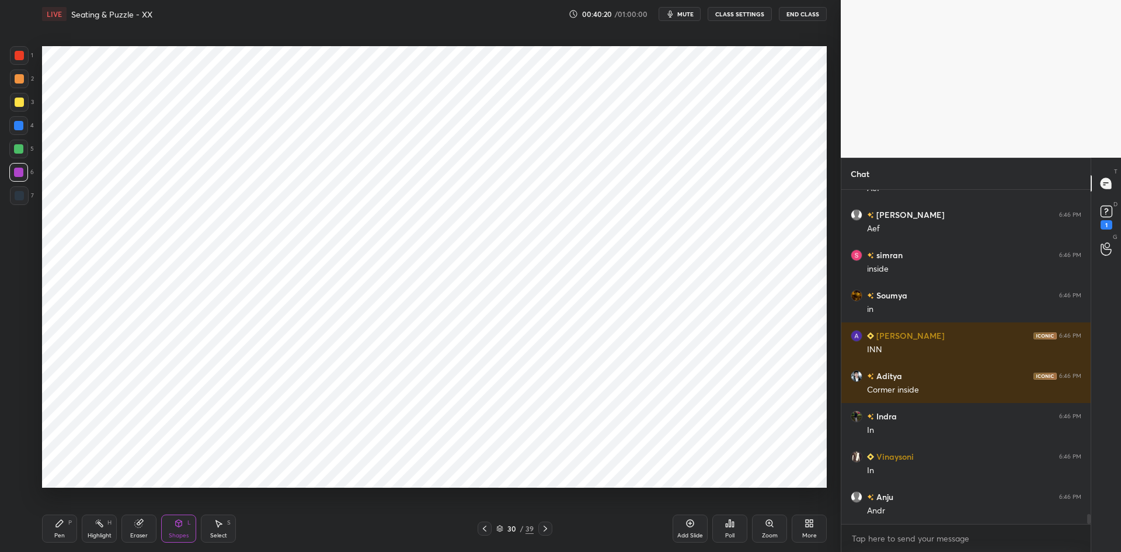
click at [484, 528] on icon at bounding box center [484, 528] width 9 height 9
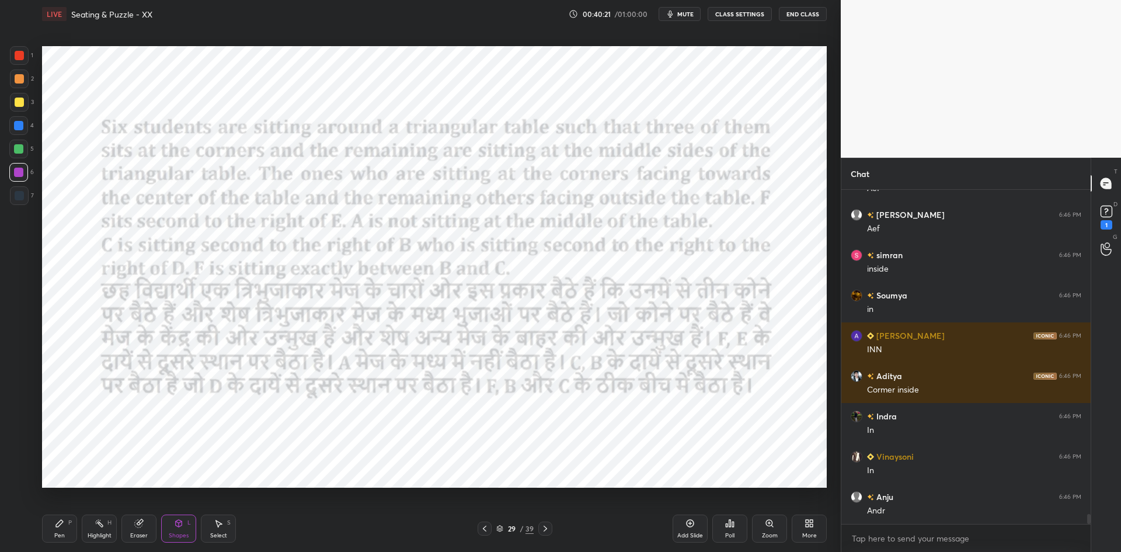
click at [24, 149] on div at bounding box center [18, 149] width 19 height 19
click at [482, 527] on icon at bounding box center [484, 528] width 9 height 9
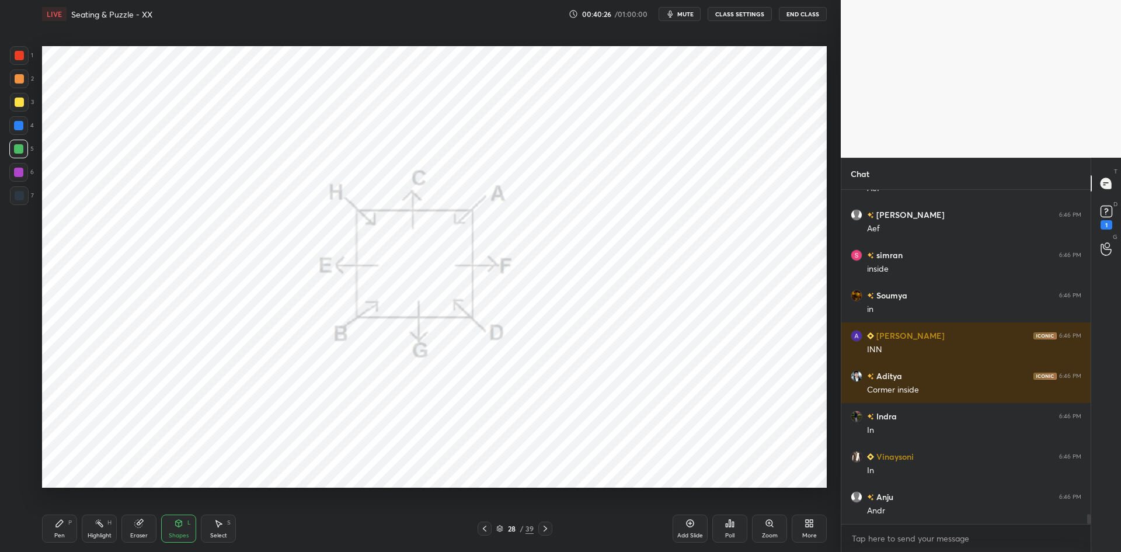
click at [548, 528] on icon at bounding box center [545, 528] width 9 height 9
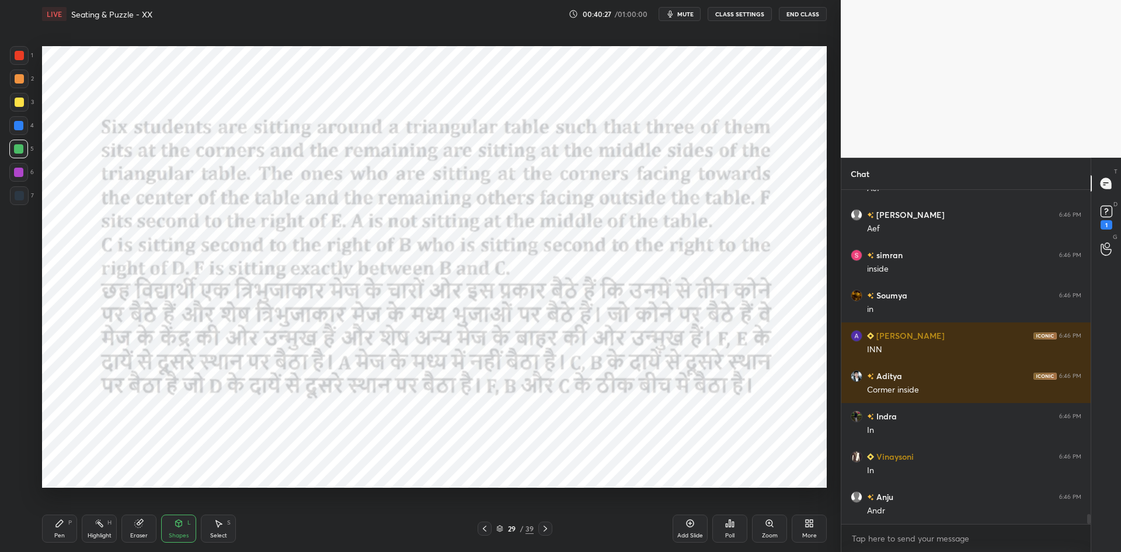
click at [547, 530] on icon at bounding box center [545, 528] width 9 height 9
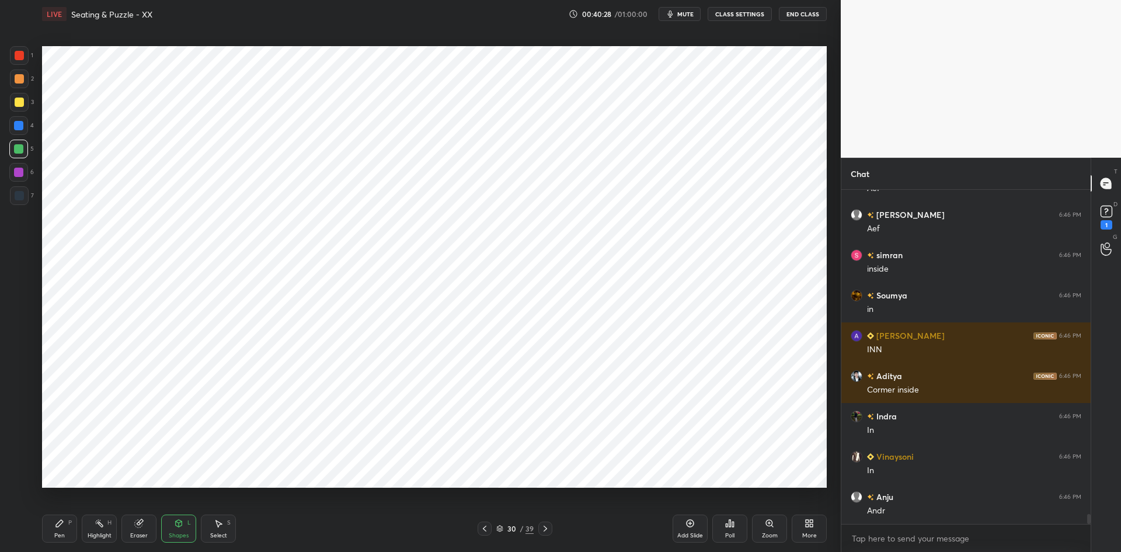
click at [61, 516] on div "Pen P" at bounding box center [59, 528] width 35 height 28
click at [482, 527] on icon at bounding box center [484, 528] width 9 height 9
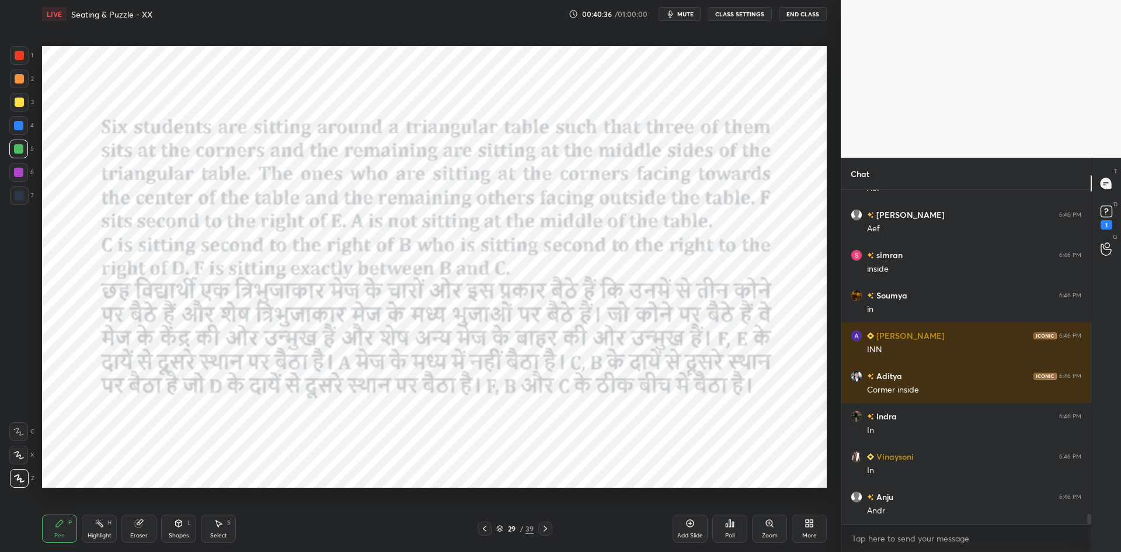
click at [545, 528] on icon at bounding box center [545, 528] width 9 height 9
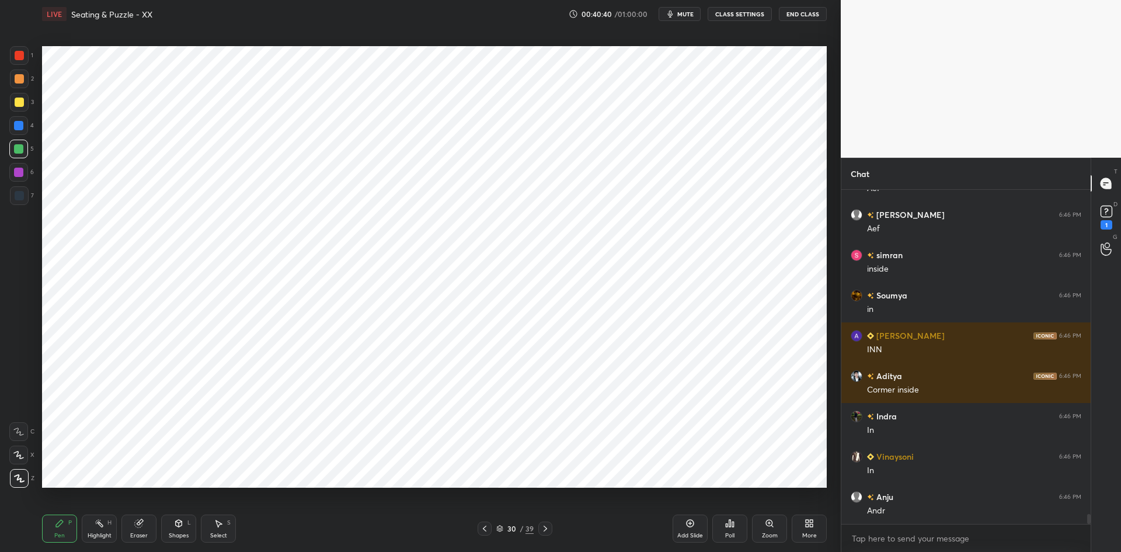
click at [482, 526] on icon at bounding box center [484, 528] width 9 height 9
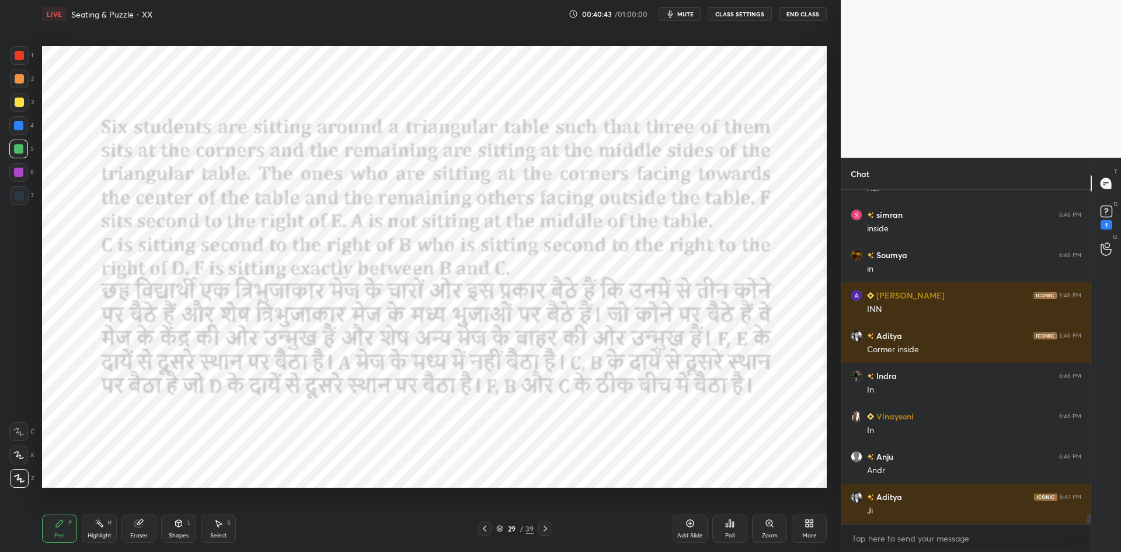
click at [546, 530] on icon at bounding box center [545, 528] width 9 height 9
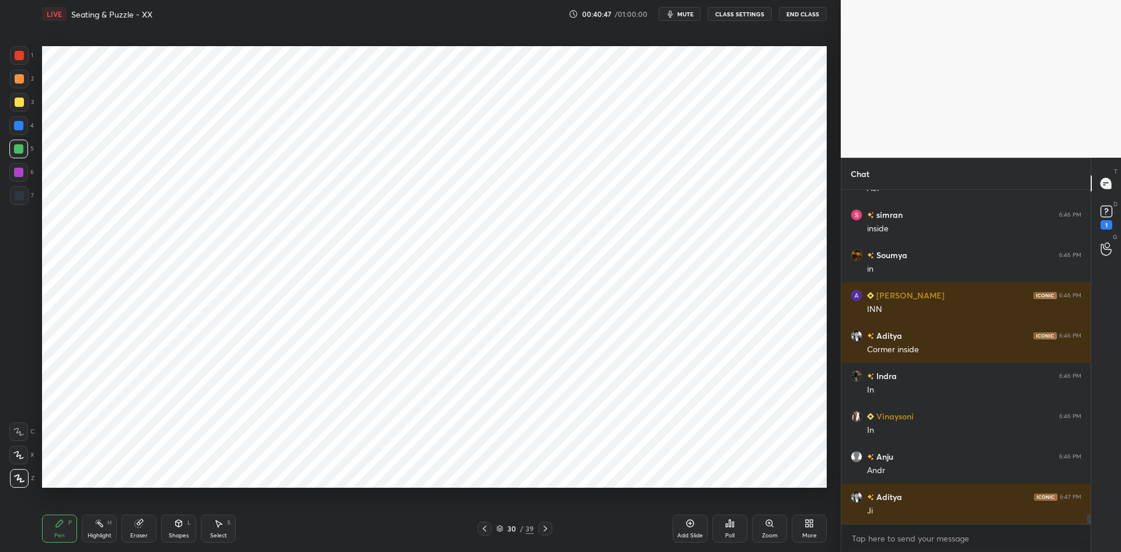
click at [485, 523] on div at bounding box center [485, 528] width 14 height 14
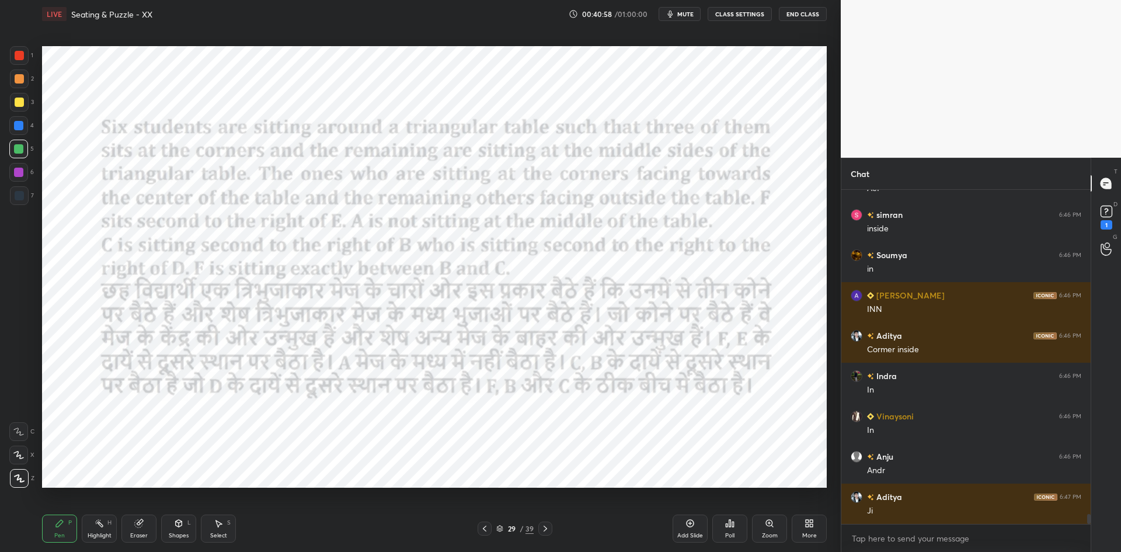
scroll to position [10863, 0]
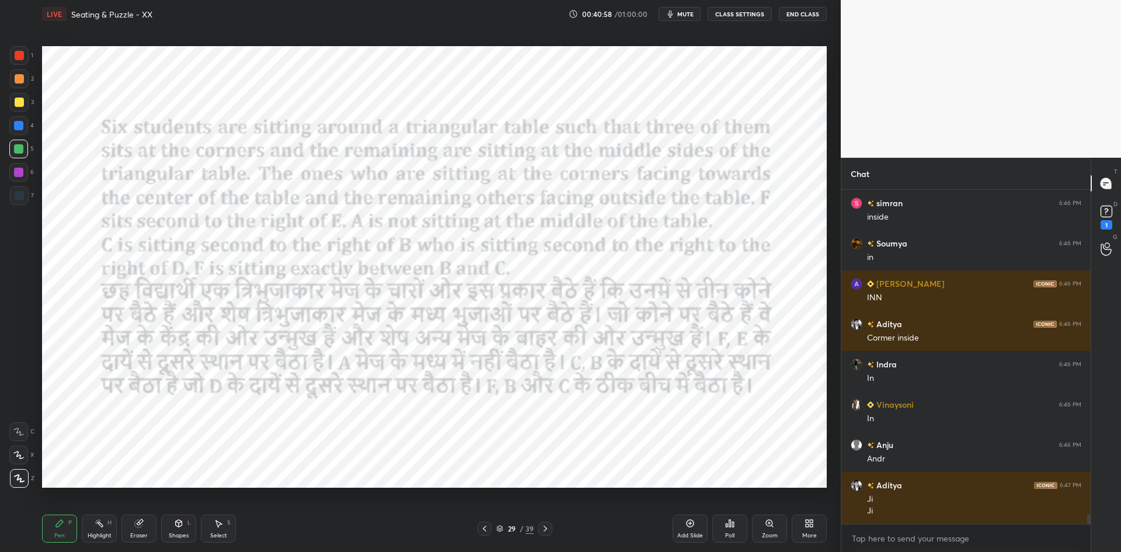
click at [545, 526] on icon at bounding box center [545, 528] width 9 height 9
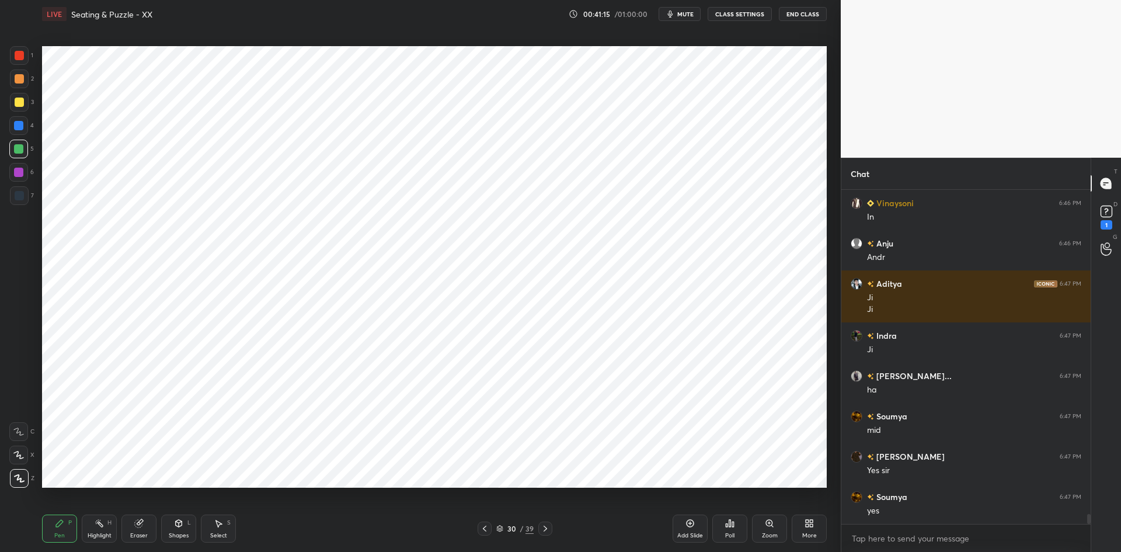
scroll to position [11105, 0]
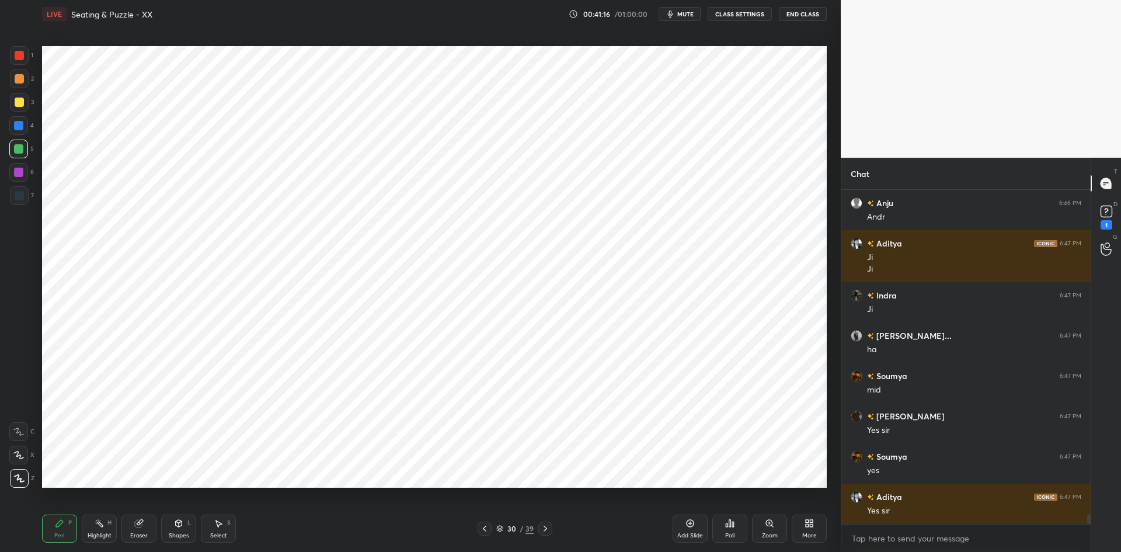
click at [488, 530] on icon at bounding box center [484, 528] width 9 height 9
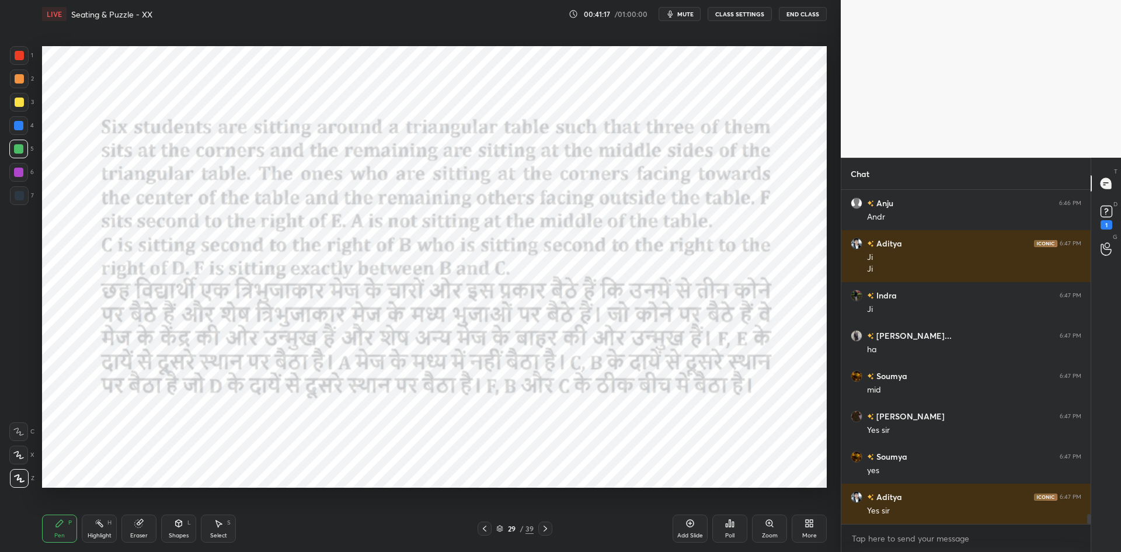
scroll to position [11145, 0]
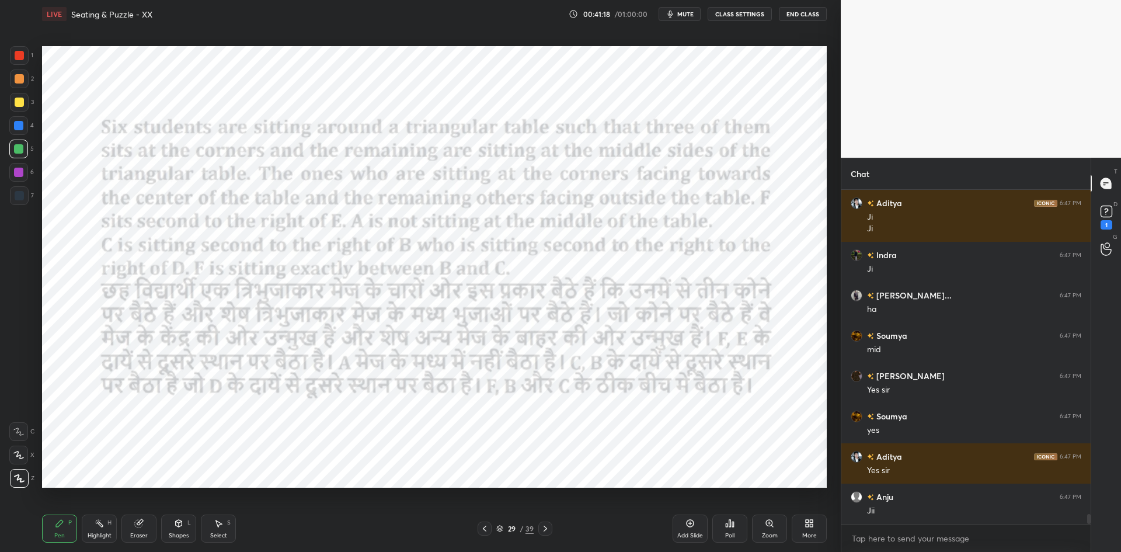
click at [548, 529] on icon at bounding box center [545, 528] width 9 height 9
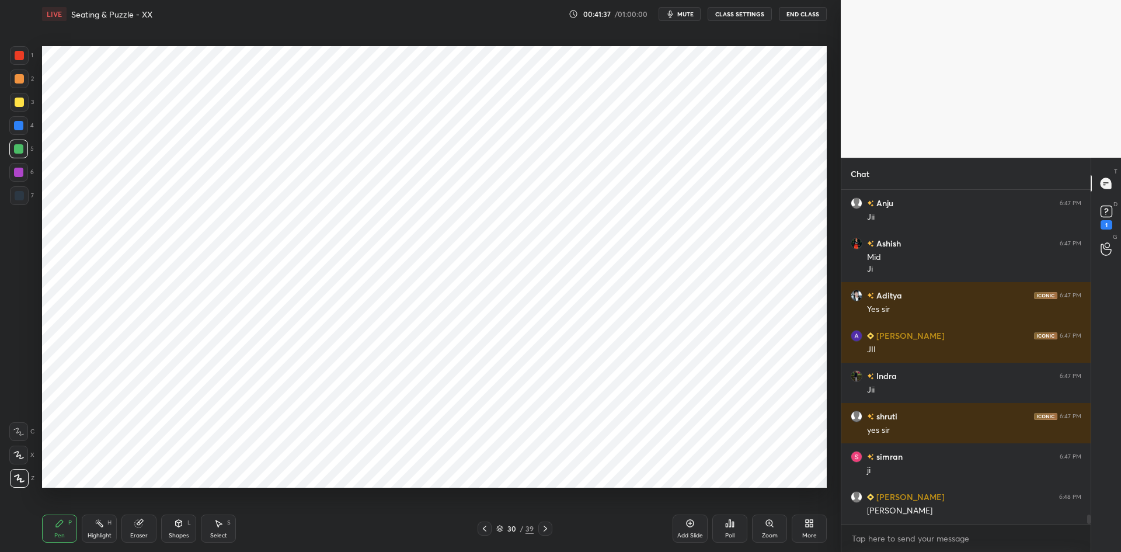
scroll to position [11479, 0]
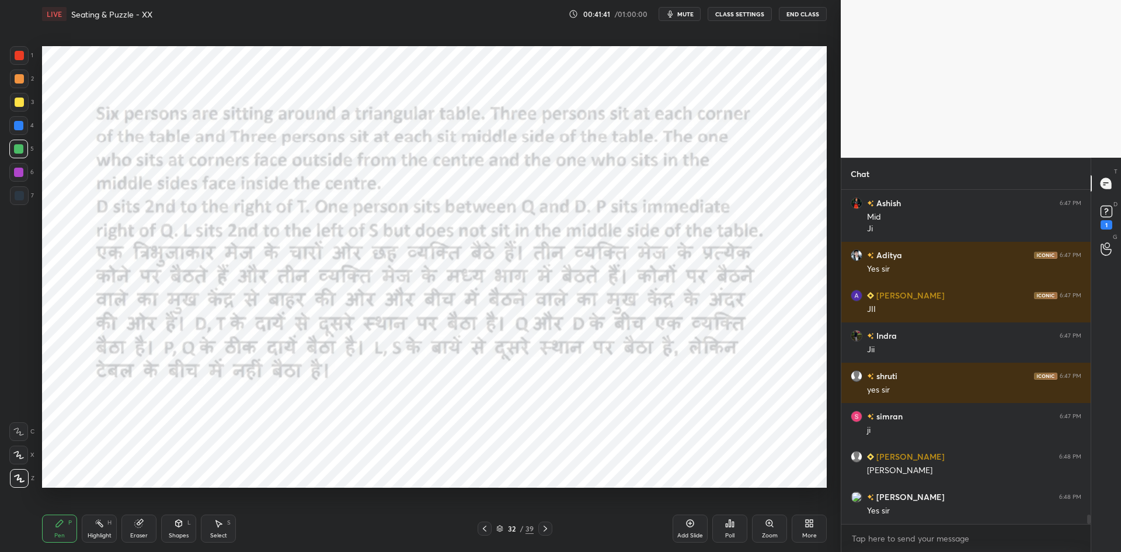
click at [681, 18] on span "mute" at bounding box center [685, 14] width 16 height 8
click at [736, 16] on button "CLASS SETTINGS" at bounding box center [740, 14] width 64 height 14
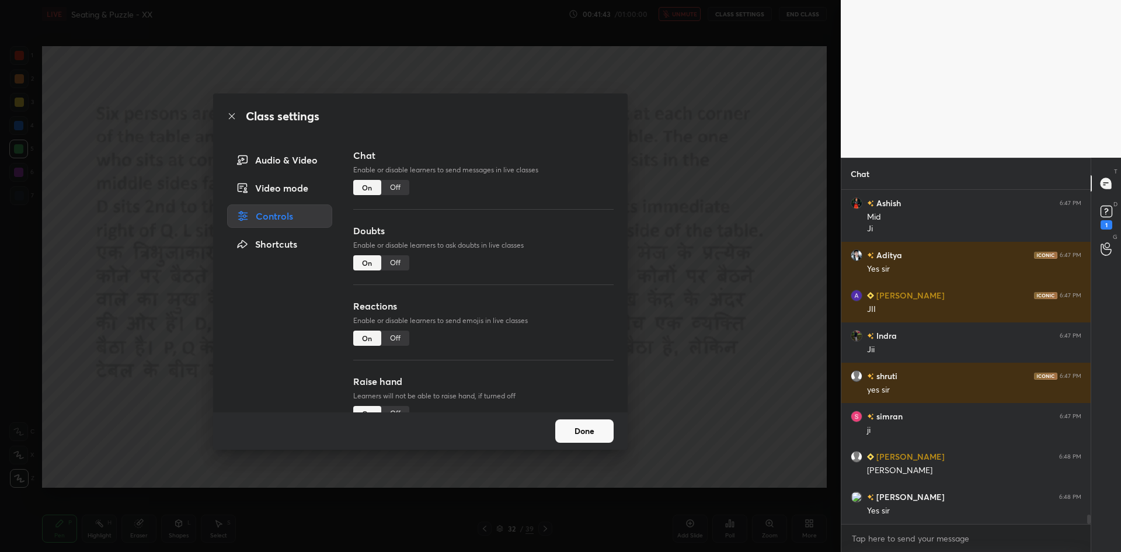
click at [401, 191] on div "Off" at bounding box center [395, 187] width 28 height 15
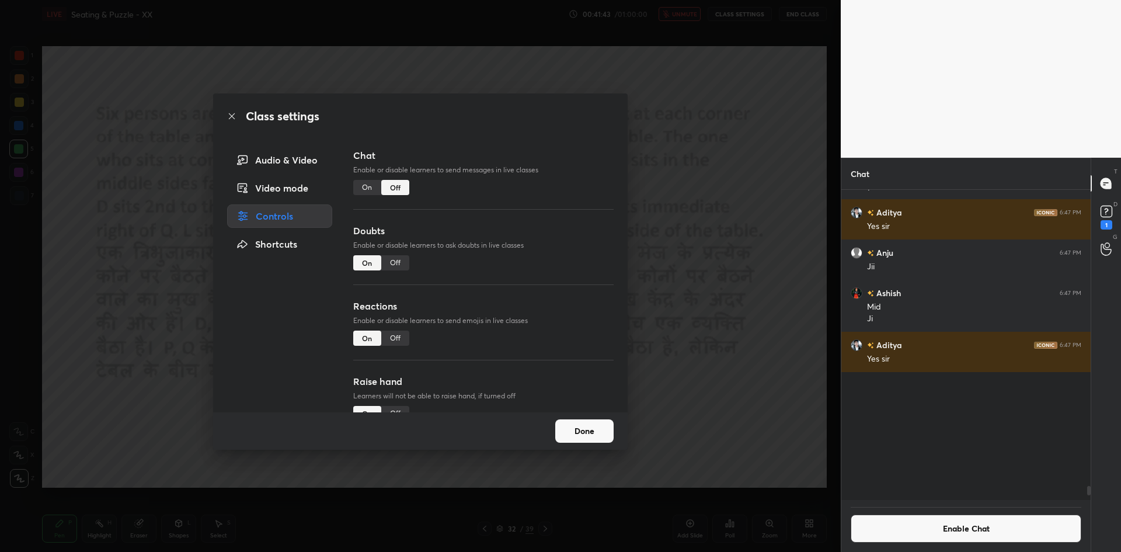
scroll to position [307, 246]
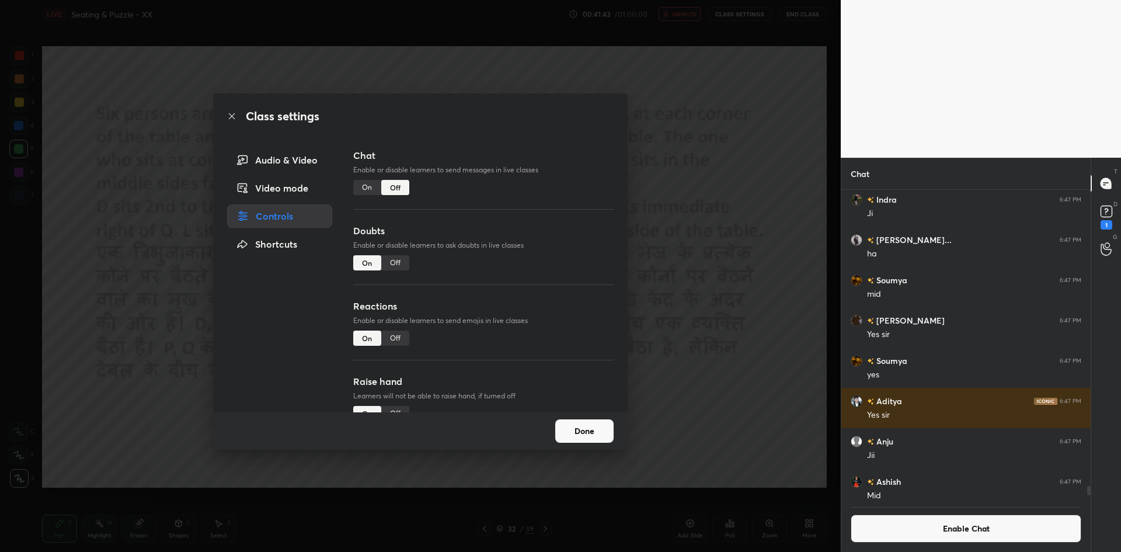
click at [710, 205] on div "Class settings Audio & Video Video mode Controls Shortcuts Chat Enable or disab…" at bounding box center [420, 276] width 841 height 552
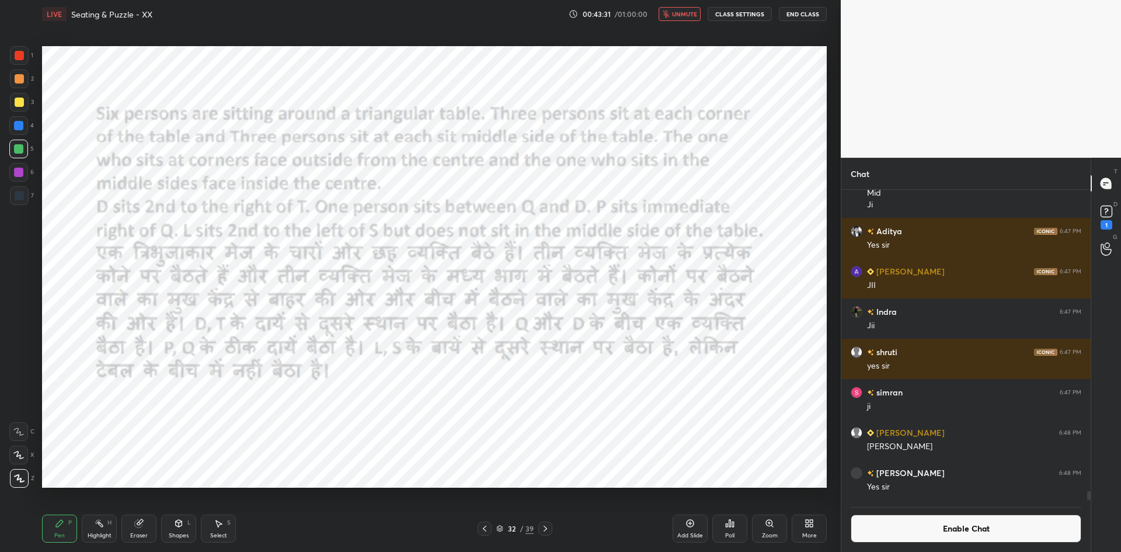
scroll to position [283, 246]
click at [680, 12] on span "unmute" at bounding box center [684, 14] width 25 height 8
click at [736, 534] on div "Poll" at bounding box center [729, 528] width 35 height 28
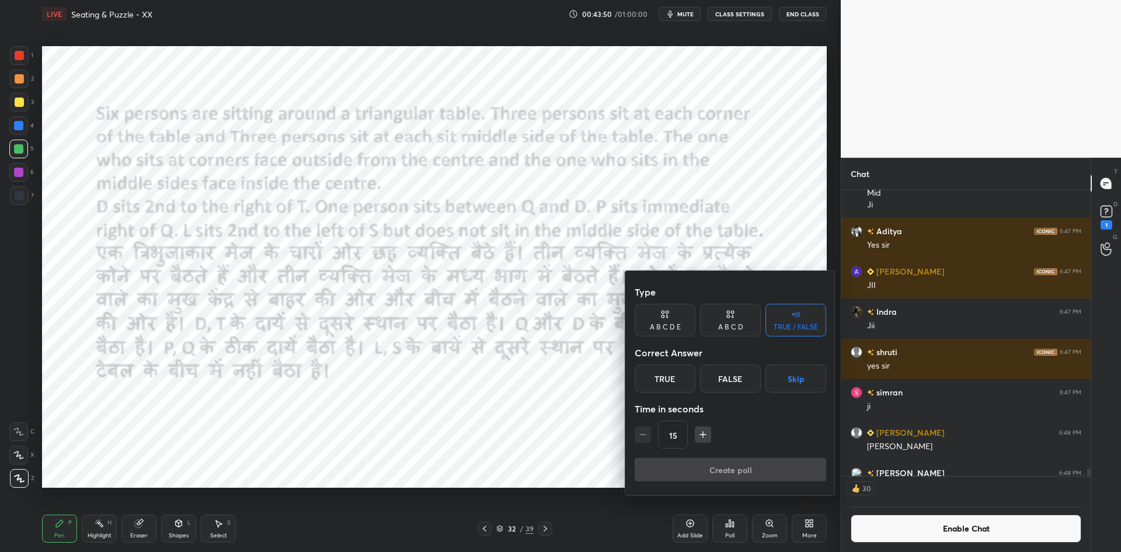
click at [804, 385] on button "Skip" at bounding box center [795, 378] width 61 height 28
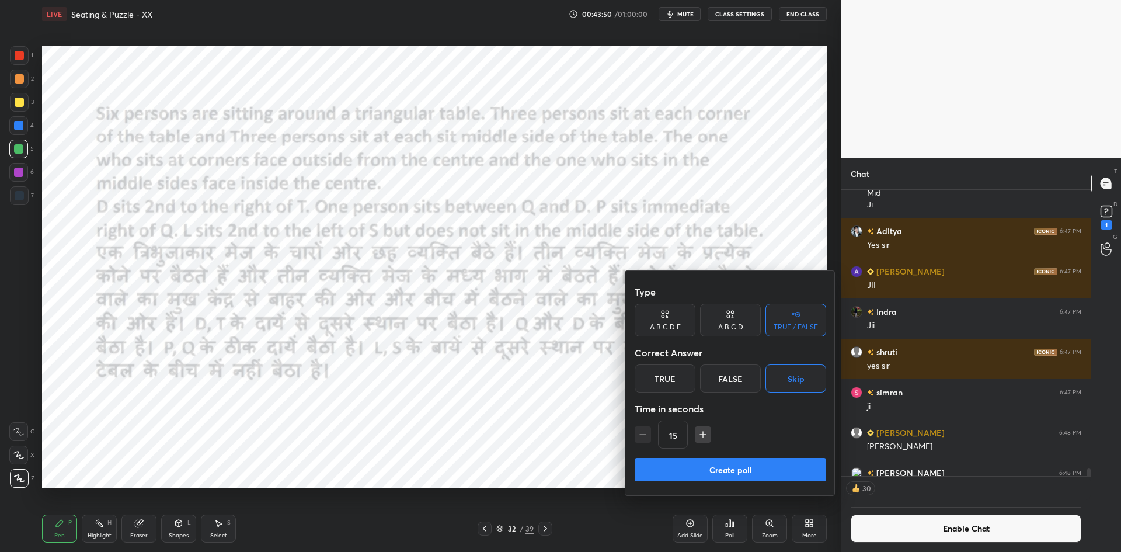
click at [758, 471] on button "Create poll" at bounding box center [731, 469] width 192 height 23
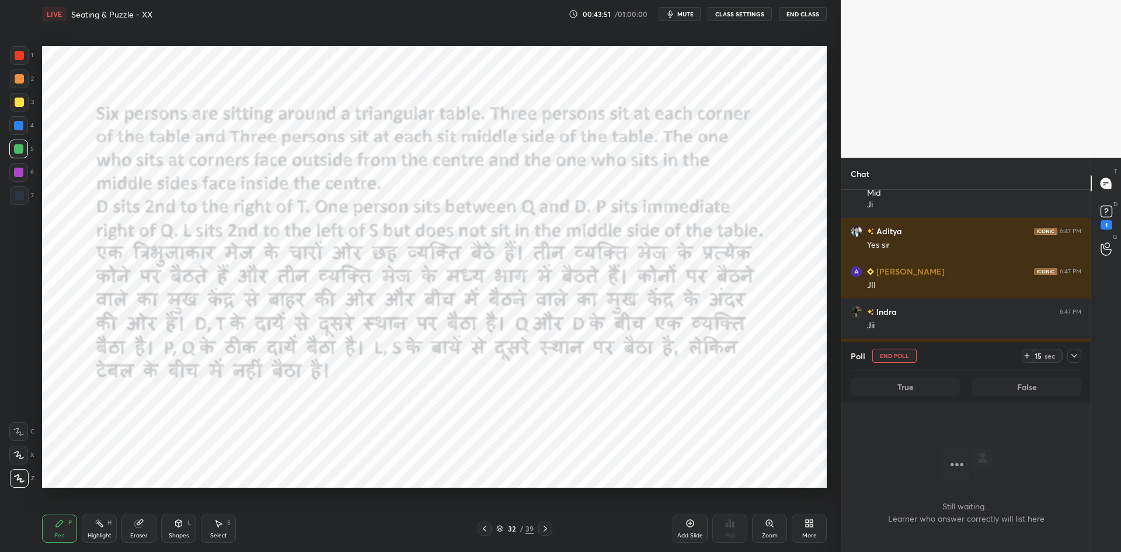
scroll to position [185, 246]
click at [685, 16] on span "mute" at bounding box center [685, 14] width 16 height 8
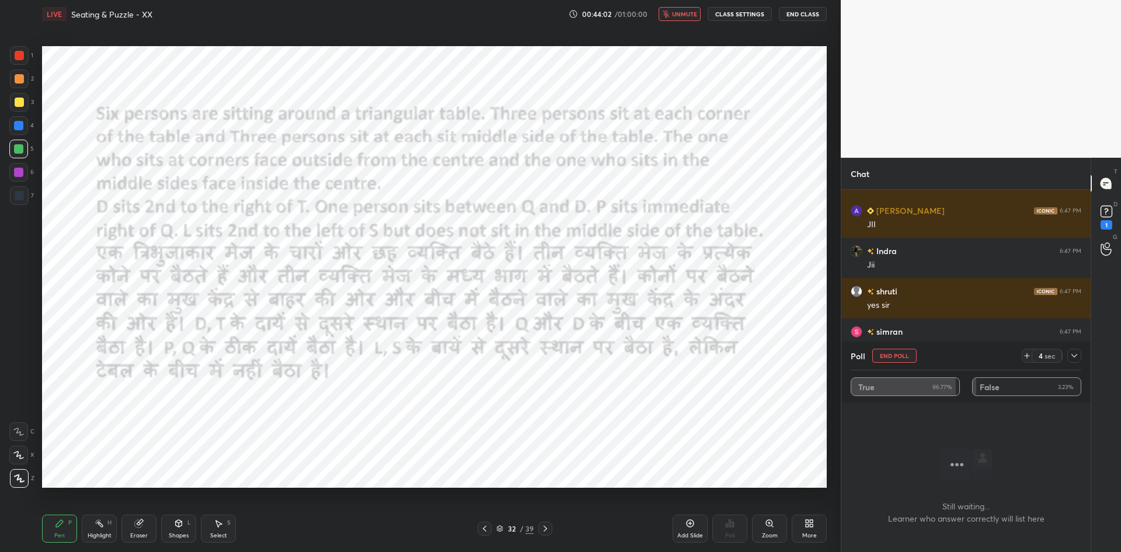
click at [685, 16] on span "unmute" at bounding box center [684, 14] width 25 height 8
click at [879, 354] on button "End Poll" at bounding box center [894, 356] width 44 height 14
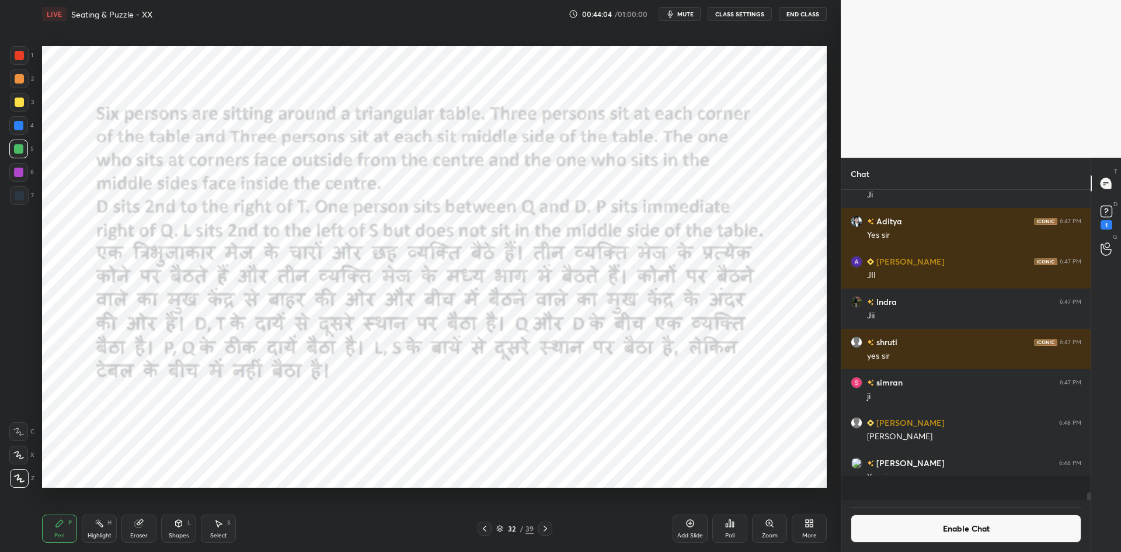
scroll to position [307, 246]
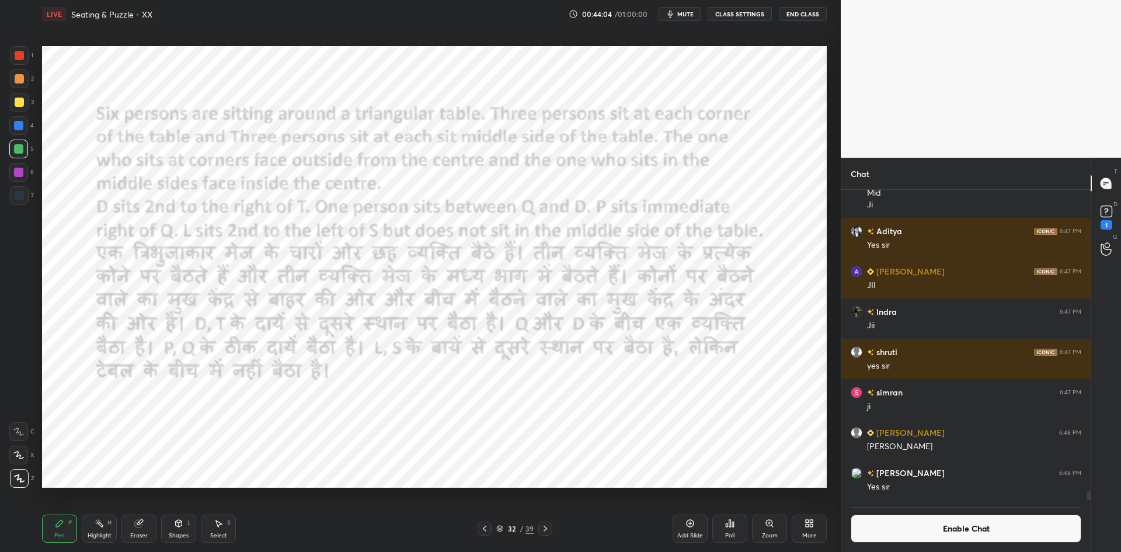
click at [548, 528] on icon at bounding box center [545, 528] width 9 height 9
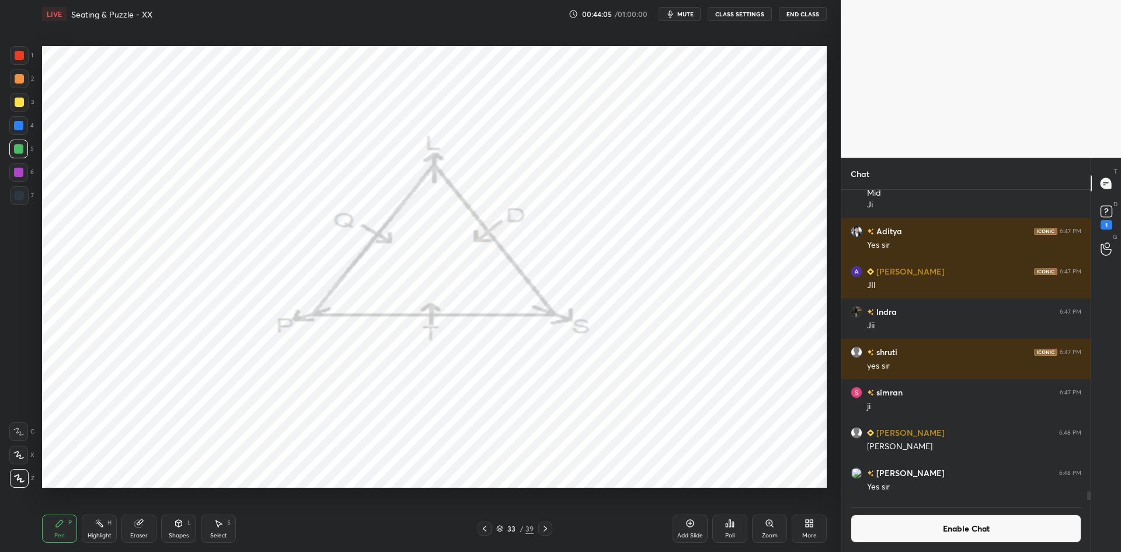
drag, startPoint x: 482, startPoint y: 522, endPoint x: 518, endPoint y: 528, distance: 36.8
click at [485, 526] on div at bounding box center [485, 528] width 14 height 14
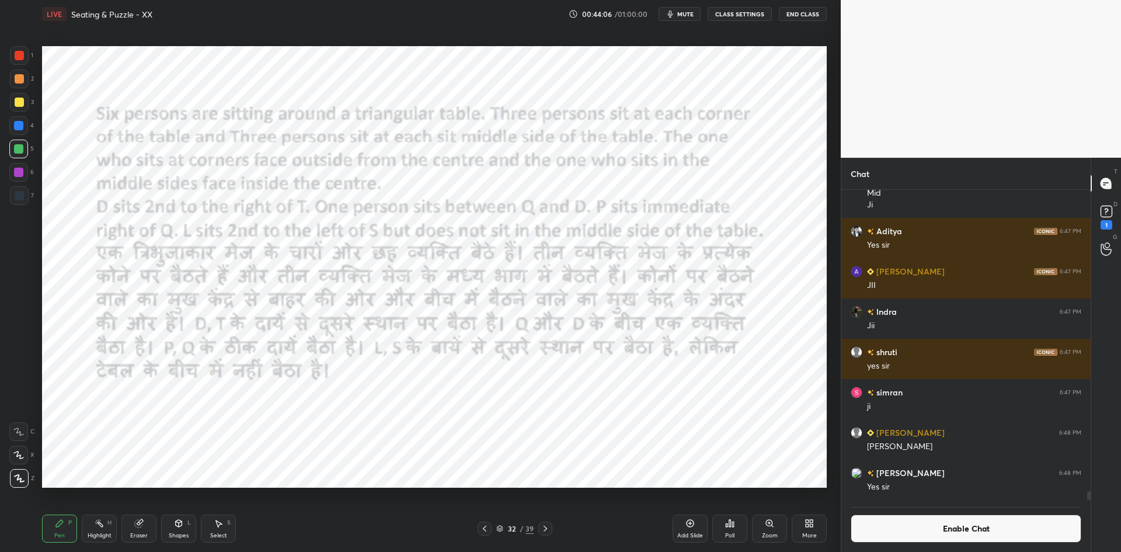
click at [688, 520] on icon at bounding box center [691, 524] width 8 height 8
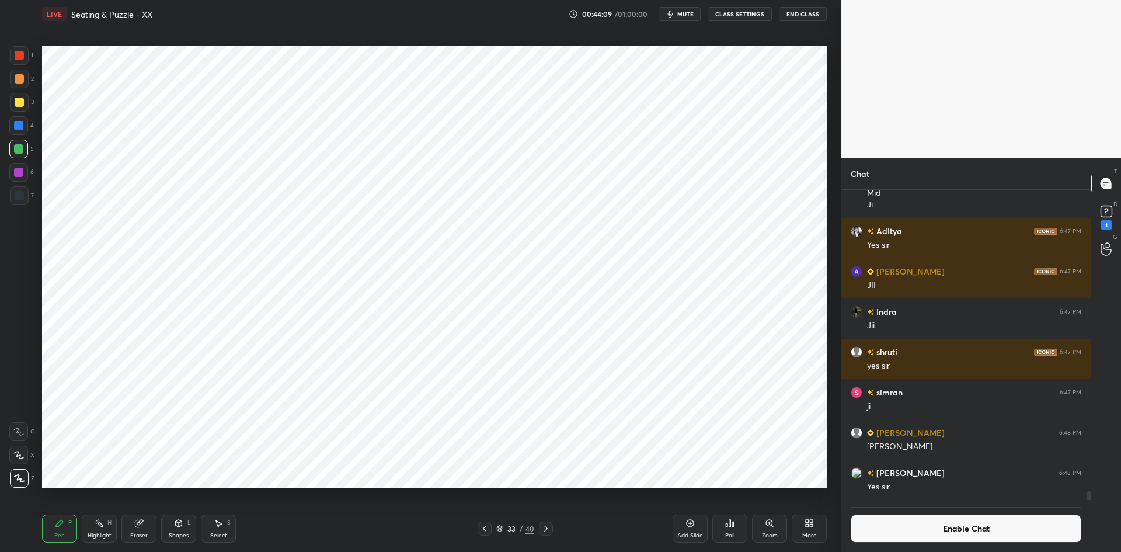
click at [183, 529] on div "Shapes L" at bounding box center [178, 528] width 35 height 28
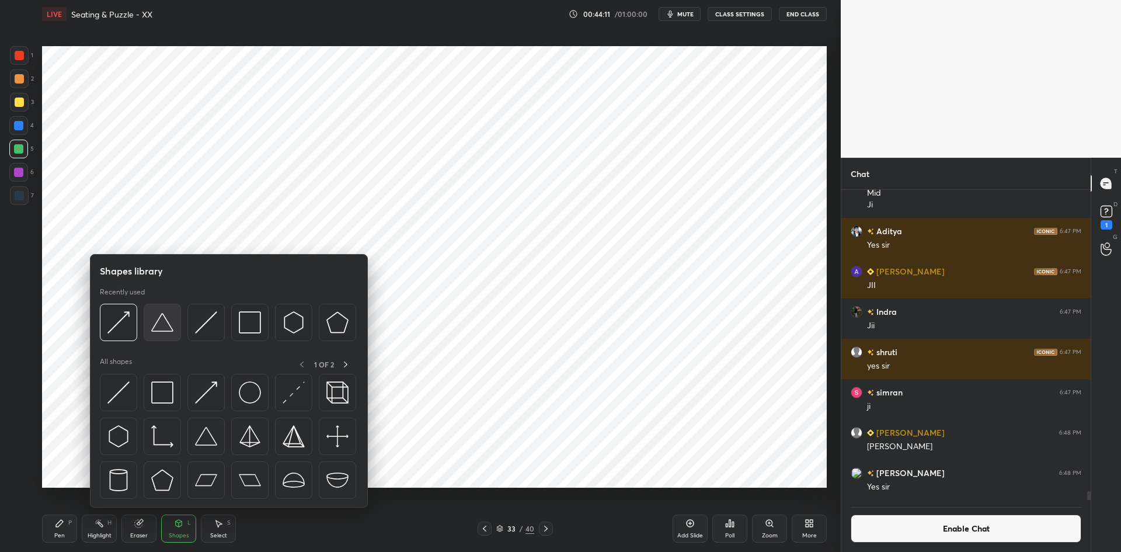
click at [162, 323] on img at bounding box center [162, 322] width 22 height 22
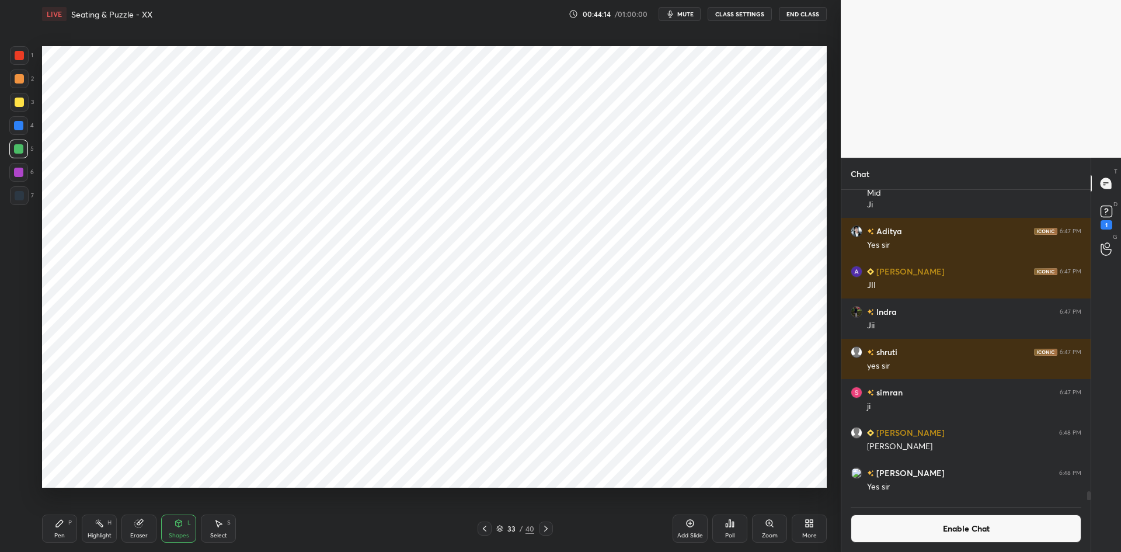
click at [482, 526] on icon at bounding box center [484, 528] width 9 height 9
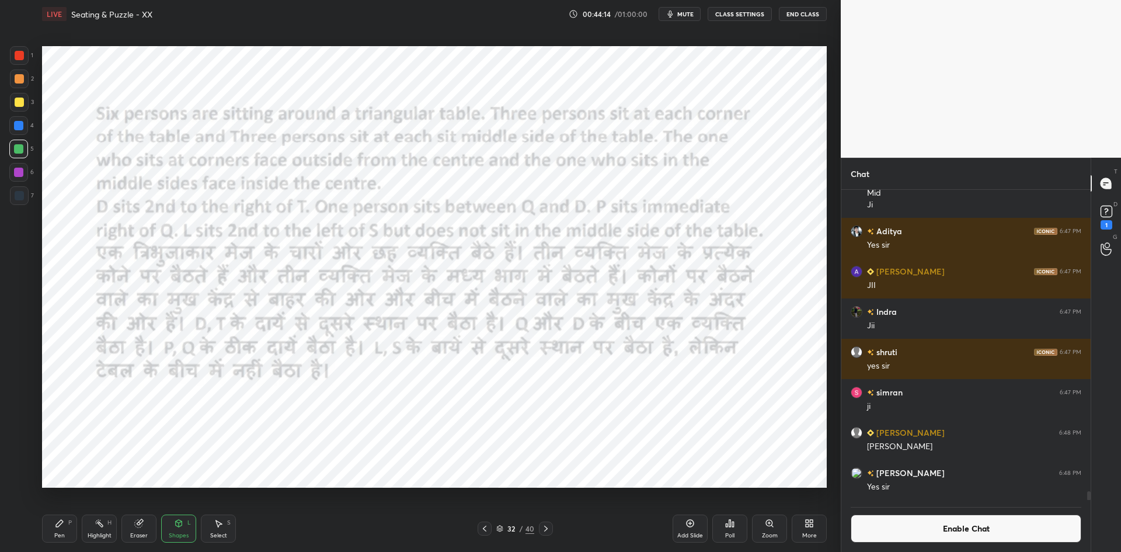
click at [883, 528] on button "Enable Chat" at bounding box center [966, 528] width 231 height 28
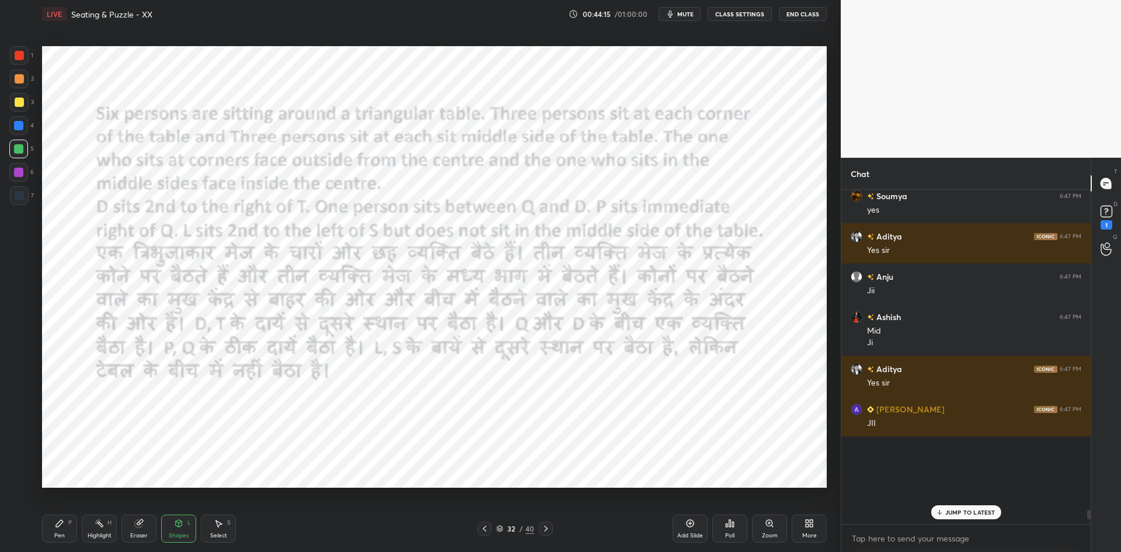
scroll to position [10726, 0]
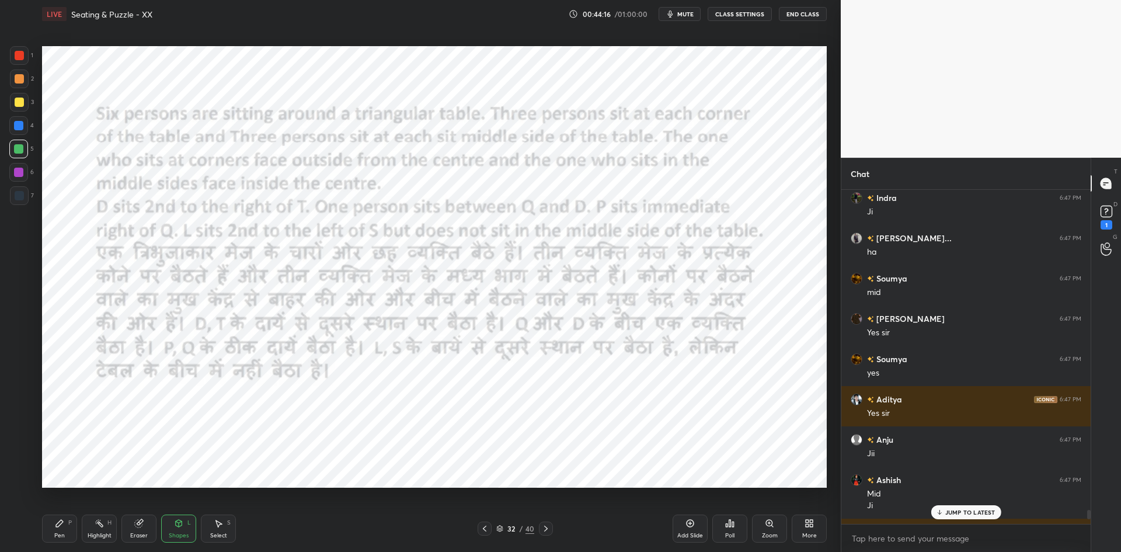
click at [968, 510] on p "JUMP TO LATEST" at bounding box center [970, 512] width 50 height 7
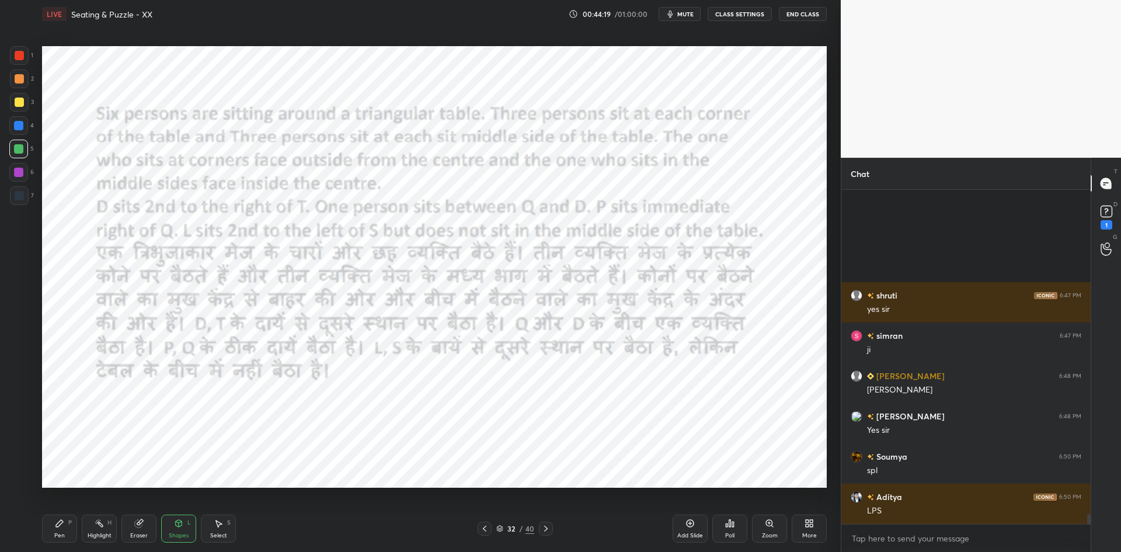
scroll to position [11244, 0]
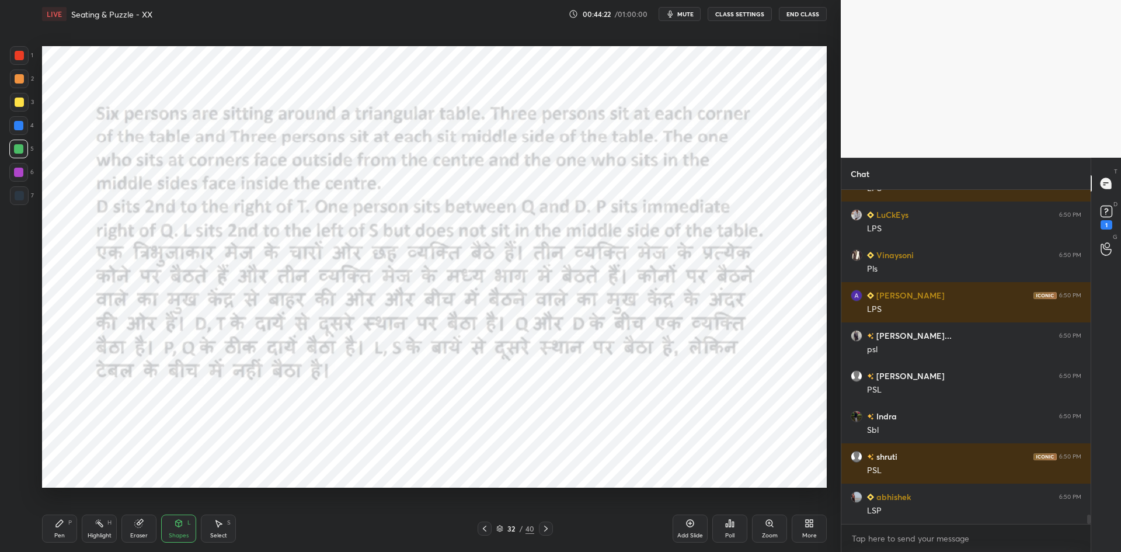
click at [547, 529] on icon at bounding box center [546, 529] width 4 height 6
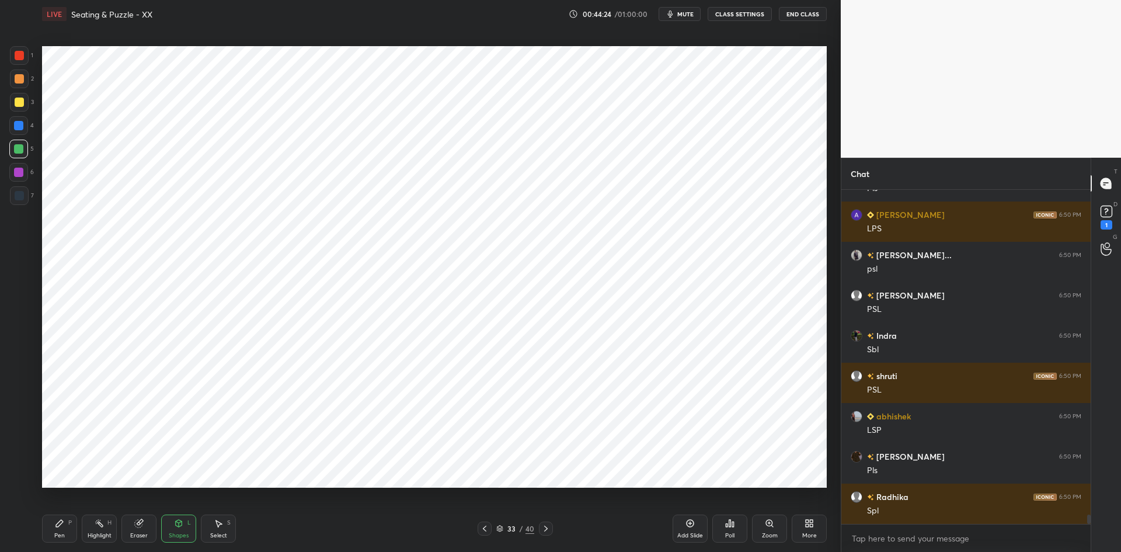
click at [192, 526] on div "Shapes L" at bounding box center [178, 528] width 35 height 28
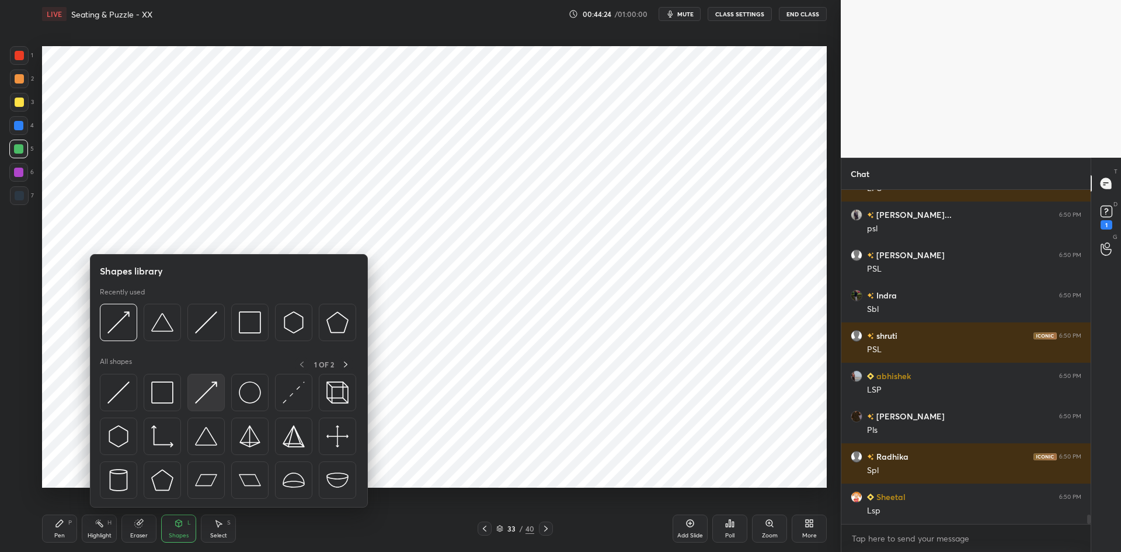
click at [210, 392] on img at bounding box center [206, 392] width 22 height 22
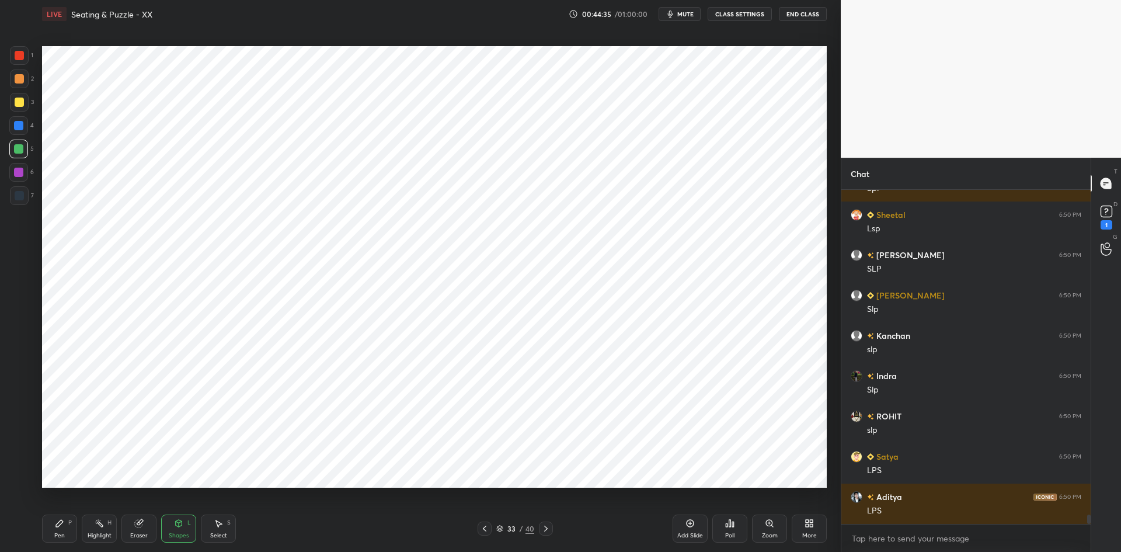
click at [68, 526] on div "Pen P" at bounding box center [59, 528] width 35 height 28
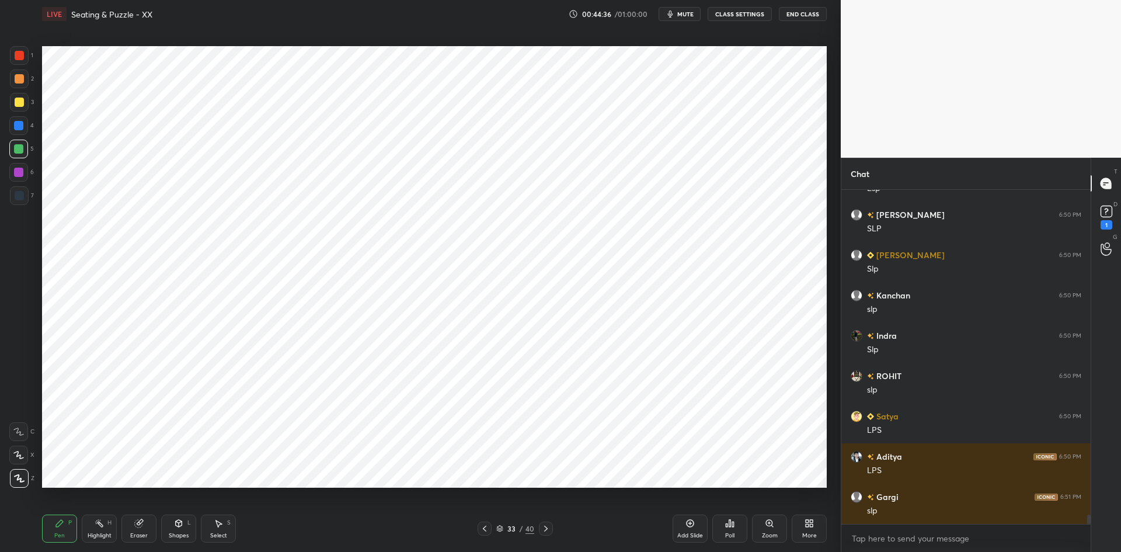
click at [486, 530] on icon at bounding box center [484, 528] width 9 height 9
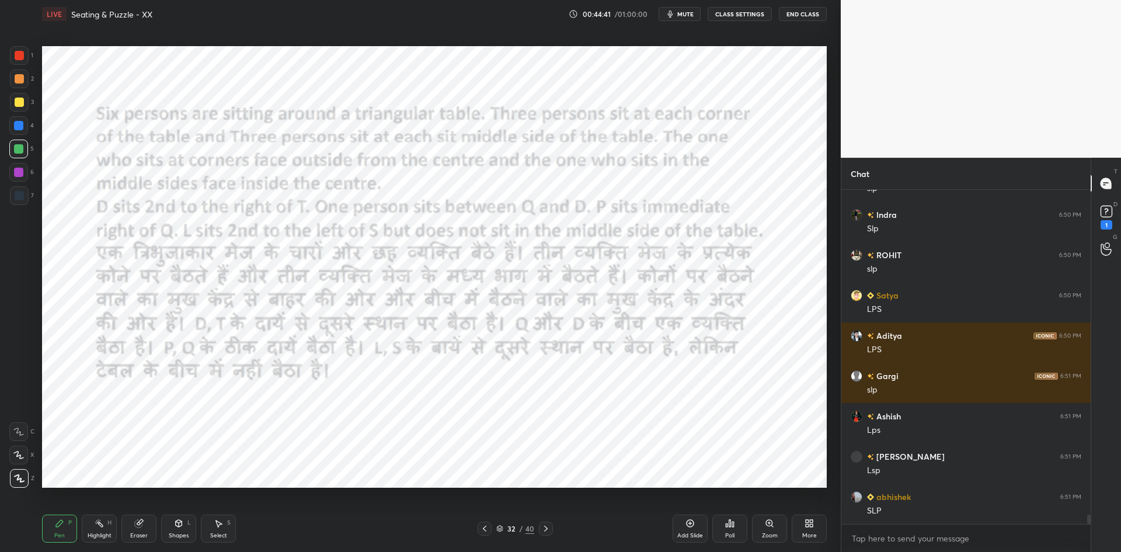
click at [549, 527] on icon at bounding box center [545, 528] width 9 height 9
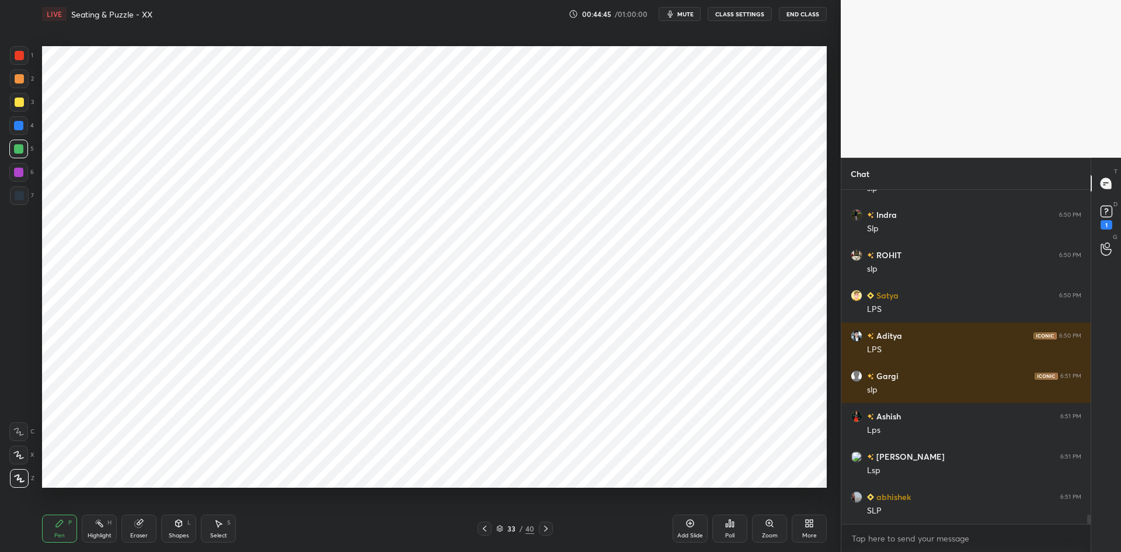
click at [490, 523] on div at bounding box center [485, 528] width 14 height 14
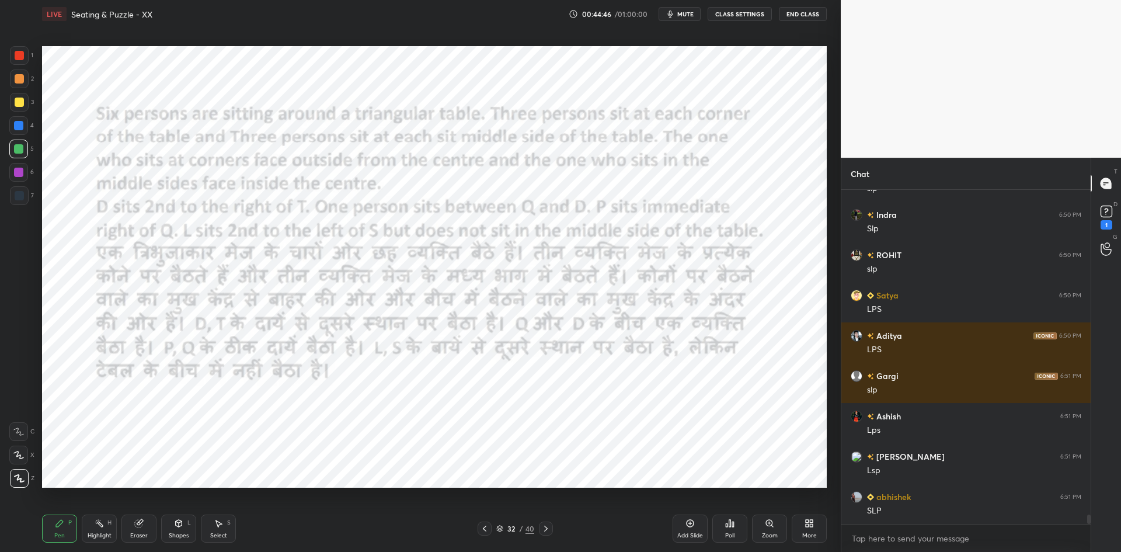
click at [545, 526] on icon at bounding box center [545, 528] width 9 height 9
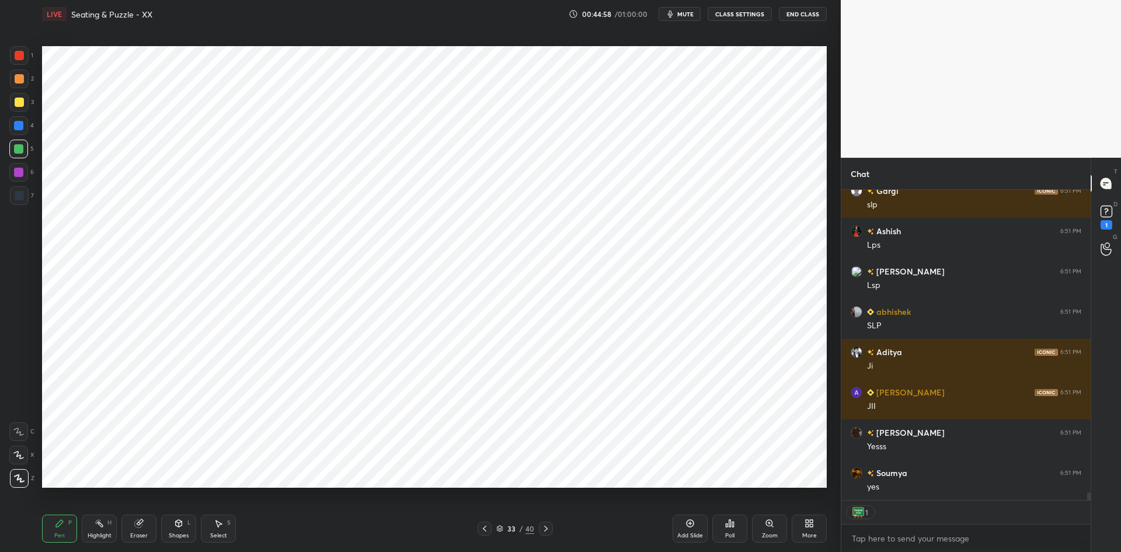
click at [489, 526] on icon at bounding box center [484, 528] width 9 height 9
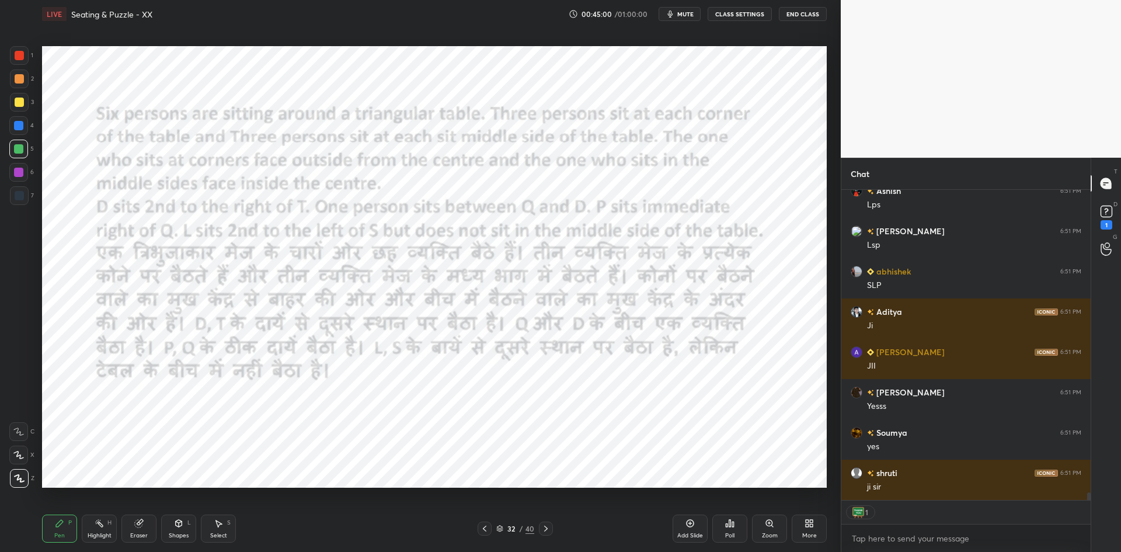
click at [549, 527] on icon at bounding box center [545, 528] width 9 height 9
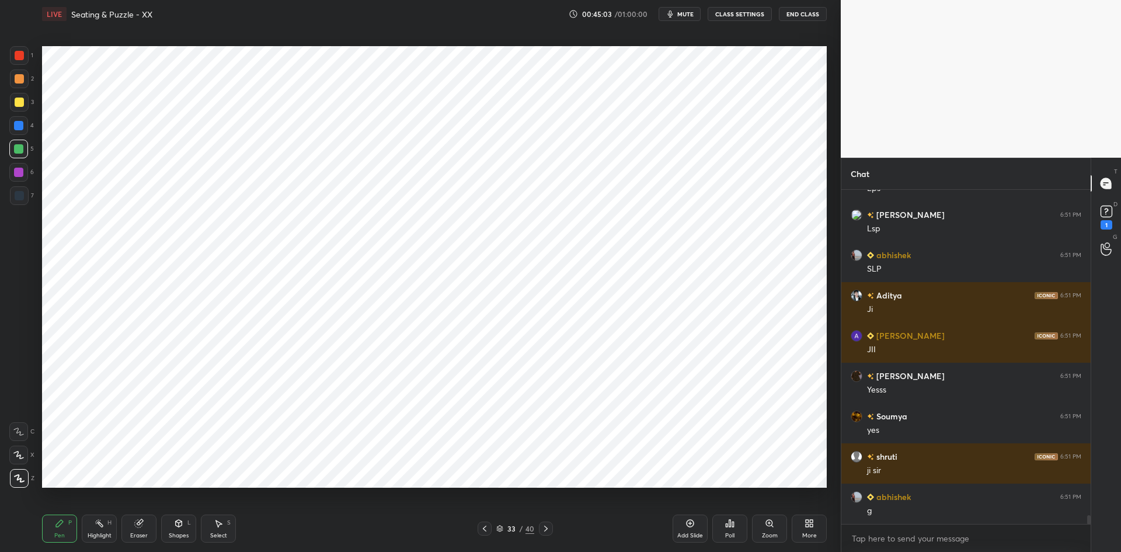
click at [484, 530] on icon at bounding box center [485, 529] width 4 height 6
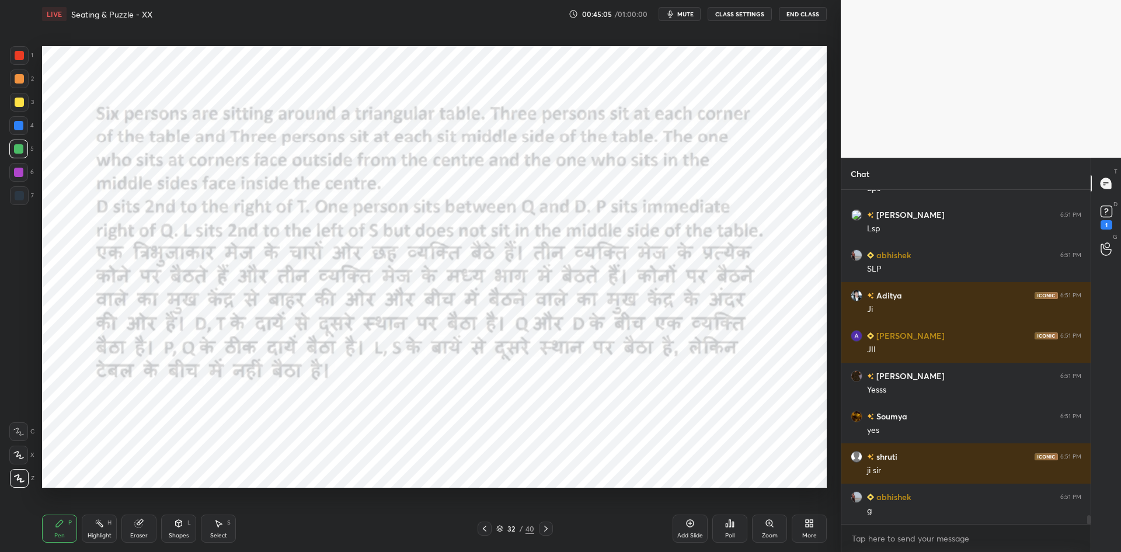
click at [548, 527] on icon at bounding box center [545, 528] width 9 height 9
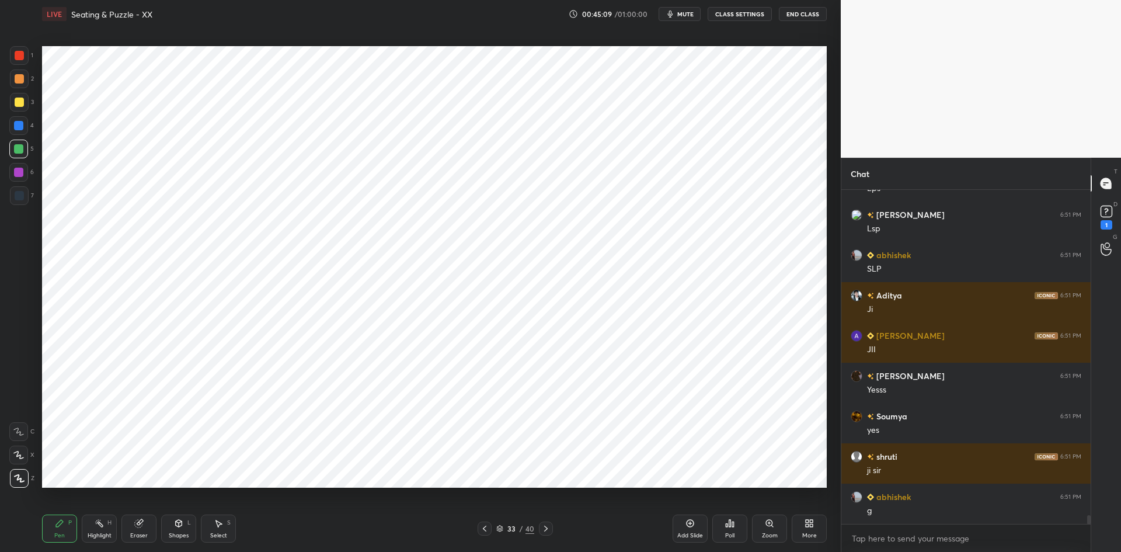
click at [478, 531] on div at bounding box center [485, 528] width 14 height 14
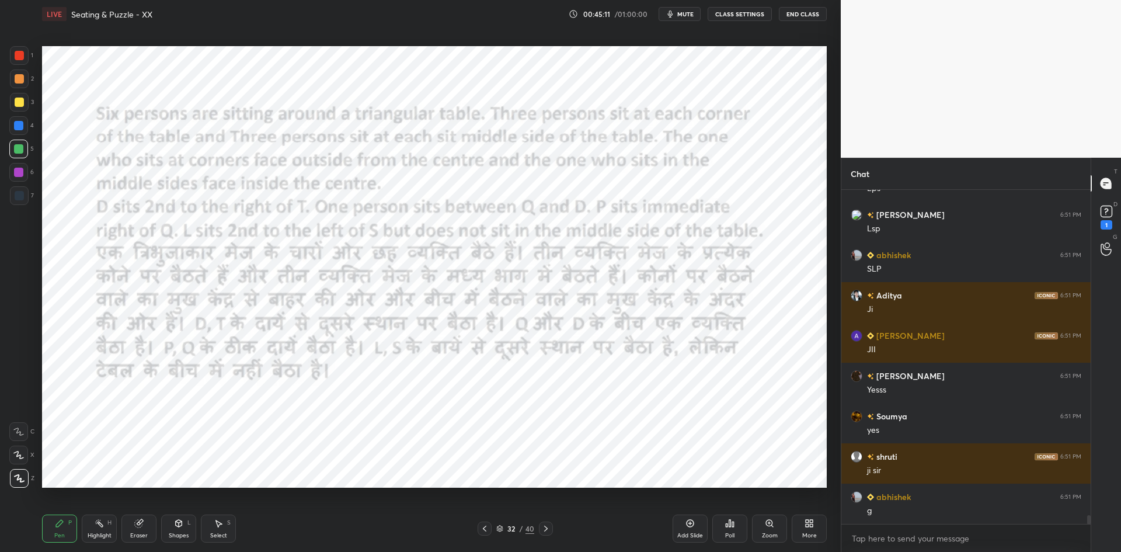
click at [547, 529] on icon at bounding box center [546, 529] width 4 height 6
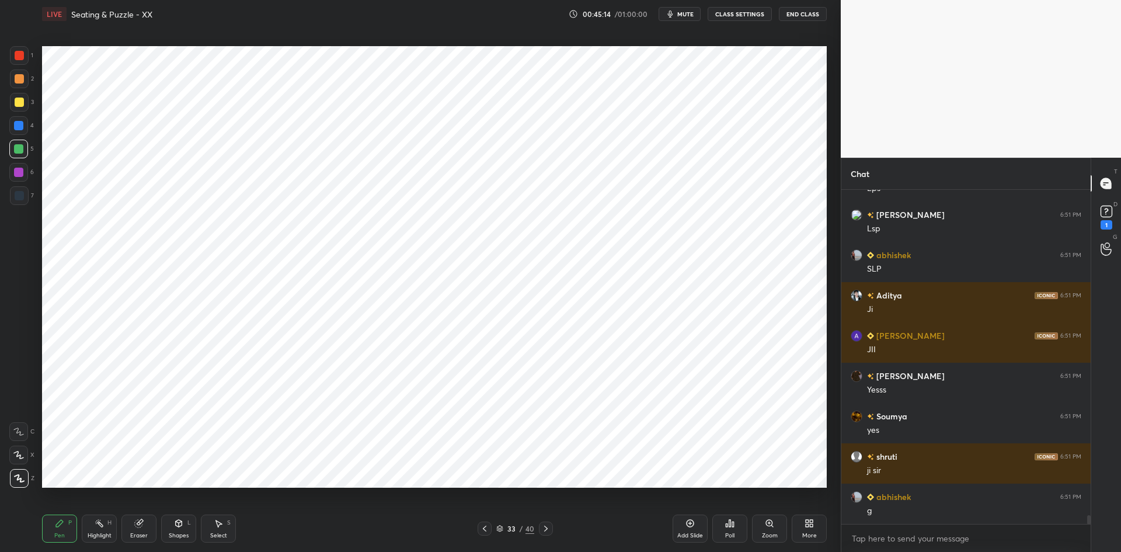
click at [486, 533] on icon at bounding box center [484, 528] width 9 height 9
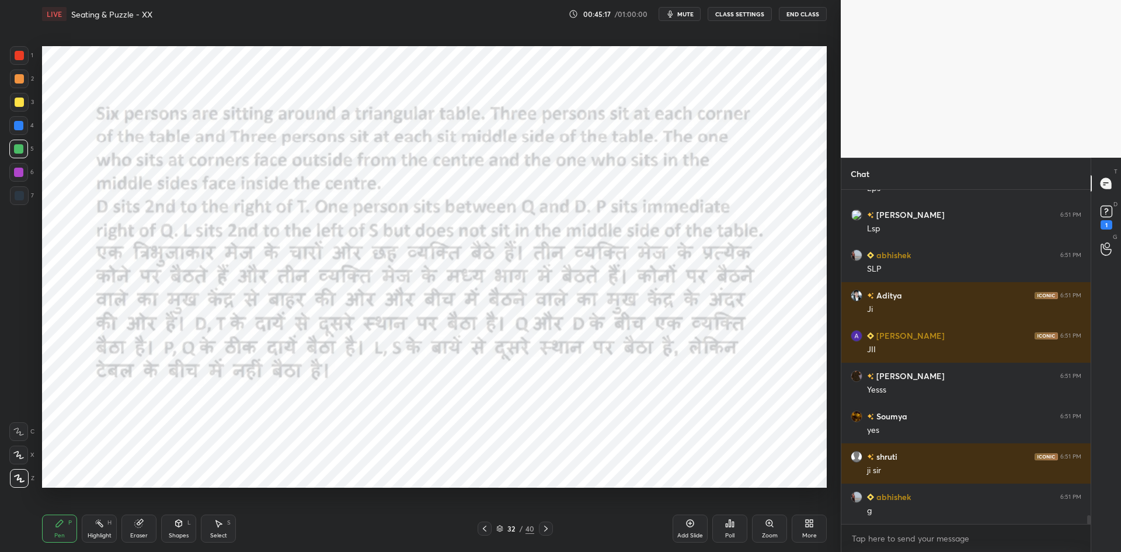
click at [547, 530] on icon at bounding box center [545, 528] width 9 height 9
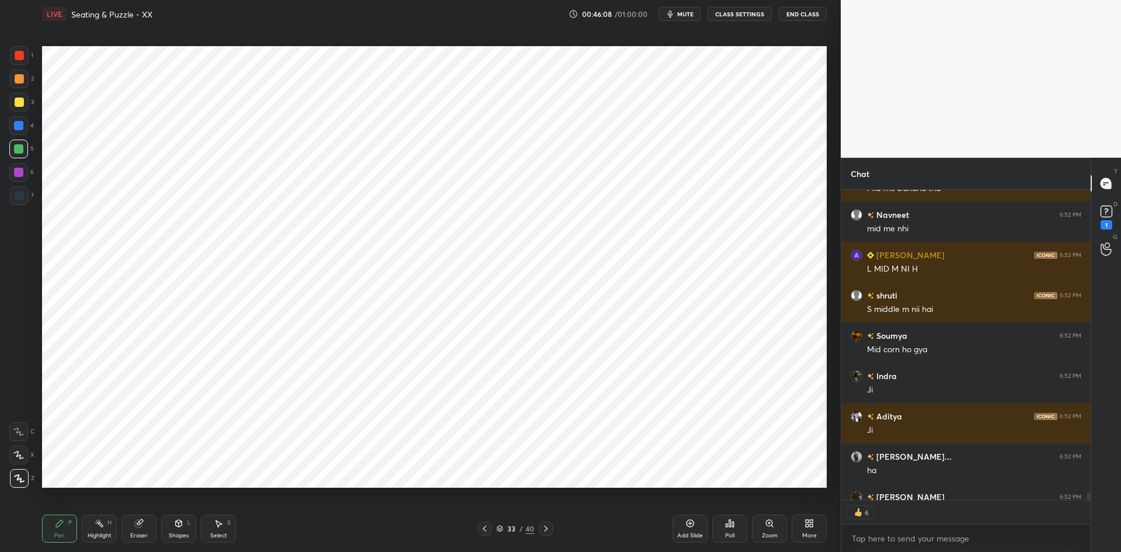
scroll to position [13202, 0]
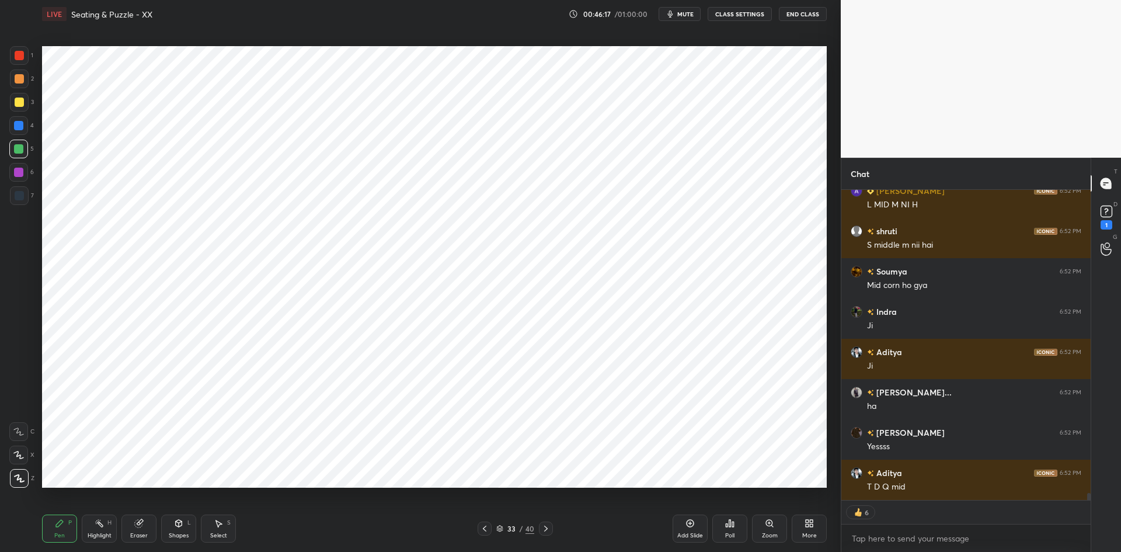
type textarea "x"
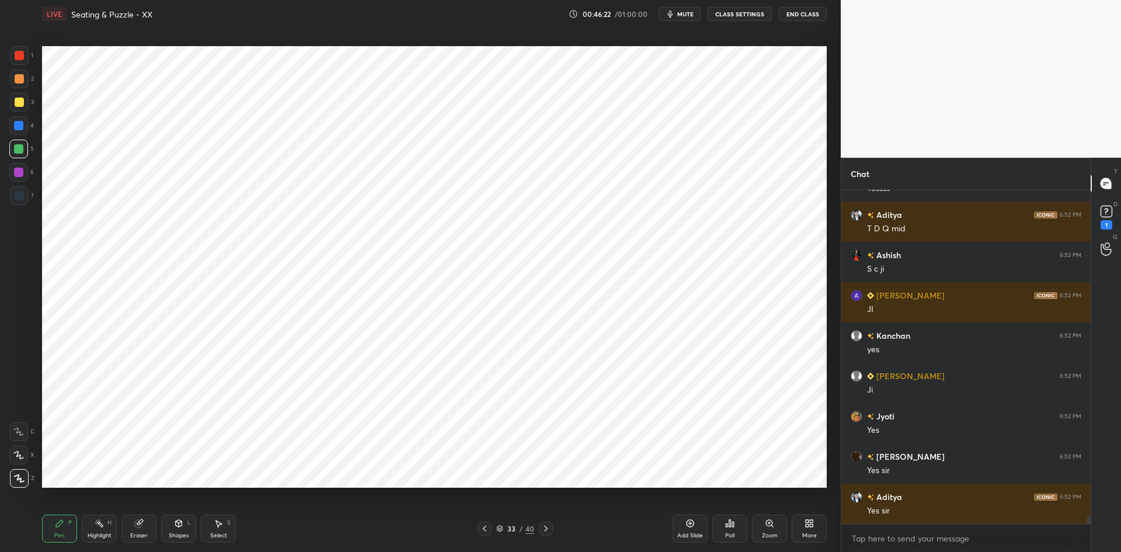
scroll to position [13500, 0]
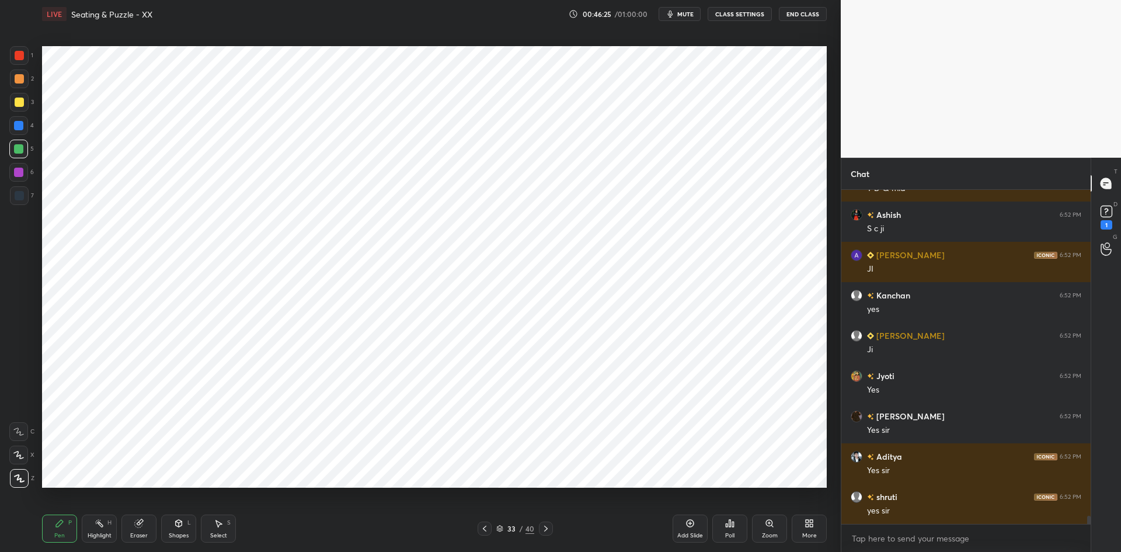
click at [499, 527] on icon at bounding box center [499, 528] width 7 height 7
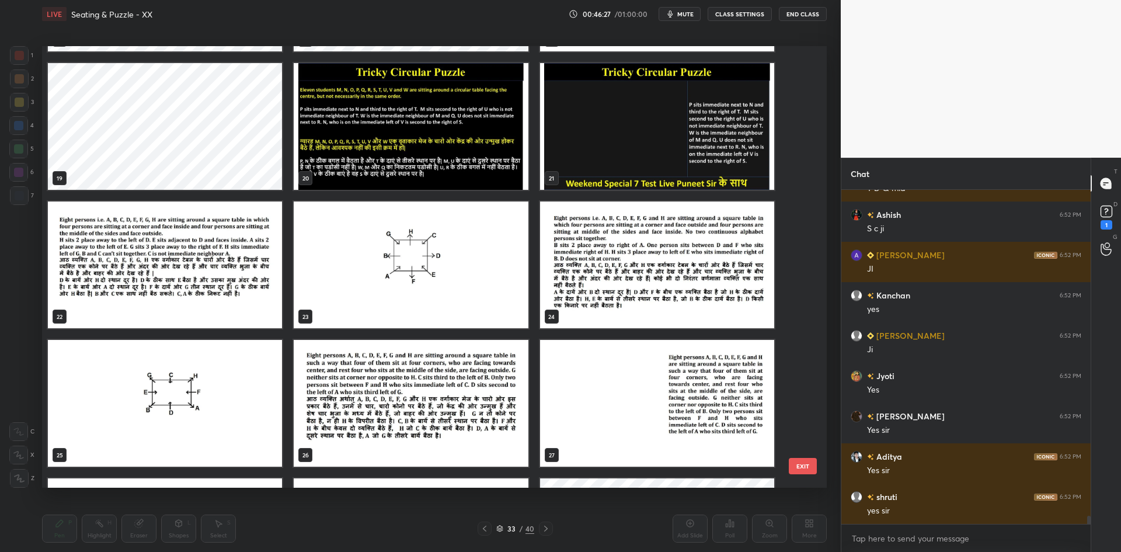
scroll to position [810, 0]
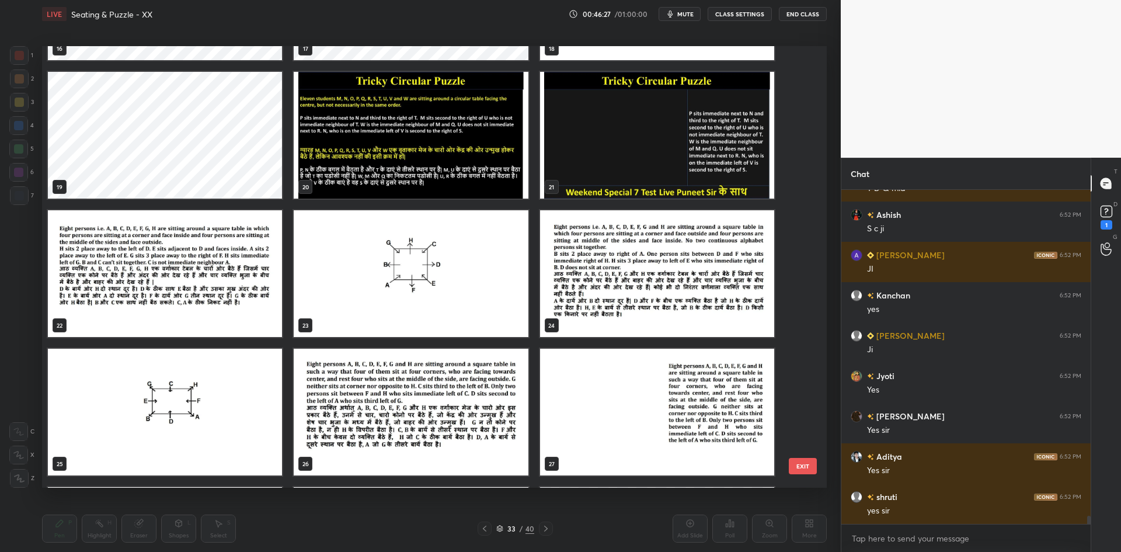
click at [251, 299] on img "grid" at bounding box center [165, 273] width 234 height 127
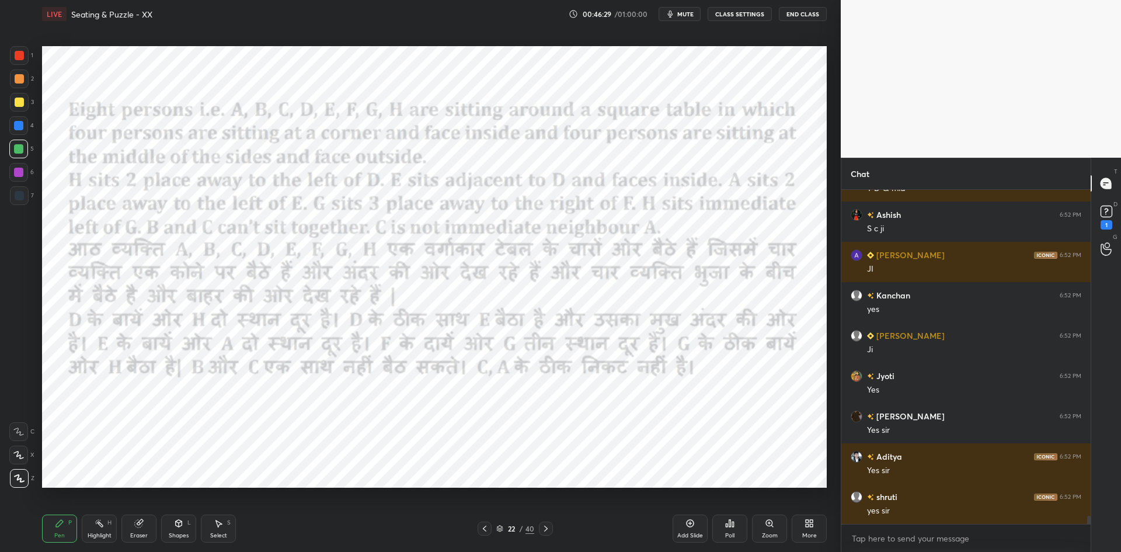
click at [682, 14] on span "mute" at bounding box center [685, 14] width 16 height 8
click at [737, 15] on button "CLASS SETTINGS" at bounding box center [740, 14] width 64 height 14
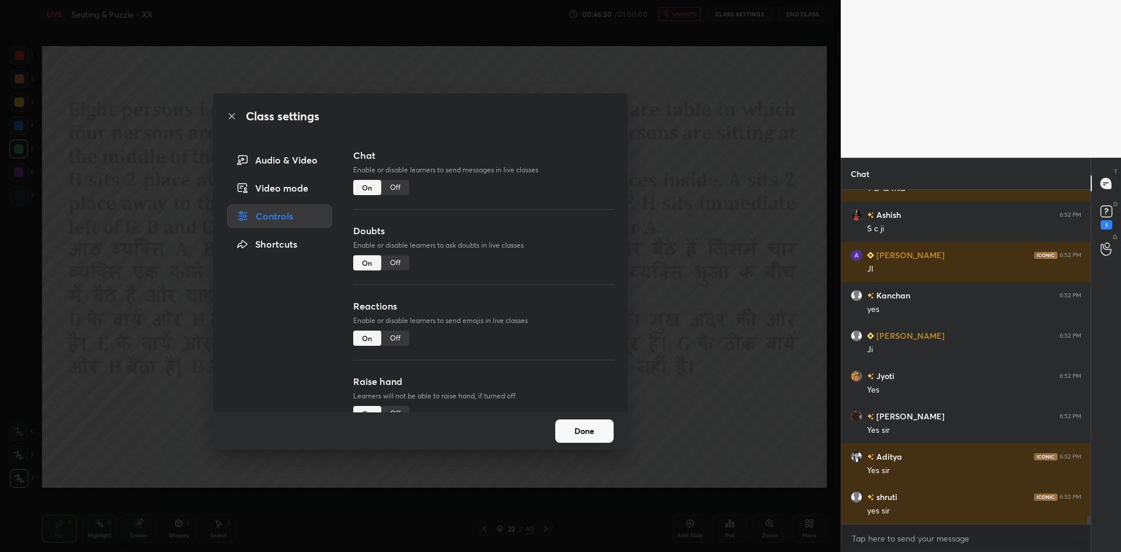
click at [397, 184] on div "Off" at bounding box center [395, 187] width 28 height 15
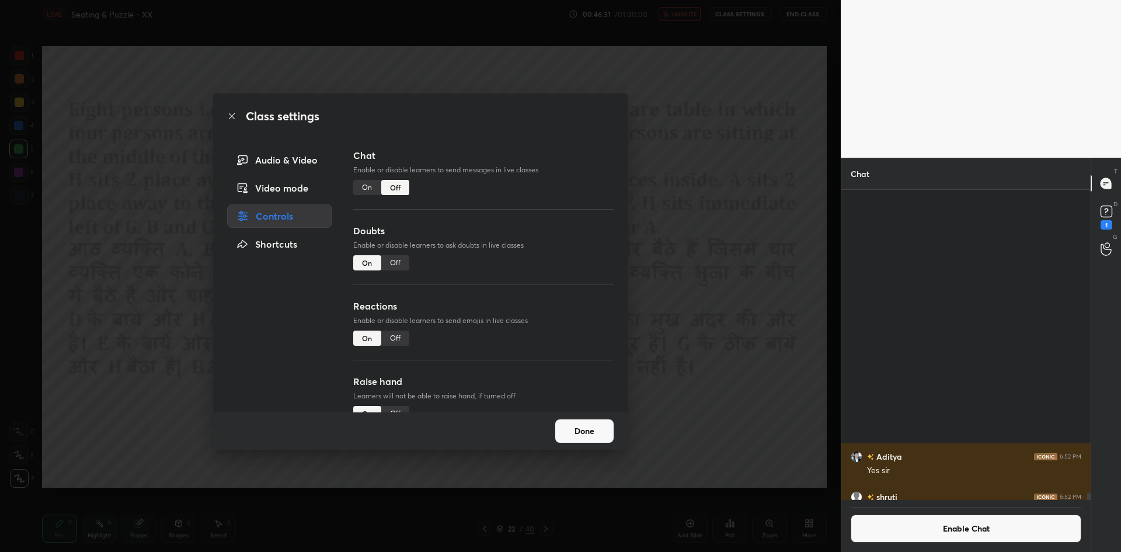
scroll to position [307, 246]
click at [639, 185] on div "Class settings Audio & Video Video mode Controls Shortcuts Chat Enable or disab…" at bounding box center [420, 276] width 841 height 552
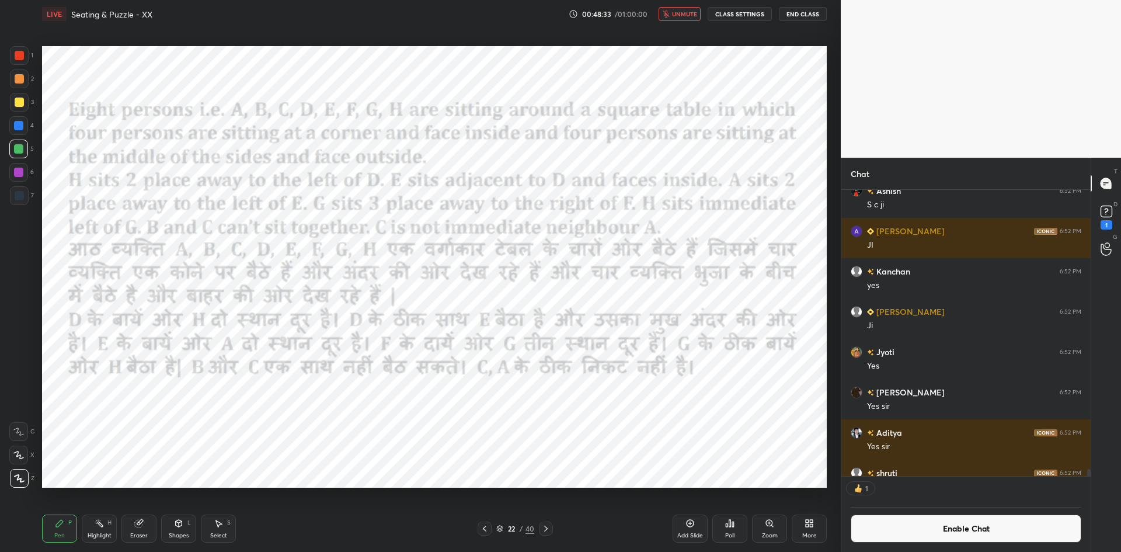
scroll to position [283, 246]
click at [689, 22] on div "LIVE Seating & Puzzle - XX 00:48:51 / 01:00:00 unmute CLASS SETTINGS End Class" at bounding box center [434, 14] width 785 height 28
click at [689, 20] on button "unmute" at bounding box center [680, 14] width 42 height 14
click at [725, 533] on div "Poll" at bounding box center [729, 536] width 9 height 6
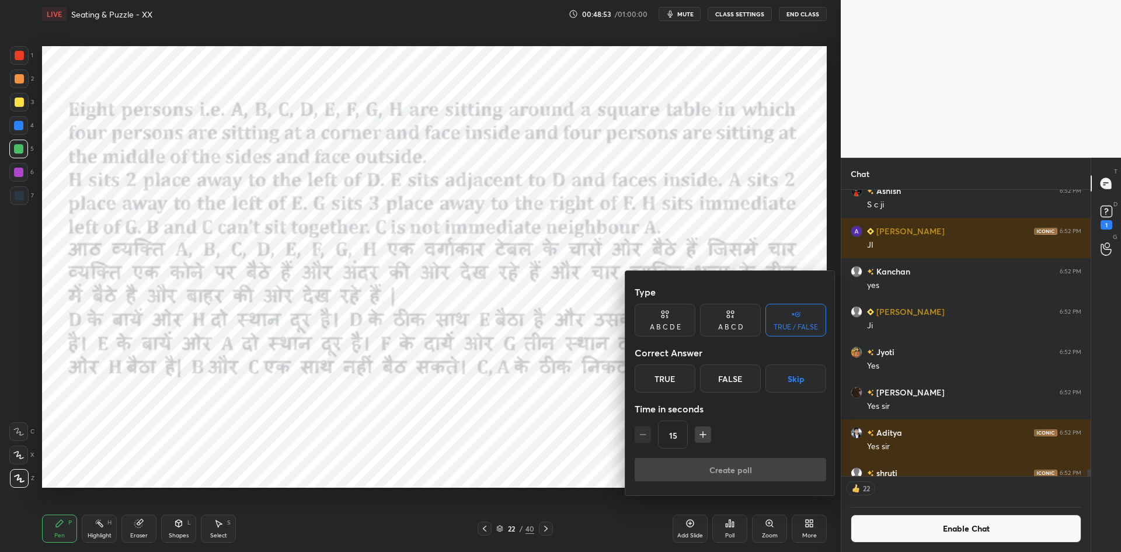
click at [781, 382] on button "Skip" at bounding box center [795, 378] width 61 height 28
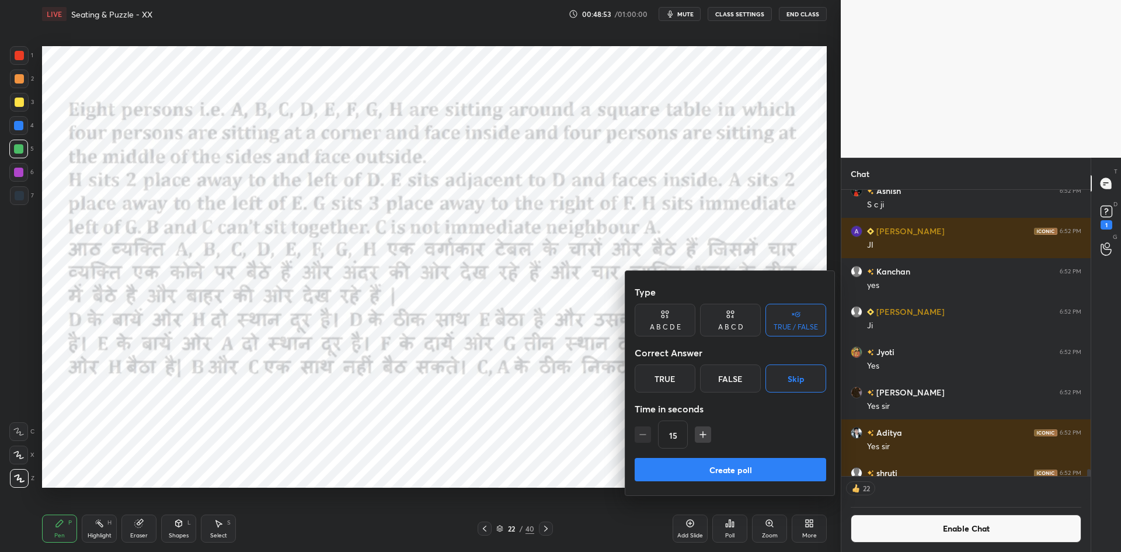
drag, startPoint x: 716, startPoint y: 467, endPoint x: 719, endPoint y: 444, distance: 23.0
click at [716, 464] on button "Create poll" at bounding box center [731, 469] width 192 height 23
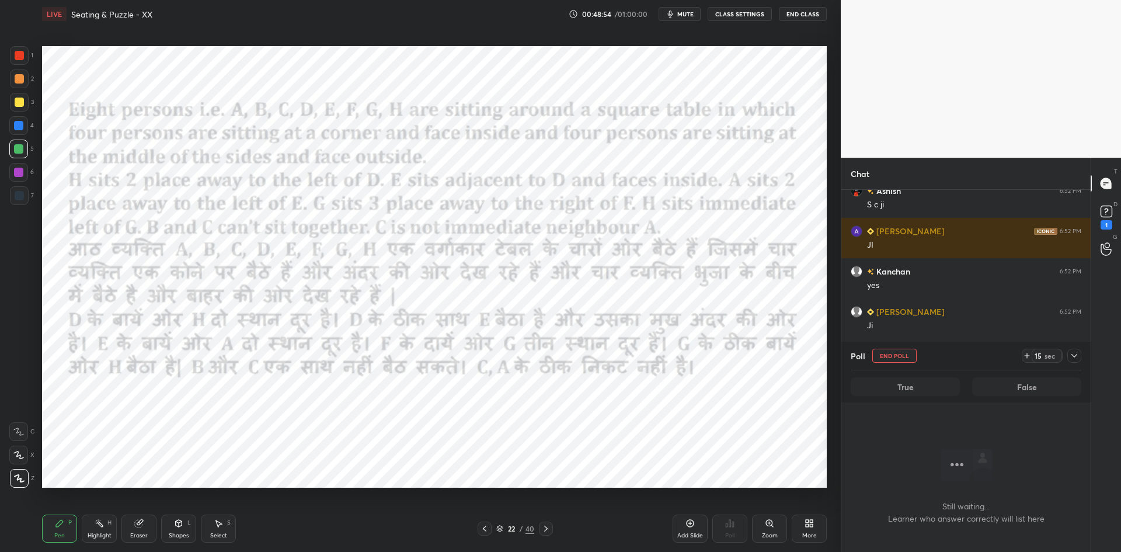
scroll to position [185, 246]
click at [687, 15] on span "mute" at bounding box center [685, 14] width 16 height 8
click at [695, 12] on span "unmute" at bounding box center [684, 14] width 25 height 8
click at [895, 350] on button "End Poll" at bounding box center [894, 356] width 44 height 14
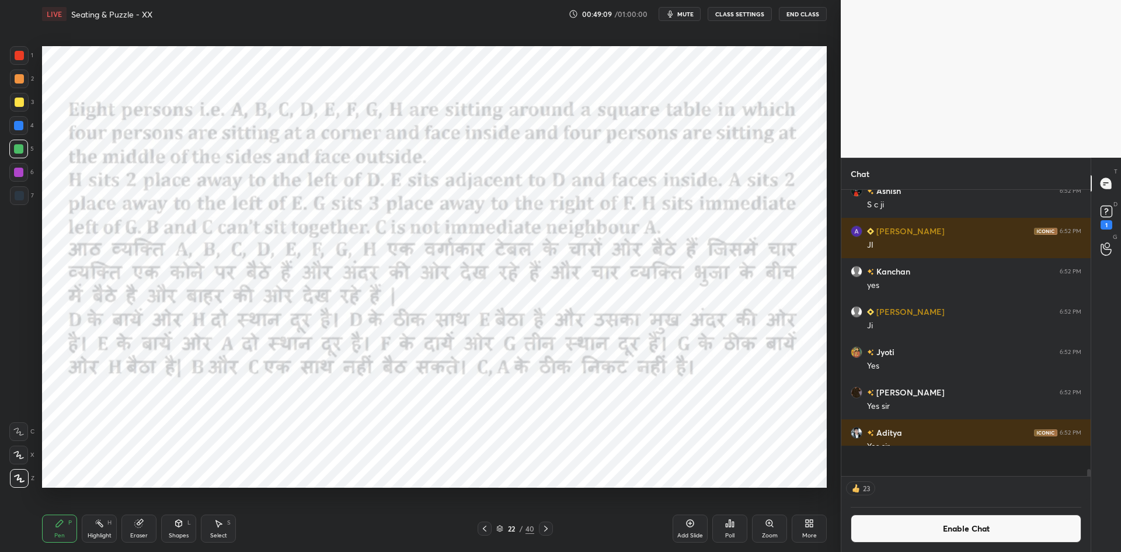
scroll to position [4, 4]
click at [939, 536] on button "Enable Chat" at bounding box center [966, 528] width 231 height 28
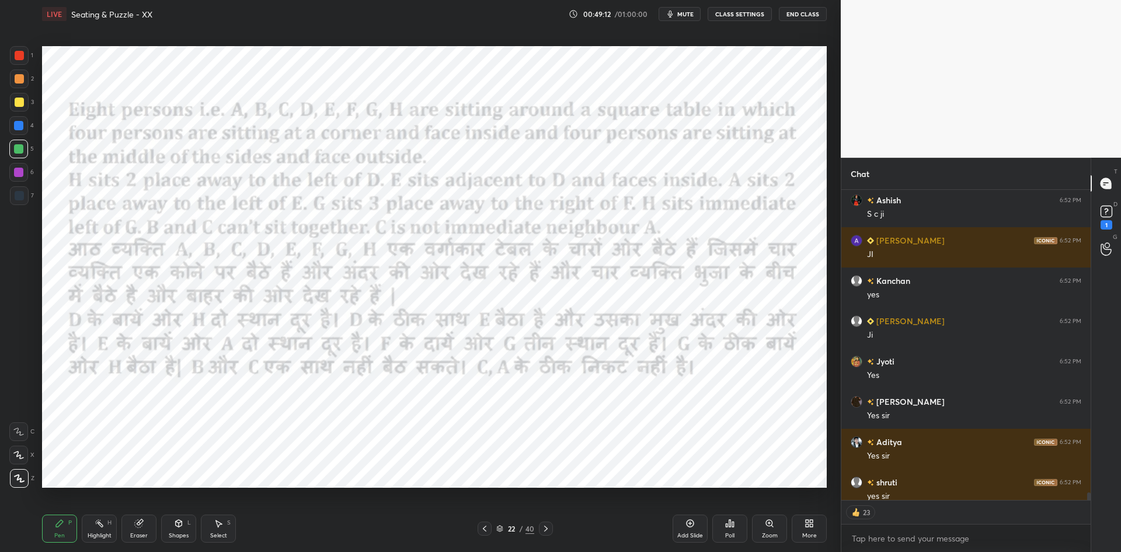
click at [548, 527] on icon at bounding box center [545, 528] width 9 height 9
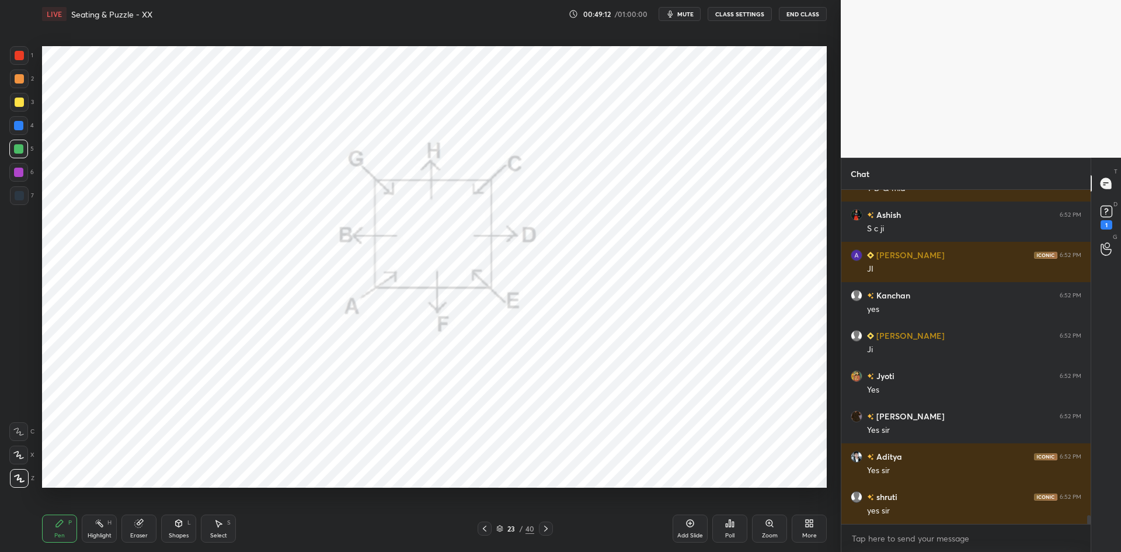
scroll to position [330, 246]
click at [485, 529] on icon at bounding box center [484, 528] width 9 height 9
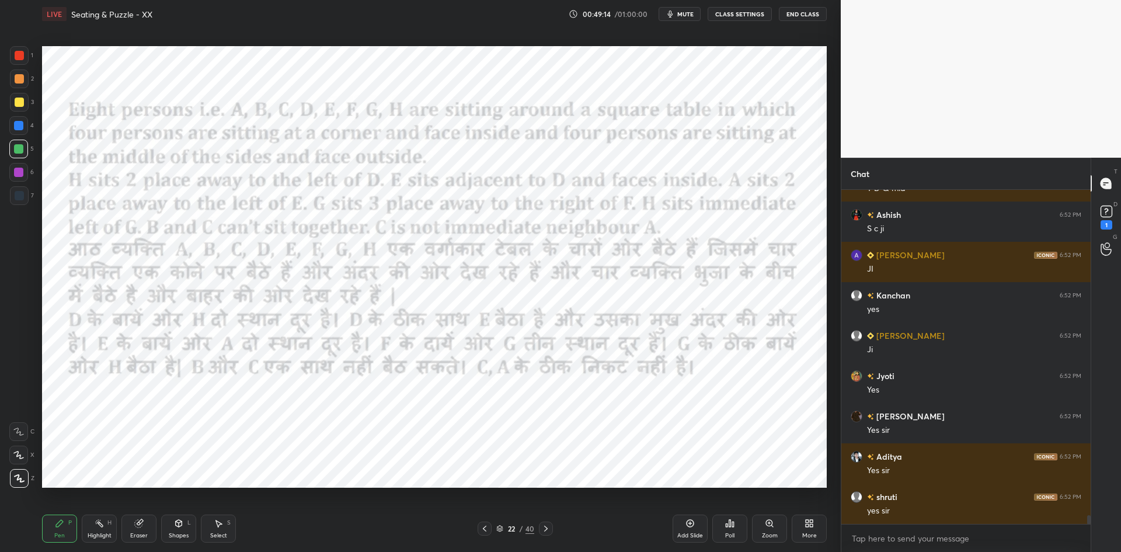
click at [684, 517] on div "Add Slide" at bounding box center [690, 528] width 35 height 28
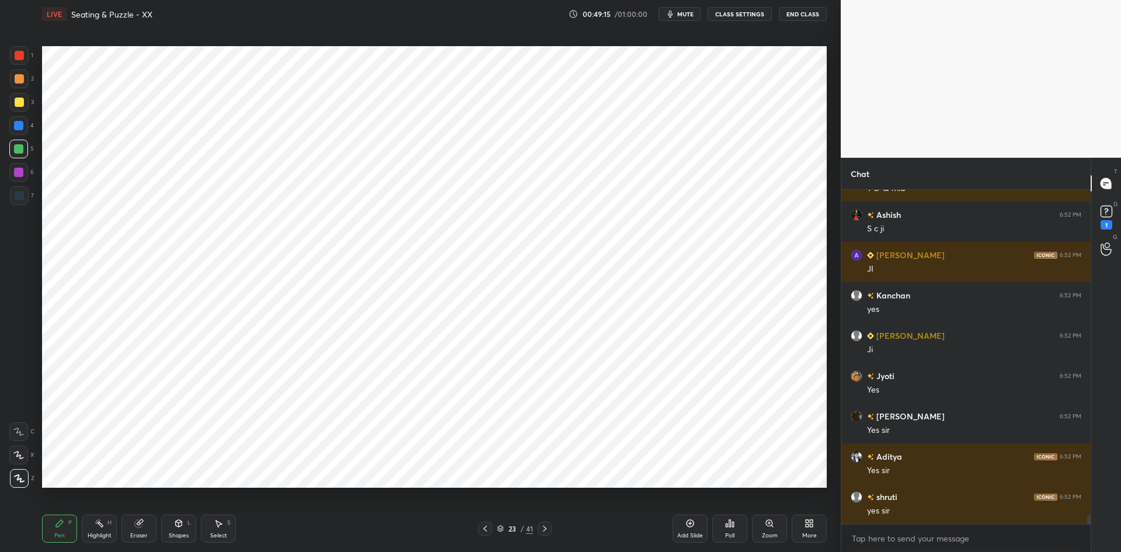
click at [183, 533] on div "Shapes" at bounding box center [179, 536] width 20 height 6
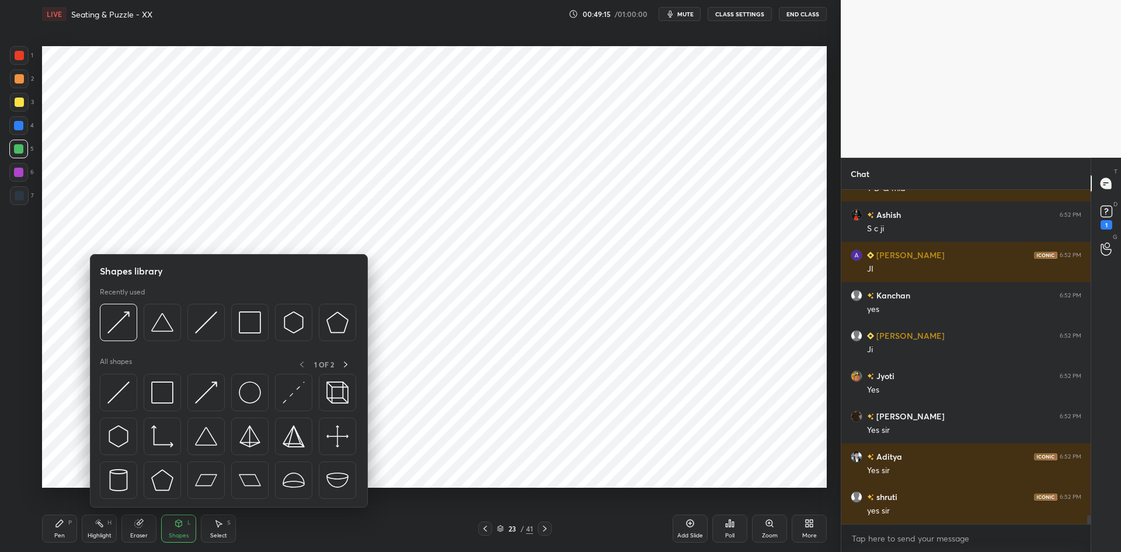
scroll to position [12763, 0]
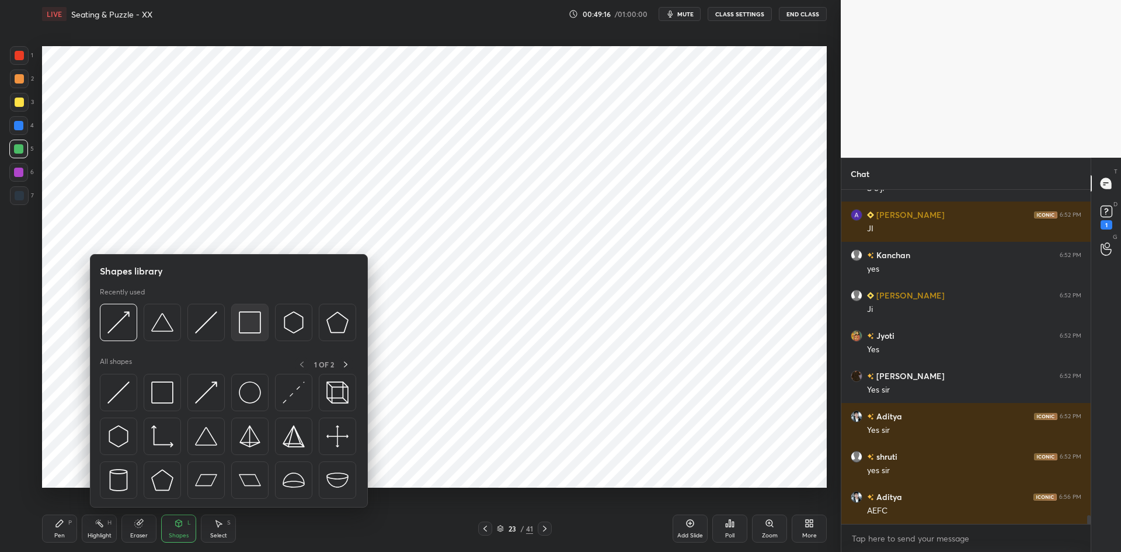
click at [249, 326] on img at bounding box center [250, 322] width 22 height 22
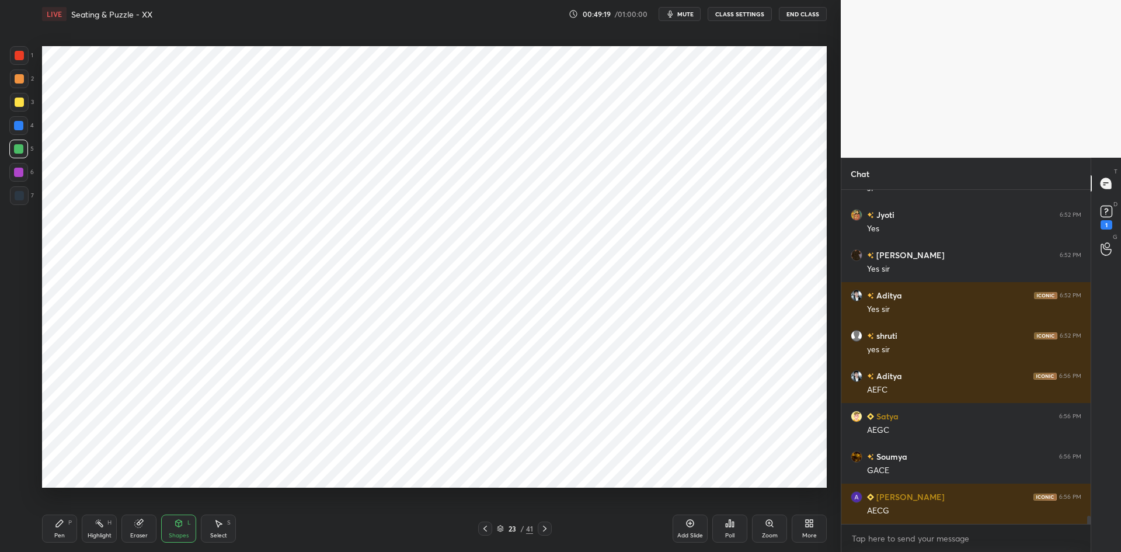
scroll to position [12924, 0]
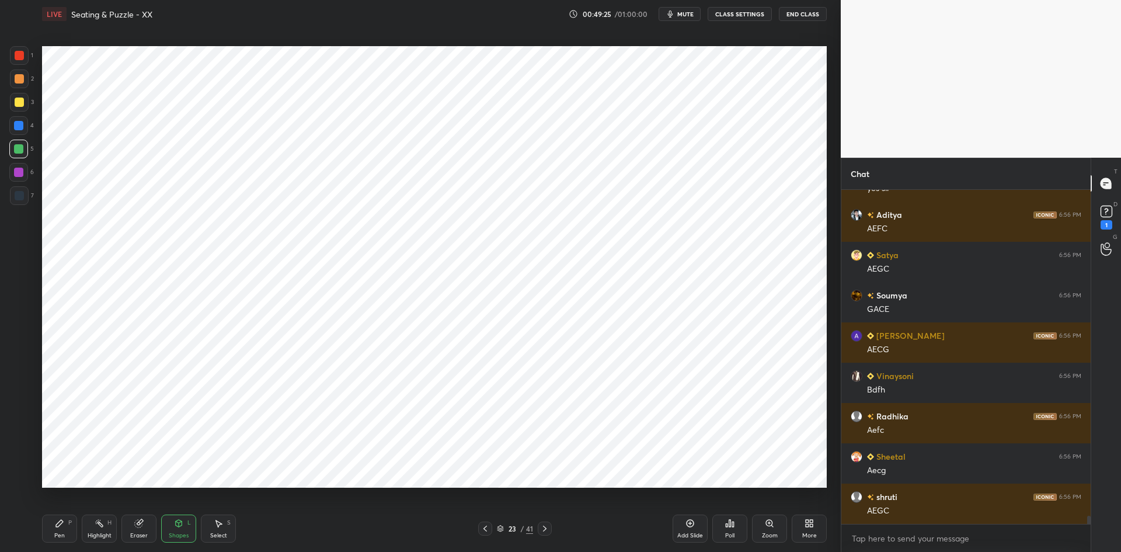
click at [486, 528] on icon at bounding box center [485, 528] width 9 height 9
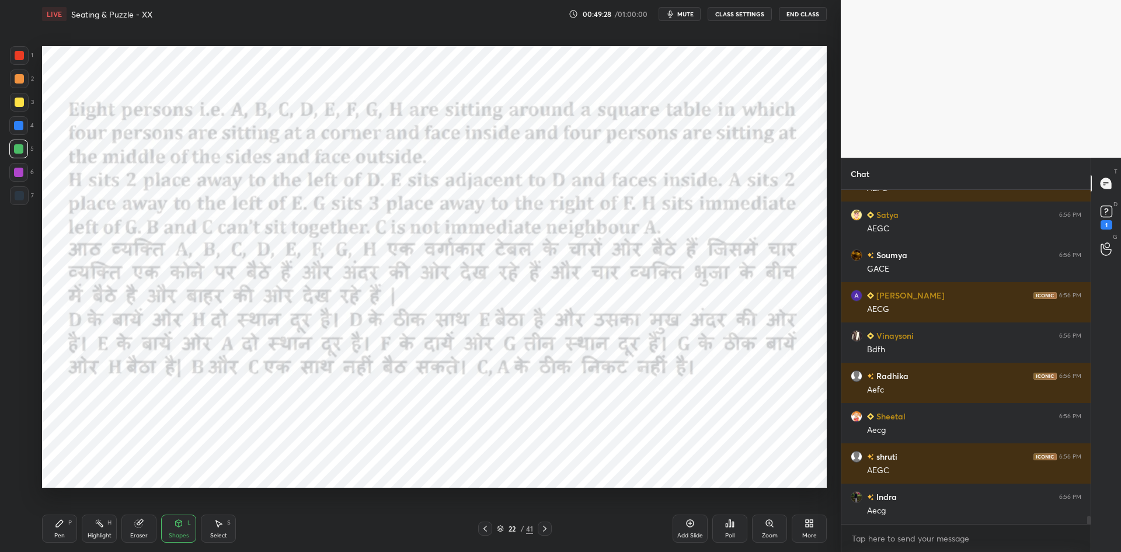
click at [545, 527] on icon at bounding box center [545, 529] width 4 height 6
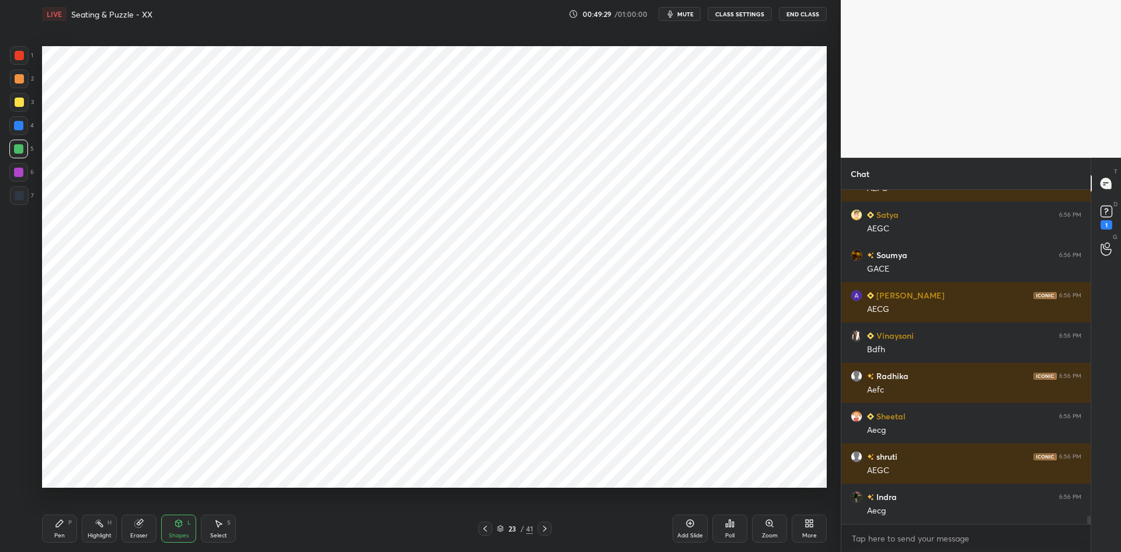
click at [192, 522] on div "Shapes L" at bounding box center [178, 528] width 35 height 28
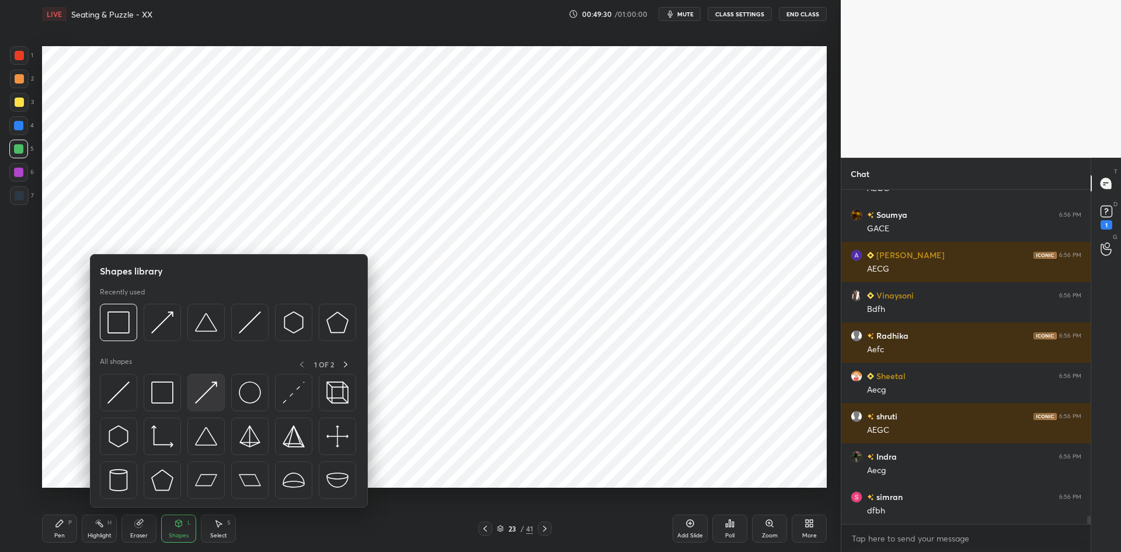
click at [205, 389] on img at bounding box center [206, 392] width 22 height 22
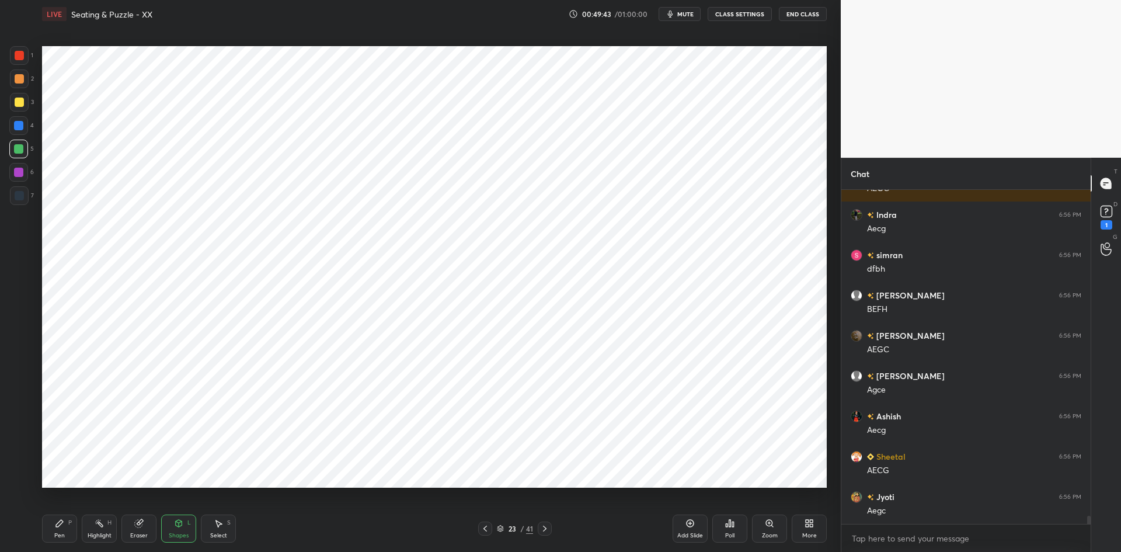
click at [60, 530] on div "Pen P" at bounding box center [59, 528] width 35 height 28
click at [483, 528] on icon at bounding box center [485, 528] width 9 height 9
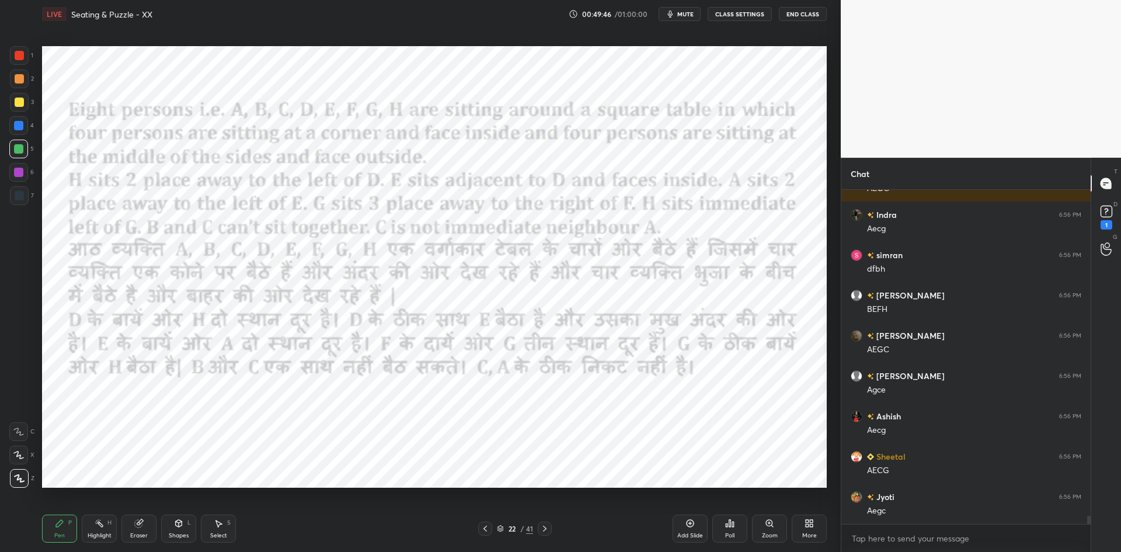
click at [549, 524] on icon at bounding box center [544, 528] width 9 height 9
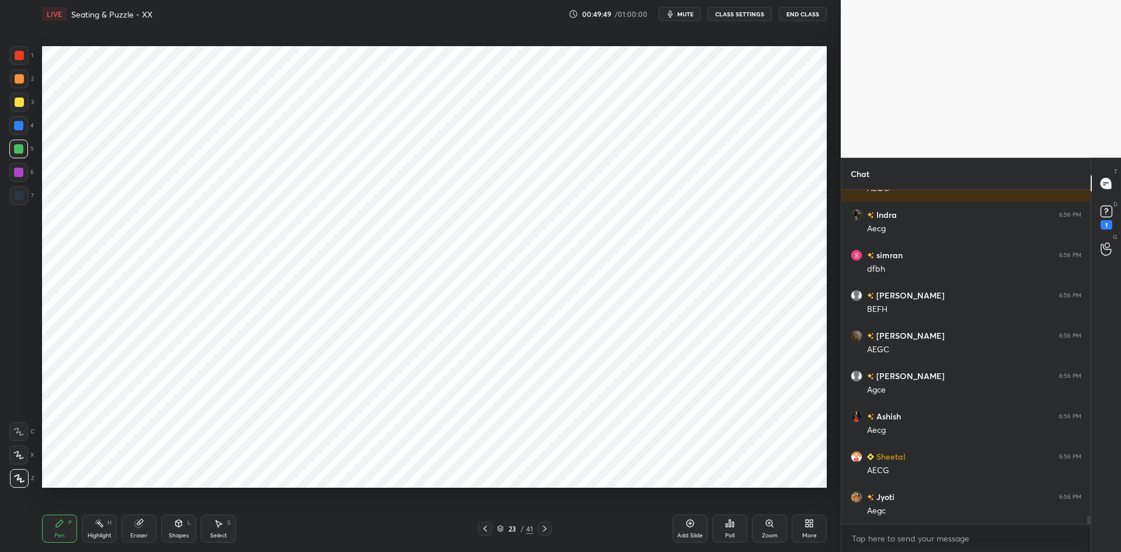
click at [487, 527] on icon at bounding box center [485, 528] width 9 height 9
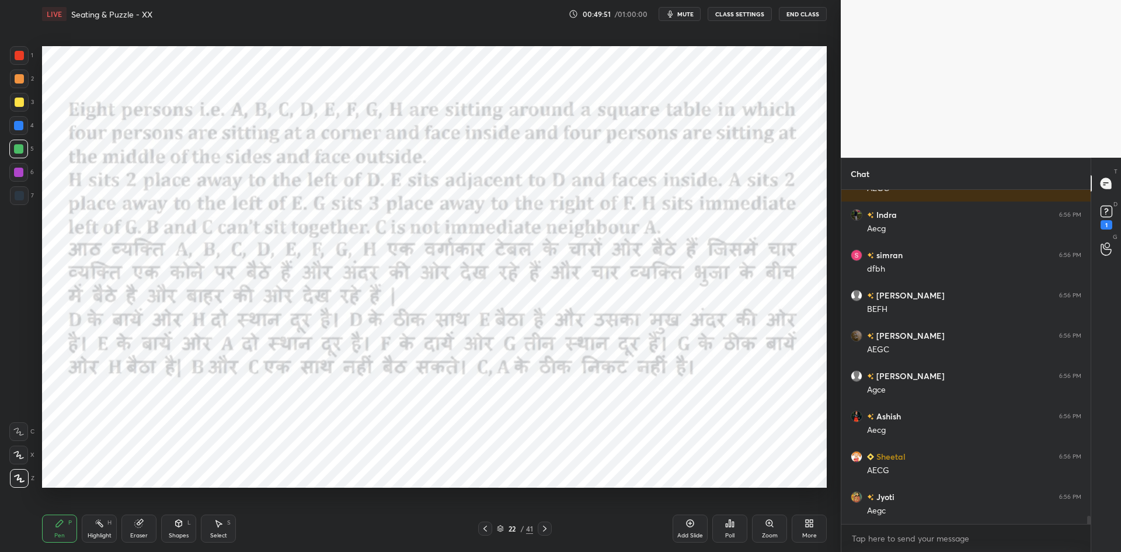
click at [548, 527] on icon at bounding box center [544, 528] width 9 height 9
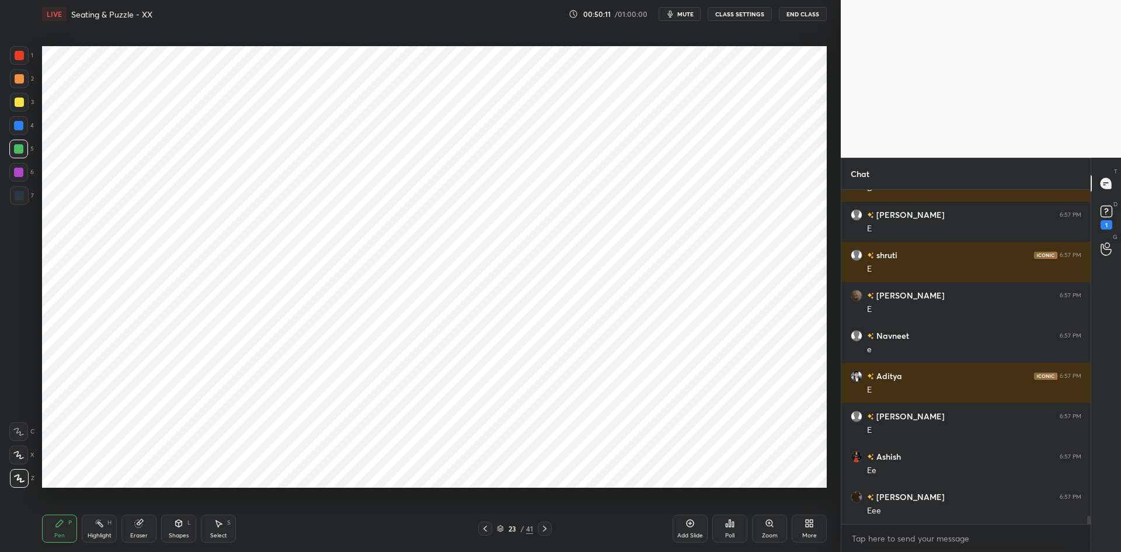
scroll to position [13770, 0]
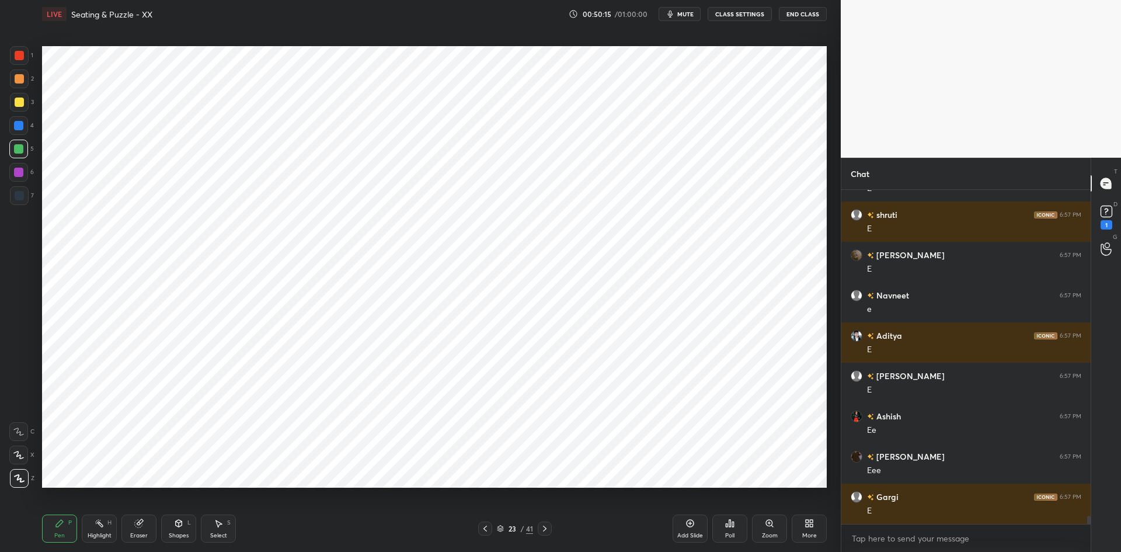
click at [486, 526] on icon at bounding box center [485, 529] width 4 height 6
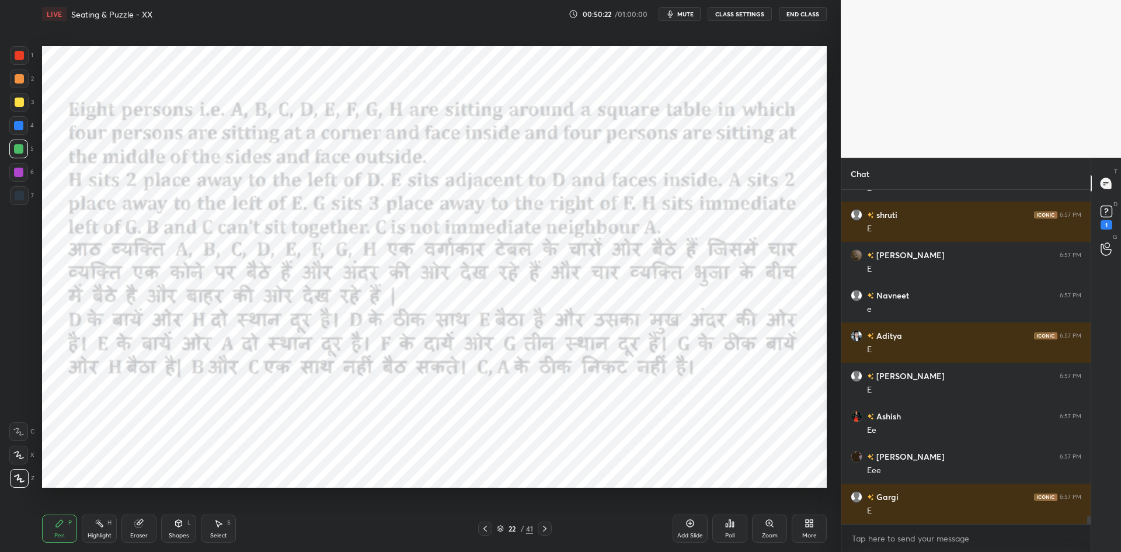
click at [543, 530] on icon at bounding box center [544, 528] width 9 height 9
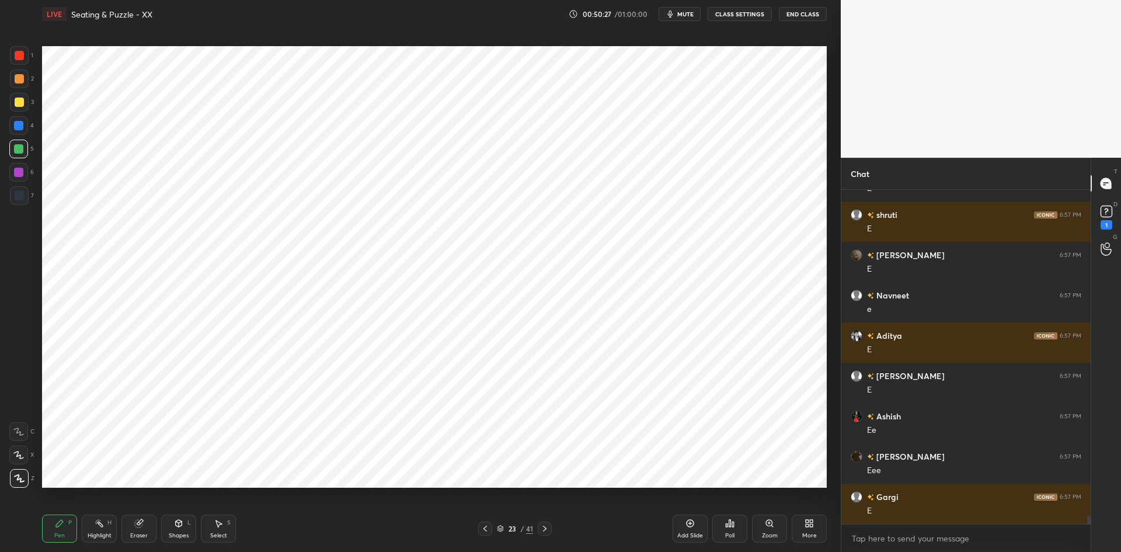
click at [488, 527] on icon at bounding box center [485, 528] width 9 height 9
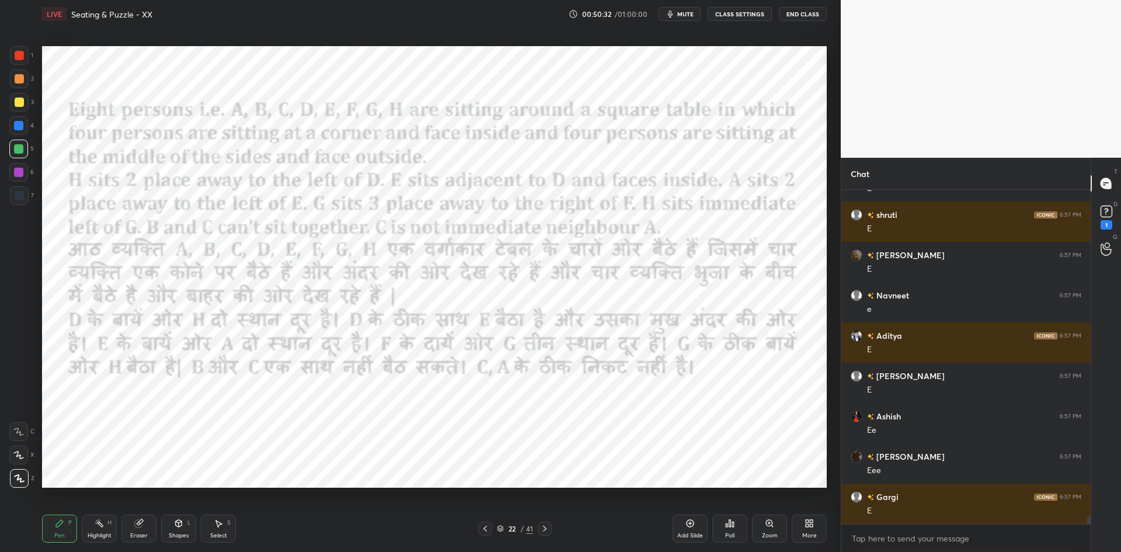
click at [543, 531] on icon at bounding box center [544, 528] width 9 height 9
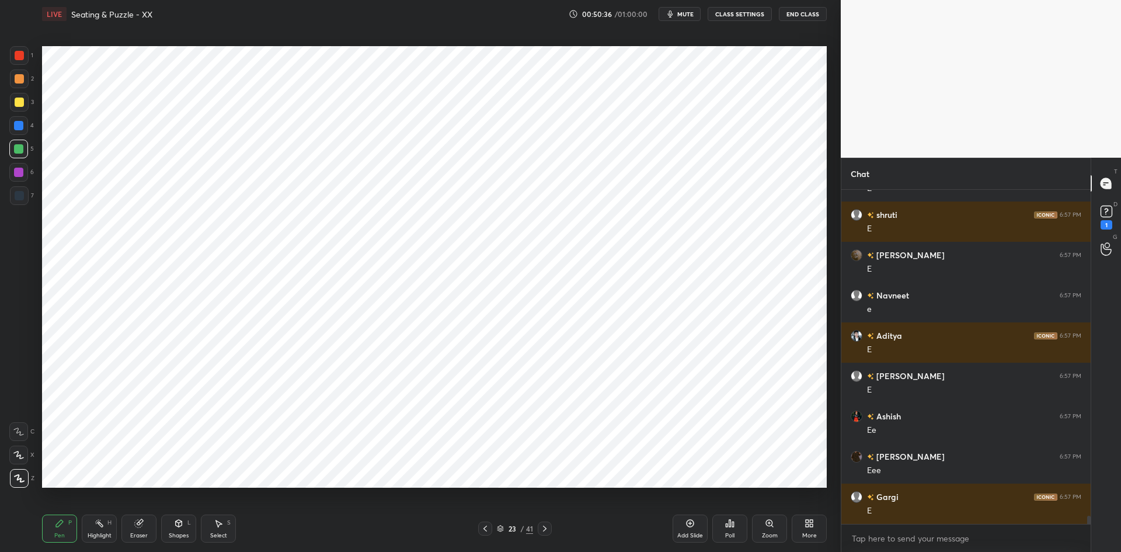
click at [488, 529] on icon at bounding box center [485, 528] width 9 height 9
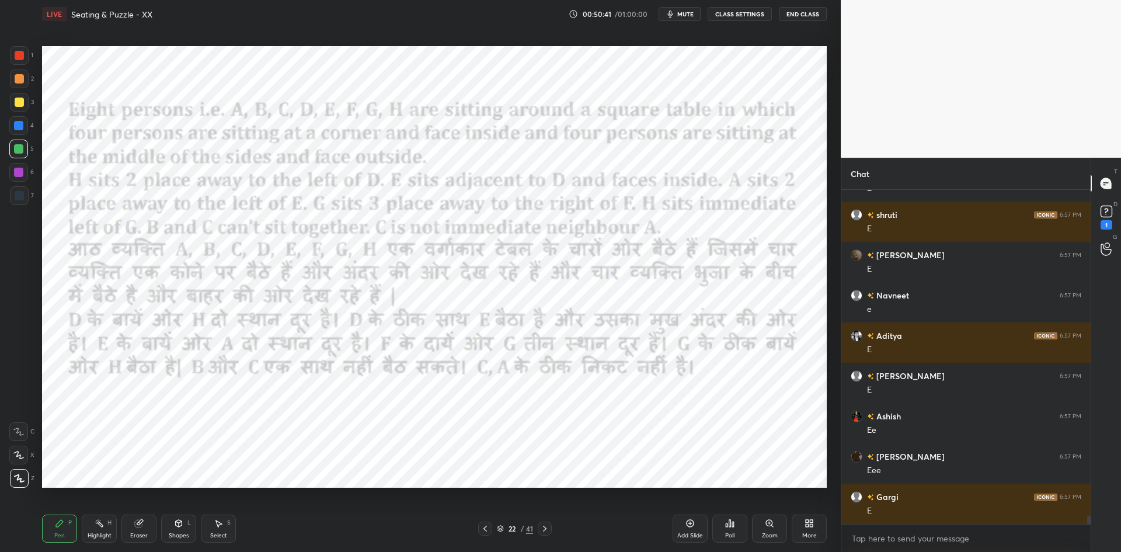
click at [545, 528] on icon at bounding box center [545, 529] width 4 height 6
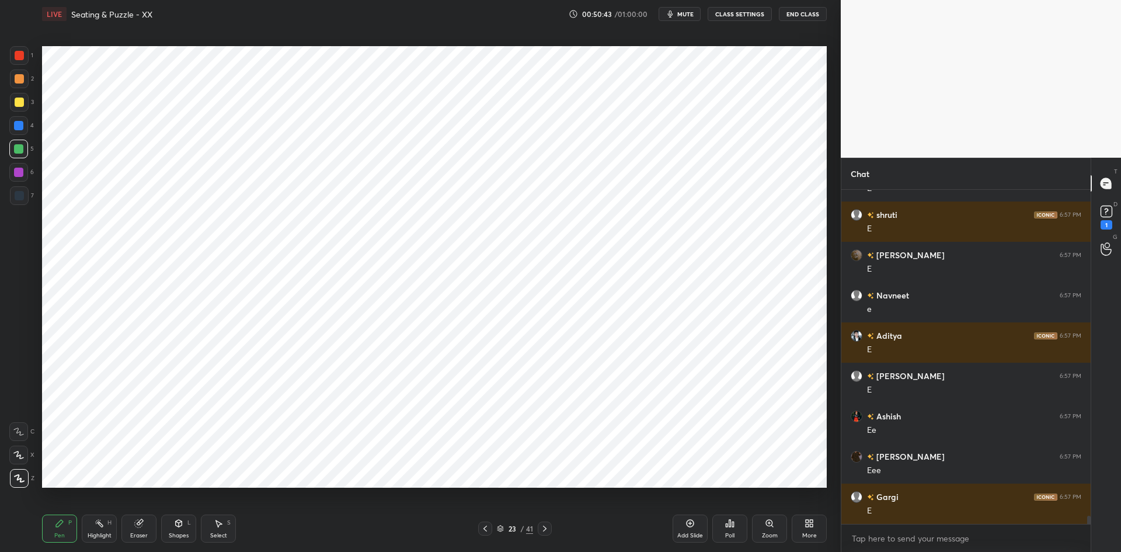
scroll to position [13810, 0]
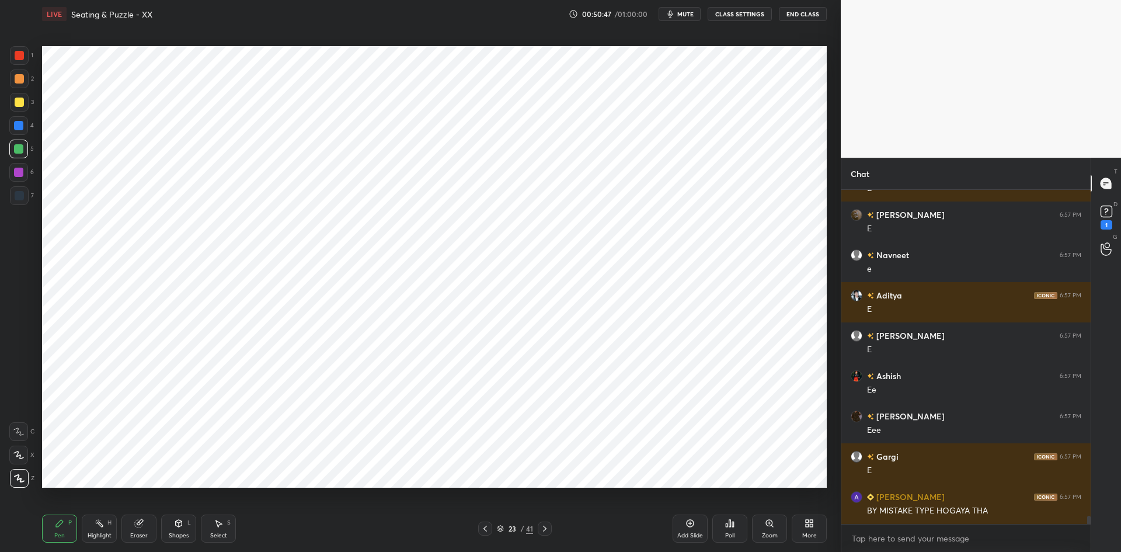
click at [484, 530] on icon at bounding box center [485, 528] width 9 height 9
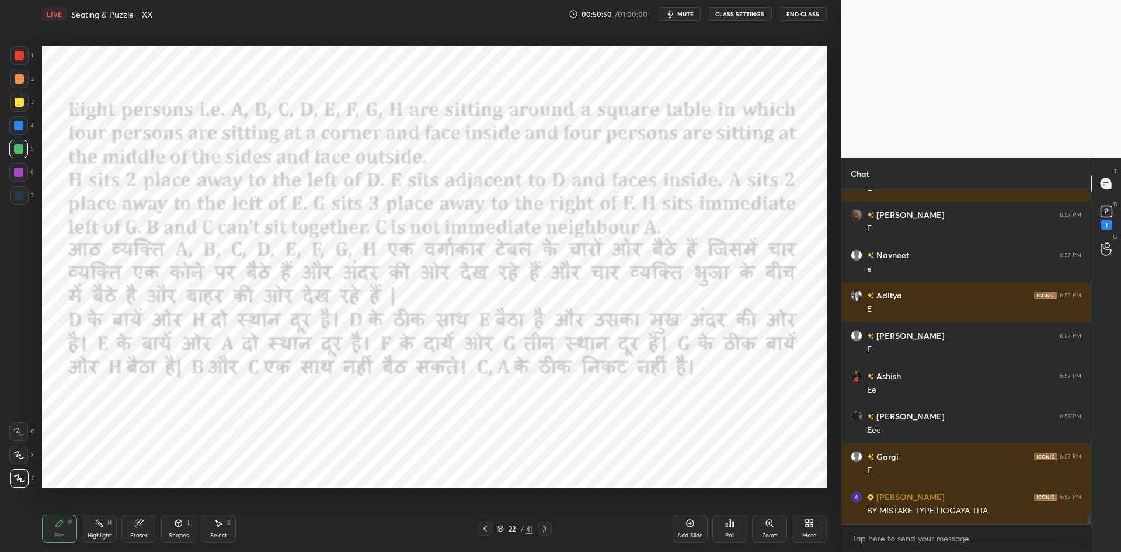
click at [547, 528] on icon at bounding box center [544, 528] width 9 height 9
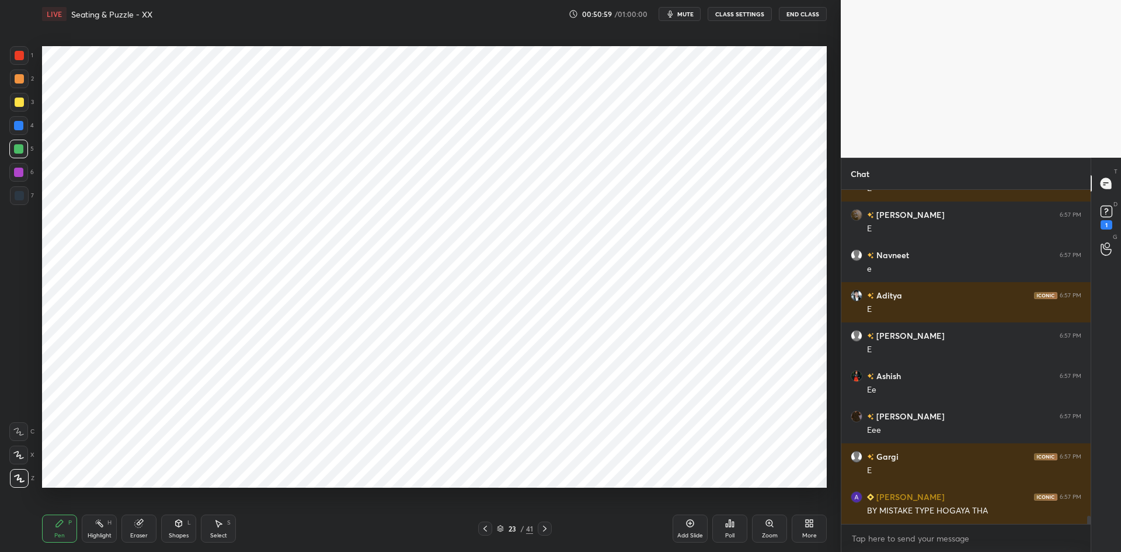
click at [488, 529] on icon at bounding box center [485, 528] width 9 height 9
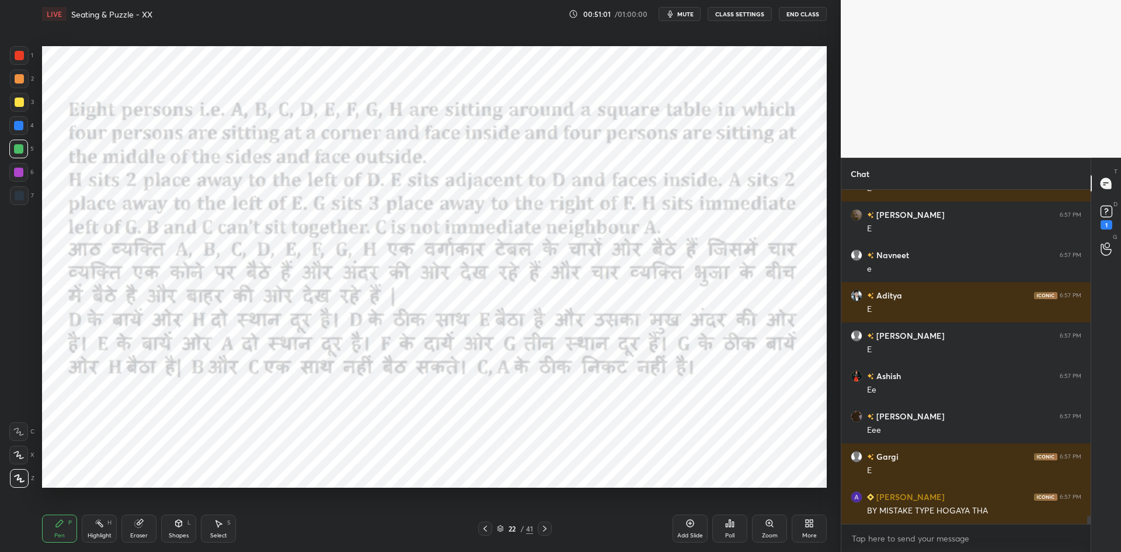
click at [546, 531] on icon at bounding box center [544, 528] width 9 height 9
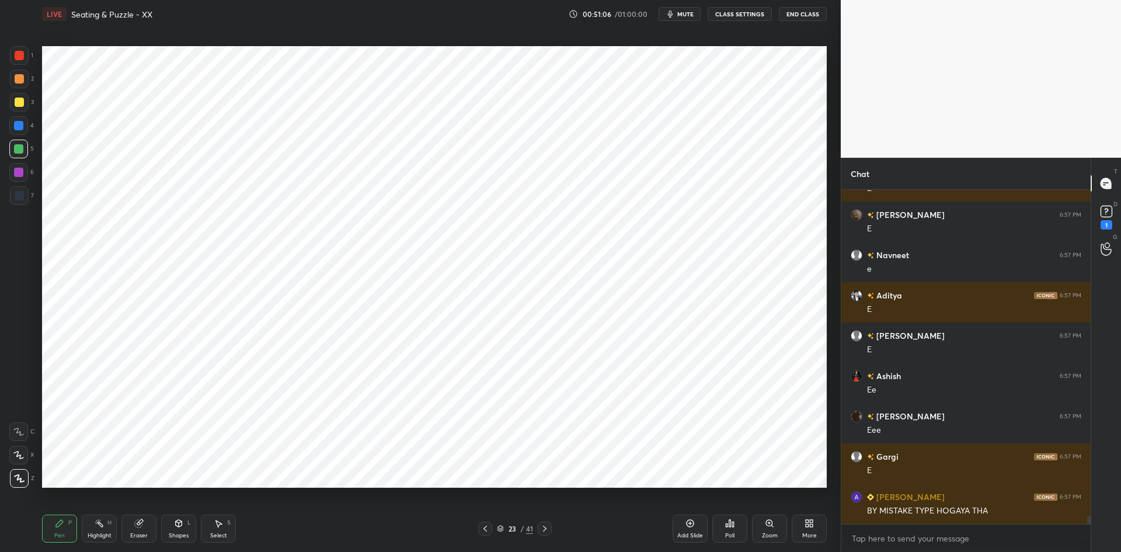
click at [481, 524] on icon at bounding box center [485, 528] width 9 height 9
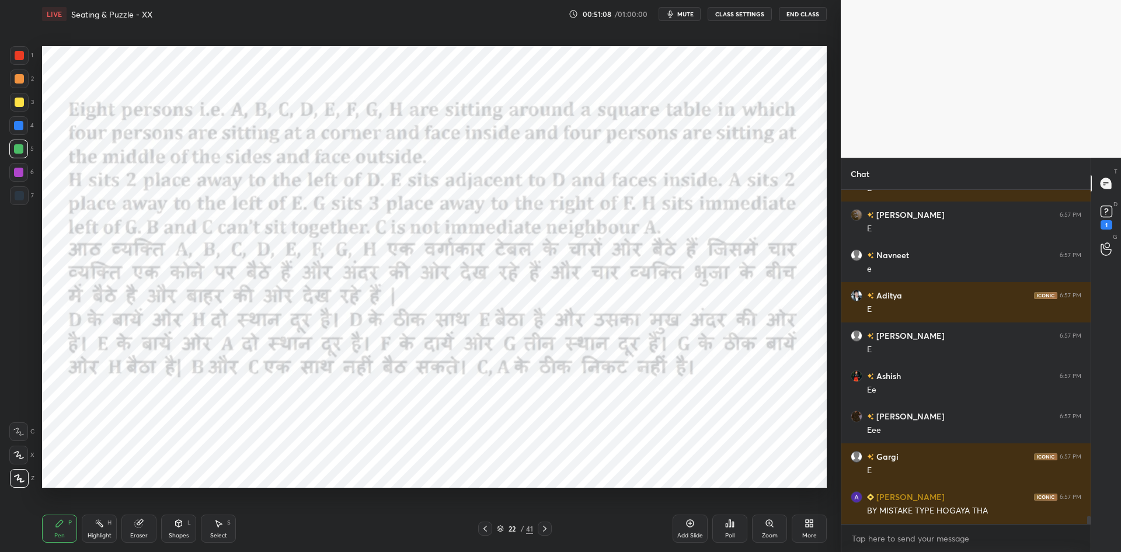
click at [546, 528] on icon at bounding box center [545, 529] width 4 height 6
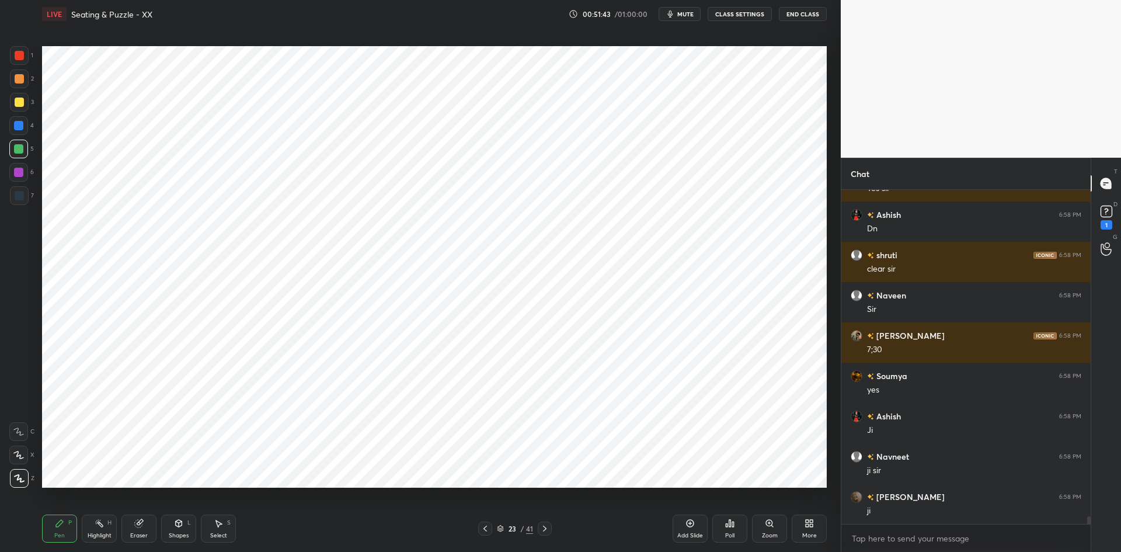
scroll to position [14334, 0]
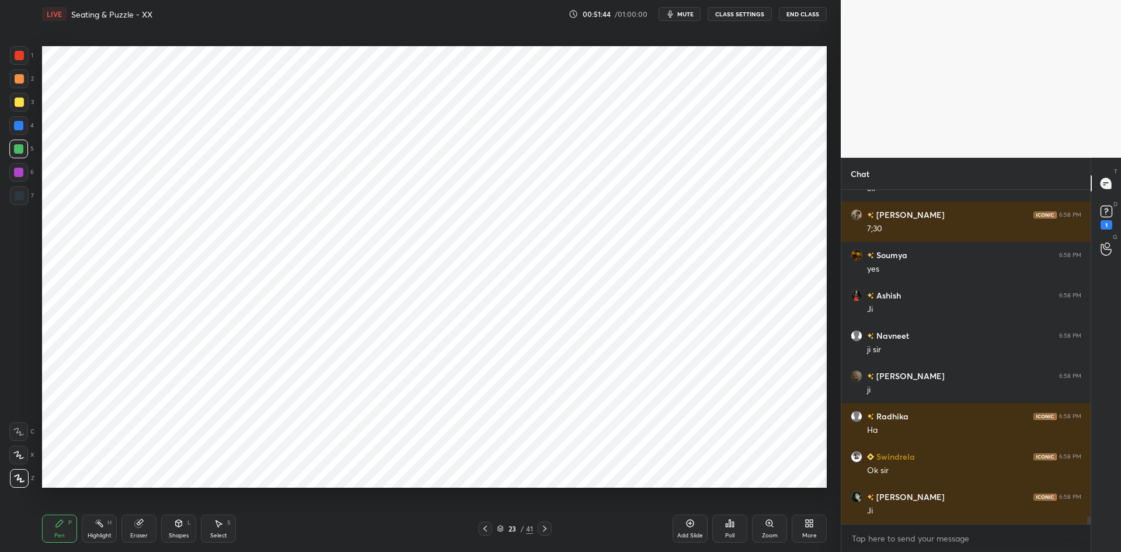
click at [800, 13] on button "End Class" at bounding box center [803, 14] width 48 height 14
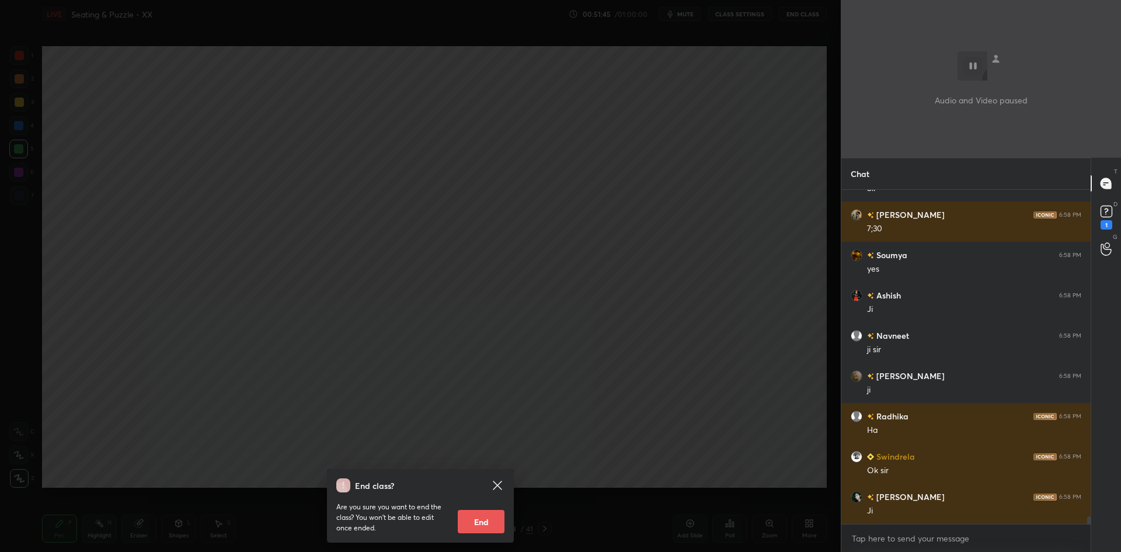
click at [485, 514] on button "End" at bounding box center [481, 521] width 47 height 23
type textarea "x"
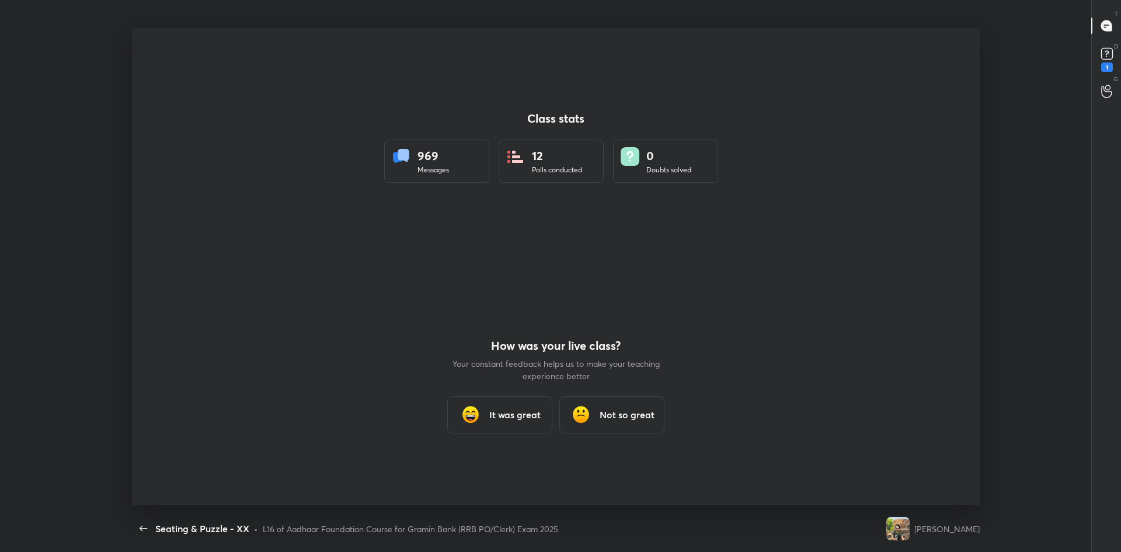
scroll to position [57912, 57277]
click at [518, 420] on h3 "It was great" at bounding box center [514, 415] width 51 height 14
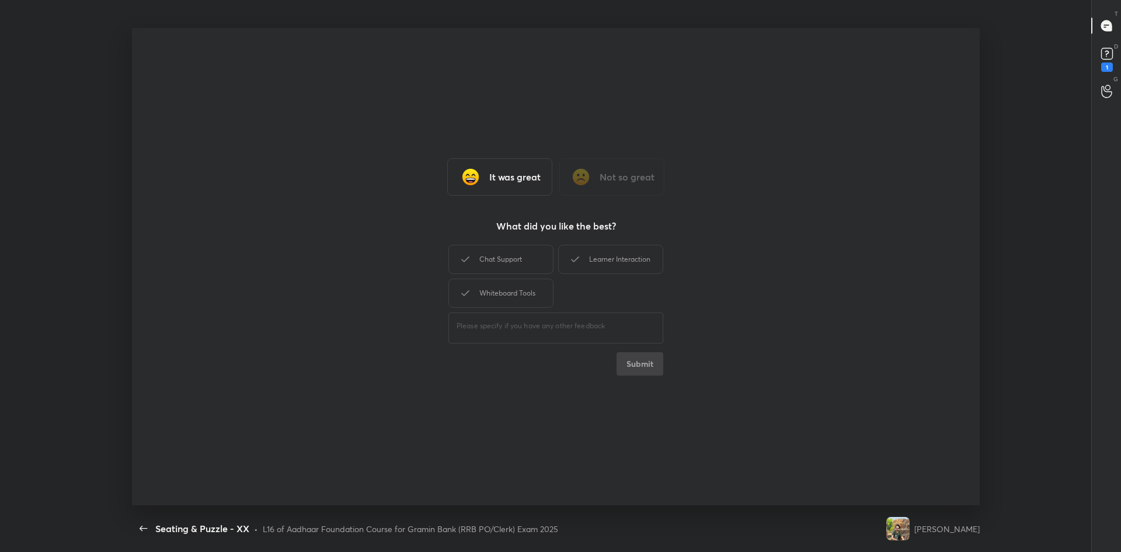
click at [493, 276] on div "Chat Support Learner Interaction Whiteboard Tools" at bounding box center [555, 276] width 215 height 68
click at [518, 262] on div "Chat Support" at bounding box center [500, 259] width 105 height 29
click at [623, 270] on div "Learner Interaction" at bounding box center [610, 259] width 105 height 29
click at [530, 286] on div "Whiteboard Tools" at bounding box center [500, 293] width 105 height 29
click at [628, 360] on button "Submit" at bounding box center [640, 363] width 47 height 23
